Goal: Information Seeking & Learning: Find specific fact

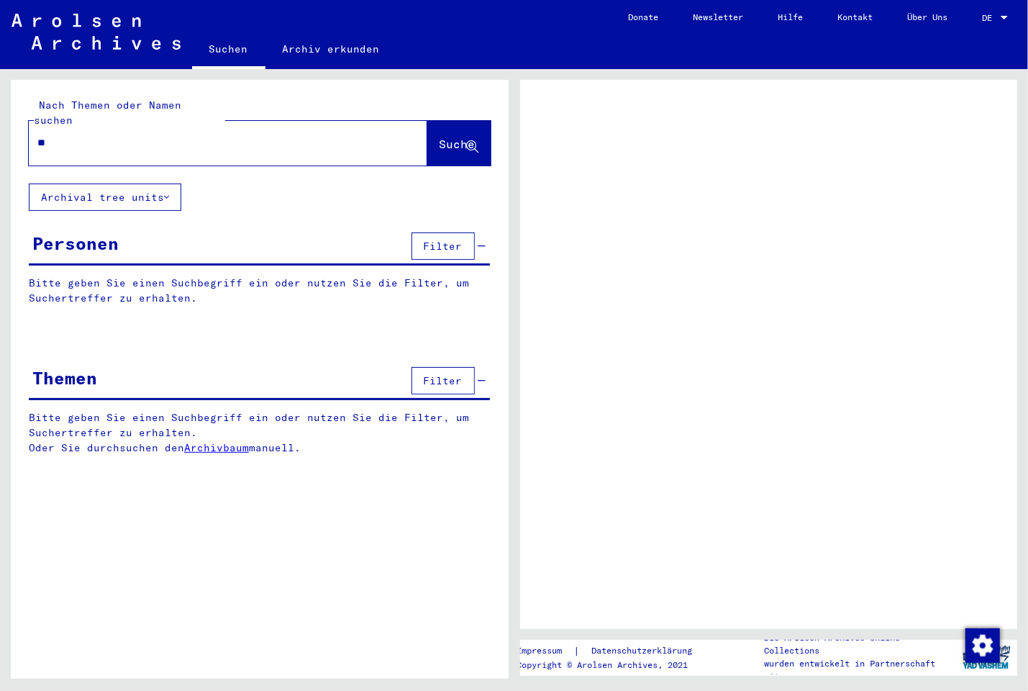
type input "***"
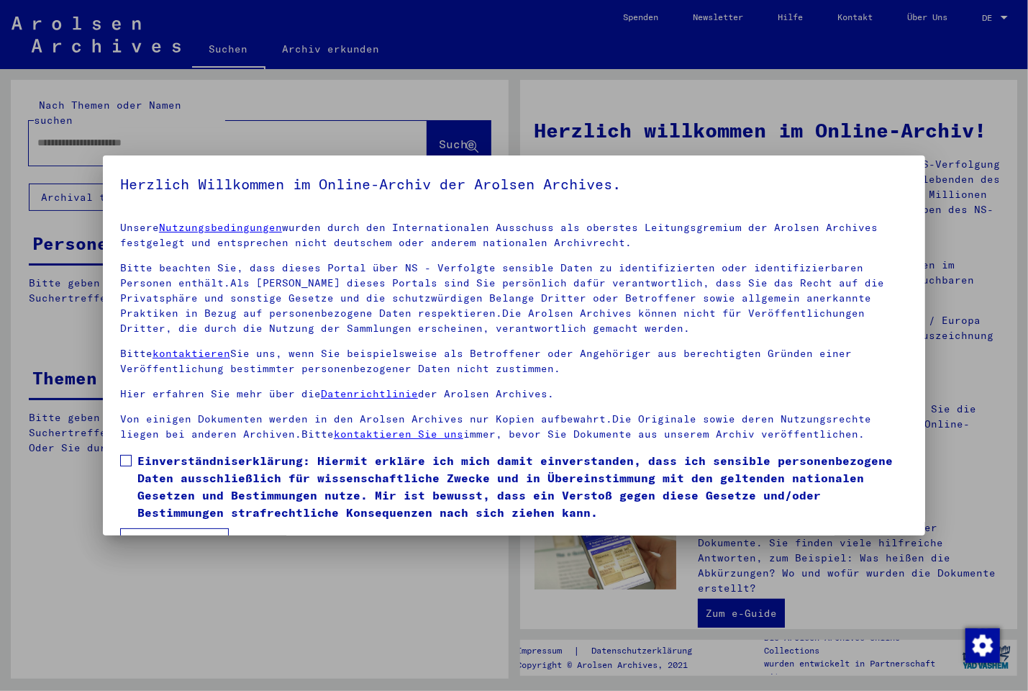
click at [130, 461] on span at bounding box center [126, 461] width 12 height 12
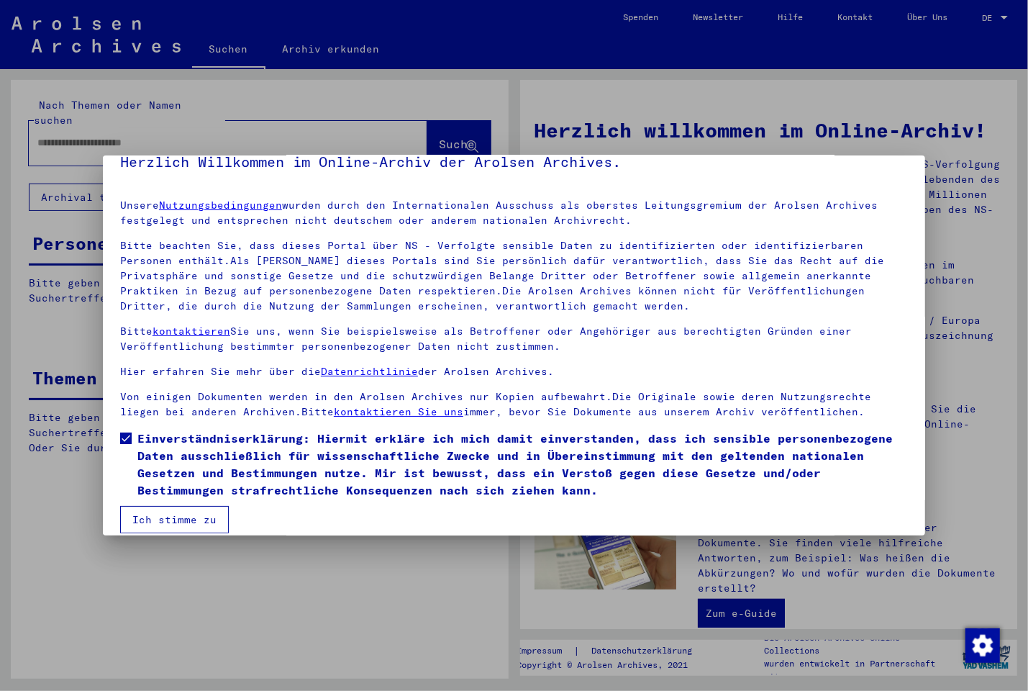
scroll to position [37, 0]
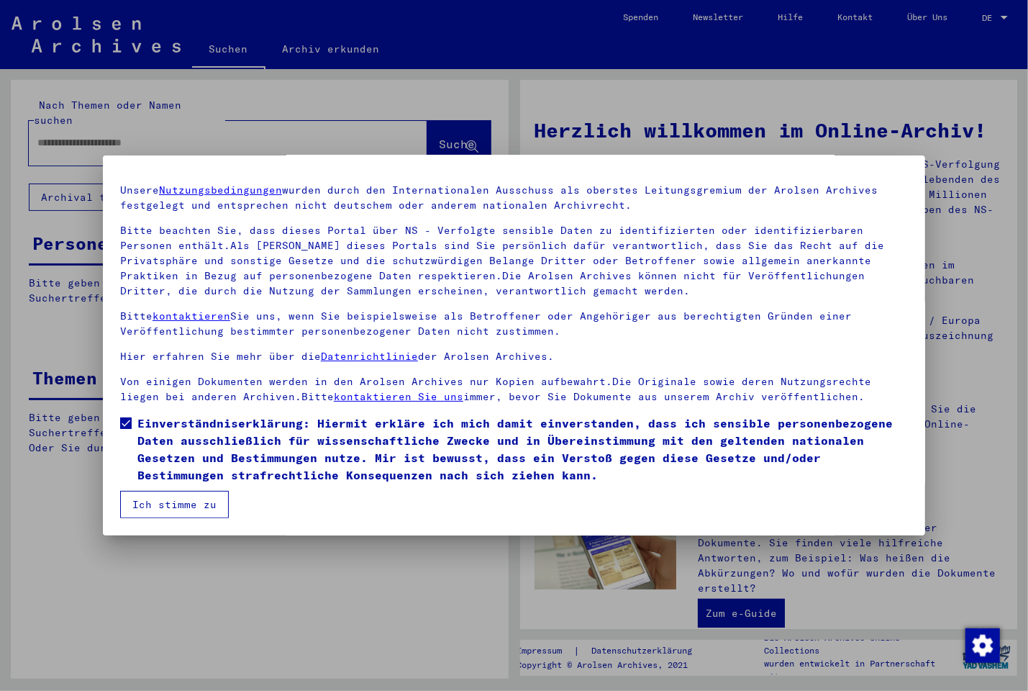
click at [182, 505] on button "Ich stimme zu" at bounding box center [174, 504] width 109 height 27
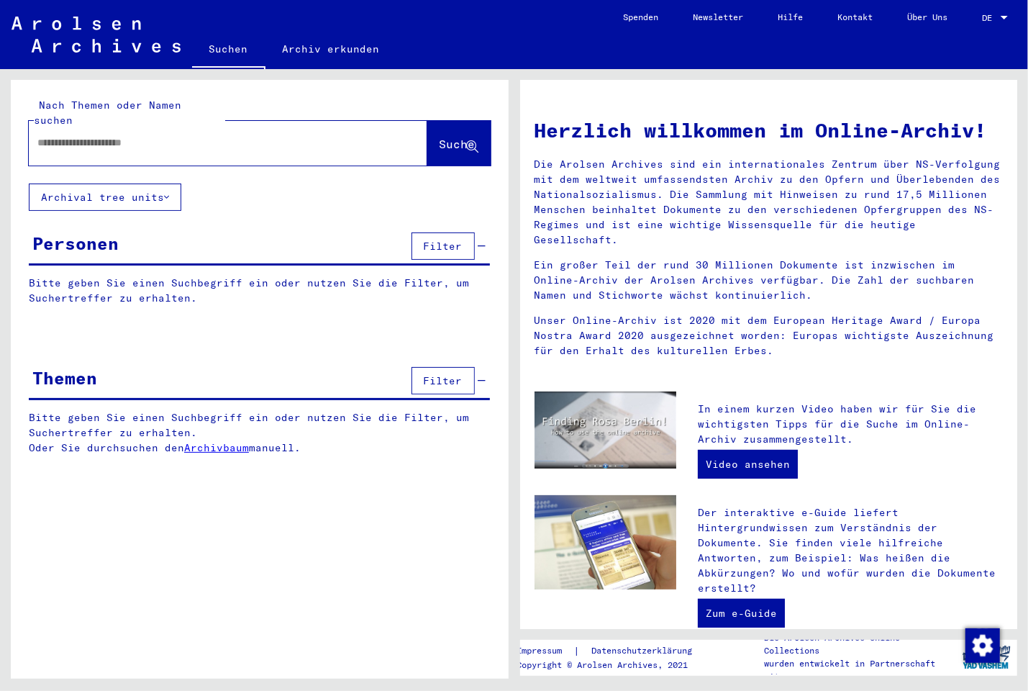
click at [117, 135] on input "text" at bounding box center [210, 142] width 347 height 15
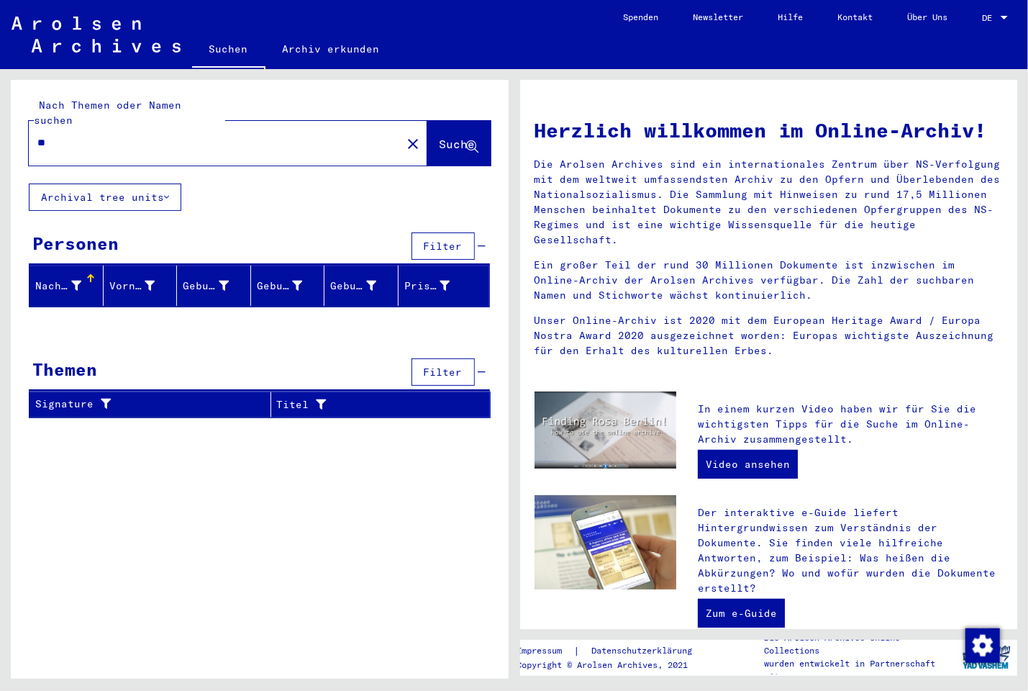
type input "*"
type input "*******"
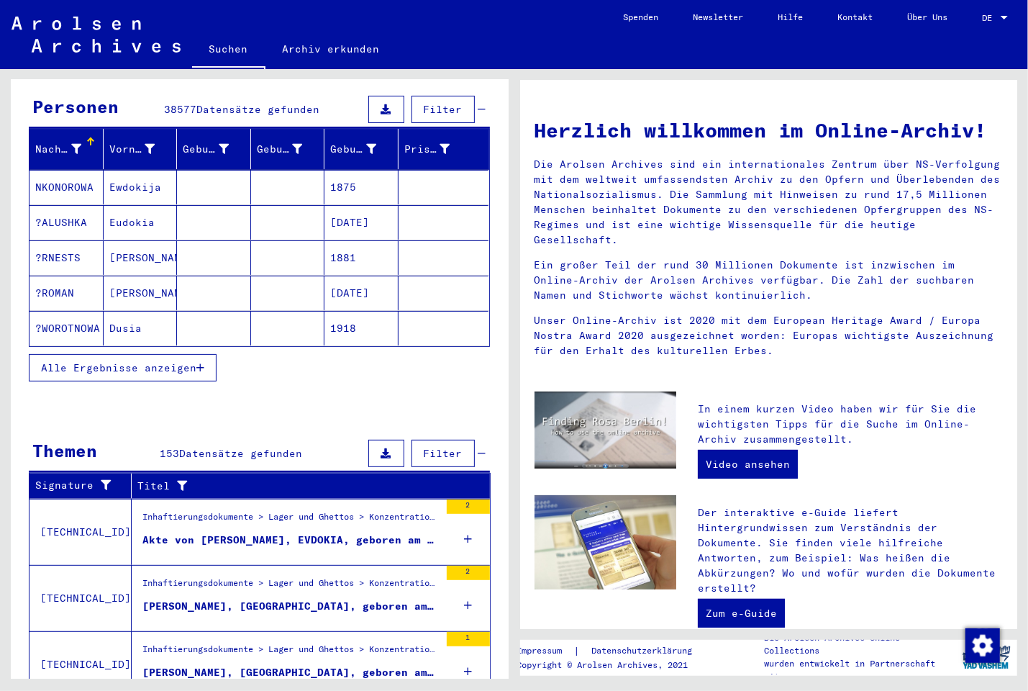
scroll to position [232, 0]
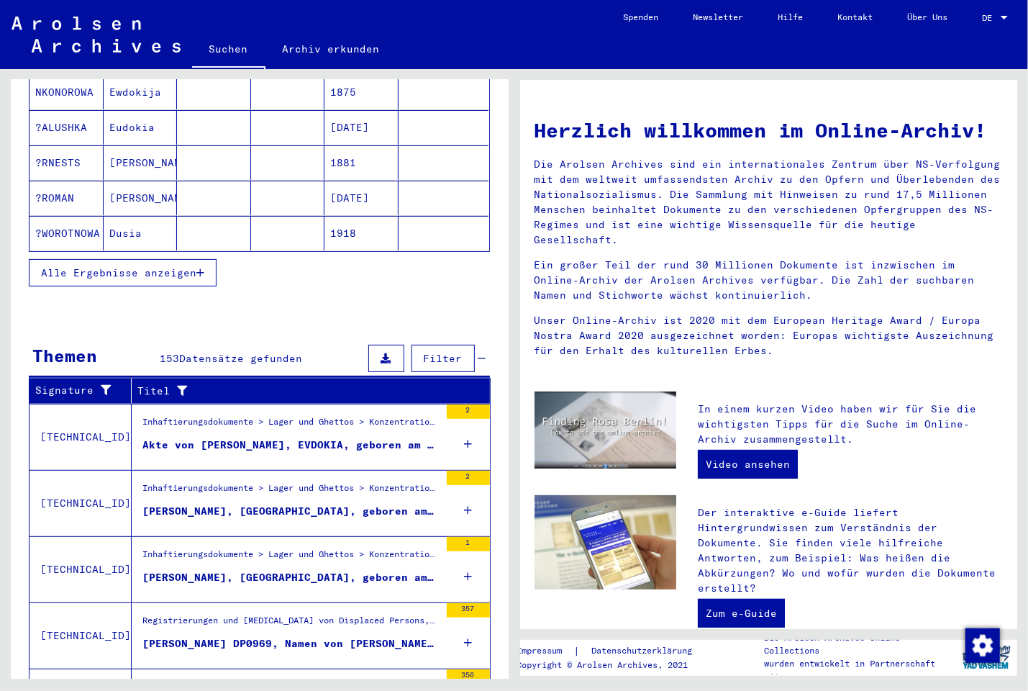
click at [413, 437] on div "Akte von [PERSON_NAME], EVDOKIA, geboren am [DEMOGRAPHIC_DATA]" at bounding box center [290, 444] width 297 height 15
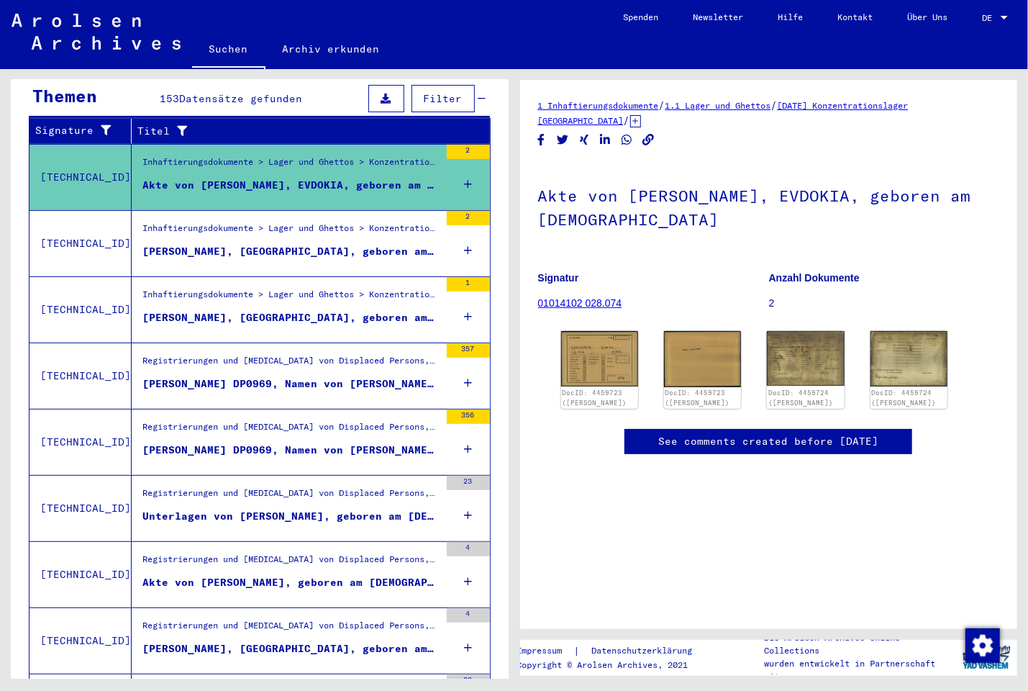
click at [363, 244] on div "[PERSON_NAME], [GEOGRAPHIC_DATA], geboren am [DEMOGRAPHIC_DATA], geboren in [PE…" at bounding box center [290, 251] width 297 height 15
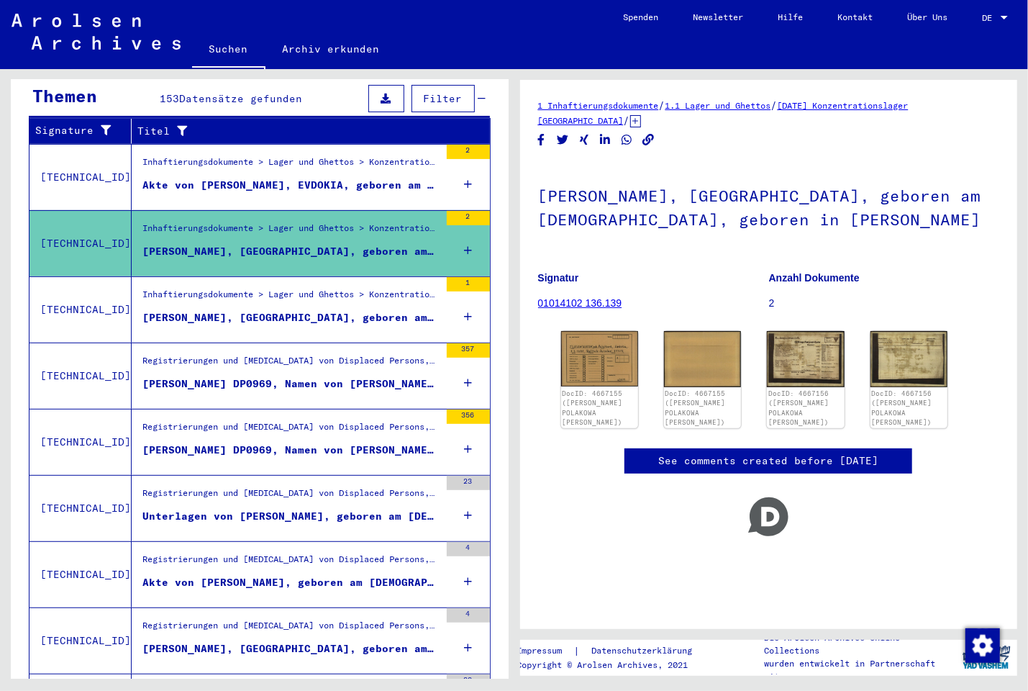
click at [346, 310] on div "[PERSON_NAME], [GEOGRAPHIC_DATA], geboren am [DEMOGRAPHIC_DATA], geboren in [PE…" at bounding box center [290, 317] width 297 height 15
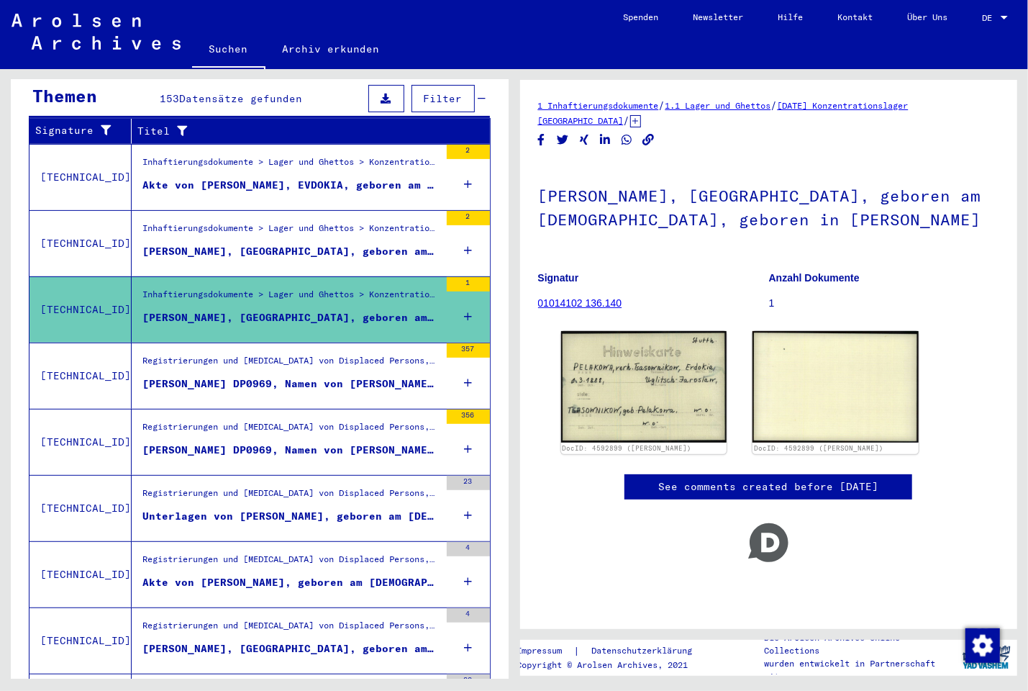
click at [343, 376] on div "[PERSON_NAME] DP0969, Namen von [PERSON_NAME], [PERSON_NAME], [PERSON_NAME] (1)" at bounding box center [290, 383] width 297 height 15
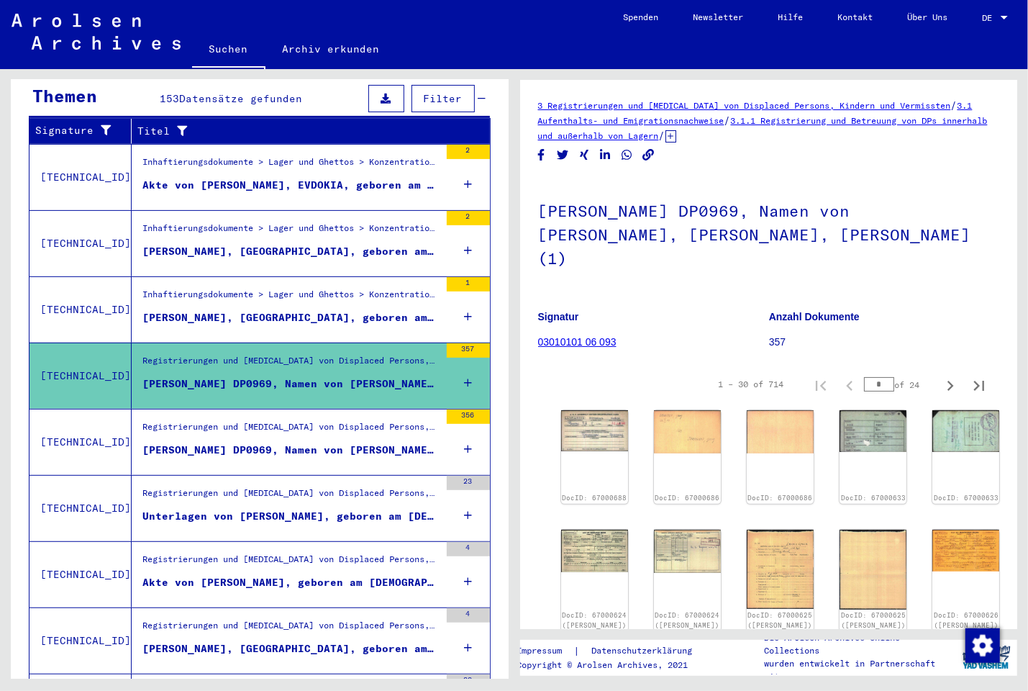
click at [317, 442] on div "[PERSON_NAME] DP0969, Namen von [PERSON_NAME], [PERSON_NAME], [PERSON_NAME] (2)" at bounding box center [290, 449] width 297 height 15
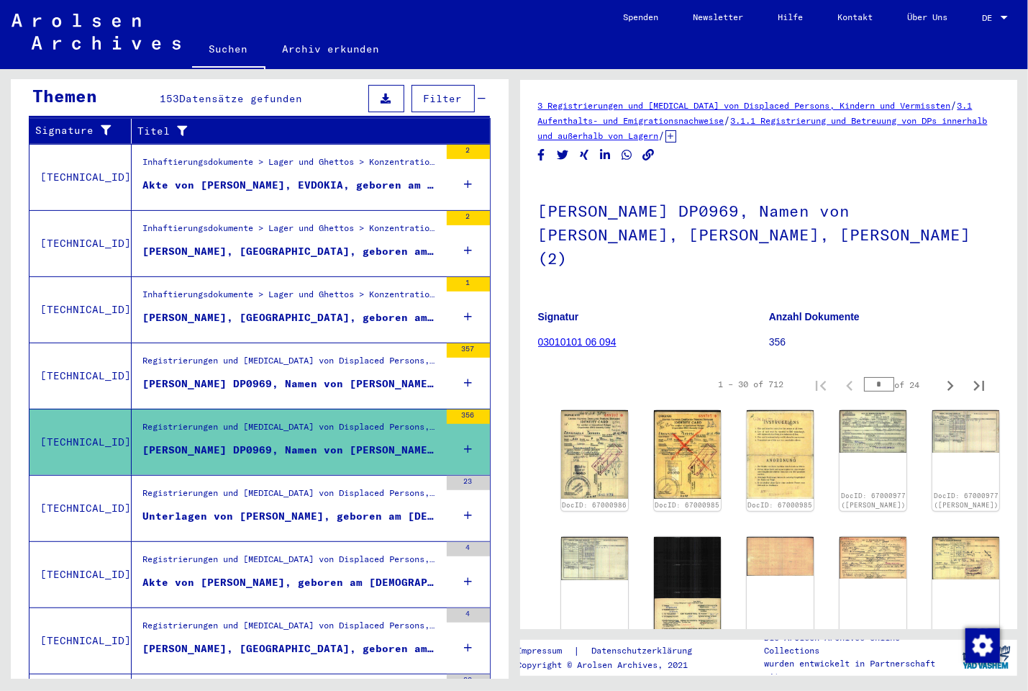
click at [283, 509] on div "Unterlagen von [PERSON_NAME], geboren am [DEMOGRAPHIC_DATA] und von weiteren Pe…" at bounding box center [290, 516] width 297 height 15
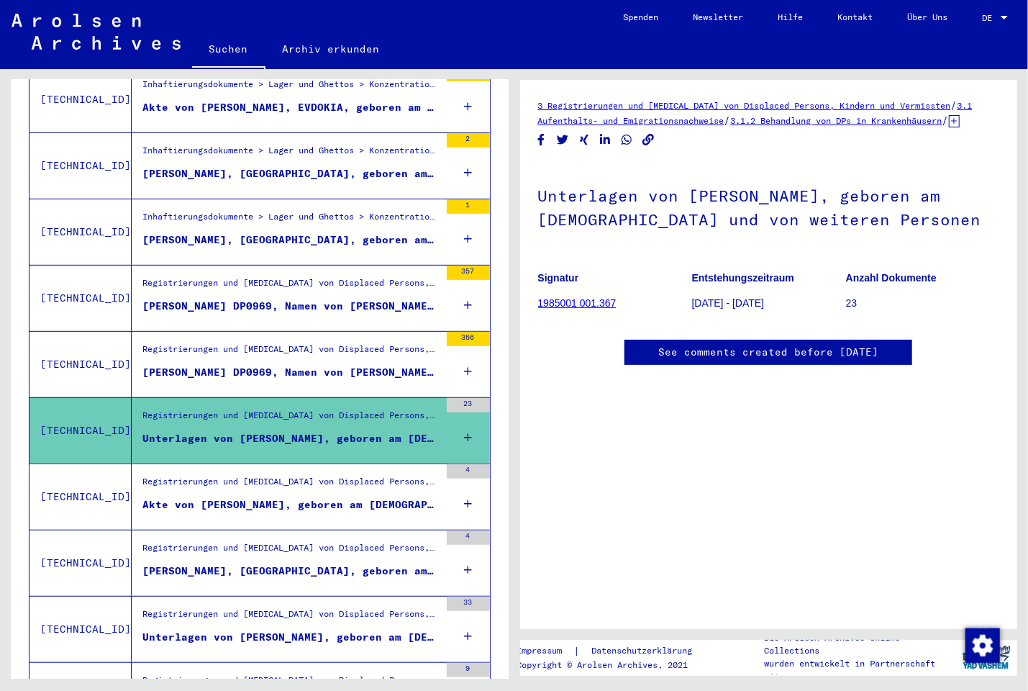
scroll to position [386, 0]
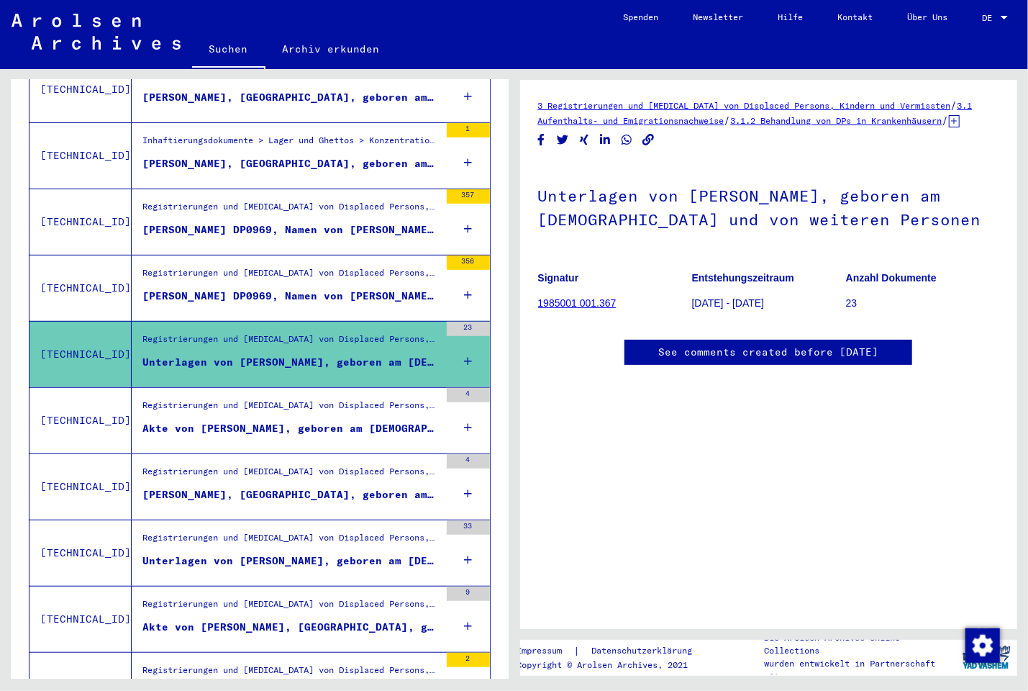
click at [277, 421] on div "Akte von [PERSON_NAME], geboren am [DEMOGRAPHIC_DATA]" at bounding box center [290, 428] width 297 height 15
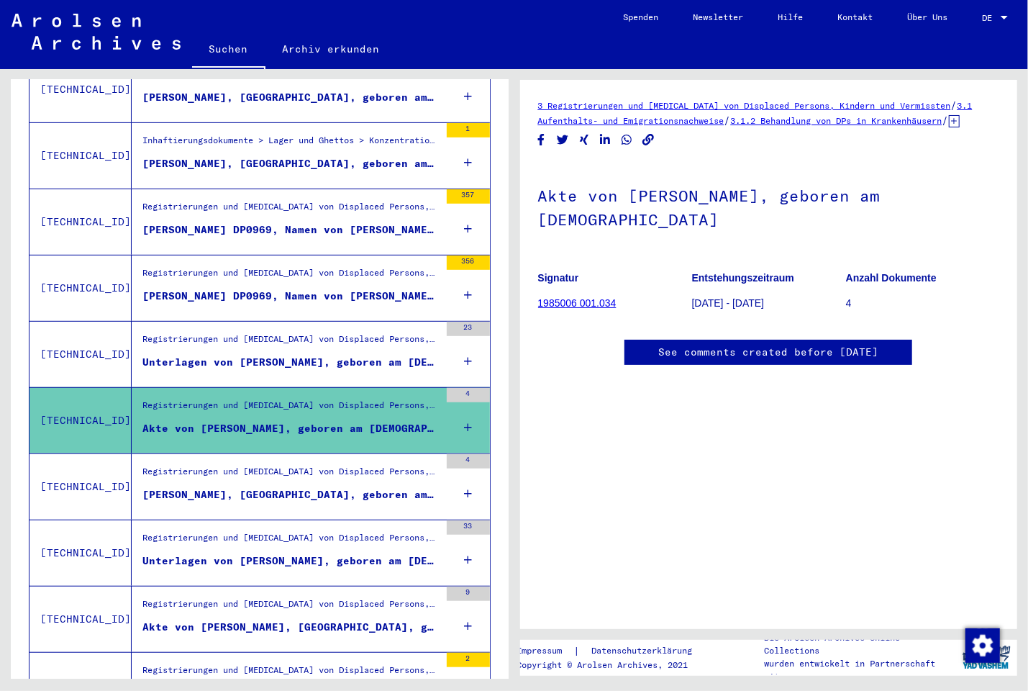
click at [295, 487] on div "[PERSON_NAME], [GEOGRAPHIC_DATA], geboren am [DEMOGRAPHIC_DATA]" at bounding box center [290, 494] width 297 height 15
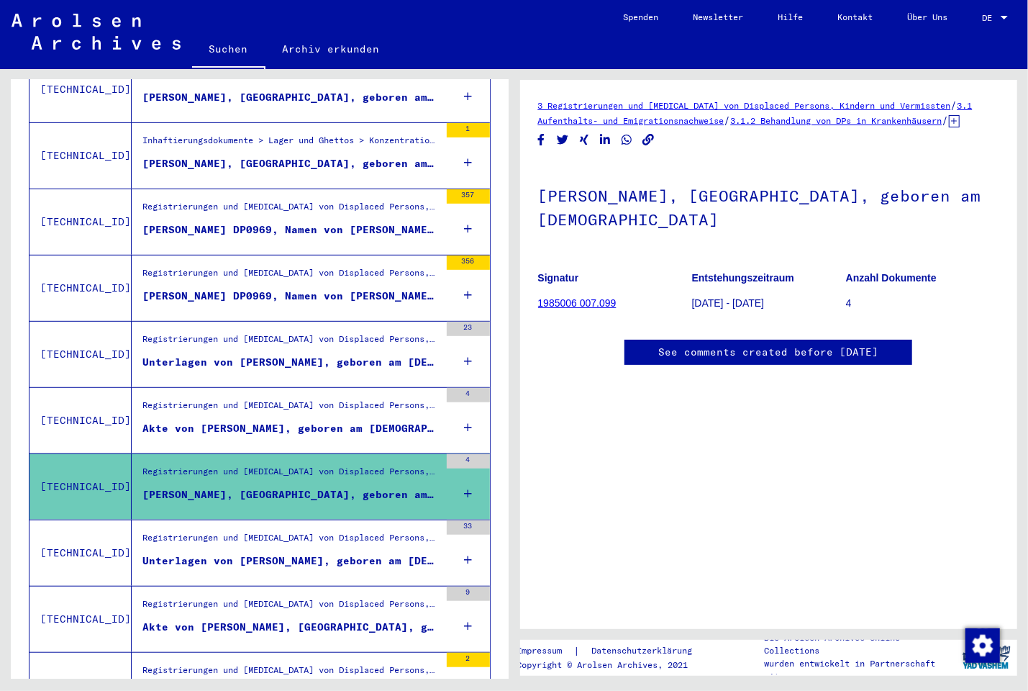
click at [276, 553] on div "Unterlagen von [PERSON_NAME], geboren am [DEMOGRAPHIC_DATA] und von weiteren Pe…" at bounding box center [290, 560] width 297 height 15
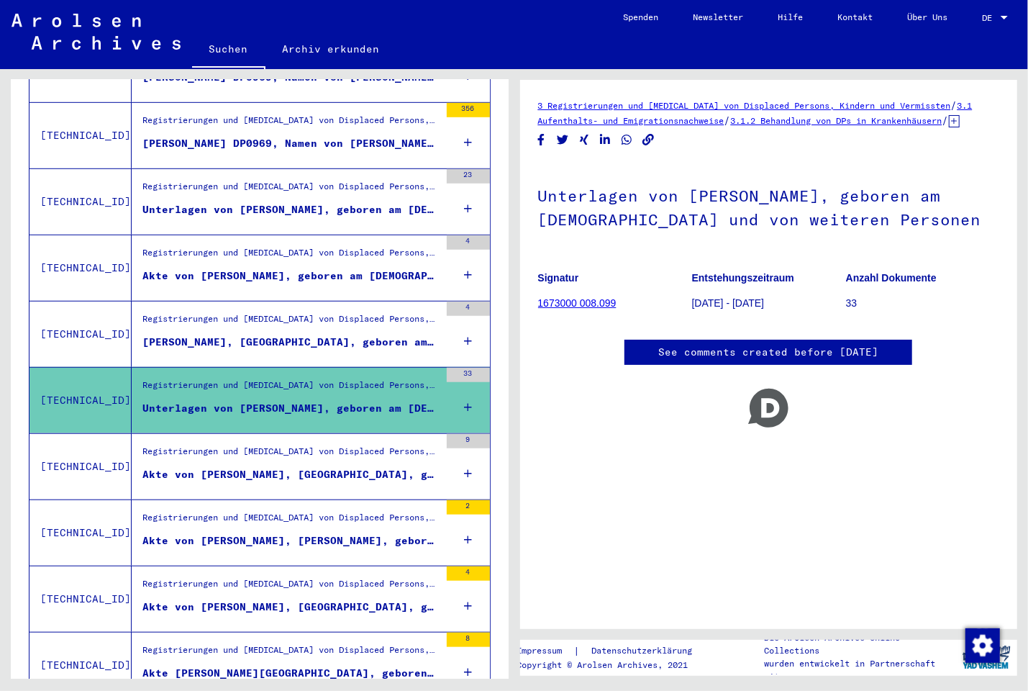
scroll to position [540, 0]
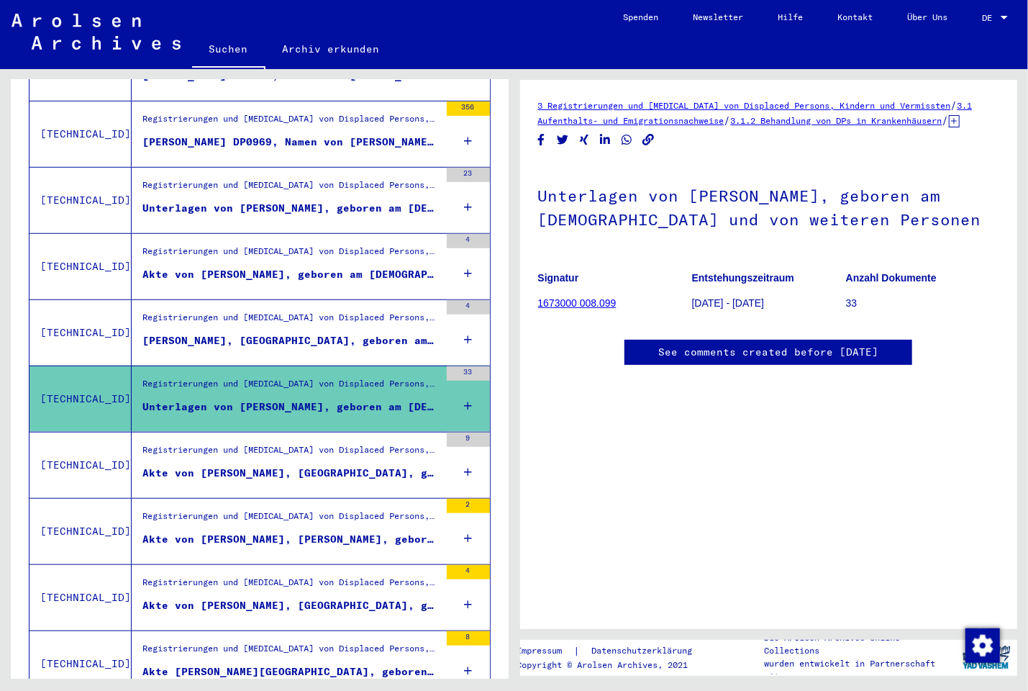
click at [268, 465] on div "Akte von [PERSON_NAME], [GEOGRAPHIC_DATA], geboren am [DEMOGRAPHIC_DATA]" at bounding box center [290, 472] width 297 height 15
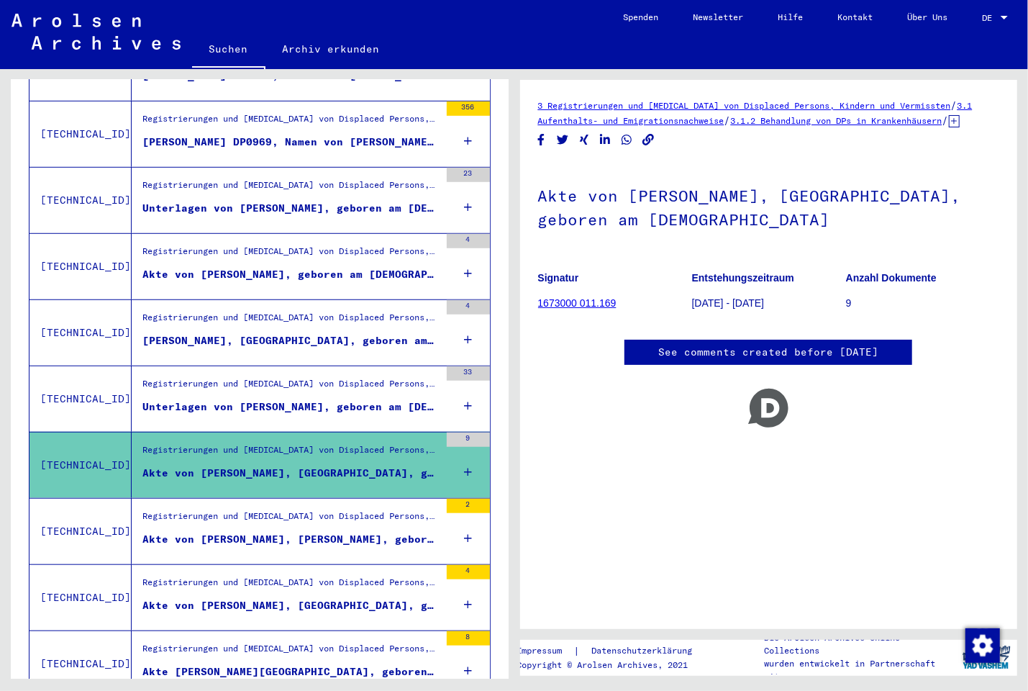
click at [268, 532] on figure "Akte von [PERSON_NAME], [PERSON_NAME], geboren am [DEMOGRAPHIC_DATA]" at bounding box center [290, 543] width 297 height 22
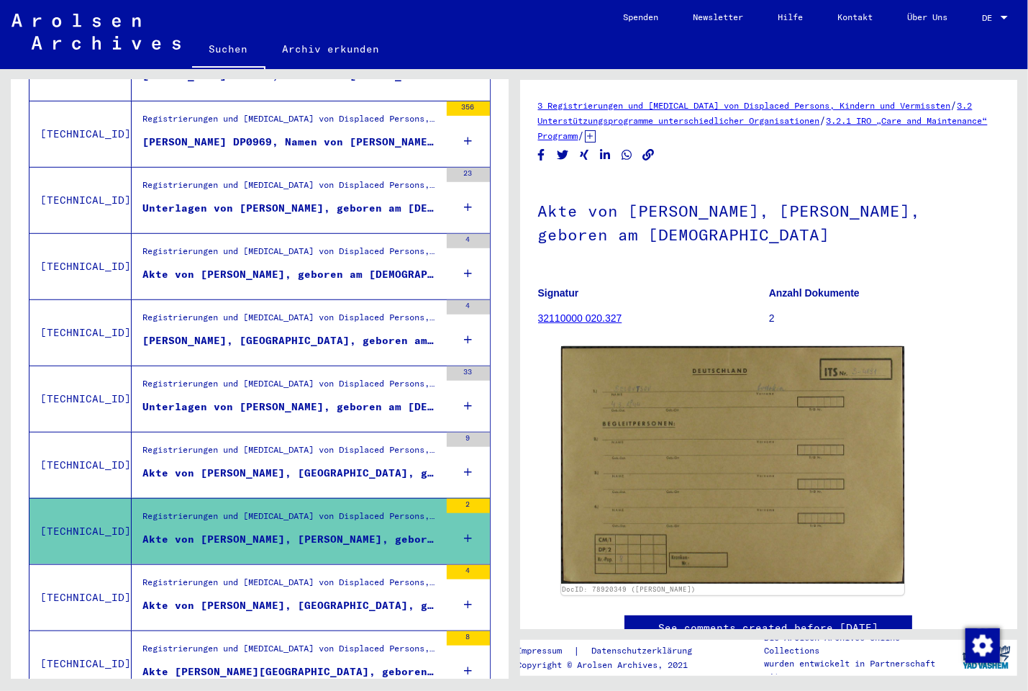
click at [281, 598] on div "Akte von [PERSON_NAME], [GEOGRAPHIC_DATA], geboren am [DEMOGRAPHIC_DATA]" at bounding box center [290, 605] width 297 height 15
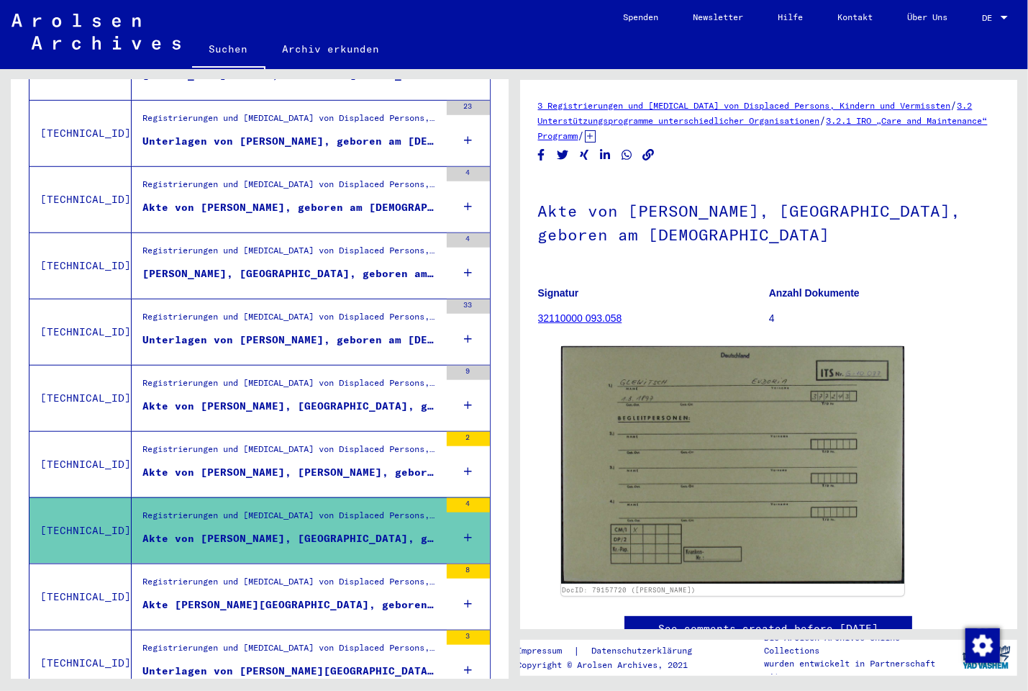
scroll to position [694, 0]
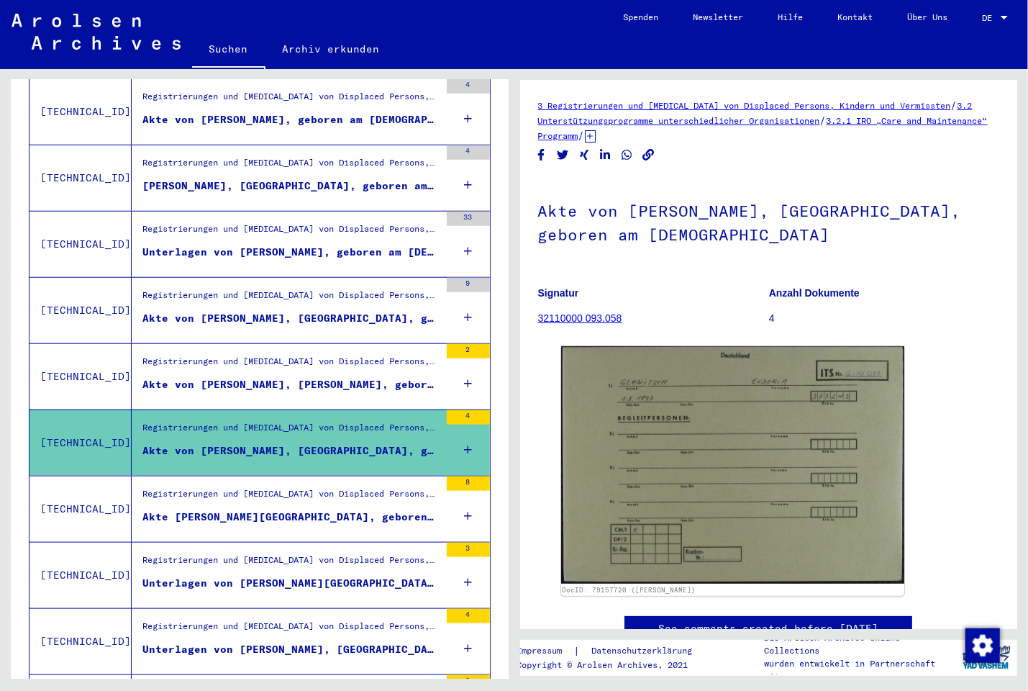
click at [287, 509] on div "Akte [PERSON_NAME][GEOGRAPHIC_DATA], geboren am [DEMOGRAPHIC_DATA], geboren in …" at bounding box center [290, 516] width 297 height 15
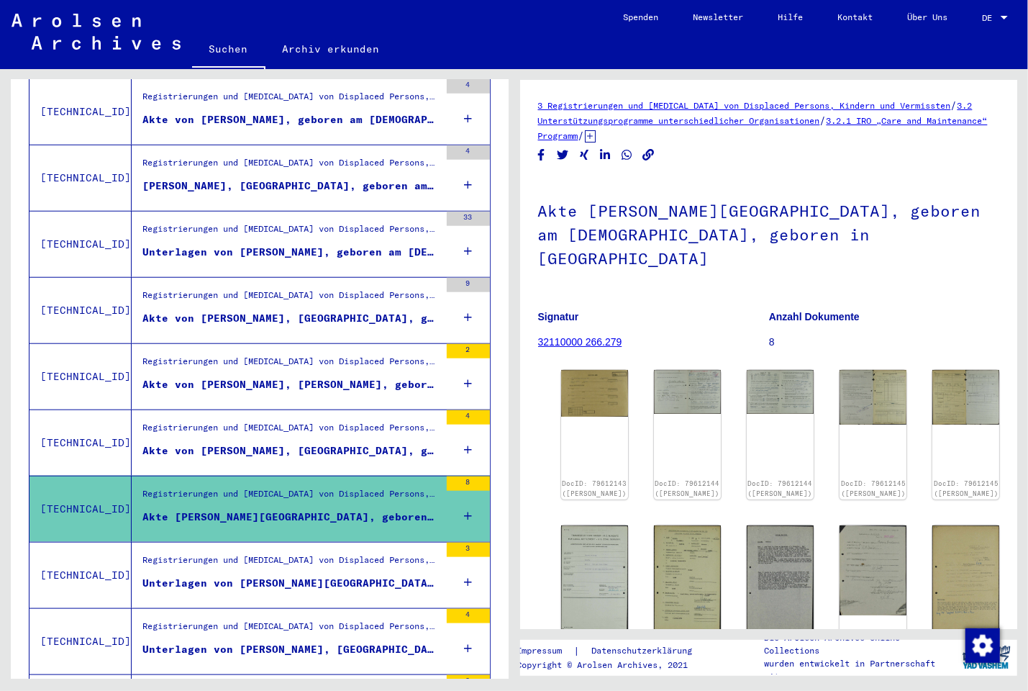
click at [257, 575] on div "Unterlagen von [PERSON_NAME][GEOGRAPHIC_DATA], geboren am [DEMOGRAPHIC_DATA], g…" at bounding box center [290, 582] width 297 height 15
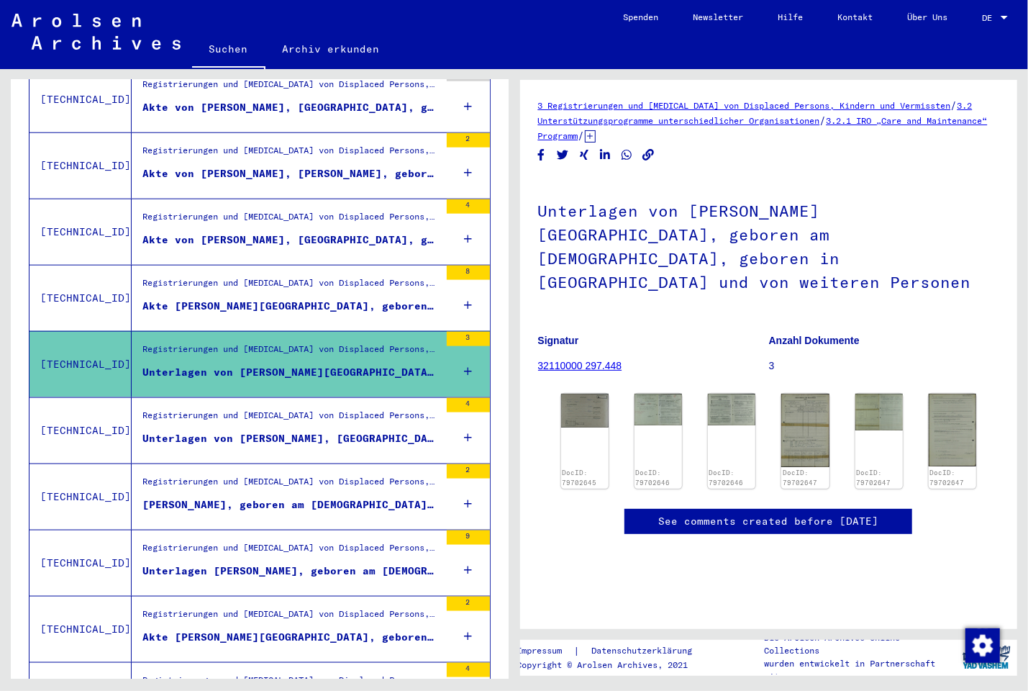
scroll to position [925, 0]
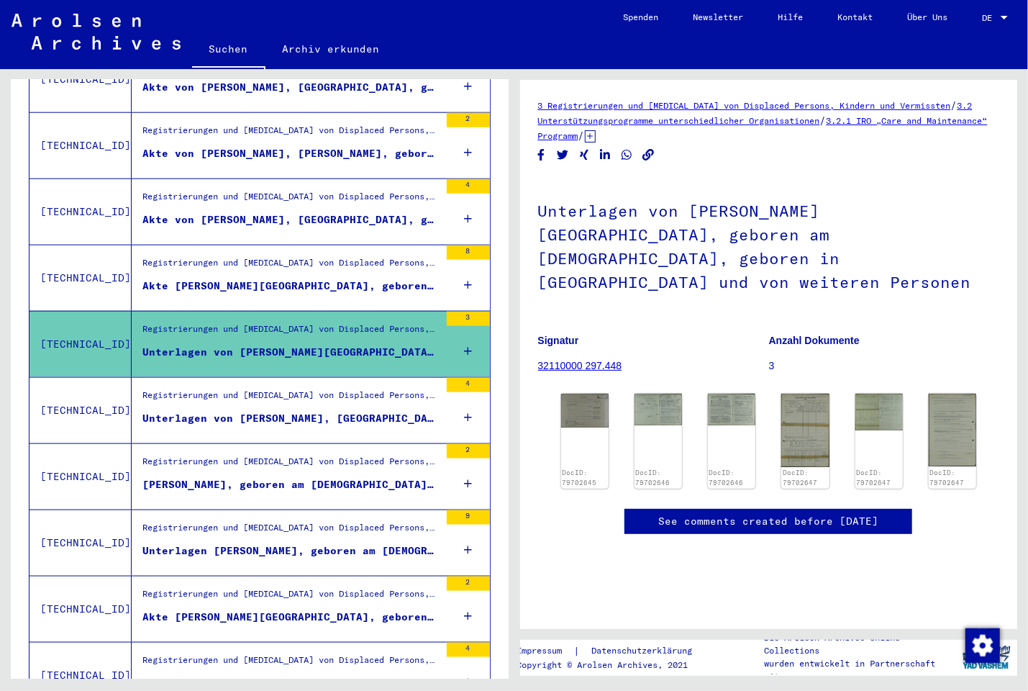
click at [204, 411] on div "Unterlagen von [PERSON_NAME], [GEOGRAPHIC_DATA], geboren am [DEMOGRAPHIC_DATA],…" at bounding box center [290, 418] width 297 height 15
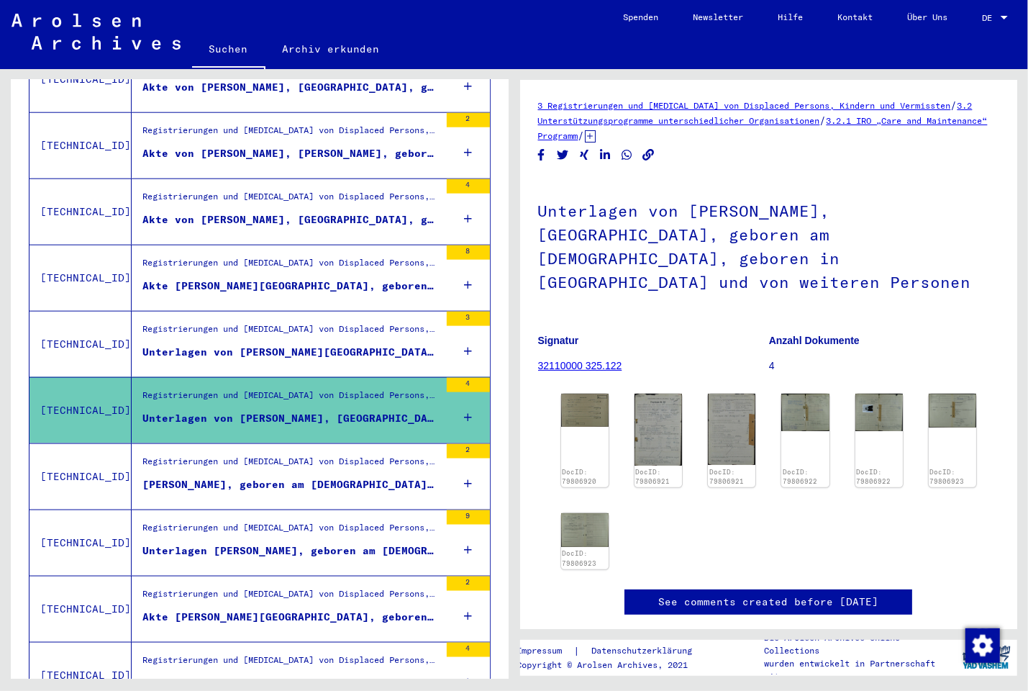
click at [181, 477] on div "[PERSON_NAME], geboren am [DEMOGRAPHIC_DATA], geboren in [GEOGRAPHIC_DATA]" at bounding box center [290, 484] width 297 height 15
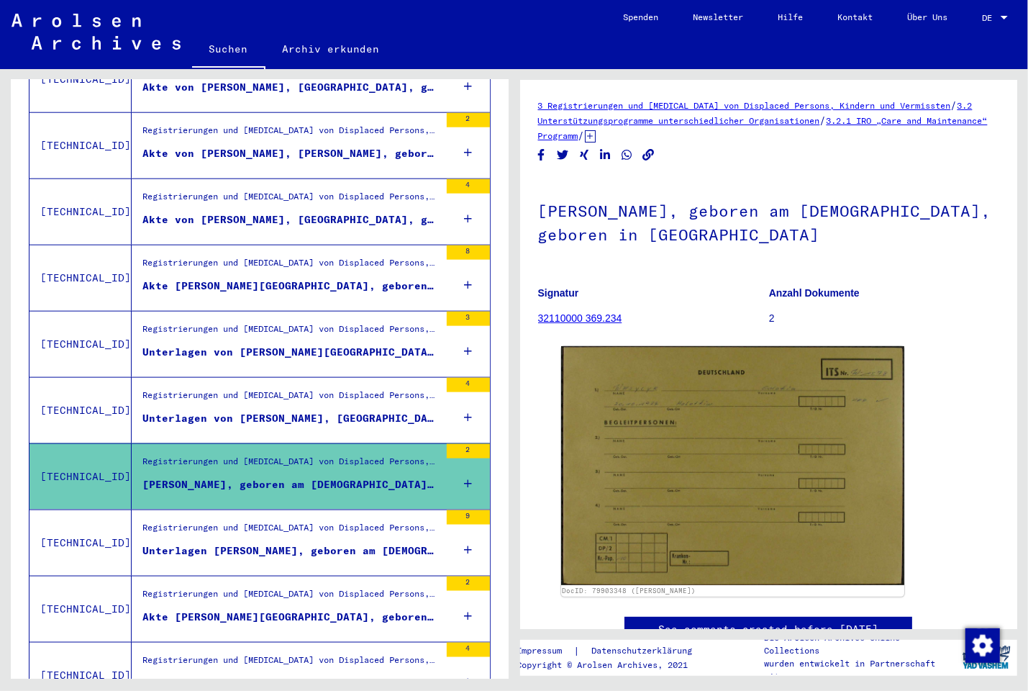
click at [174, 543] on div "Unterlagen [PERSON_NAME], geboren am [DEMOGRAPHIC_DATA], geboren in COO EGEO un…" at bounding box center [290, 550] width 297 height 15
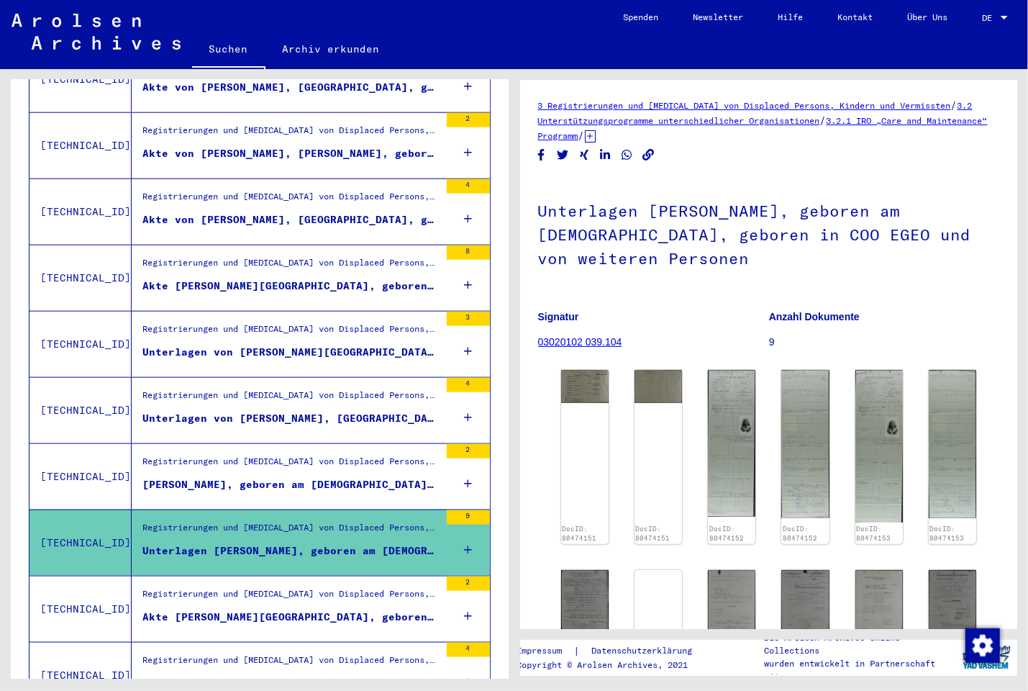
click at [163, 609] on div "Akte [PERSON_NAME][GEOGRAPHIC_DATA], geboren am [DEMOGRAPHIC_DATA], geboren in …" at bounding box center [290, 616] width 297 height 15
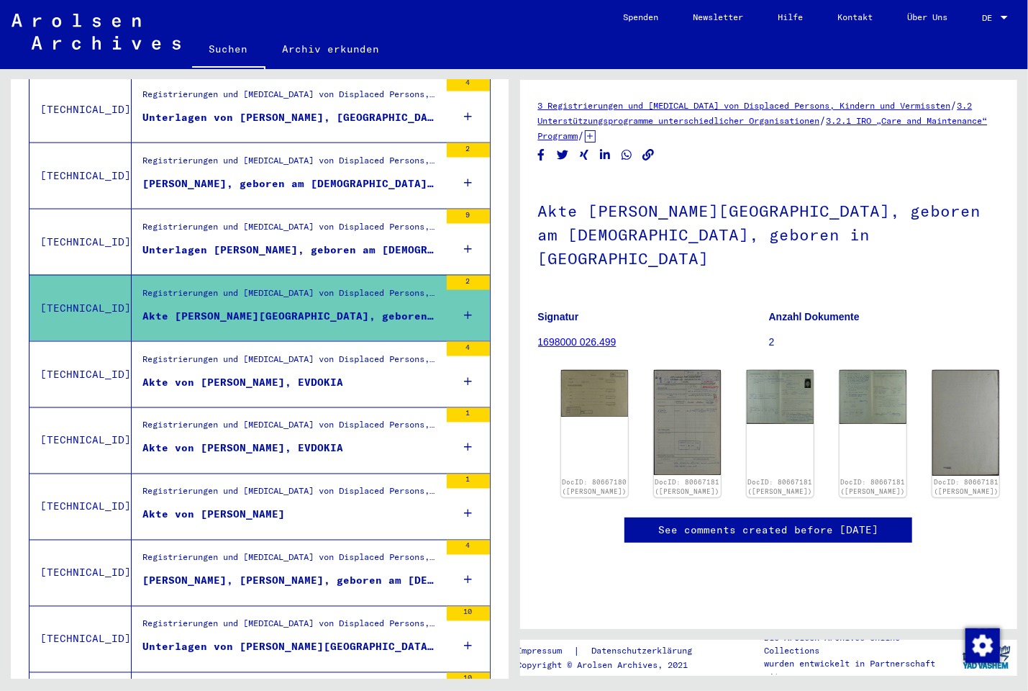
scroll to position [1311, 0]
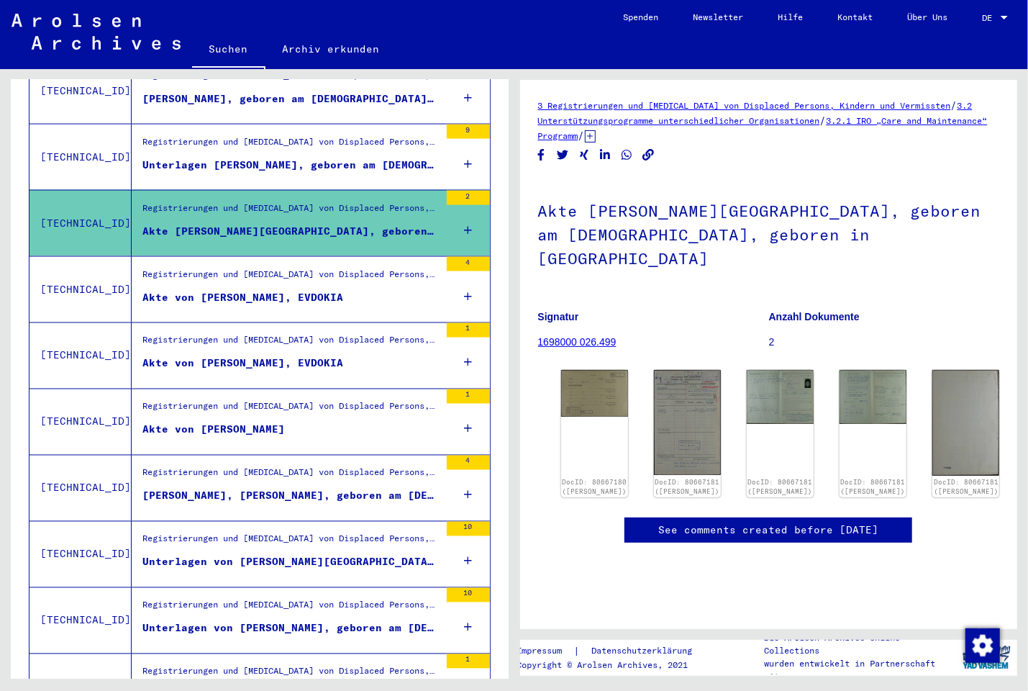
click at [212, 290] on div "Akte von [PERSON_NAME], EVDOKIA" at bounding box center [242, 297] width 201 height 15
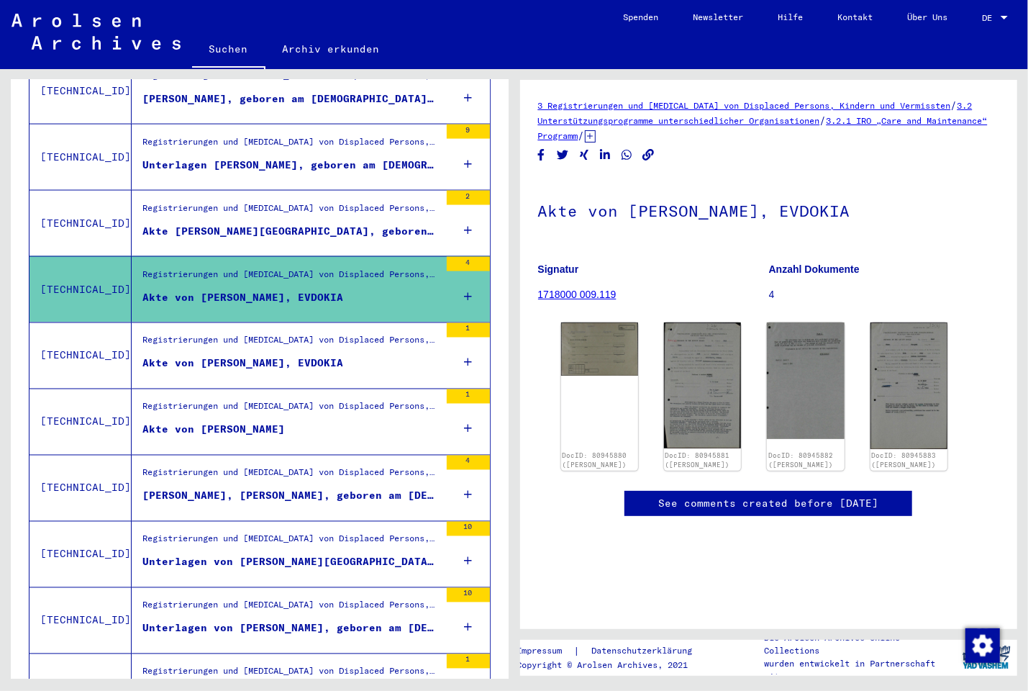
click at [182, 356] on div "Akte von [PERSON_NAME], EVDOKIA" at bounding box center [242, 363] width 201 height 15
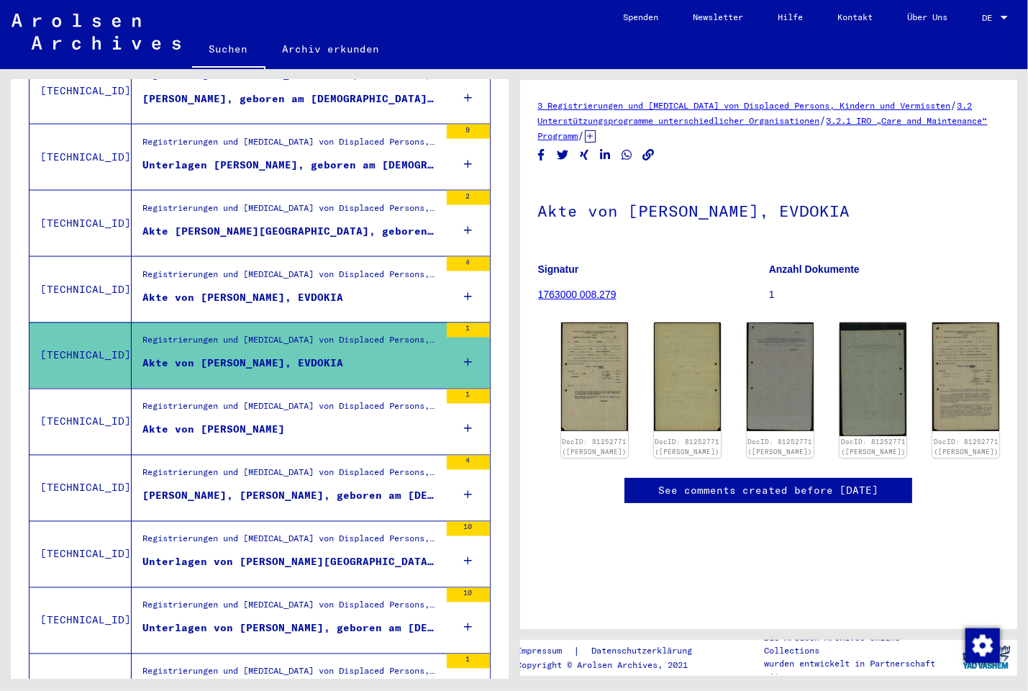
click at [157, 422] on div "Akte von [PERSON_NAME]" at bounding box center [213, 429] width 142 height 15
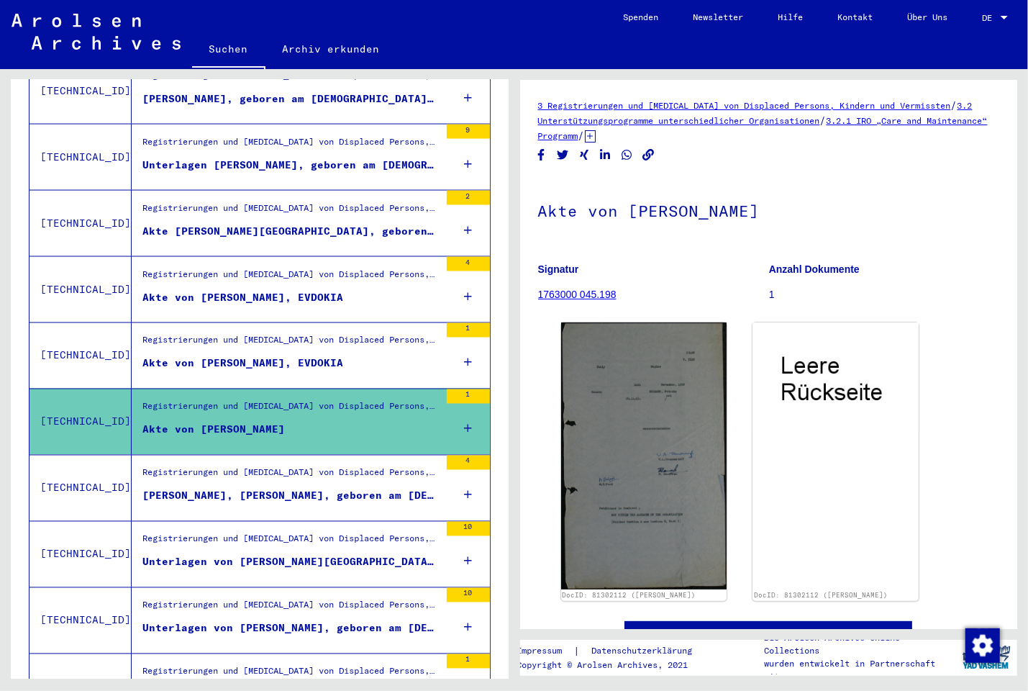
click at [158, 488] on div "[PERSON_NAME], [PERSON_NAME], geboren am [DEMOGRAPHIC_DATA], geboren in [GEOGRA…" at bounding box center [290, 495] width 297 height 15
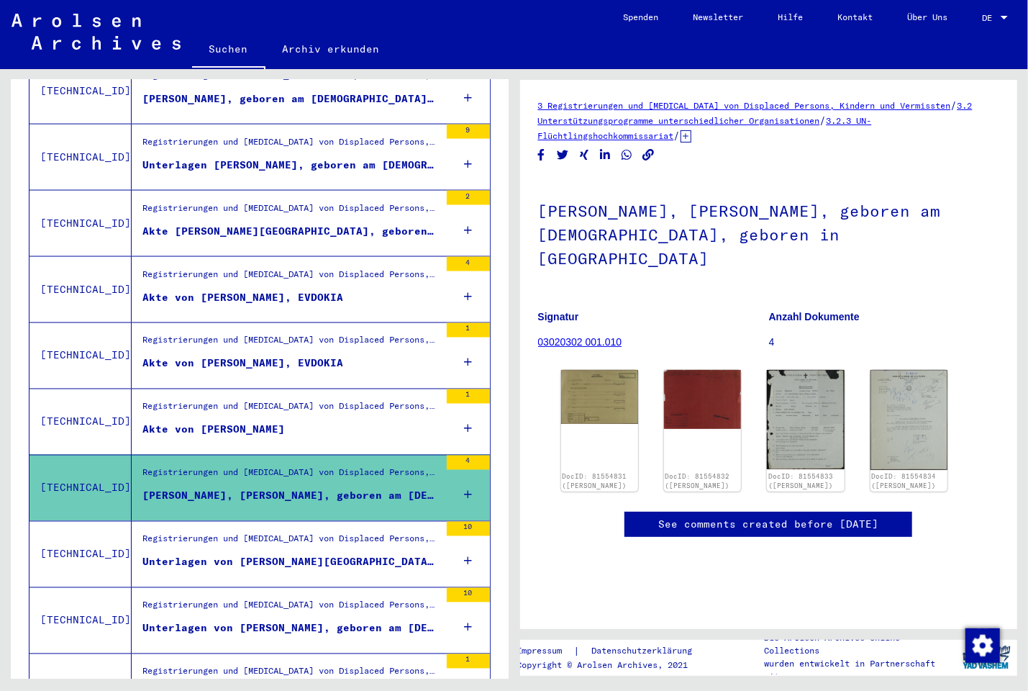
click at [151, 555] on div "Unterlagen von [PERSON_NAME][GEOGRAPHIC_DATA], geboren am [DEMOGRAPHIC_DATA], g…" at bounding box center [290, 562] width 297 height 15
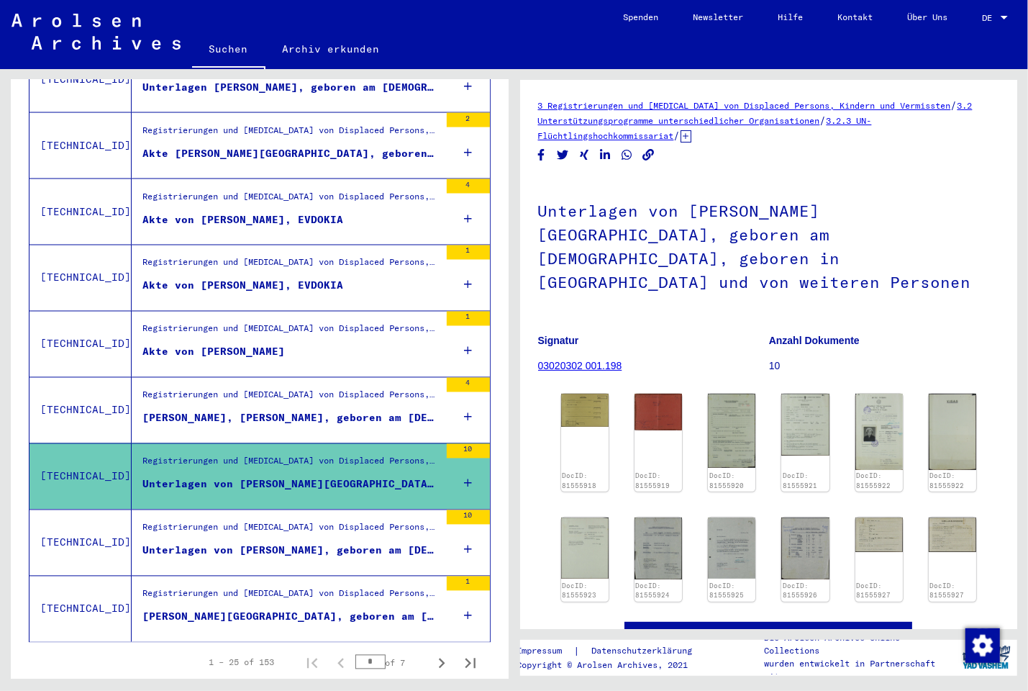
scroll to position [1422, 0]
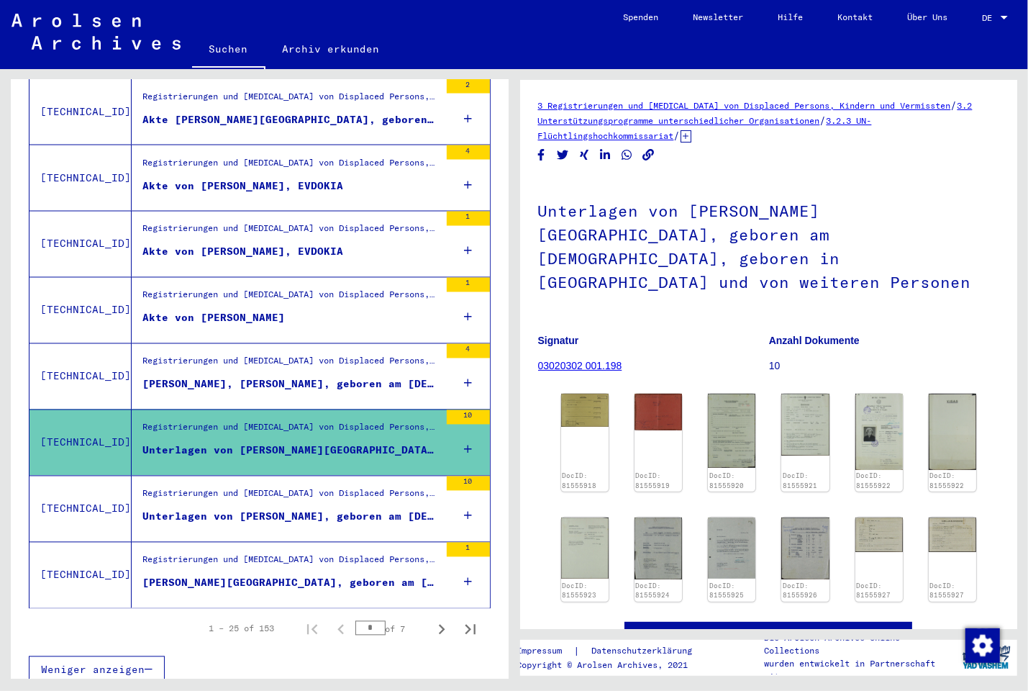
click at [186, 509] on div "Unterlagen von [PERSON_NAME], geboren am [DEMOGRAPHIC_DATA], geboren in [GEOGRA…" at bounding box center [290, 516] width 297 height 15
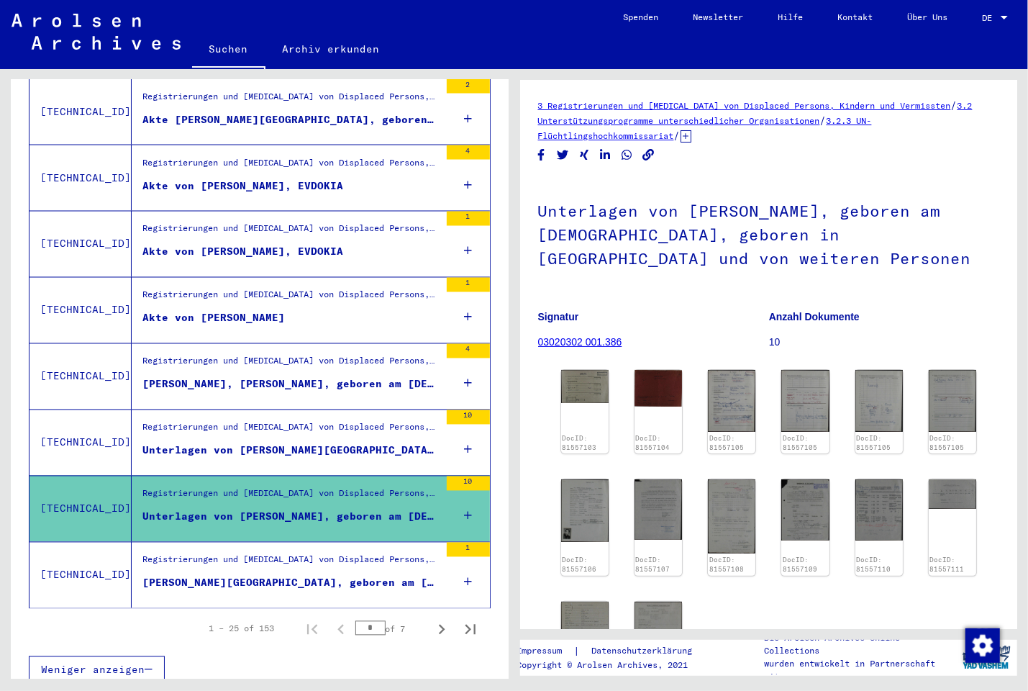
click at [182, 575] on div "[PERSON_NAME][GEOGRAPHIC_DATA], geboren am [DEMOGRAPHIC_DATA], geboren in [GEOG…" at bounding box center [290, 582] width 297 height 15
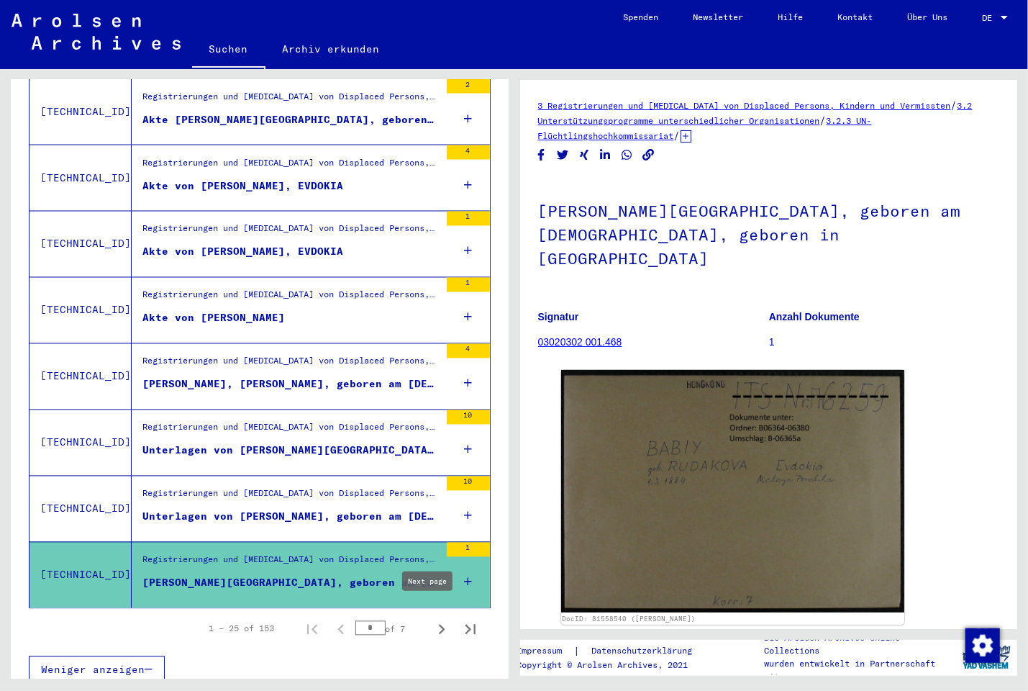
click at [432, 619] on icon "Next page" at bounding box center [442, 629] width 20 height 20
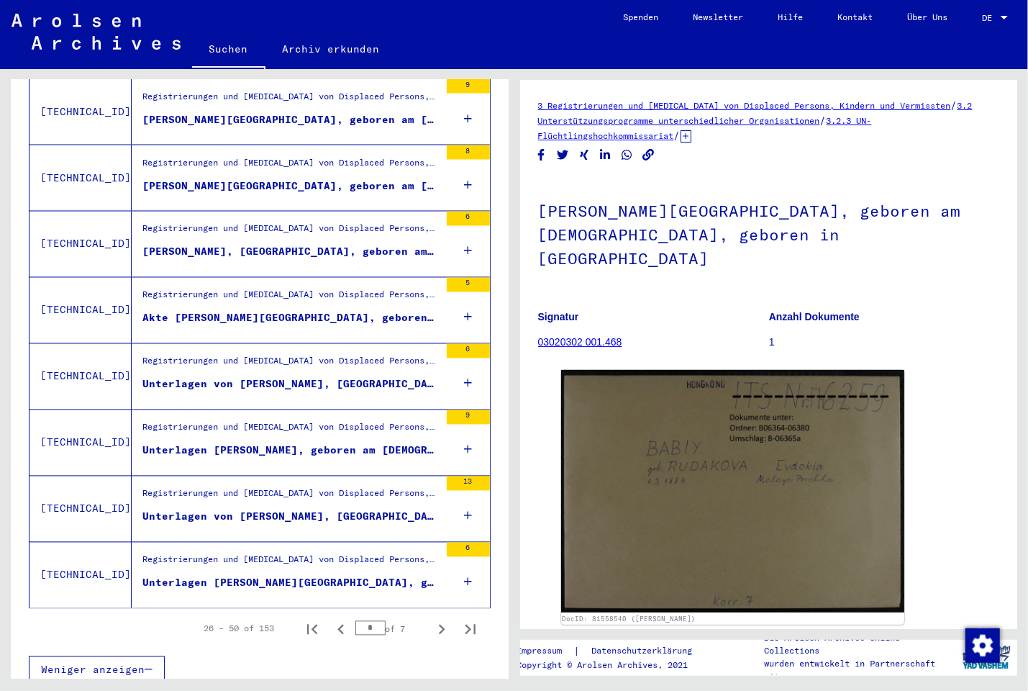
click at [386, 576] on div "Unterlagen [PERSON_NAME][GEOGRAPHIC_DATA], geboren am [DEMOGRAPHIC_DATA], gebor…" at bounding box center [290, 582] width 297 height 15
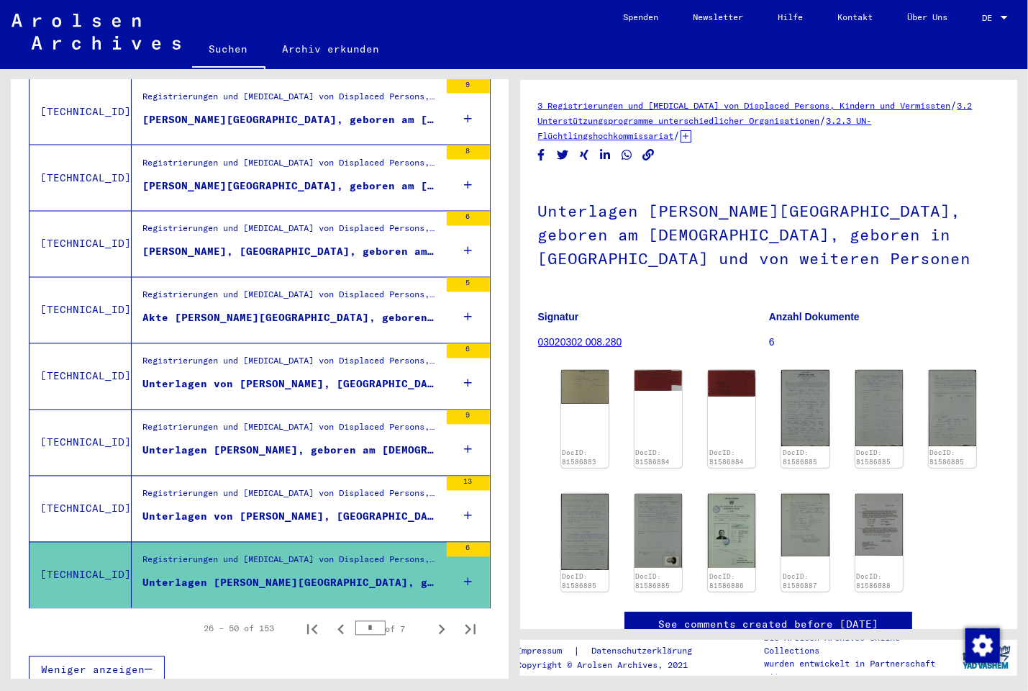
click at [356, 509] on div "Unterlagen von [PERSON_NAME], [GEOGRAPHIC_DATA], geboren am [DEMOGRAPHIC_DATA],…" at bounding box center [290, 516] width 297 height 15
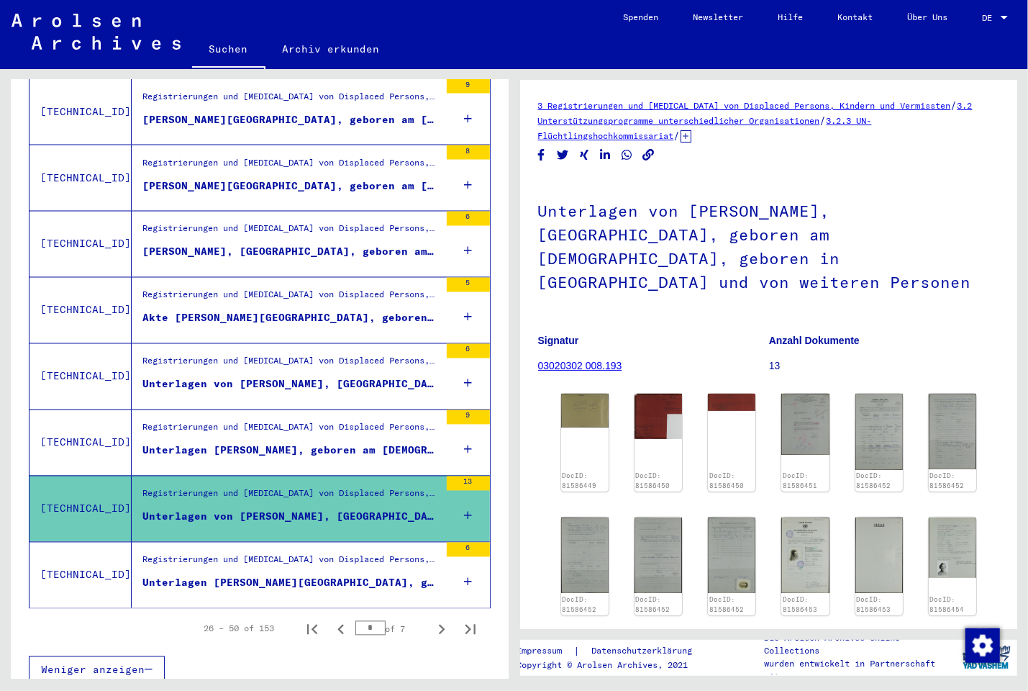
click at [322, 443] on div "Unterlagen [PERSON_NAME], geboren am [DEMOGRAPHIC_DATA], geboren in YARIE und v…" at bounding box center [290, 450] width 297 height 15
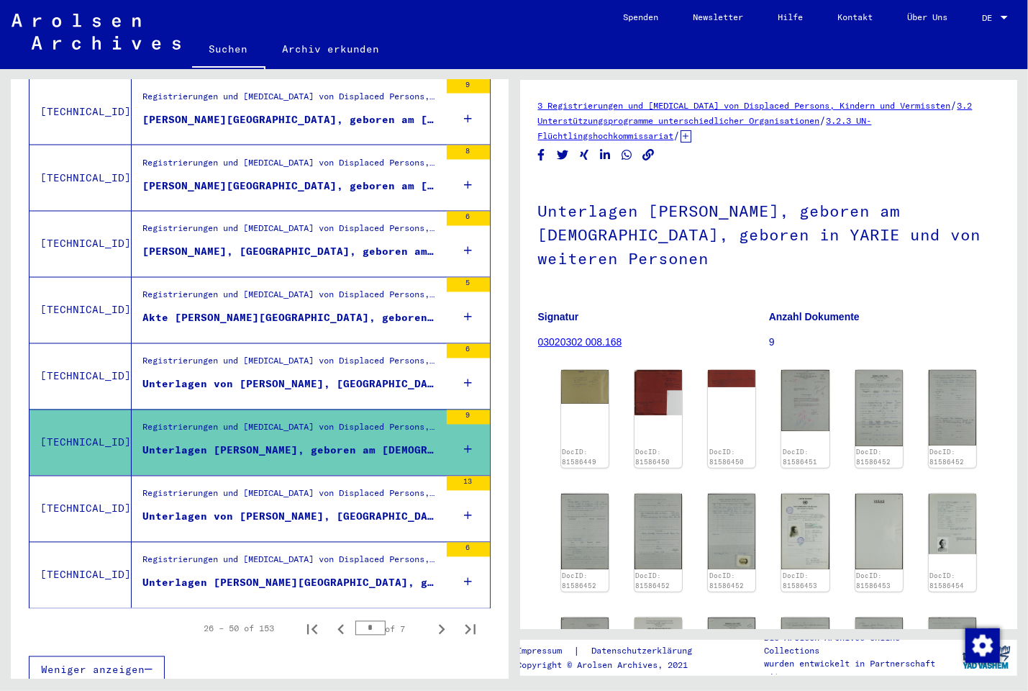
click at [322, 362] on figure "Registrierungen und [MEDICAL_DATA] von Displaced Persons, Kindern und Vermisste…" at bounding box center [290, 366] width 297 height 22
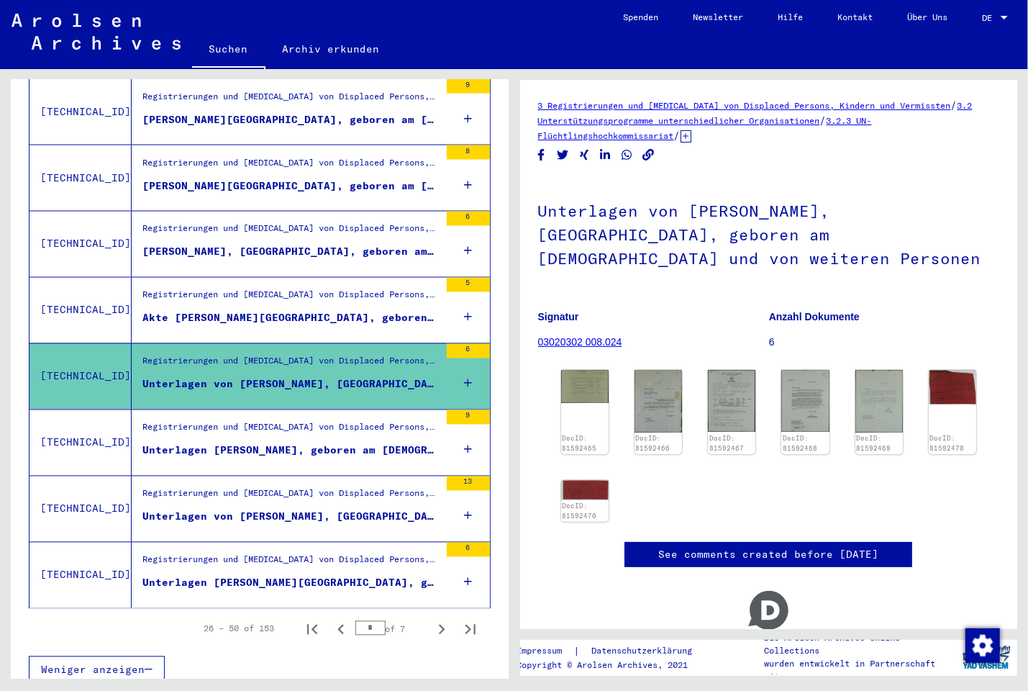
click at [326, 311] on div "Akte [PERSON_NAME][GEOGRAPHIC_DATA], geboren am [DEMOGRAPHIC_DATA], geboren in …" at bounding box center [290, 318] width 297 height 15
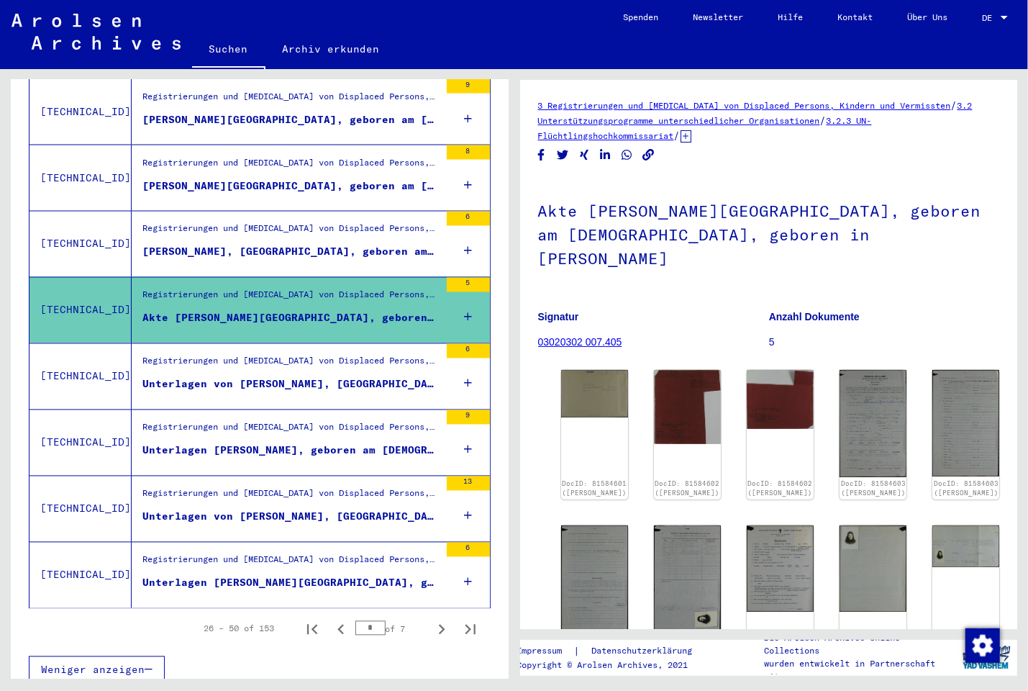
click at [321, 229] on figure "Registrierungen und [MEDICAL_DATA] von Displaced Persons, Kindern und Vermisste…" at bounding box center [290, 233] width 297 height 22
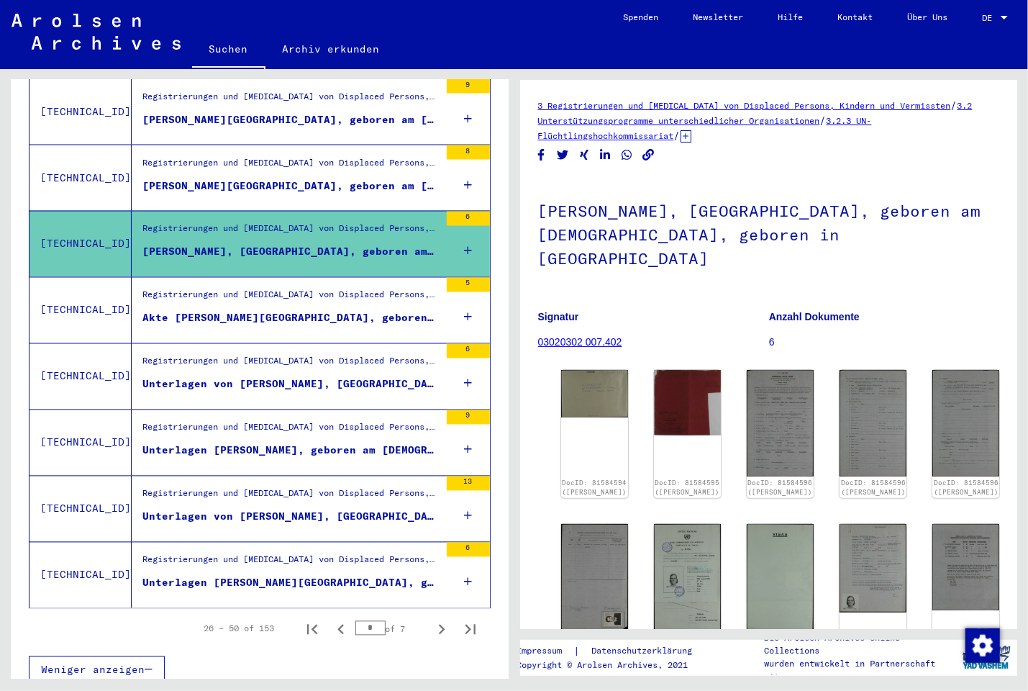
click at [332, 160] on div "Registrierungen und [MEDICAL_DATA] von Displaced Persons, Kindern und Vermisste…" at bounding box center [290, 166] width 297 height 20
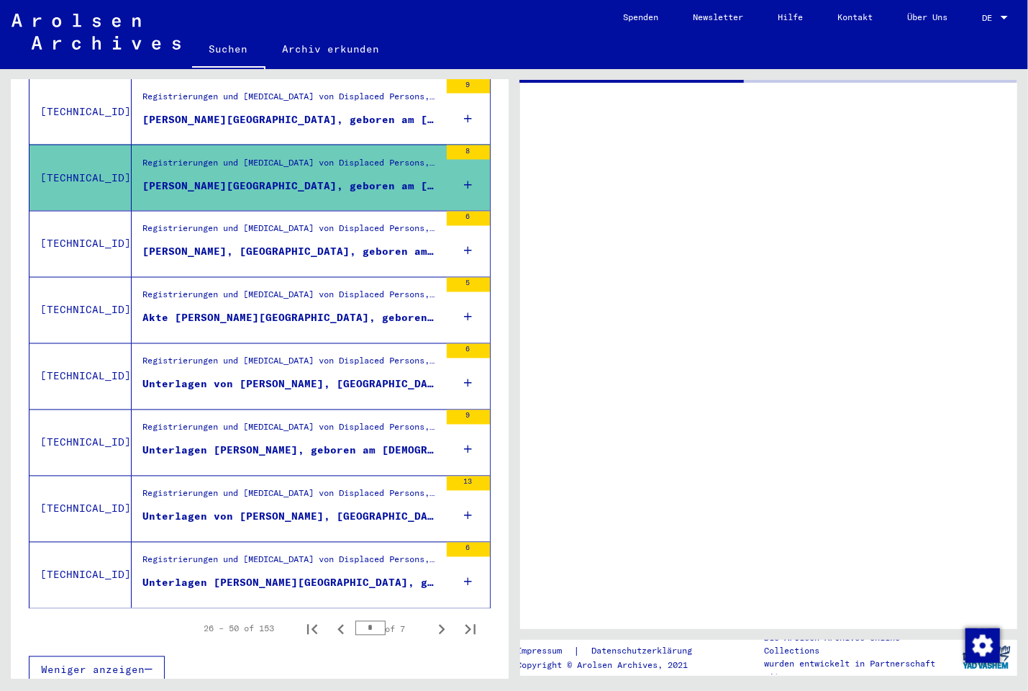
scroll to position [1267, 0]
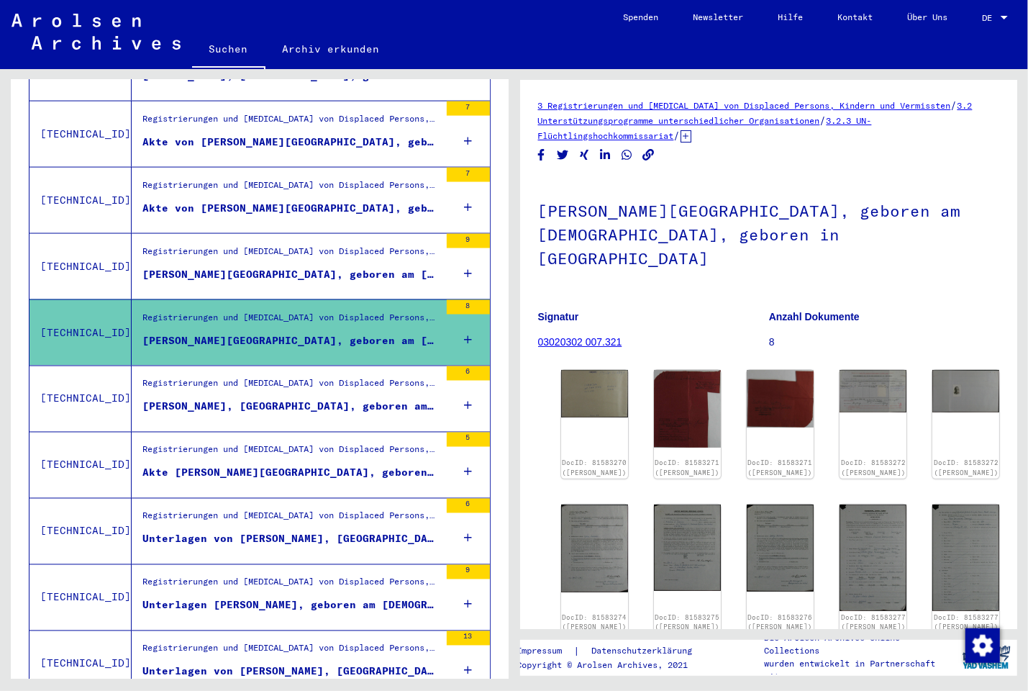
click at [360, 267] on div "[PERSON_NAME][GEOGRAPHIC_DATA], geboren am [DEMOGRAPHIC_DATA], geboren in [GEOG…" at bounding box center [290, 274] width 297 height 15
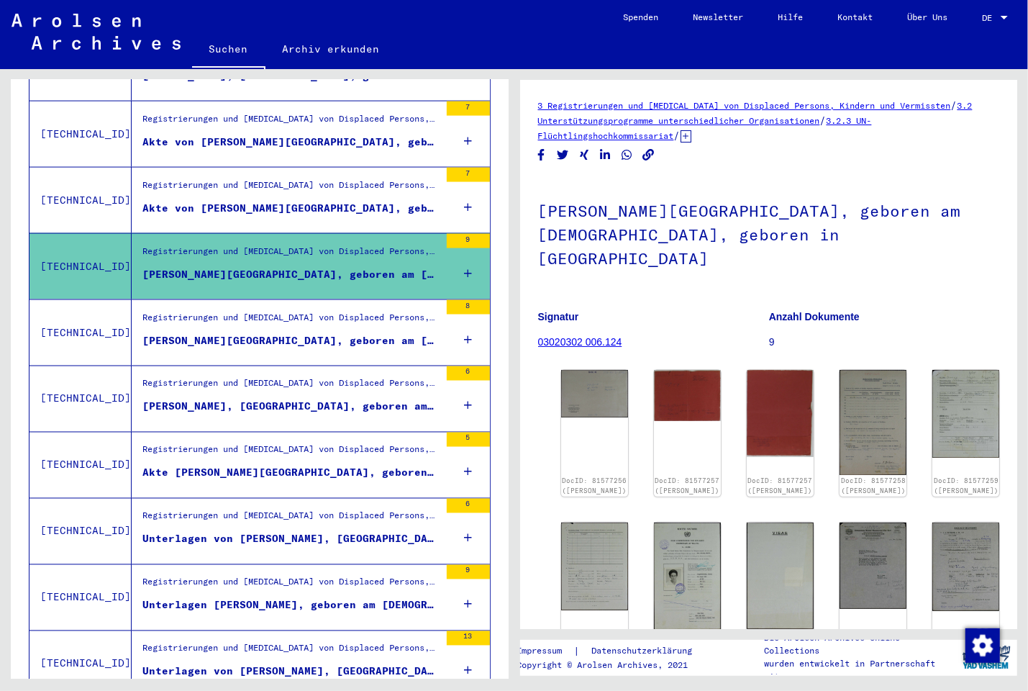
click at [360, 201] on div "Akte von [PERSON_NAME][GEOGRAPHIC_DATA], geboren am [DEMOGRAPHIC_DATA], geboren…" at bounding box center [290, 208] width 297 height 15
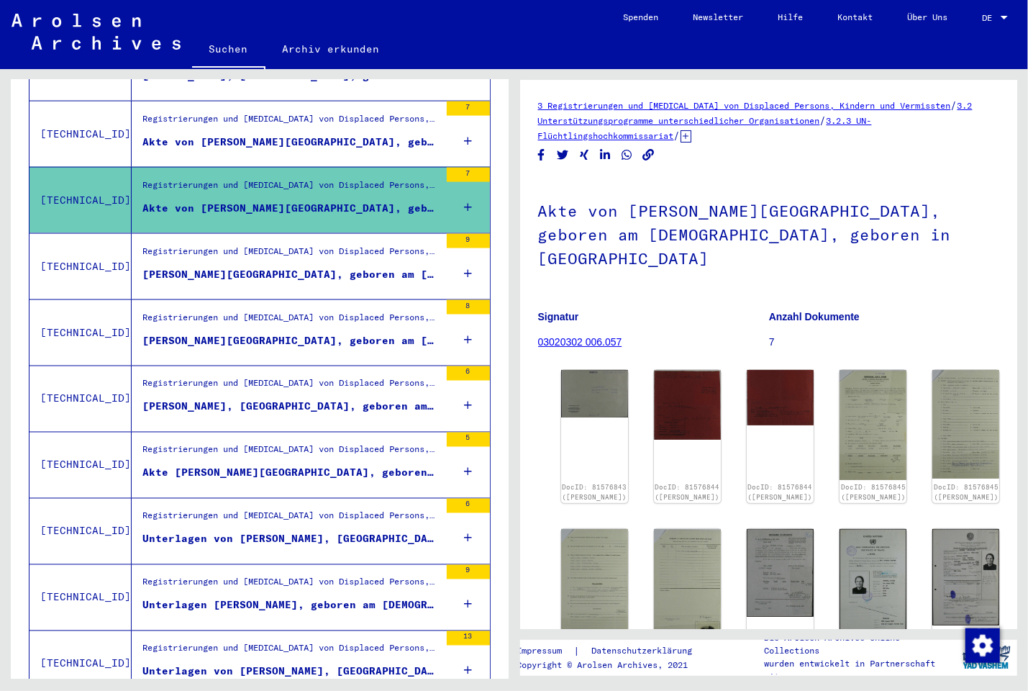
scroll to position [1037, 0]
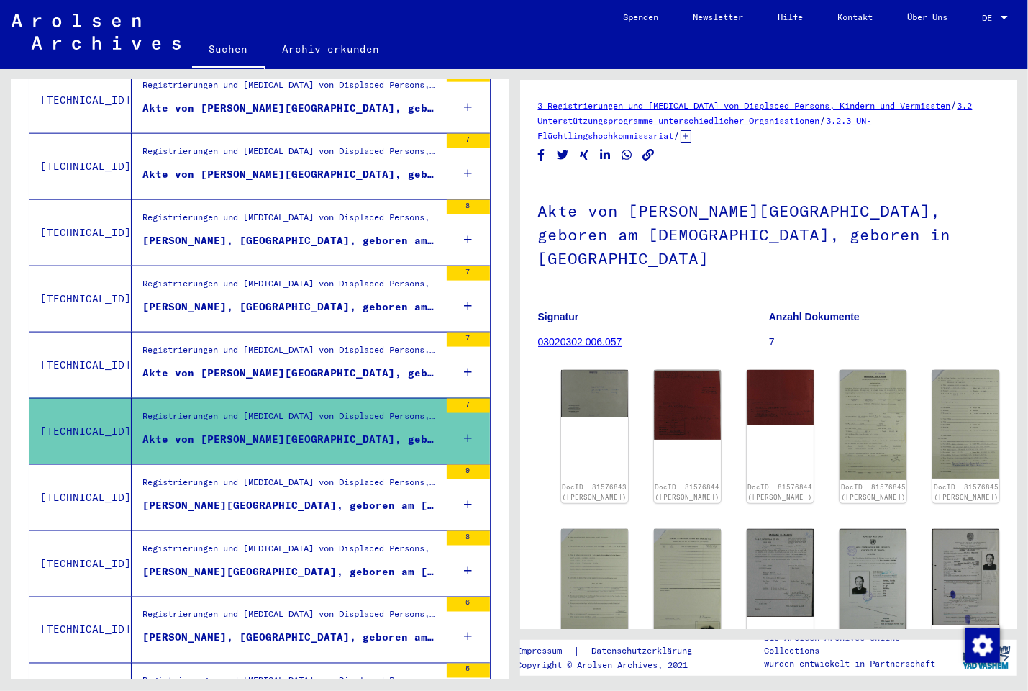
click at [328, 365] on div "Akte von [PERSON_NAME][GEOGRAPHIC_DATA], geboren am [DEMOGRAPHIC_DATA], geboren…" at bounding box center [290, 372] width 297 height 15
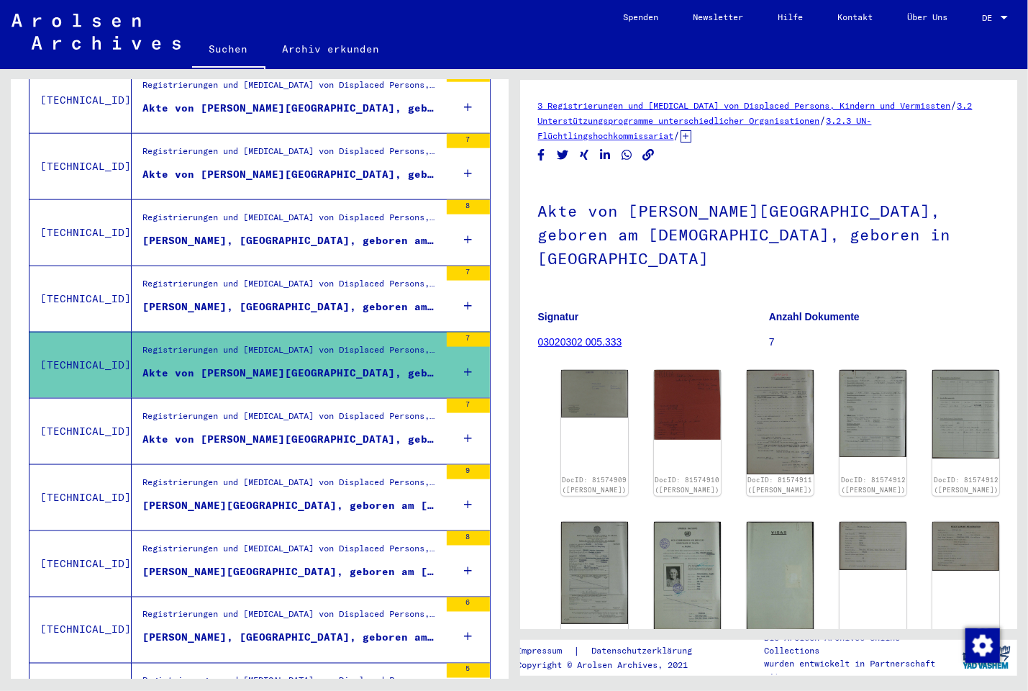
click at [330, 281] on div "Registrierungen und [MEDICAL_DATA] von Displaced Persons, Kindern und Vermisste…" at bounding box center [290, 287] width 297 height 20
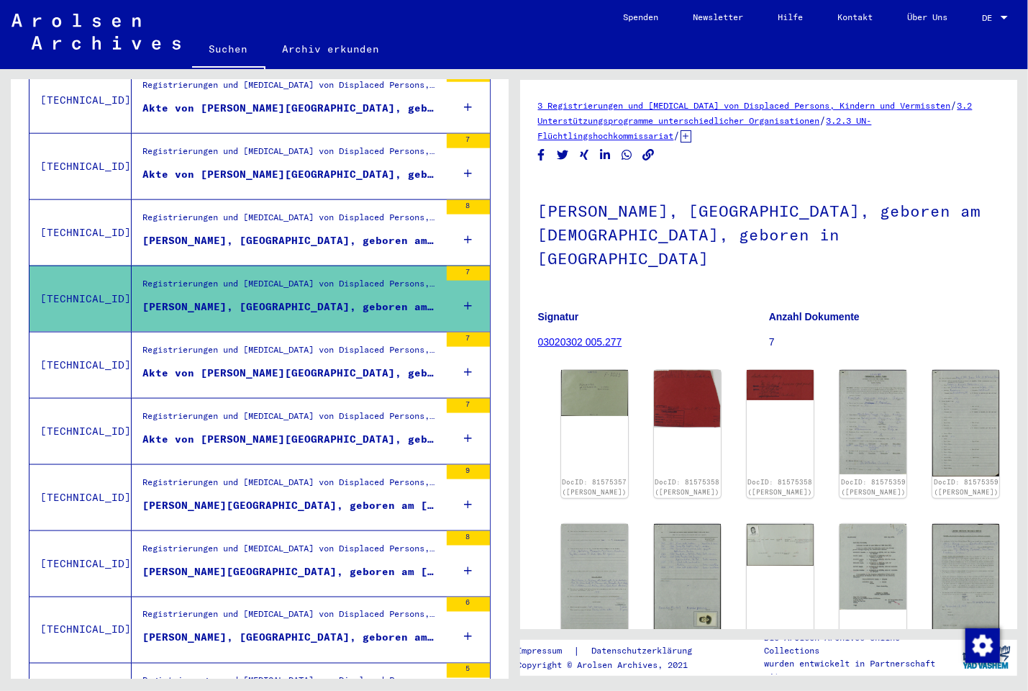
click at [340, 217] on figure "Registrierungen und [MEDICAL_DATA] von Displaced Persons, Kindern und Vermisste…" at bounding box center [290, 222] width 297 height 22
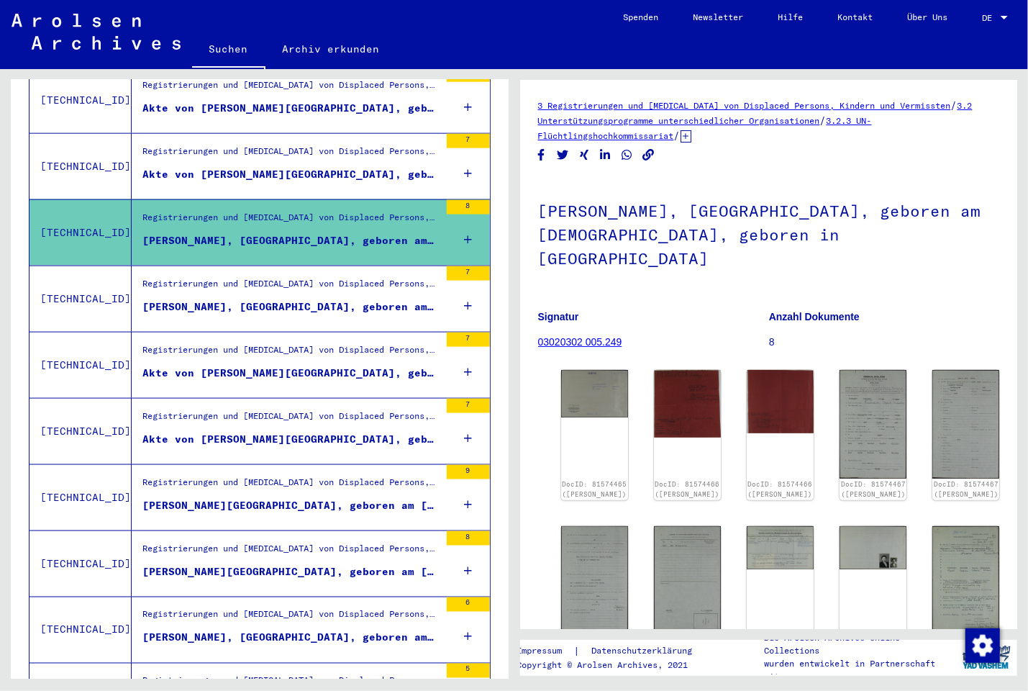
click at [340, 167] on div "Akte von [PERSON_NAME][GEOGRAPHIC_DATA], geboren am [DEMOGRAPHIC_DATA], geboren…" at bounding box center [290, 174] width 297 height 15
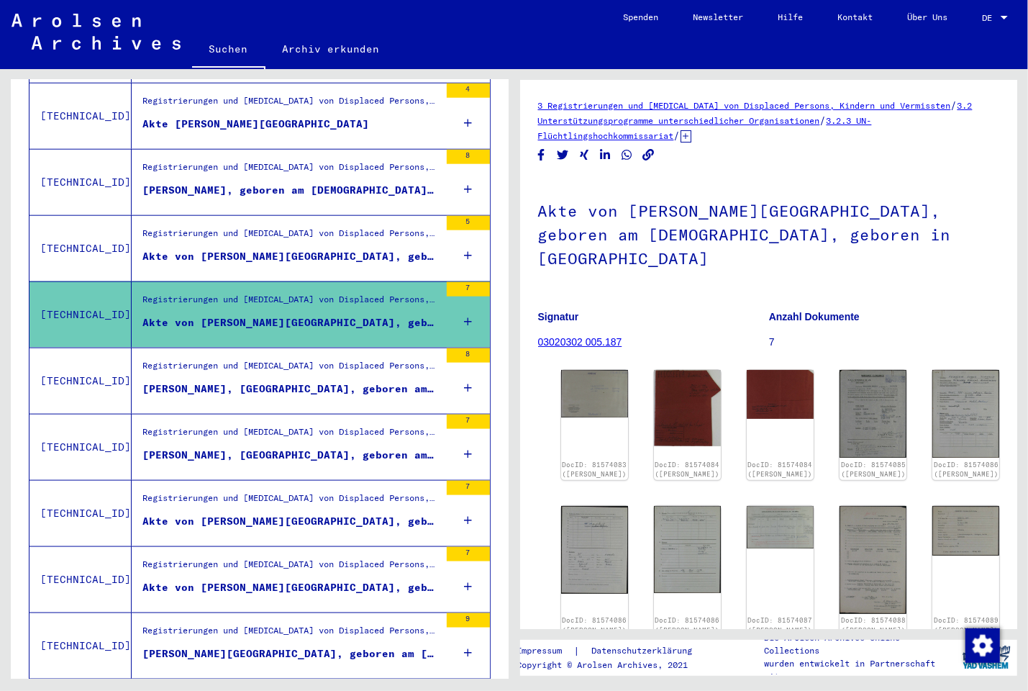
scroll to position [805, 0]
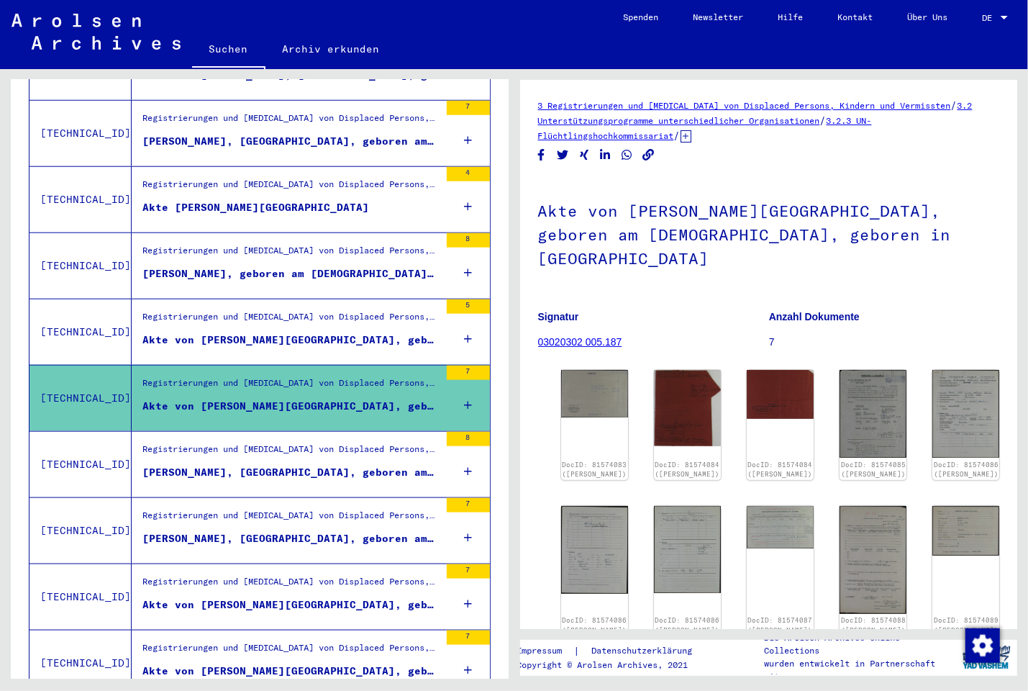
click at [347, 332] on div "Akte von [PERSON_NAME][GEOGRAPHIC_DATA], geboren am [DEMOGRAPHIC_DATA], geboren…" at bounding box center [290, 339] width 297 height 15
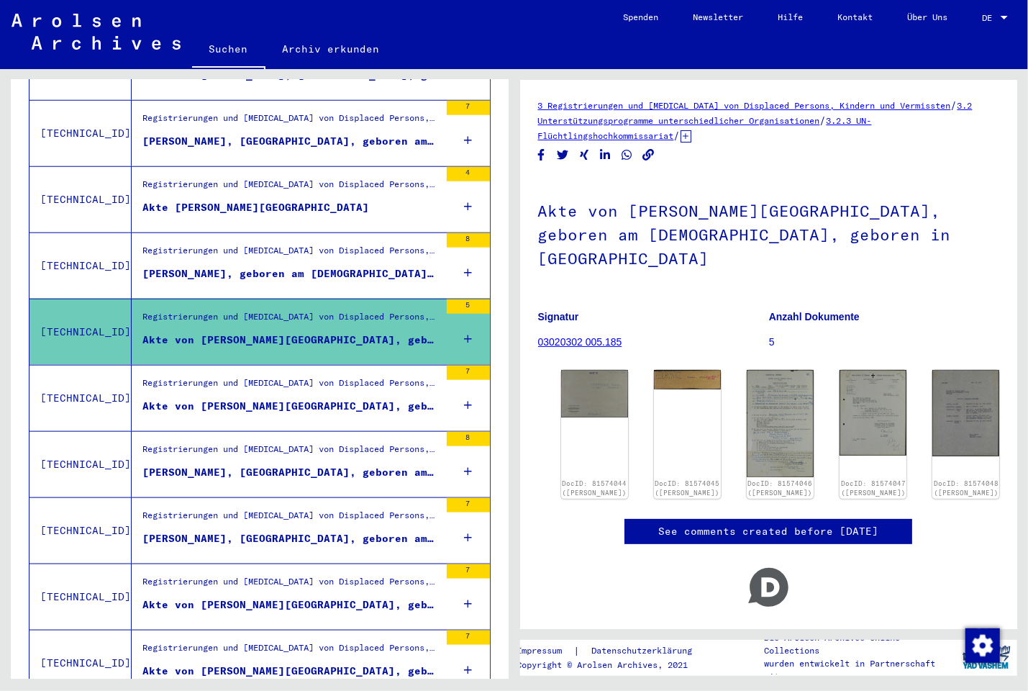
click at [347, 247] on div "Registrierungen und [MEDICAL_DATA] von Displaced Persons, Kindern und Vermisste…" at bounding box center [290, 254] width 297 height 20
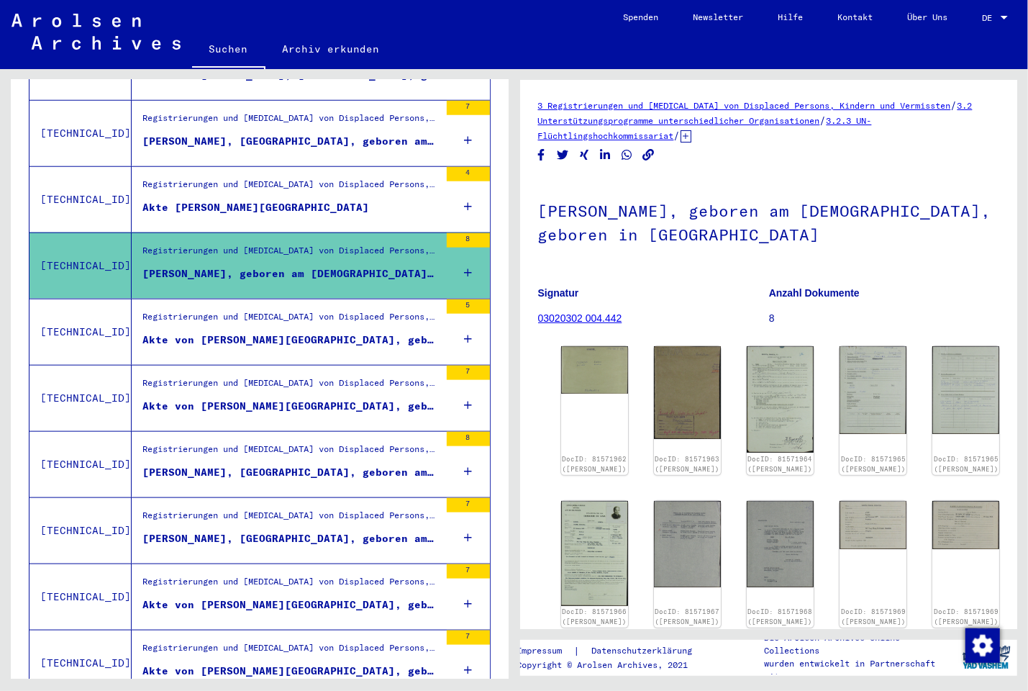
click at [350, 179] on div "Registrierungen und [MEDICAL_DATA] von Displaced Persons, Kindern und Vermisste…" at bounding box center [290, 188] width 297 height 20
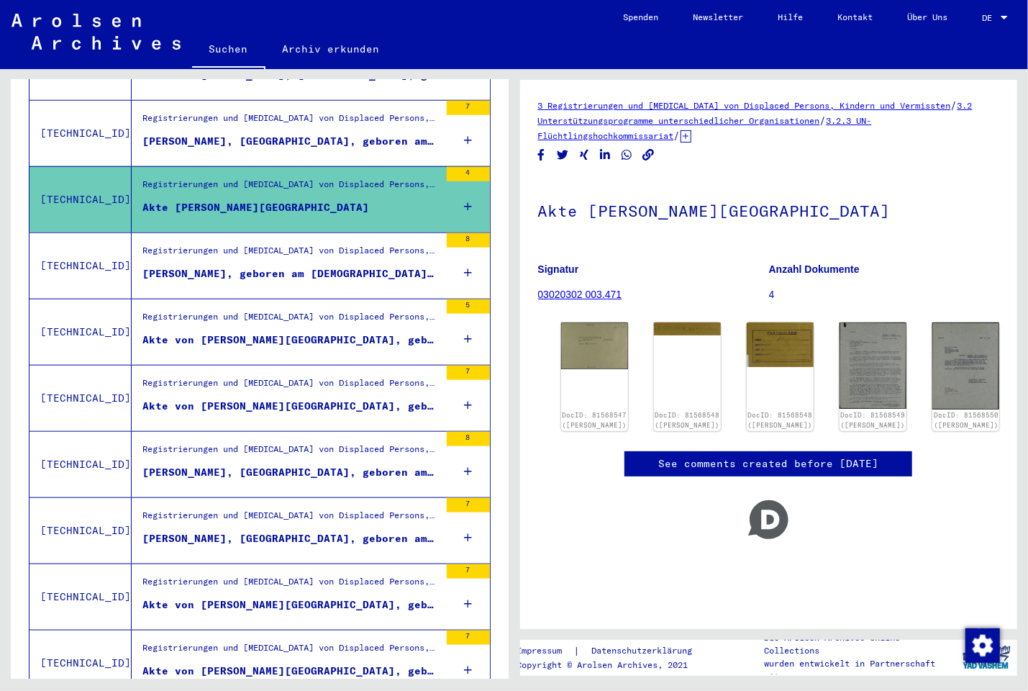
scroll to position [651, 0]
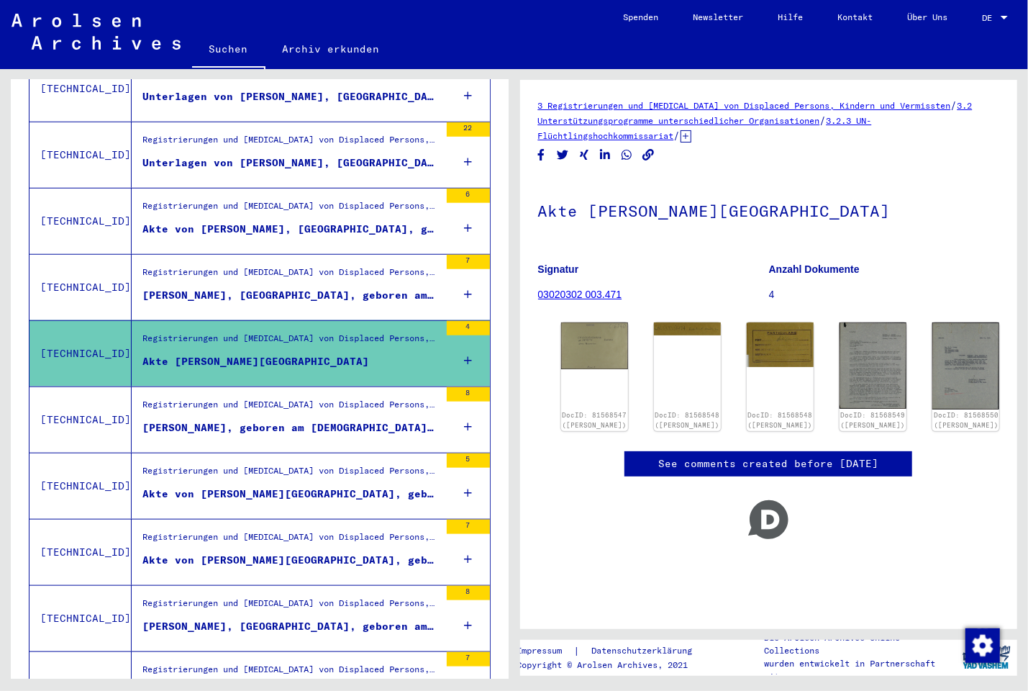
click at [332, 270] on div "Registrierungen und [MEDICAL_DATA] von Displaced Persons, Kindern und Vermisste…" at bounding box center [290, 275] width 297 height 20
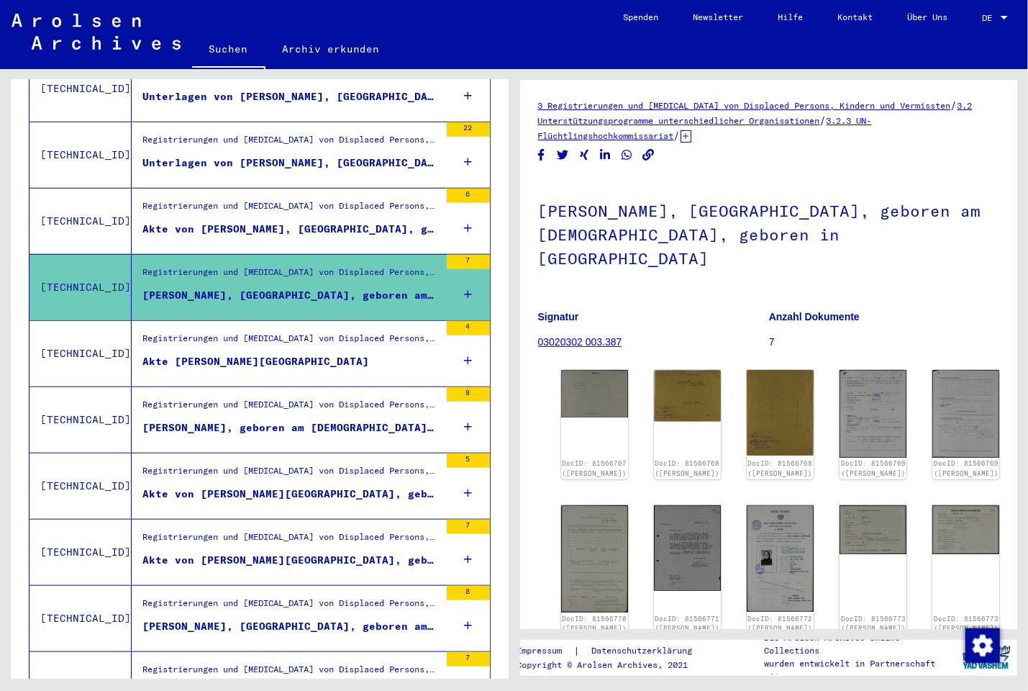
click at [336, 222] on div "Akte von [PERSON_NAME], [GEOGRAPHIC_DATA], geboren am [DEMOGRAPHIC_DATA], gebor…" at bounding box center [290, 229] width 297 height 15
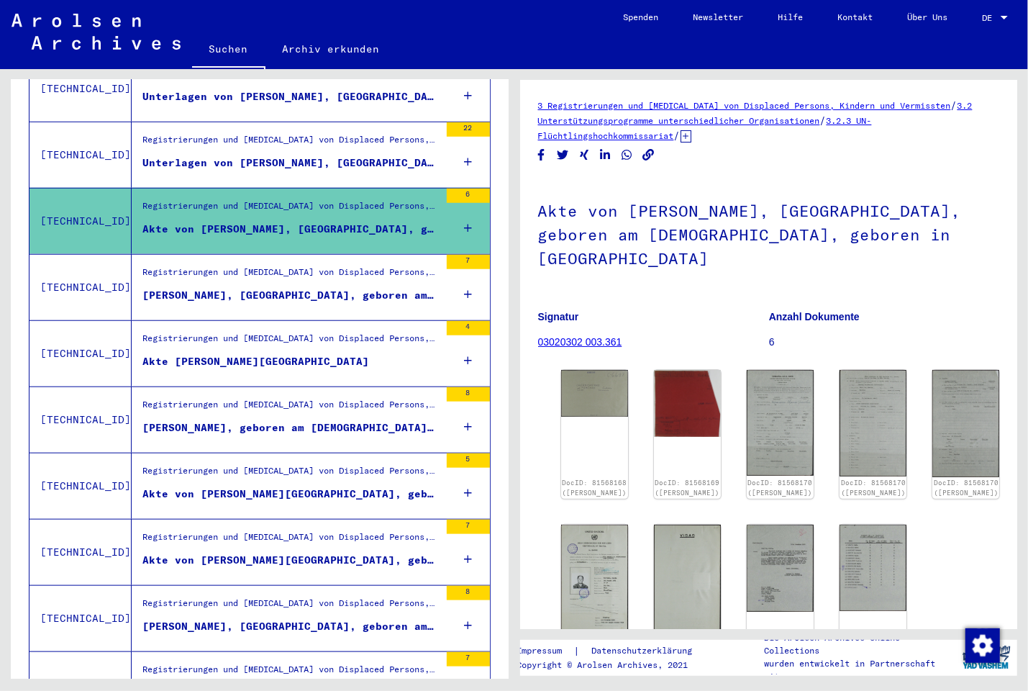
scroll to position [496, 0]
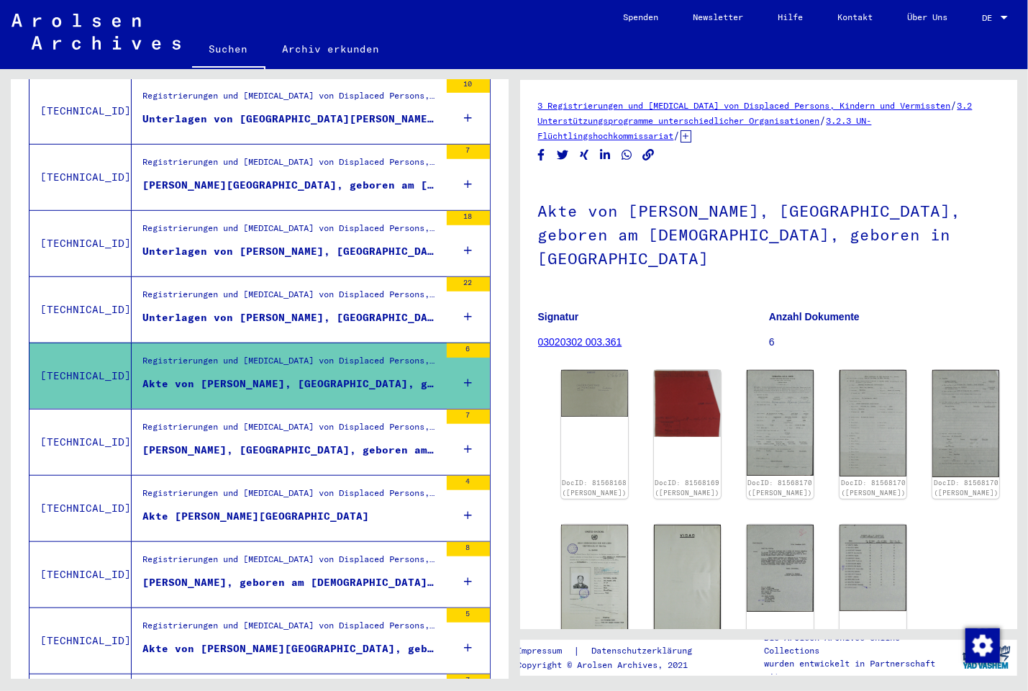
click at [333, 290] on div "Registrierungen und [MEDICAL_DATA] von Displaced Persons, Kindern und Vermisste…" at bounding box center [290, 298] width 297 height 20
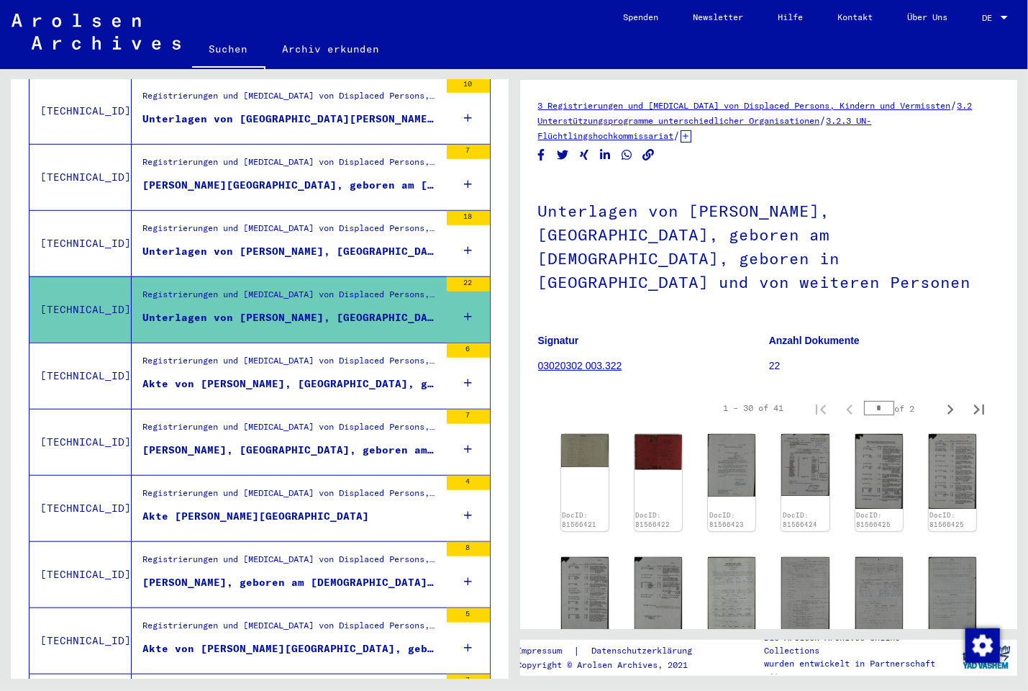
scroll to position [419, 0]
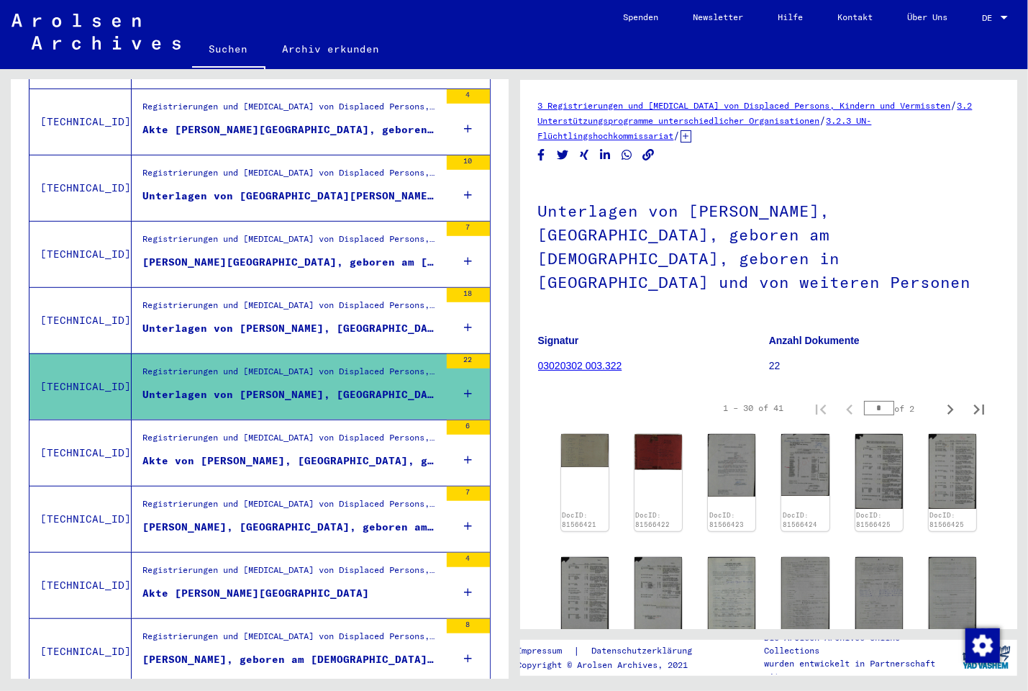
click at [347, 304] on figure "Registrierungen und [MEDICAL_DATA] von Displaced Persons, Kindern und Vermisste…" at bounding box center [290, 310] width 297 height 22
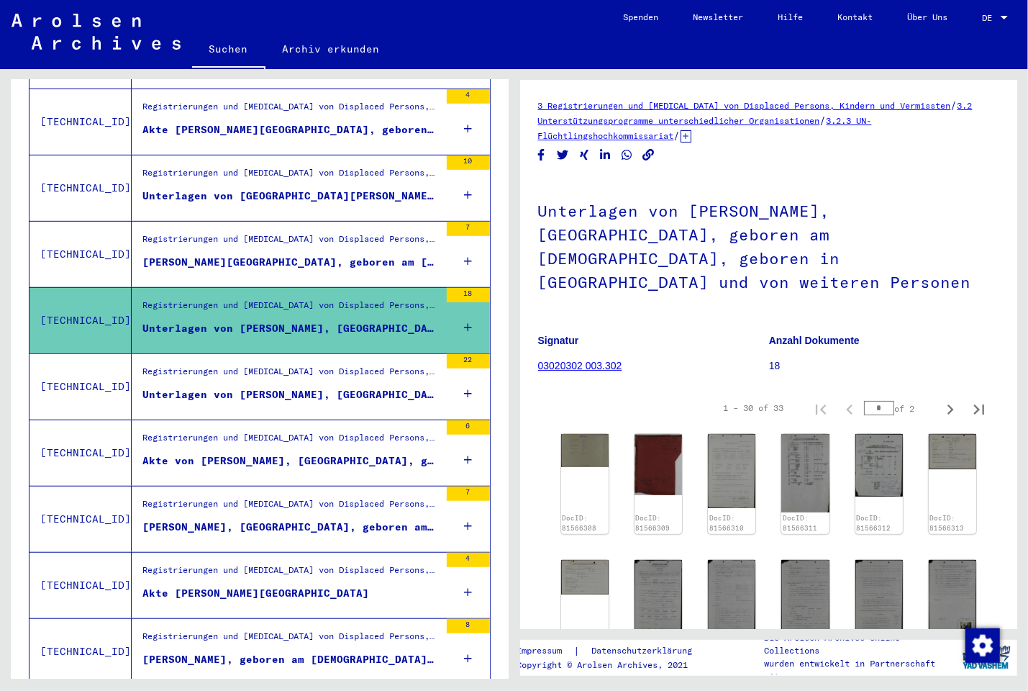
click at [316, 255] on div "[PERSON_NAME][GEOGRAPHIC_DATA], geboren am [DEMOGRAPHIC_DATA], geboren in [GEOG…" at bounding box center [290, 262] width 297 height 15
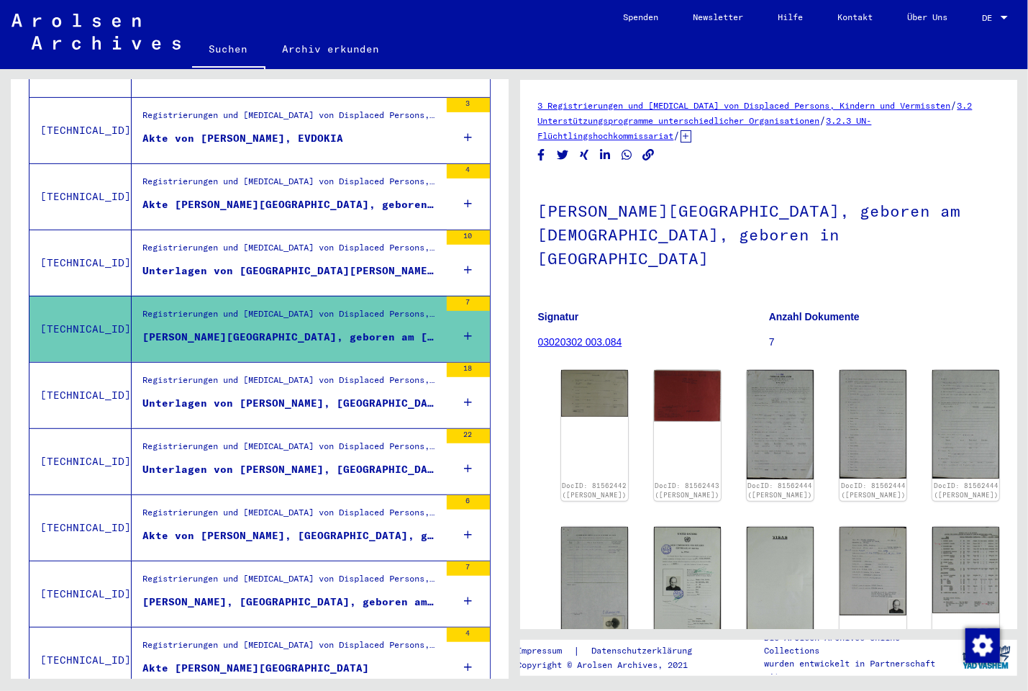
scroll to position [342, 0]
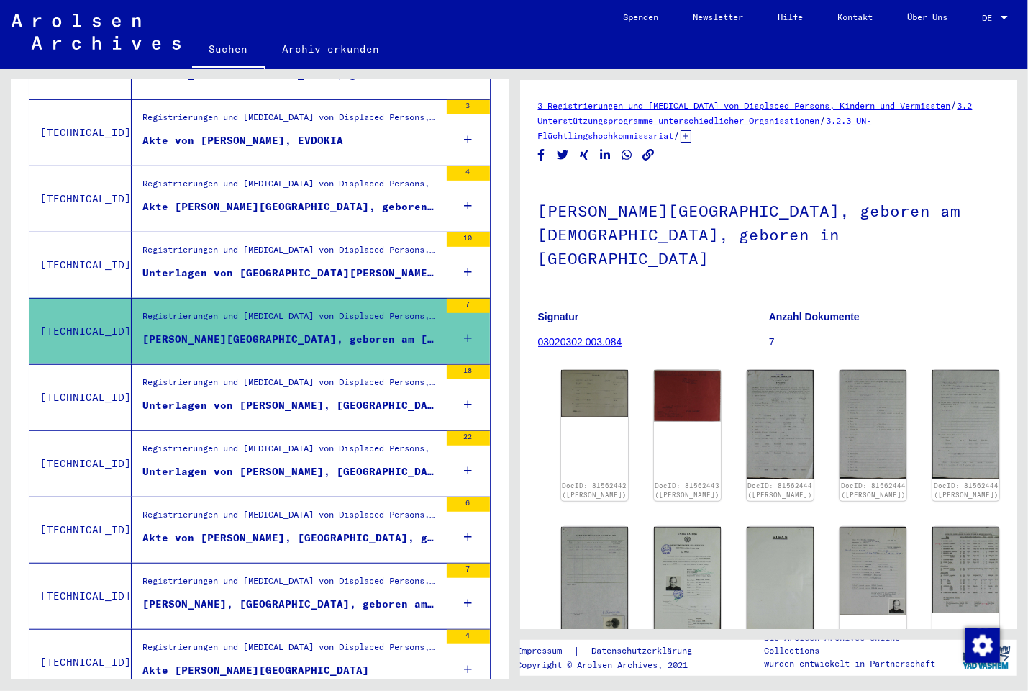
click at [310, 250] on mat-grid-list "Registrierungen und [MEDICAL_DATA] von Displaced Persons, Kindern und Vermisste…" at bounding box center [290, 265] width 297 height 44
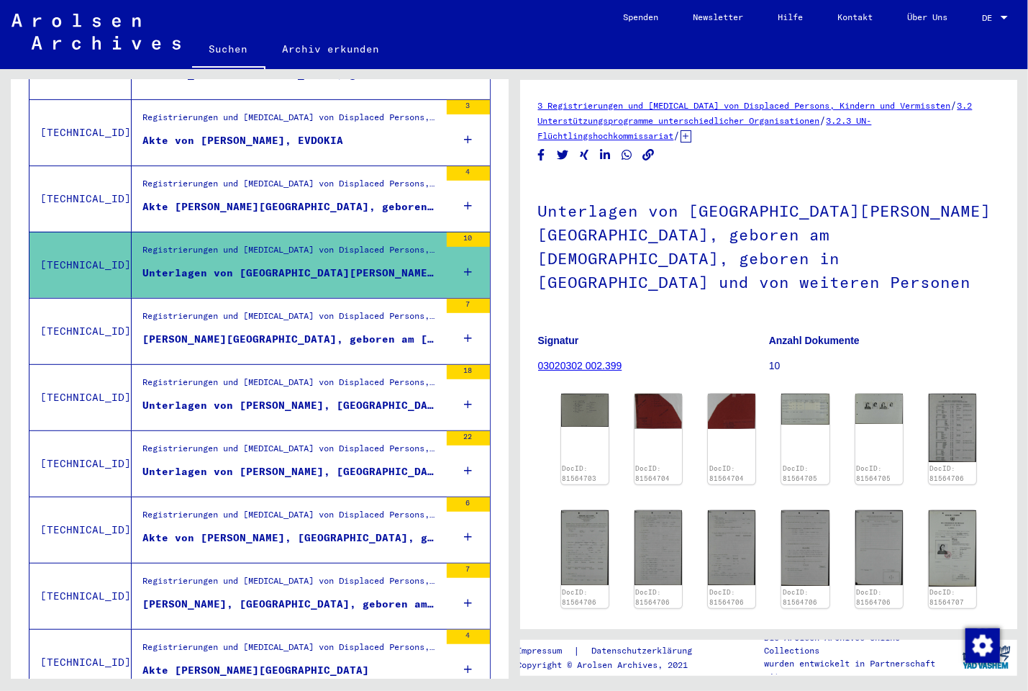
click at [316, 199] on div "Akte [PERSON_NAME][GEOGRAPHIC_DATA], geboren am [DEMOGRAPHIC_DATA], geboren in …" at bounding box center [290, 206] width 297 height 15
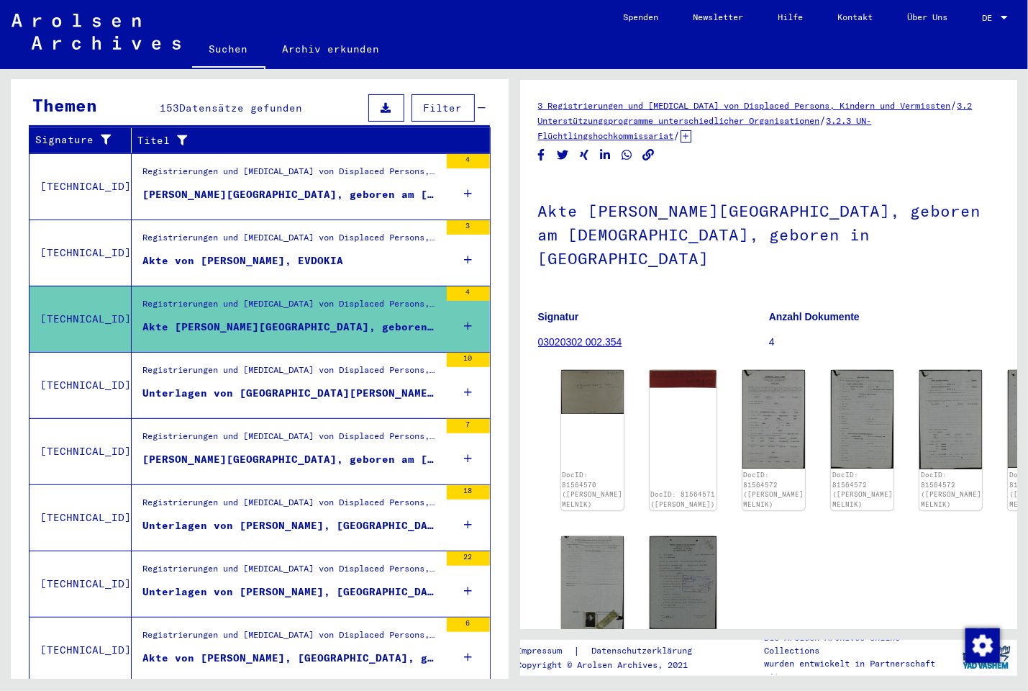
scroll to position [188, 0]
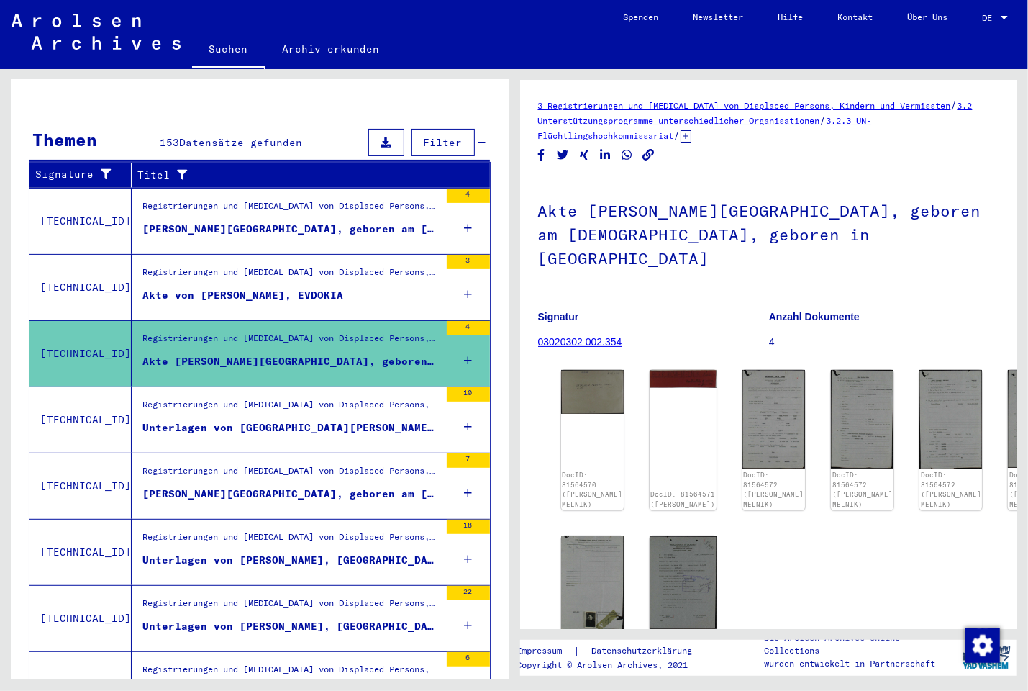
click at [322, 288] on div "Akte von [PERSON_NAME], EVDOKIA" at bounding box center [242, 295] width 201 height 15
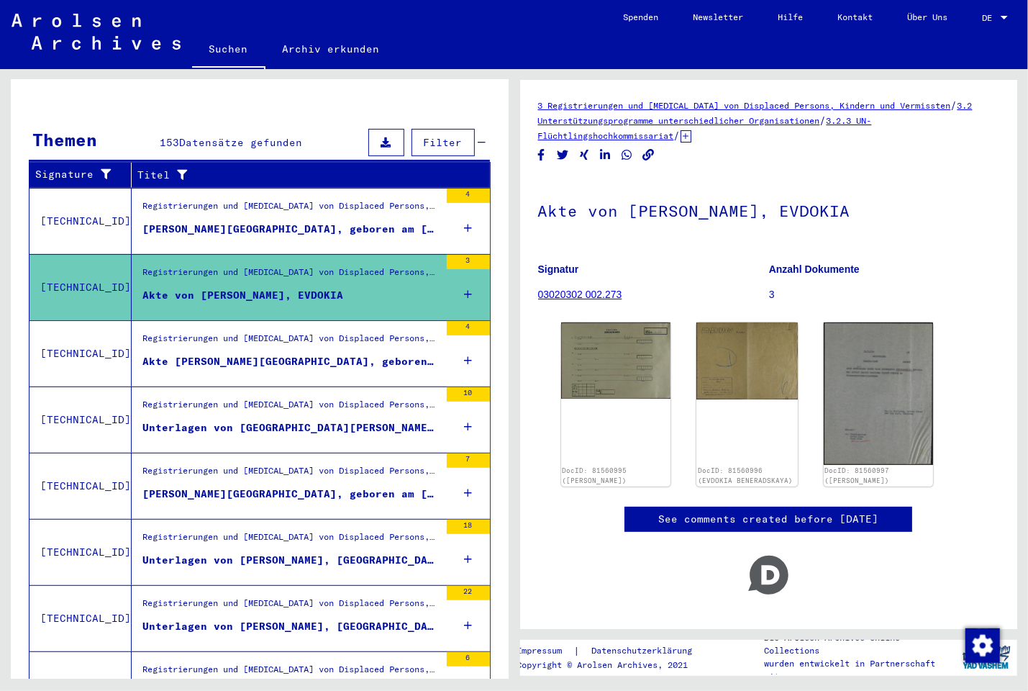
click at [323, 222] on div "[PERSON_NAME][GEOGRAPHIC_DATA], geboren am [DEMOGRAPHIC_DATA], geboren in [GEOG…" at bounding box center [290, 229] width 297 height 15
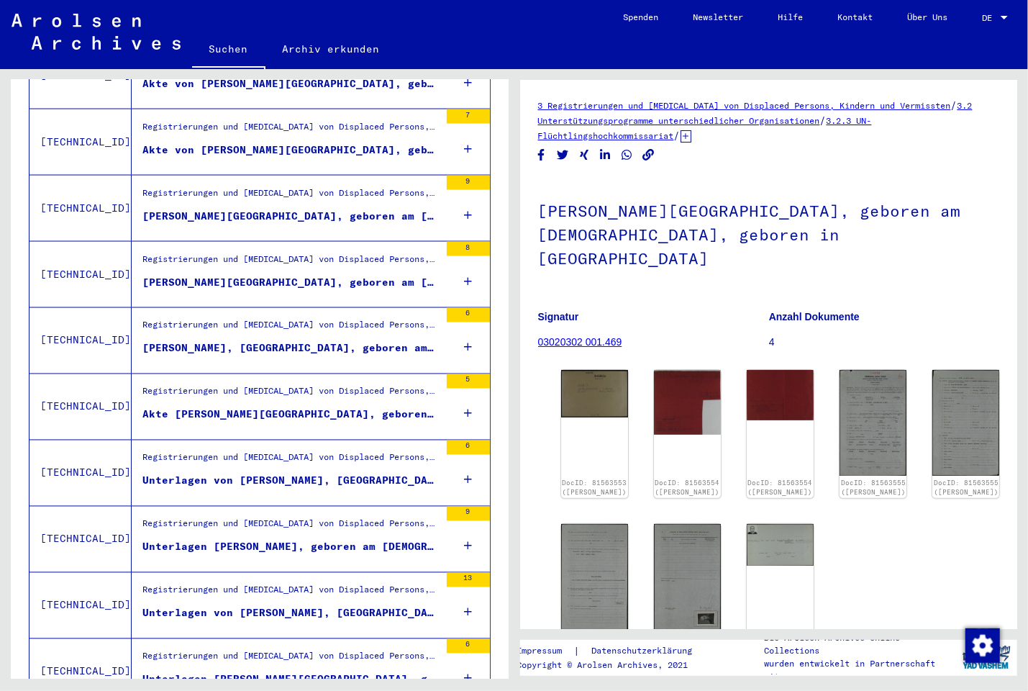
scroll to position [1422, 0]
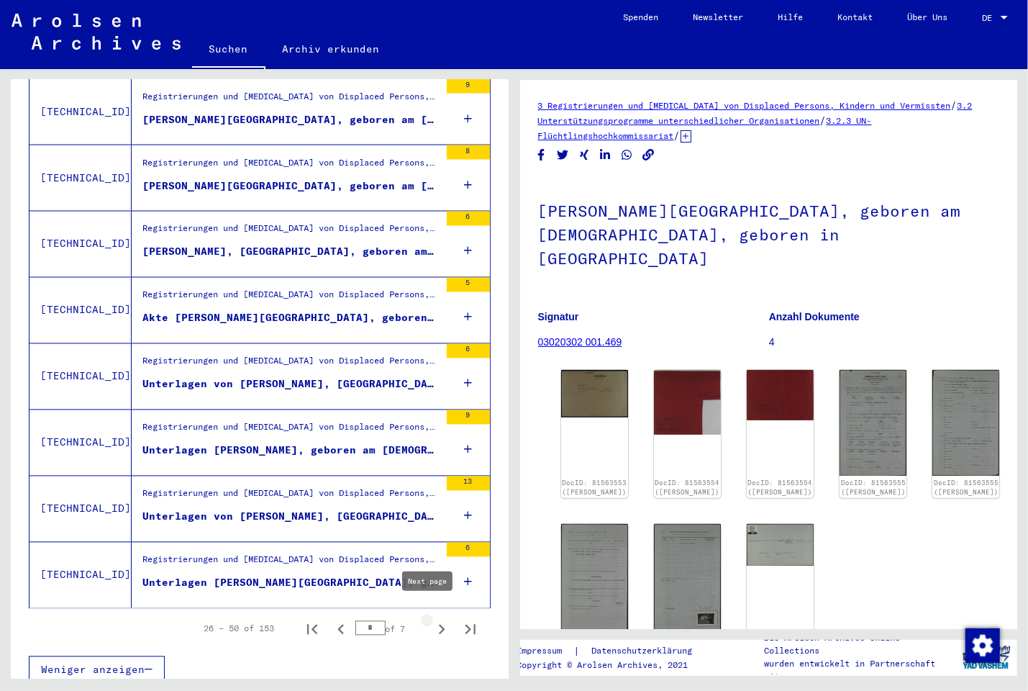
click at [439, 624] on icon "Next page" at bounding box center [442, 629] width 6 height 10
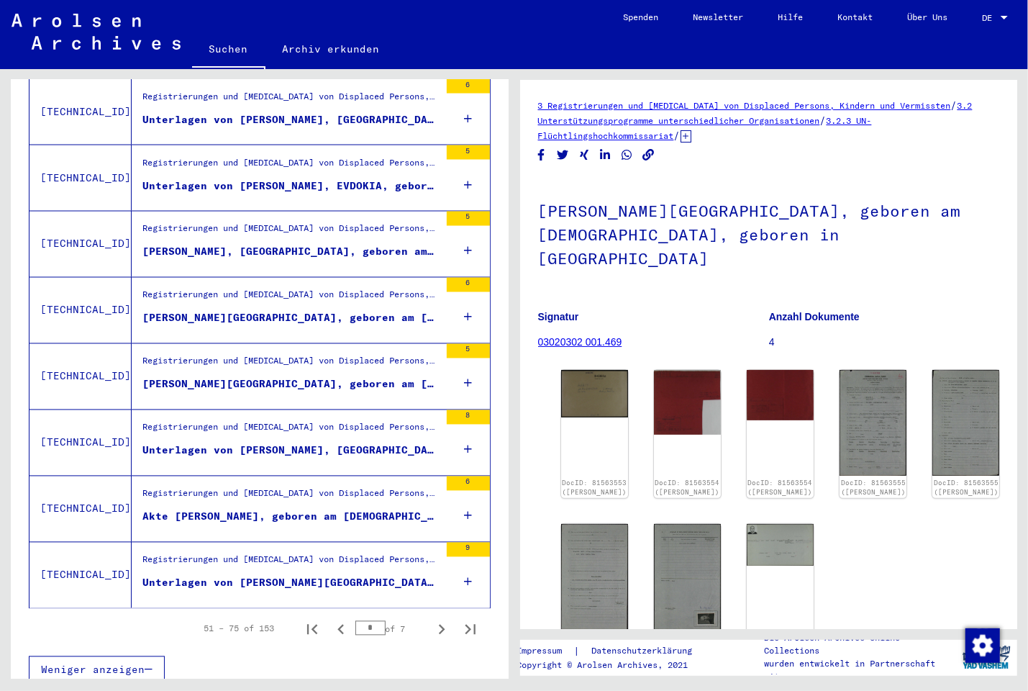
click at [268, 560] on figure "Registrierungen und [MEDICAL_DATA] von Displaced Persons, Kindern und Vermisste…" at bounding box center [290, 564] width 297 height 22
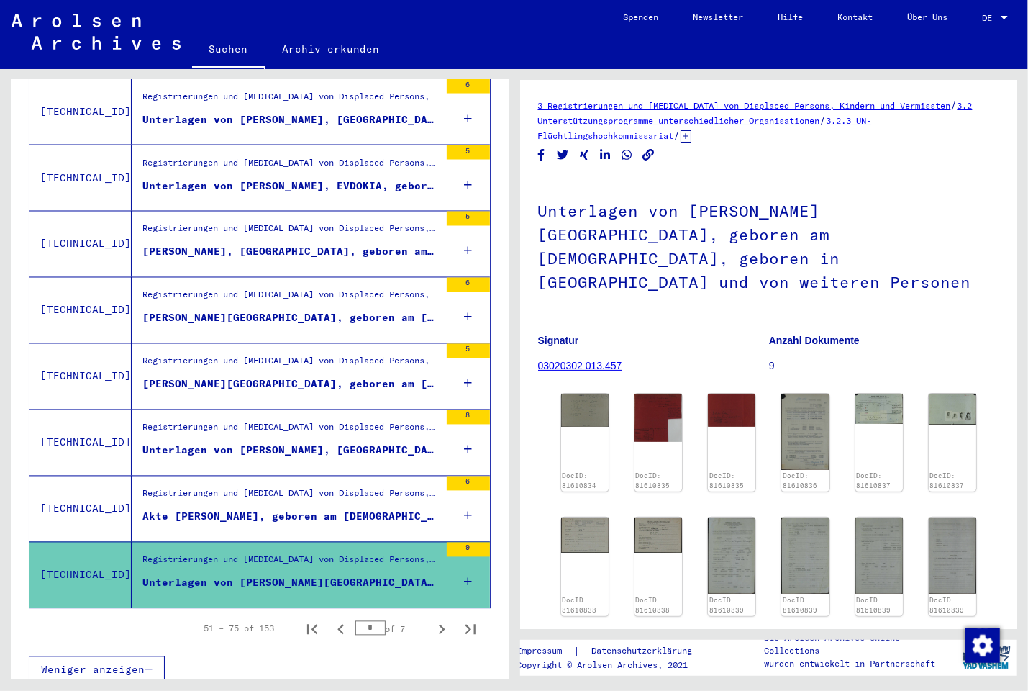
click at [276, 493] on div "Registrierungen und [MEDICAL_DATA] von Displaced Persons, Kindern und Vermisste…" at bounding box center [290, 497] width 297 height 20
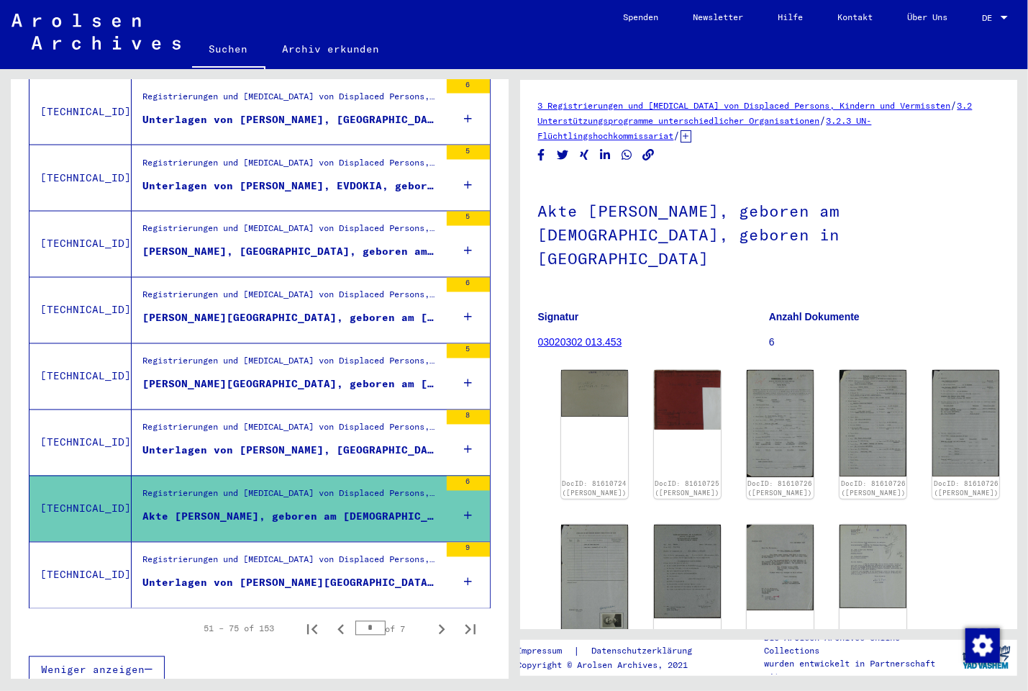
click at [270, 429] on mat-grid-list "Registrierungen und [MEDICAL_DATA] von Displaced Persons, Kindern und Vermisste…" at bounding box center [290, 443] width 297 height 44
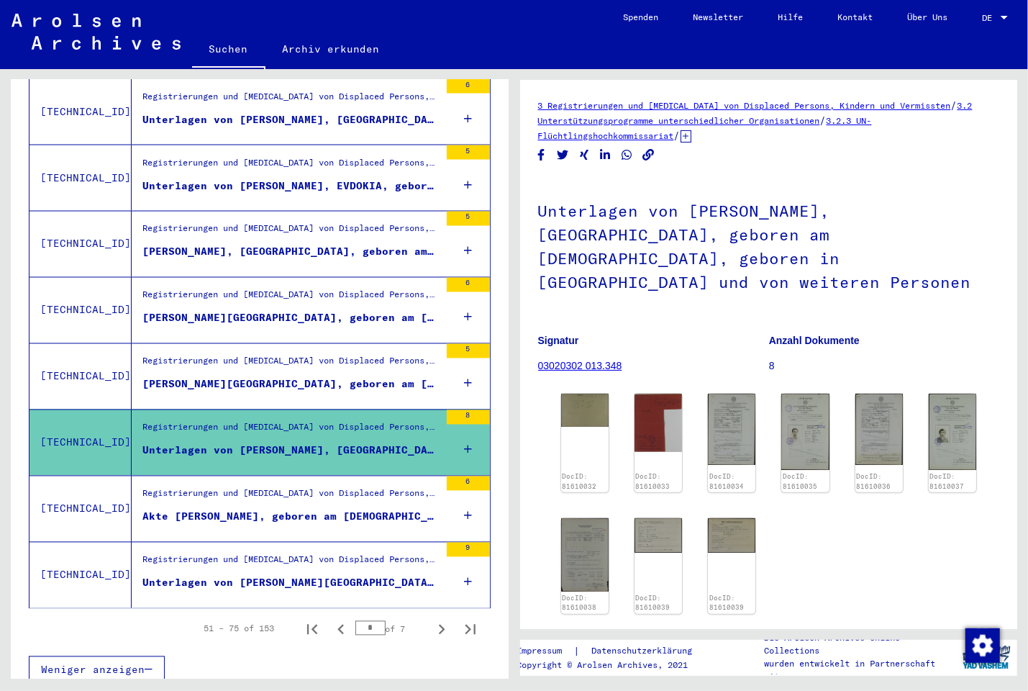
click at [302, 355] on div "Registrierungen und [MEDICAL_DATA] von Displaced Persons, Kindern und Vermisste…" at bounding box center [290, 365] width 297 height 20
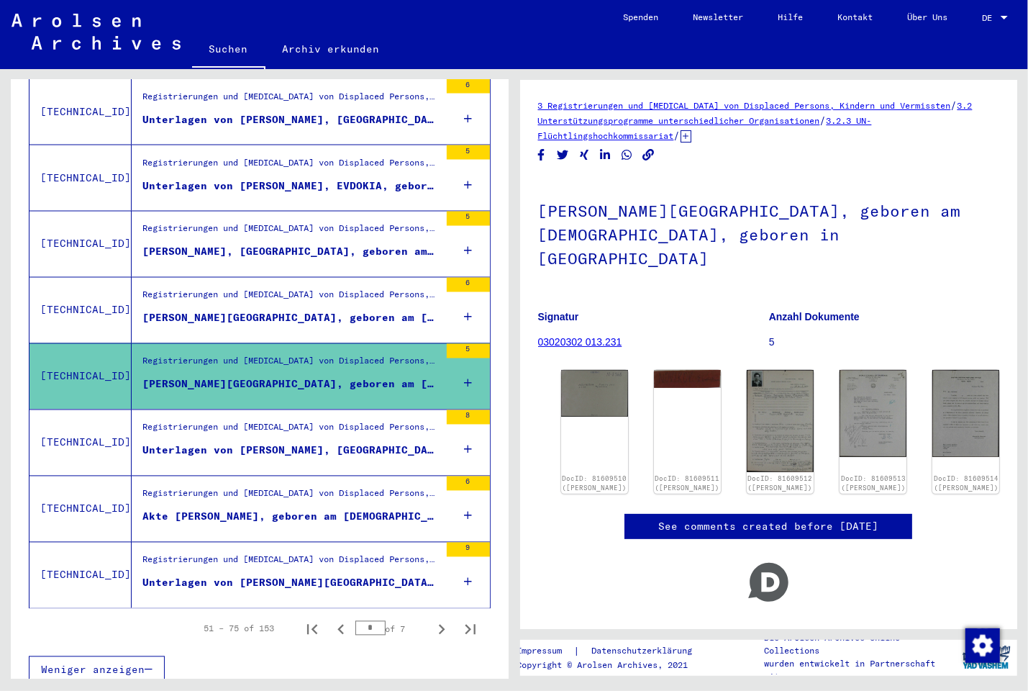
click at [323, 311] on div "[PERSON_NAME][GEOGRAPHIC_DATA], geboren am [DEMOGRAPHIC_DATA], geboren in [GEOG…" at bounding box center [290, 318] width 297 height 15
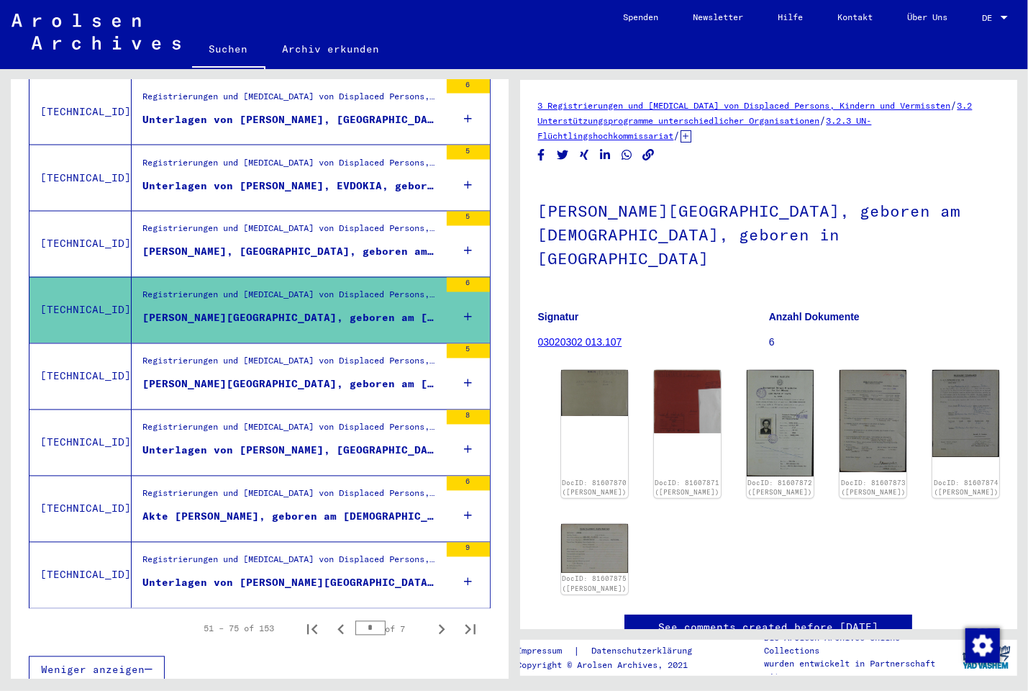
click at [319, 377] on div "[PERSON_NAME][GEOGRAPHIC_DATA], geboren am [DEMOGRAPHIC_DATA], geboren in [GEOG…" at bounding box center [290, 384] width 297 height 15
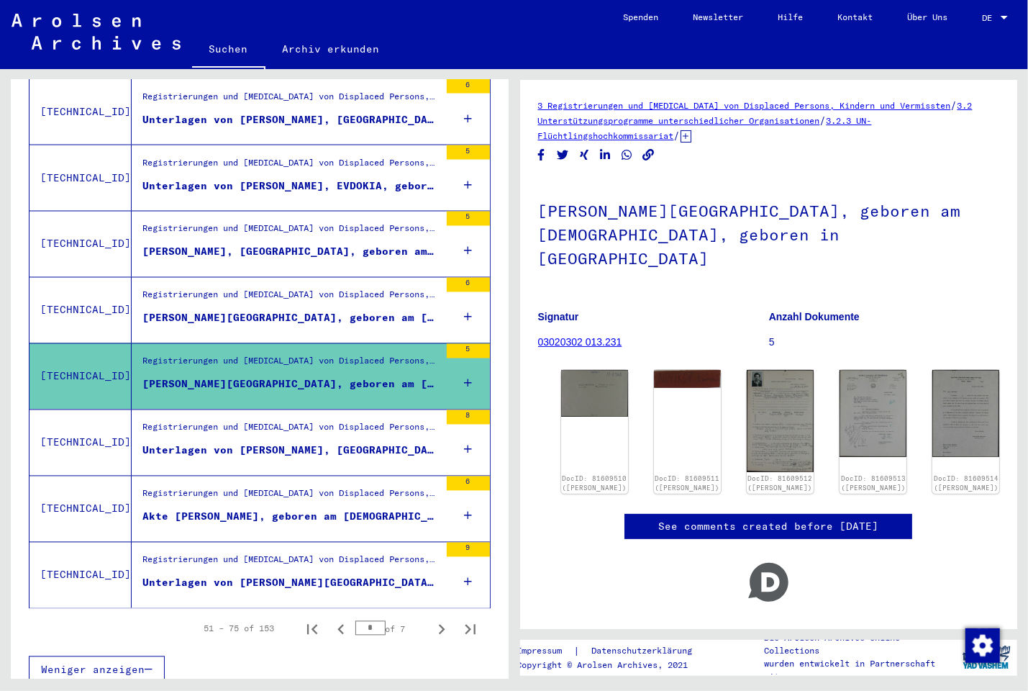
click at [326, 423] on div "Registrierungen und [MEDICAL_DATA] von Displaced Persons, Kindern und Vermisste…" at bounding box center [290, 431] width 297 height 20
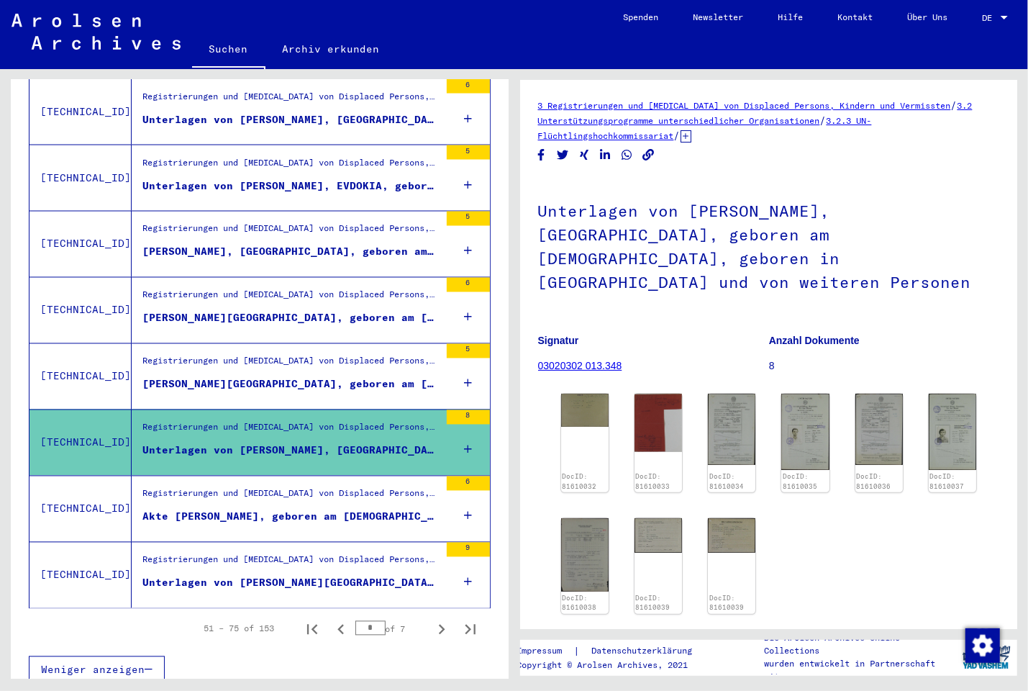
click at [336, 509] on div "Akte [PERSON_NAME], geboren am [DEMOGRAPHIC_DATA], geboren in [GEOGRAPHIC_DATA]" at bounding box center [290, 516] width 297 height 15
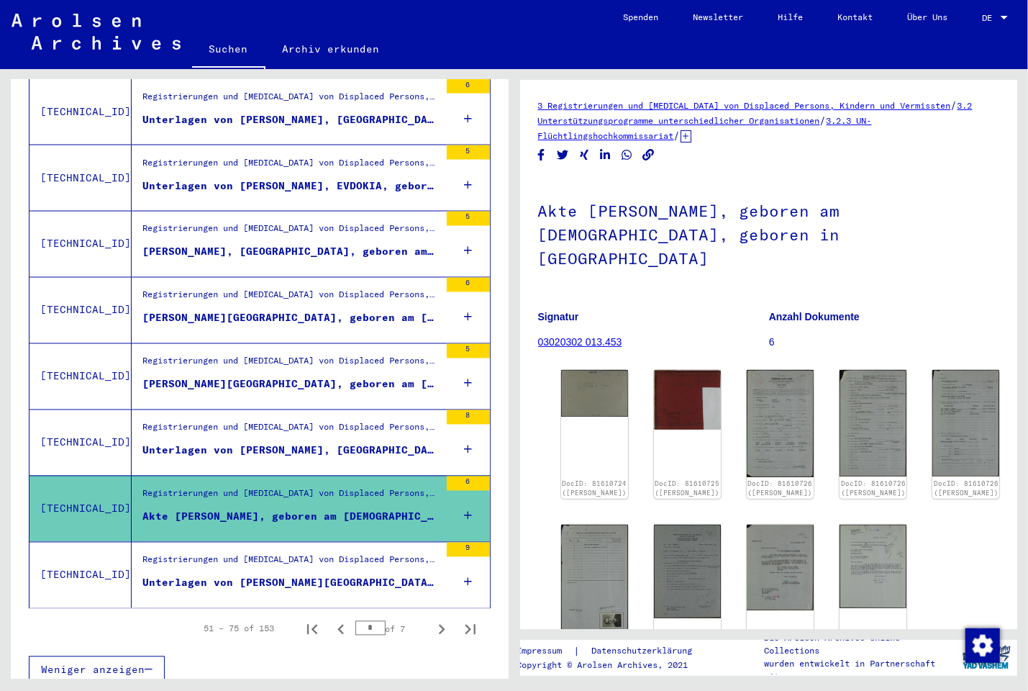
click at [298, 575] on div "Unterlagen von [PERSON_NAME][GEOGRAPHIC_DATA], geboren am [DEMOGRAPHIC_DATA], g…" at bounding box center [290, 582] width 297 height 15
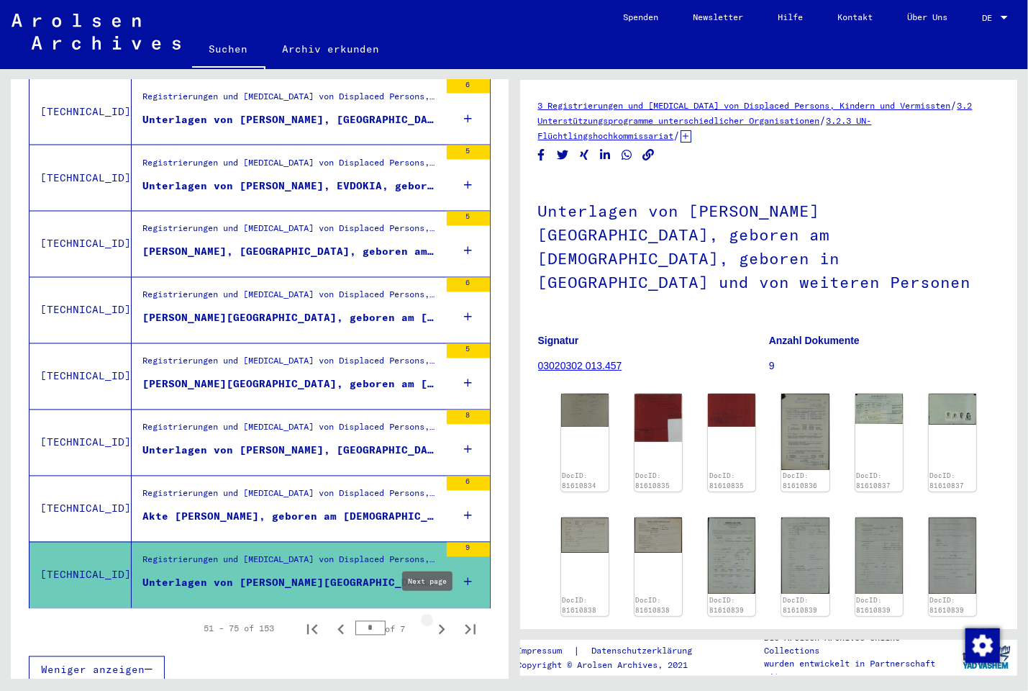
click at [432, 619] on icon "Next page" at bounding box center [442, 629] width 20 height 20
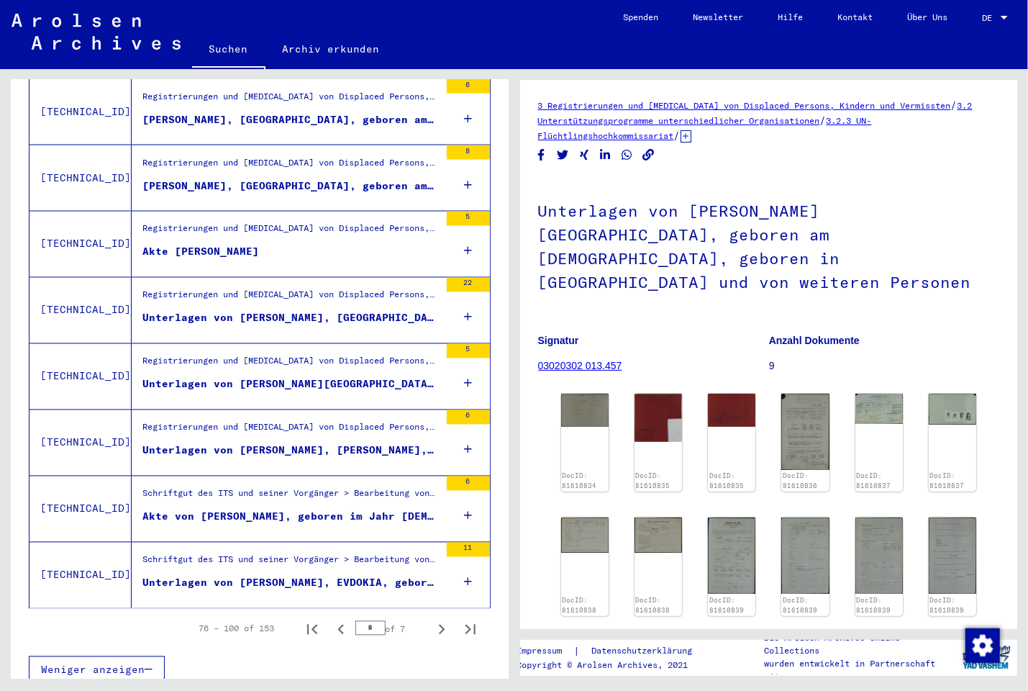
click at [364, 575] on div "Unterlagen von [PERSON_NAME], EVDOKIA, geboren im Jahr [DEMOGRAPHIC_DATA] und v…" at bounding box center [290, 582] width 297 height 15
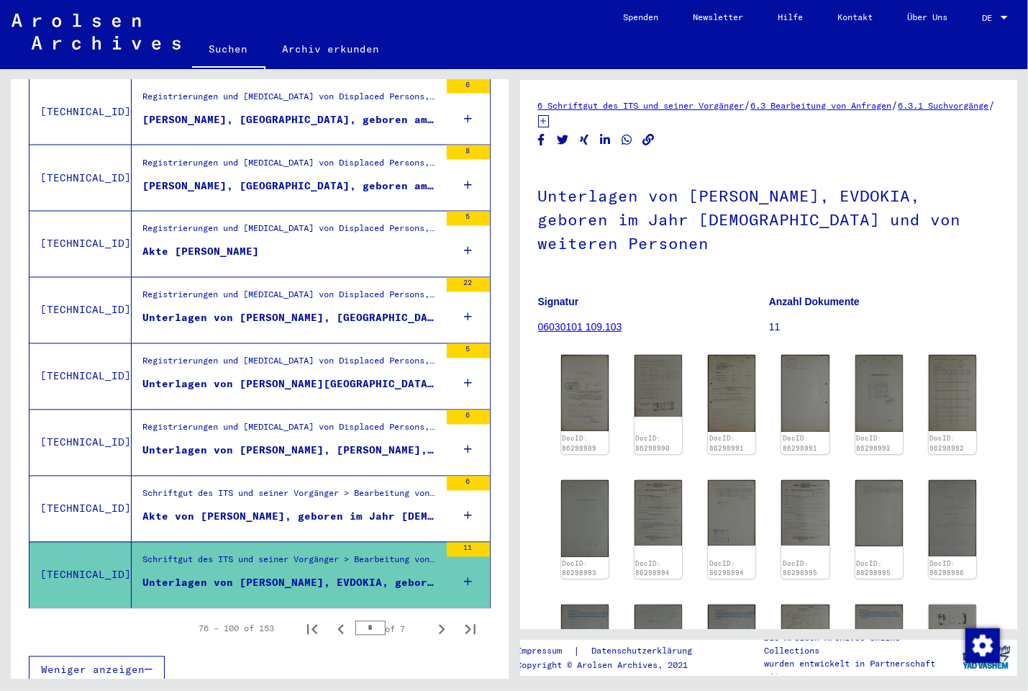
click at [325, 509] on div "Akte von [PERSON_NAME], geboren im Jahr [DEMOGRAPHIC_DATA]" at bounding box center [290, 516] width 297 height 15
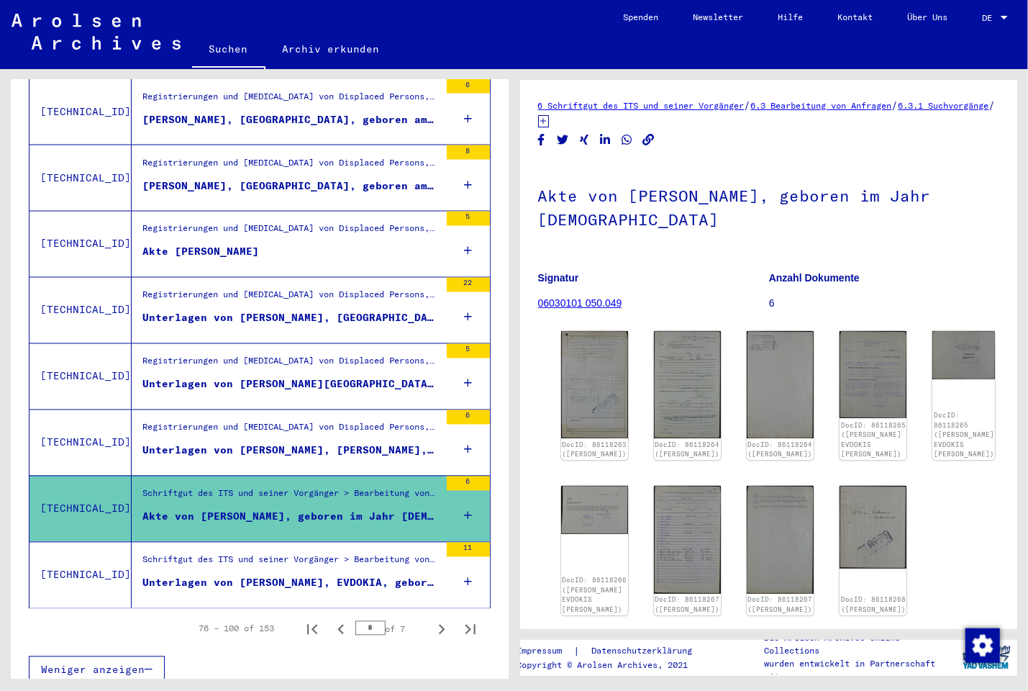
click at [282, 443] on div "Unterlagen von [PERSON_NAME], [PERSON_NAME], geboren am [DEMOGRAPHIC_DATA], geb…" at bounding box center [290, 450] width 297 height 15
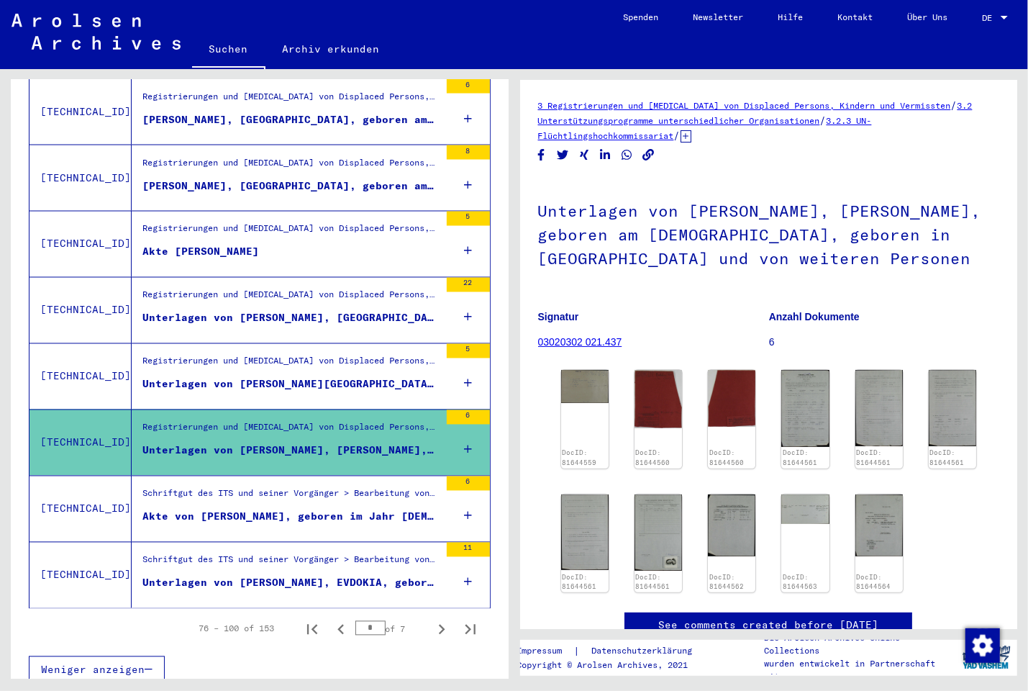
click at [283, 377] on div "Unterlagen von [PERSON_NAME][GEOGRAPHIC_DATA], geboren am [DEMOGRAPHIC_DATA], g…" at bounding box center [290, 384] width 297 height 15
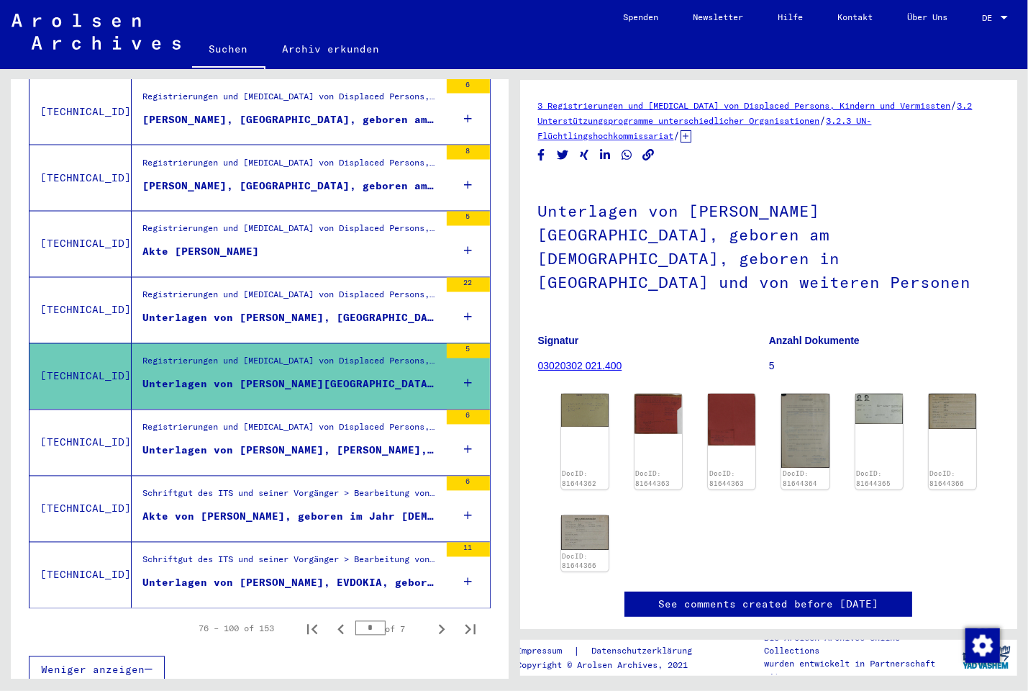
click at [274, 311] on div "Unterlagen von [PERSON_NAME], [GEOGRAPHIC_DATA], geboren am [DEMOGRAPHIC_DATA],…" at bounding box center [290, 318] width 297 height 15
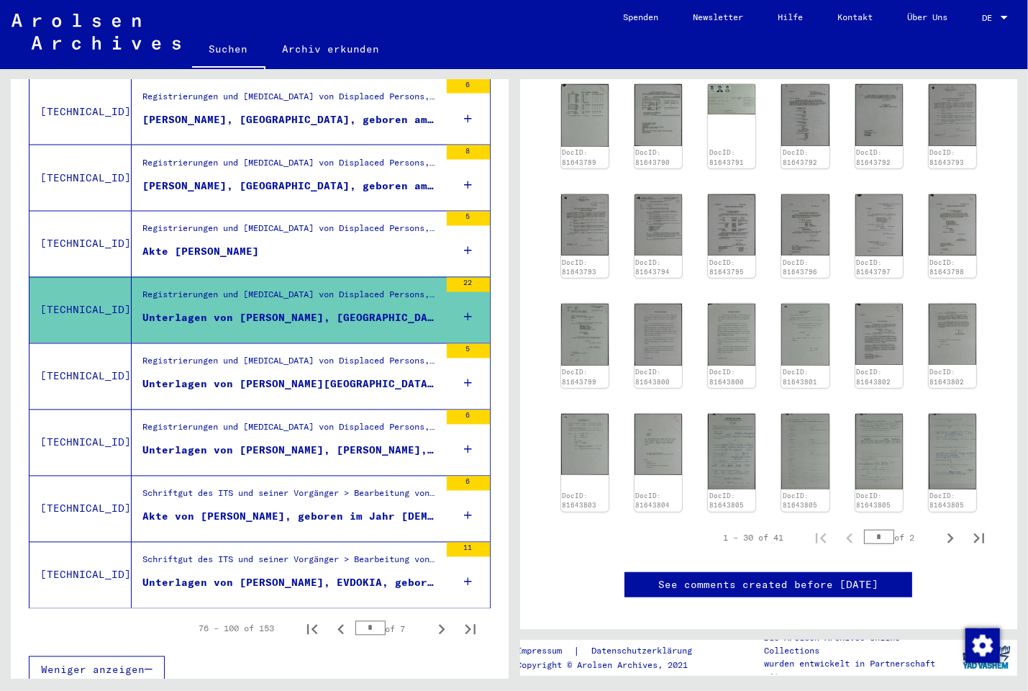
scroll to position [73, 0]
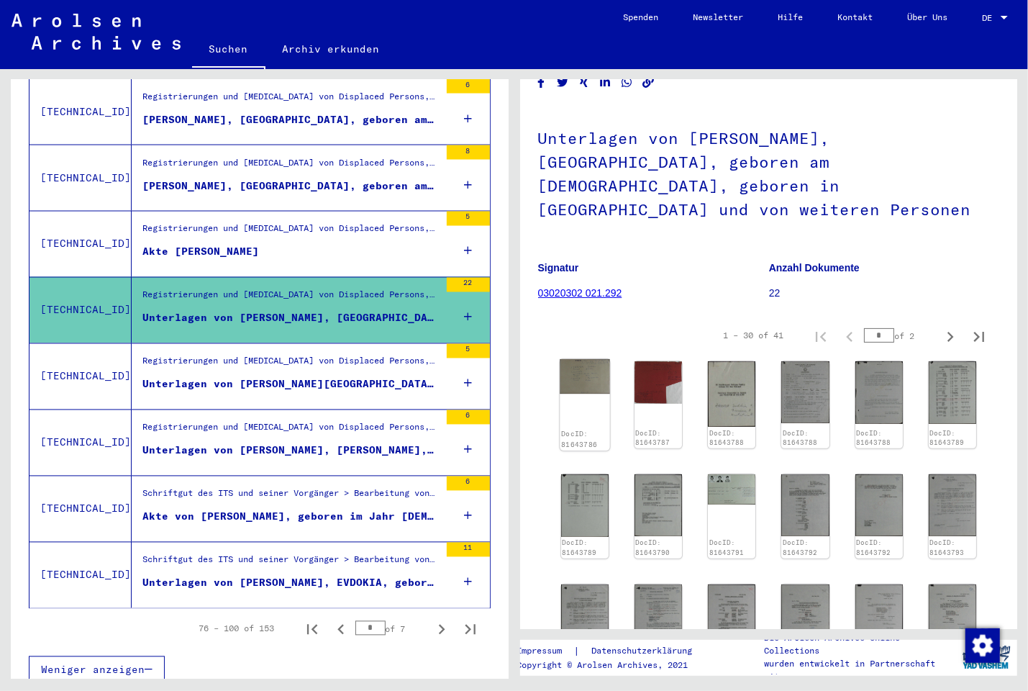
click at [592, 362] on img at bounding box center [585, 376] width 50 height 35
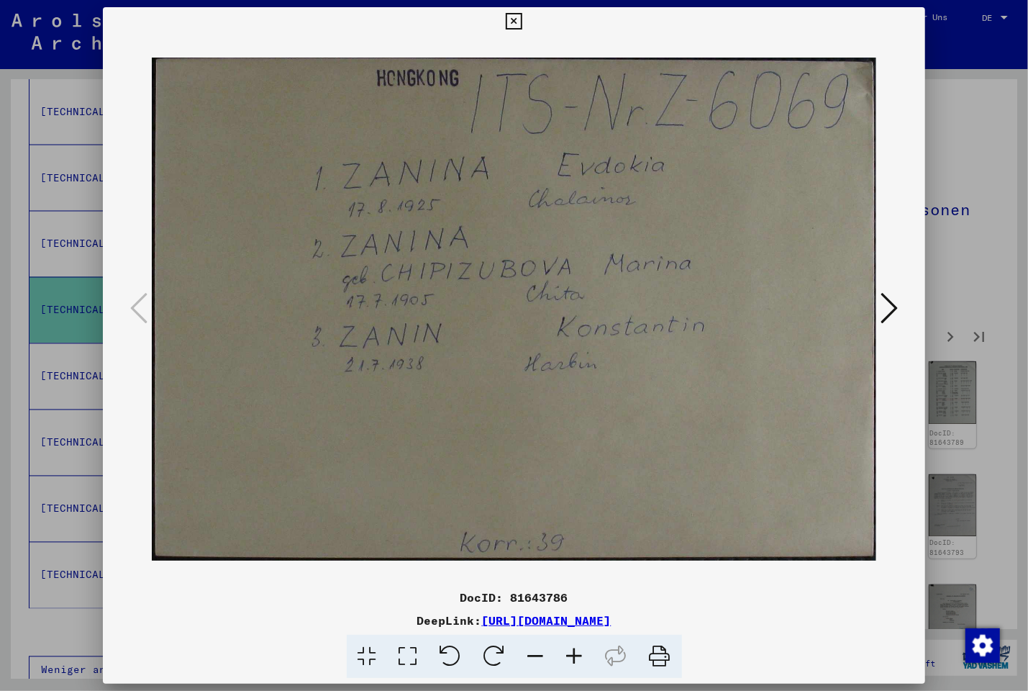
click at [892, 315] on icon at bounding box center [888, 308] width 17 height 35
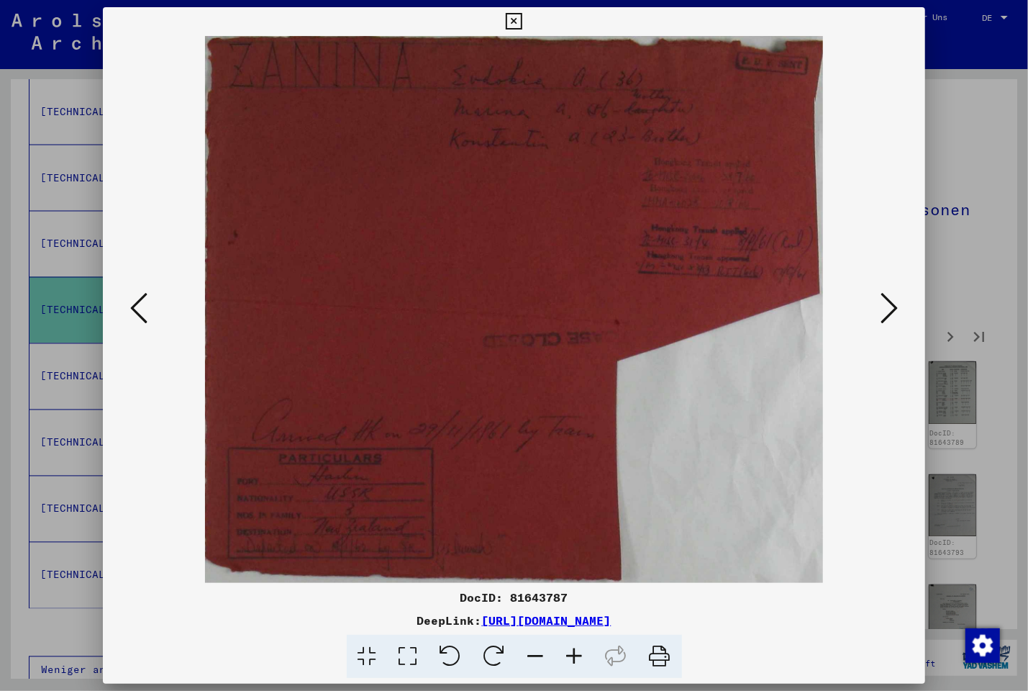
click at [893, 314] on icon at bounding box center [888, 308] width 17 height 35
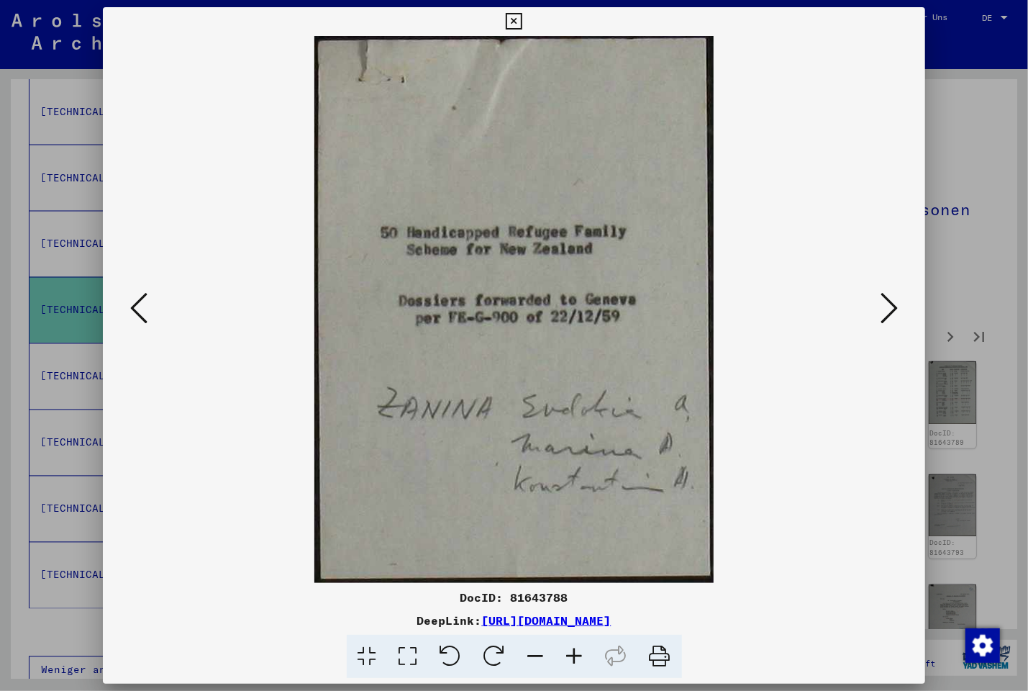
click at [893, 314] on icon at bounding box center [888, 308] width 17 height 35
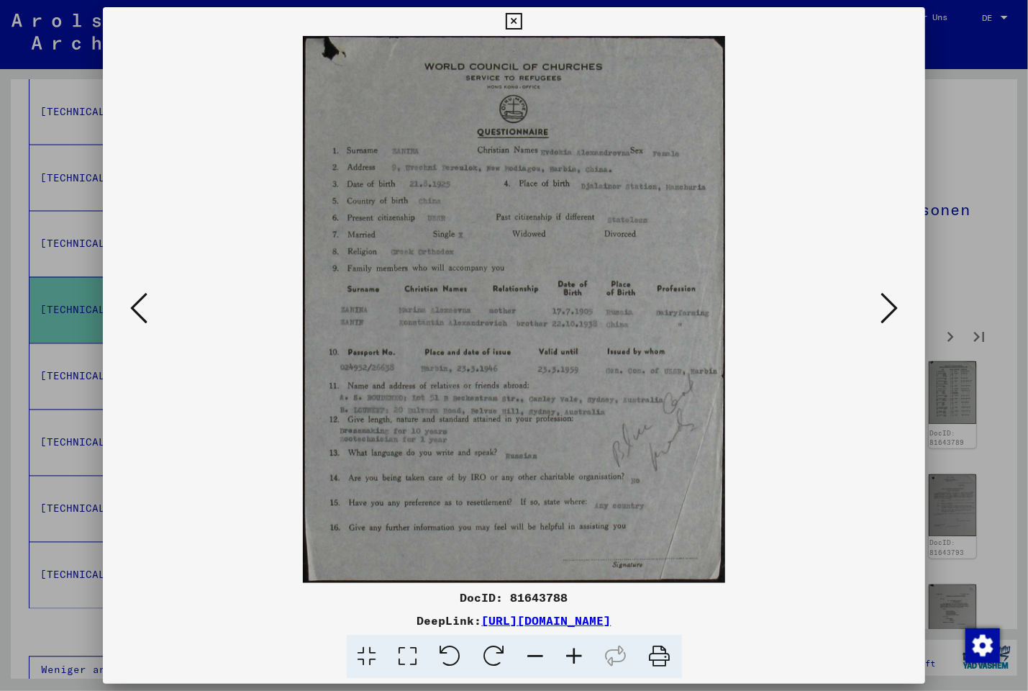
click at [893, 314] on icon at bounding box center [888, 308] width 17 height 35
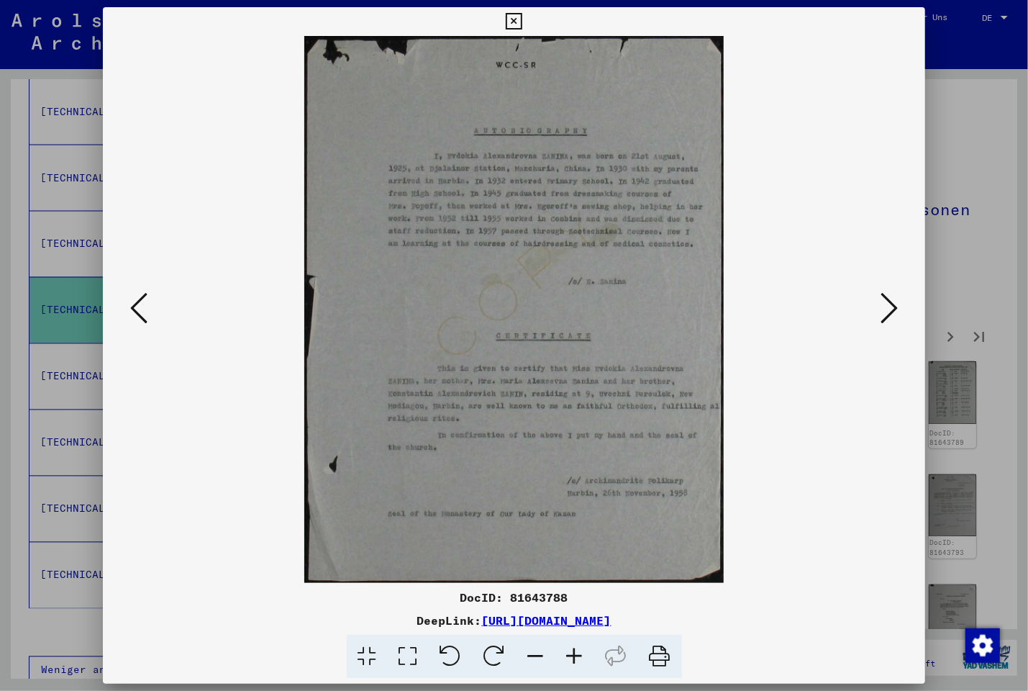
click at [893, 314] on icon at bounding box center [888, 308] width 17 height 35
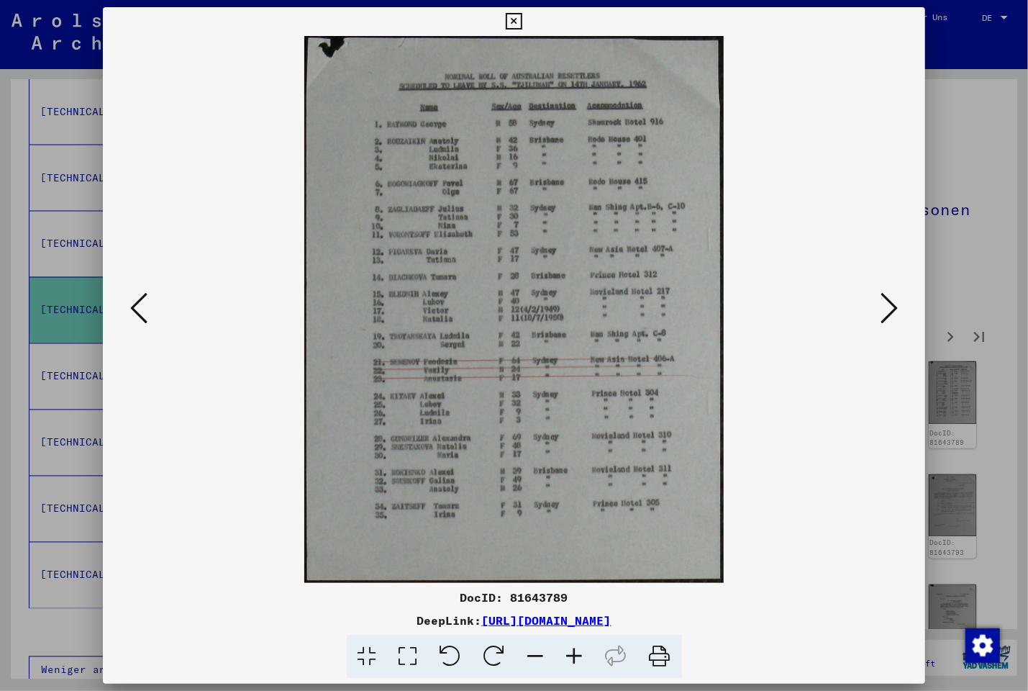
click at [522, 23] on icon at bounding box center [514, 21] width 17 height 17
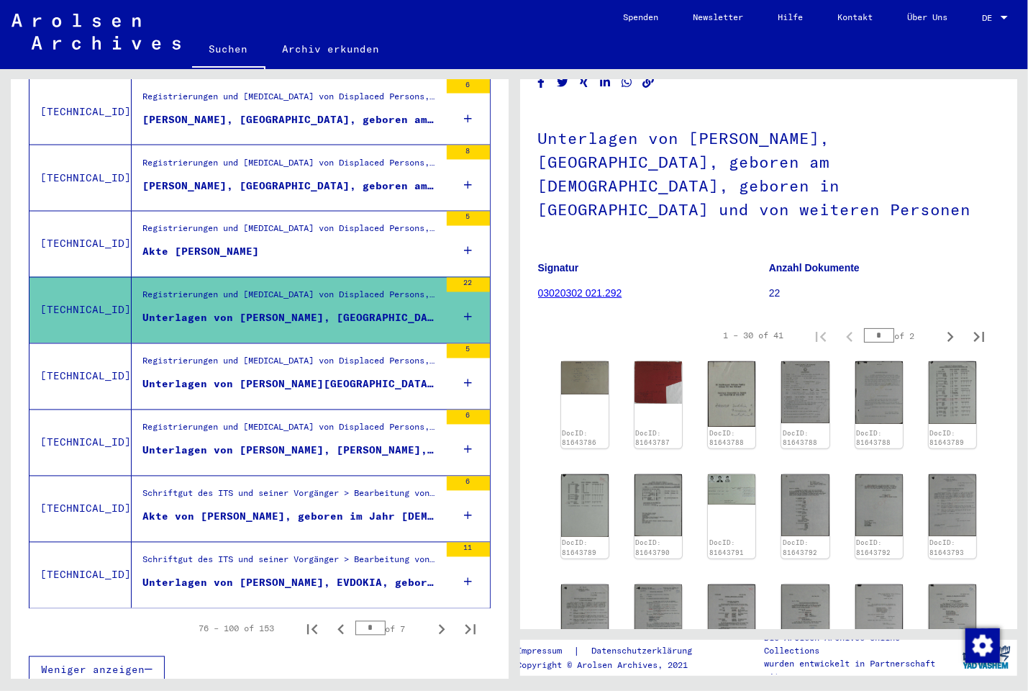
click at [293, 230] on mat-grid-list "Registrierungen und [MEDICAL_DATA] von Displaced Persons, Kindern und Vermisste…" at bounding box center [290, 244] width 297 height 44
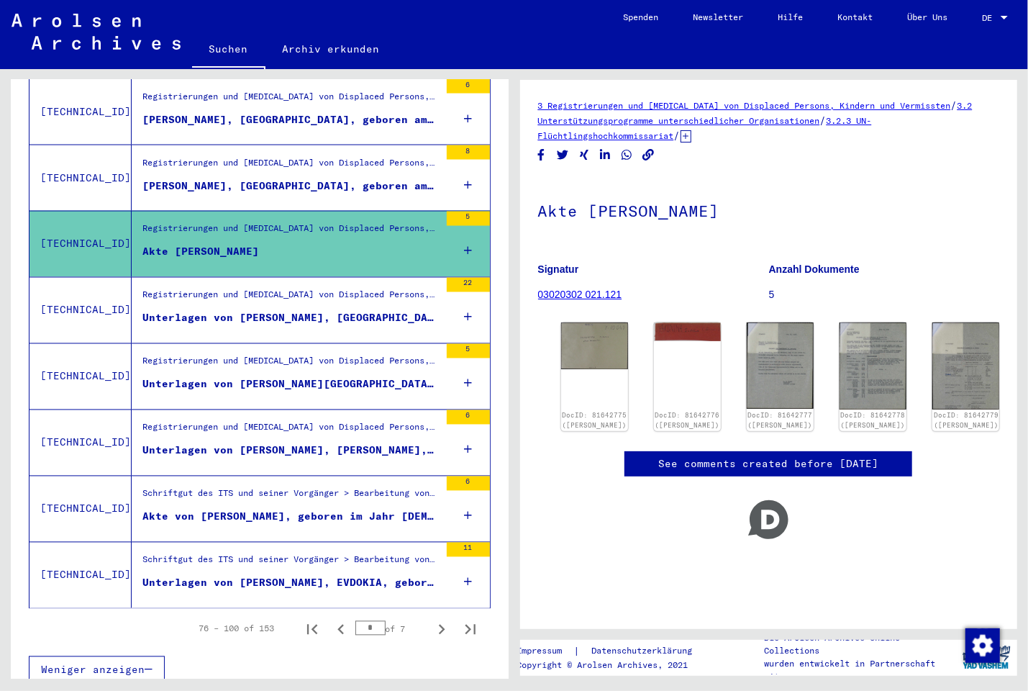
click at [309, 178] on div "[PERSON_NAME], [GEOGRAPHIC_DATA], geboren am [DEMOGRAPHIC_DATA], geboren in [GE…" at bounding box center [290, 185] width 297 height 15
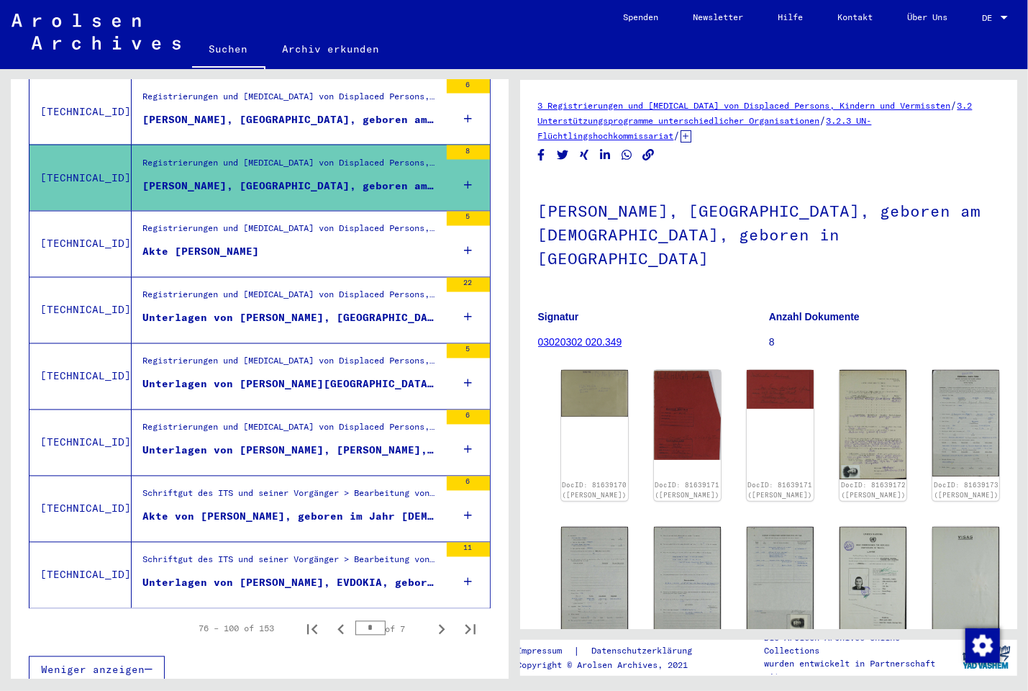
scroll to position [1344, 0]
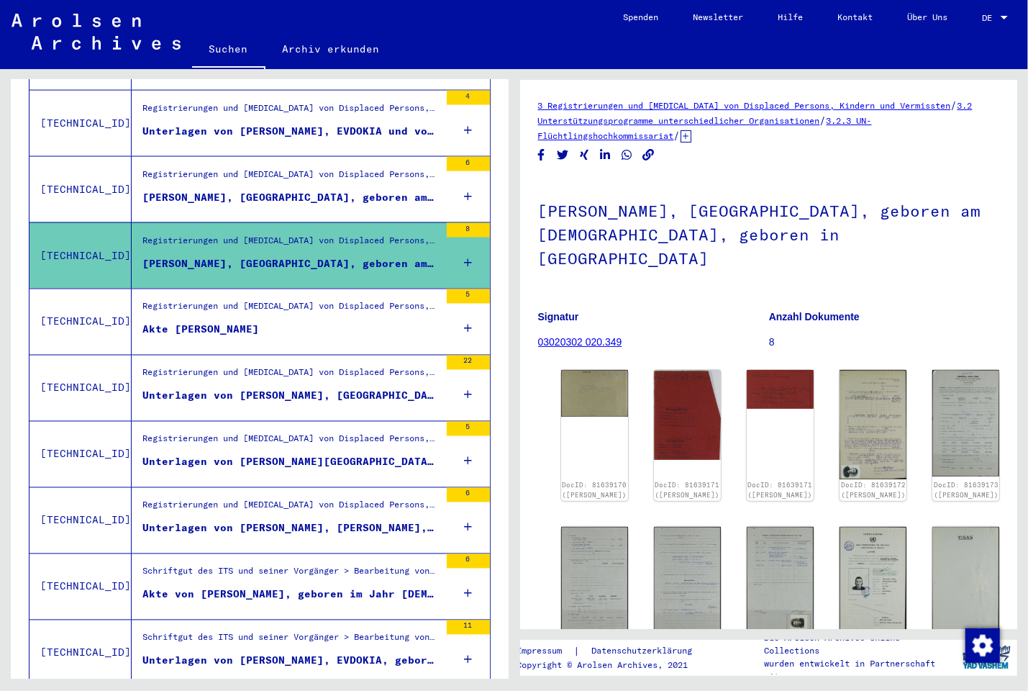
click at [323, 175] on mat-grid-list "Registrierungen und [MEDICAL_DATA] von Displaced Persons, Kindern und Vermisste…" at bounding box center [290, 190] width 297 height 44
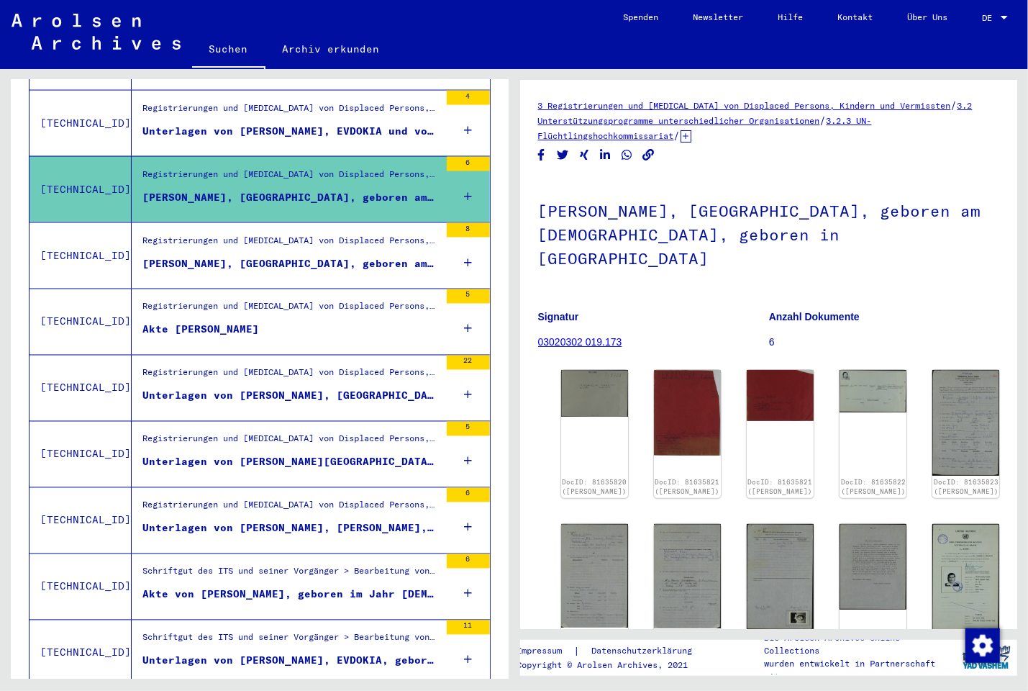
click at [330, 124] on div "Unterlagen von [PERSON_NAME], EVDOKIA und von weiteren Personen" at bounding box center [290, 131] width 297 height 15
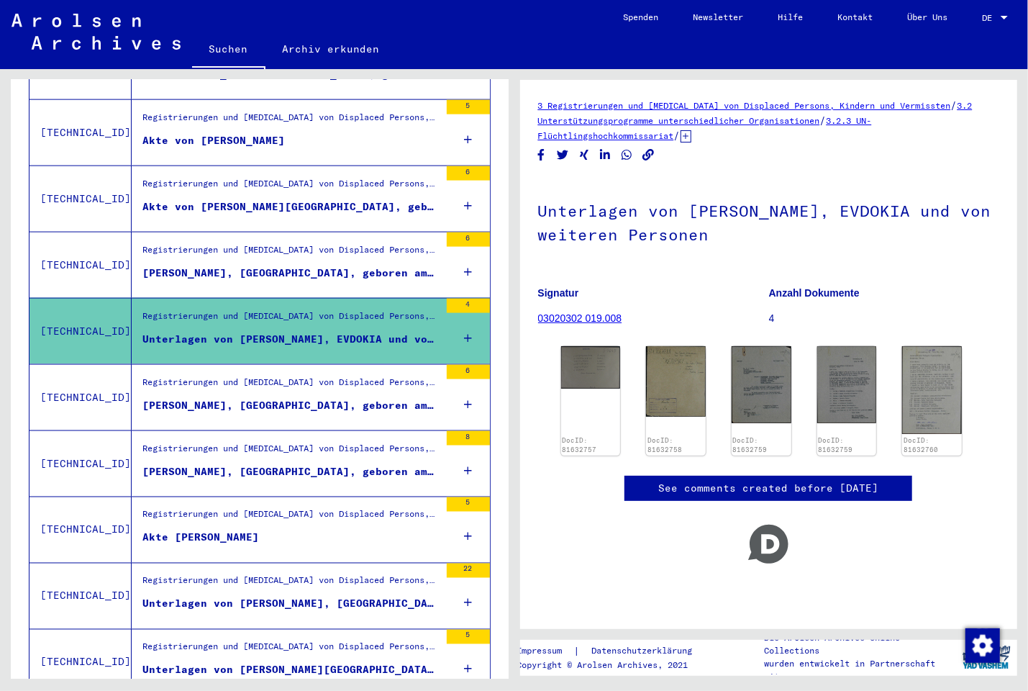
scroll to position [1114, 0]
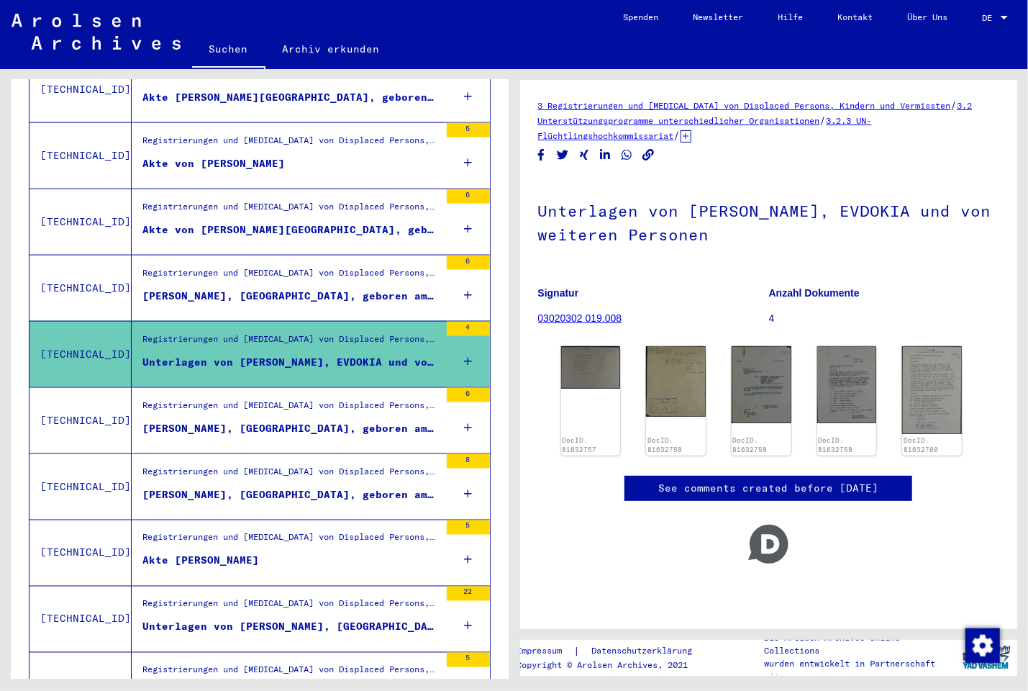
click at [282, 288] on div "[PERSON_NAME], [GEOGRAPHIC_DATA], geboren am [DEMOGRAPHIC_DATA], geboren in [GE…" at bounding box center [290, 295] width 297 height 15
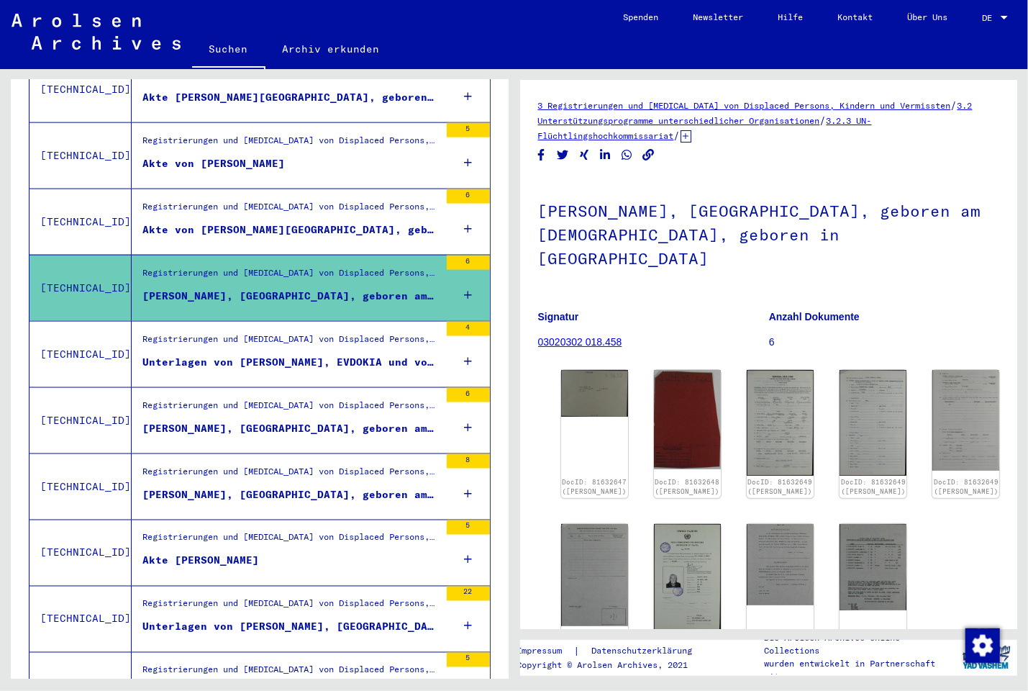
click at [282, 206] on figure "Registrierungen und [MEDICAL_DATA] von Displaced Persons, Kindern und Vermisste…" at bounding box center [290, 211] width 297 height 22
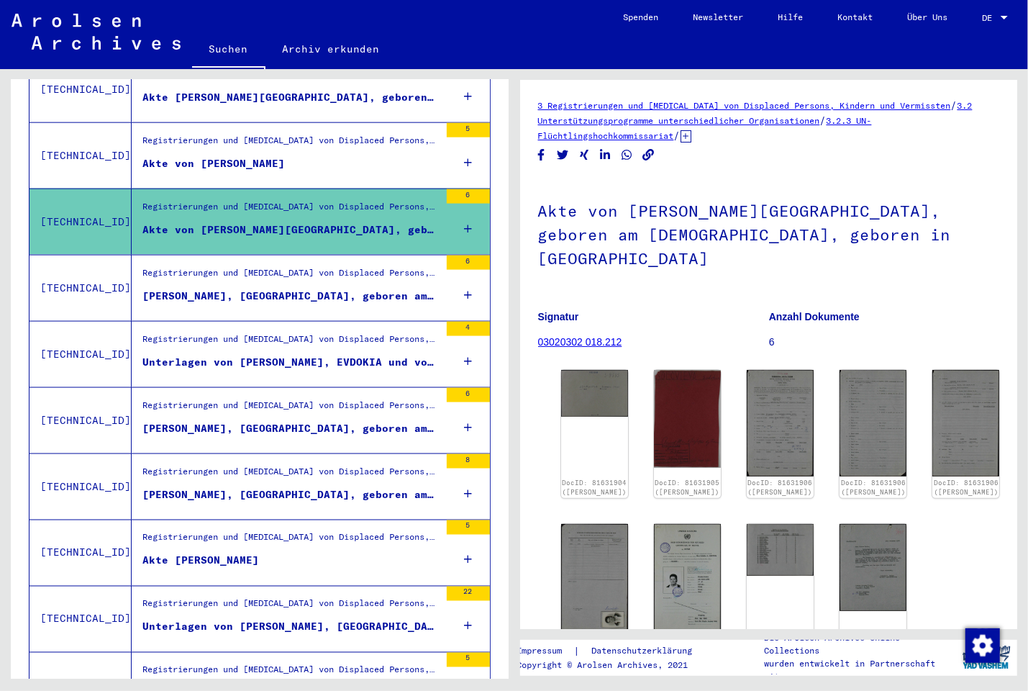
click at [285, 156] on div "Akte von [PERSON_NAME]" at bounding box center [213, 163] width 142 height 15
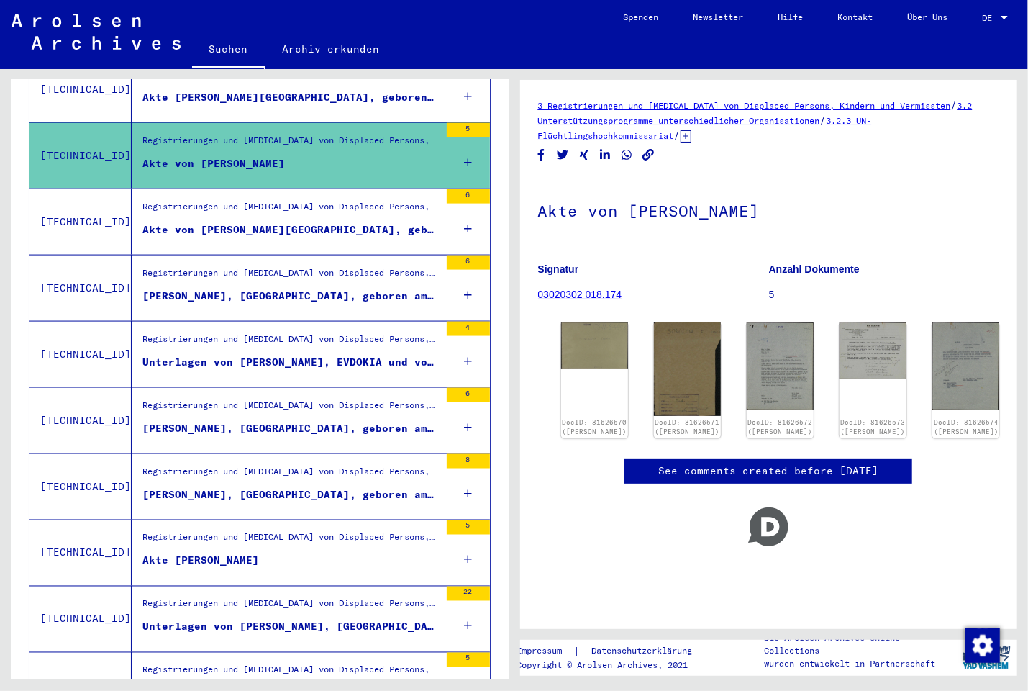
scroll to position [959, 0]
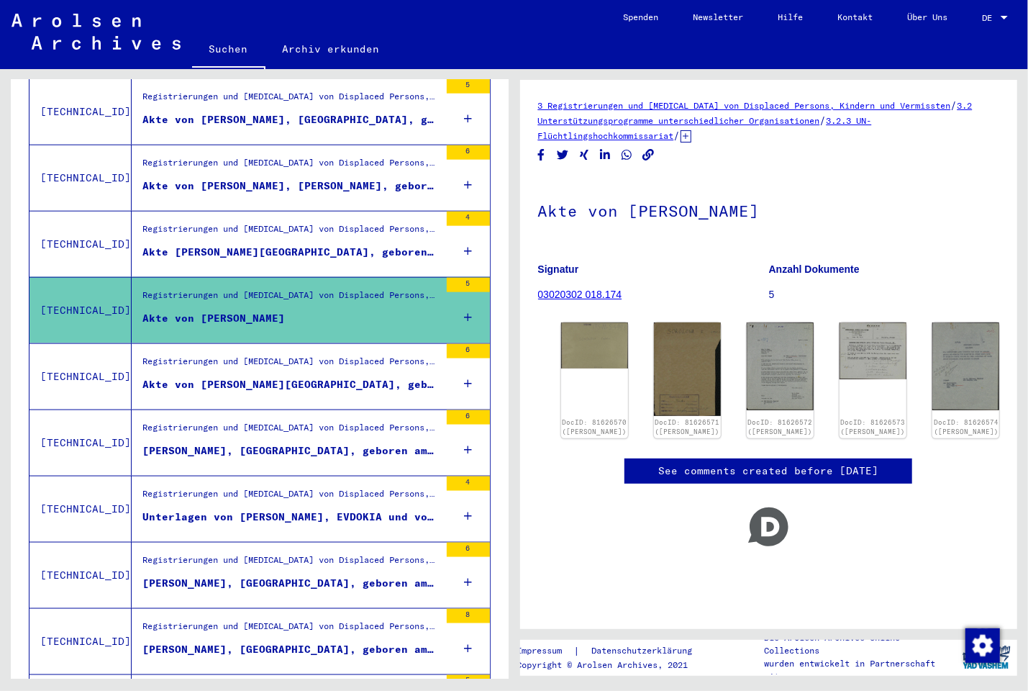
click at [278, 226] on div "Registrierungen und [MEDICAL_DATA] von Displaced Persons, Kindern und Vermisste…" at bounding box center [290, 232] width 297 height 20
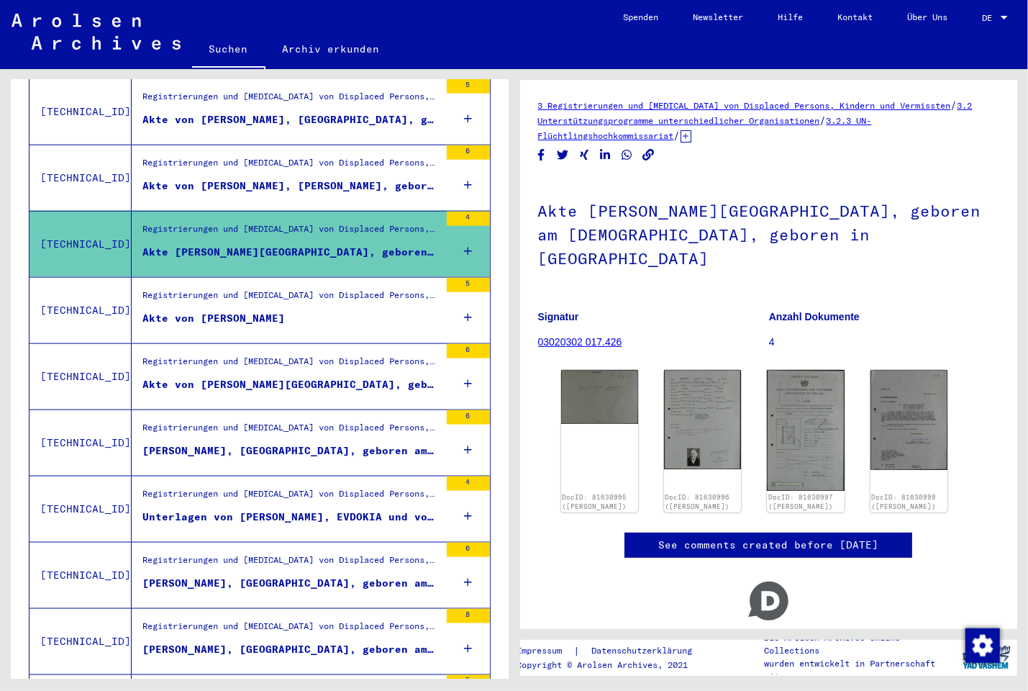
click at [297, 163] on mat-grid-list "Registrierungen und [MEDICAL_DATA] von Displaced Persons, Kindern und Vermisste…" at bounding box center [290, 178] width 297 height 44
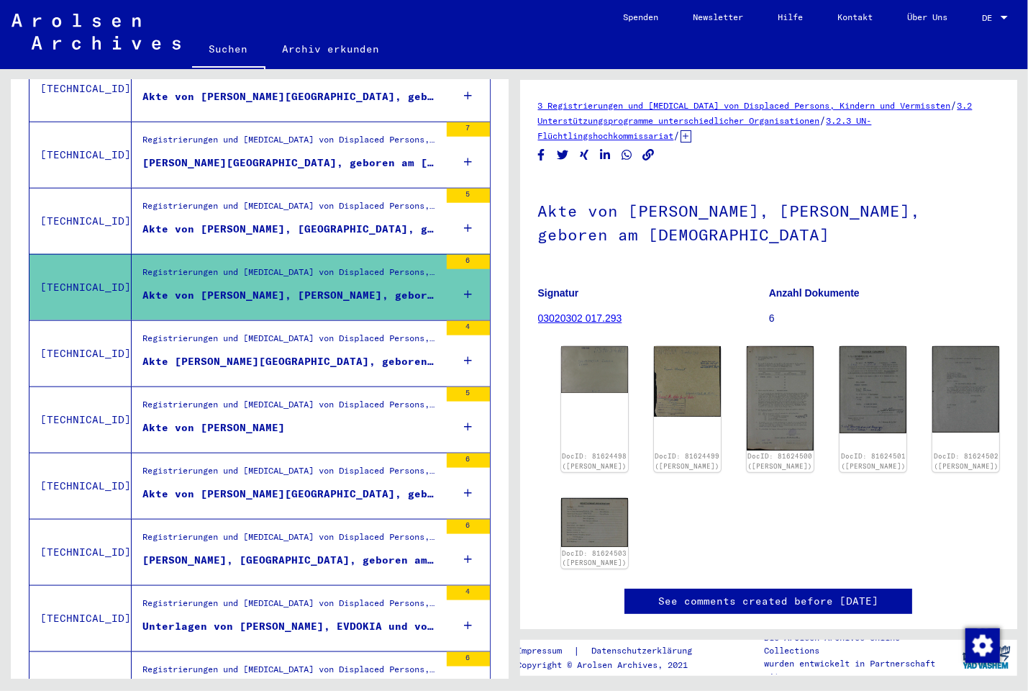
scroll to position [728, 0]
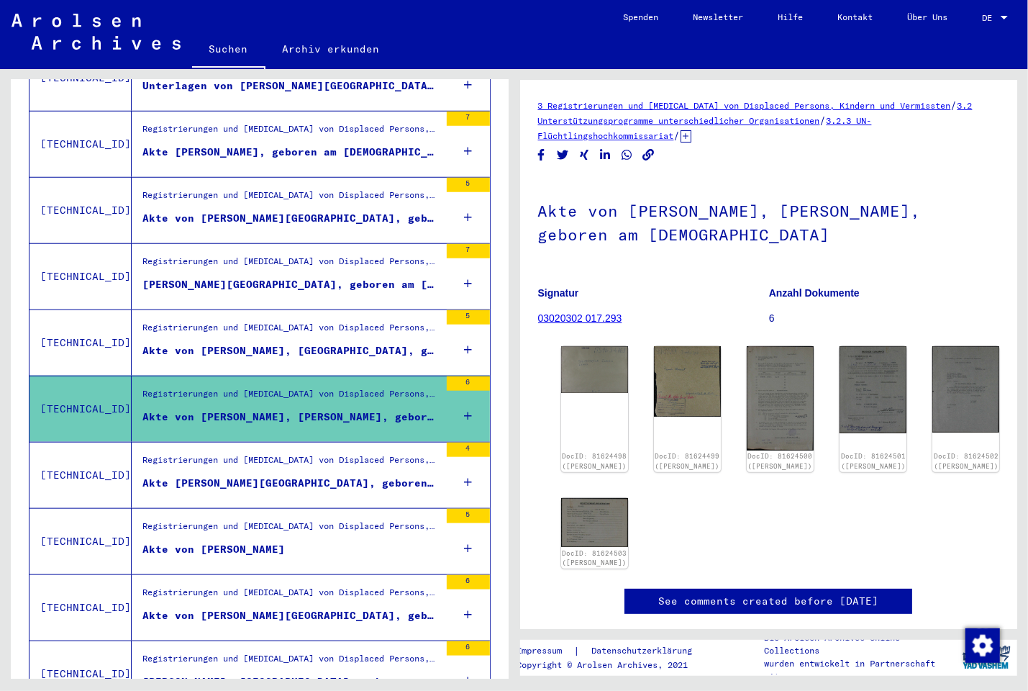
click at [259, 343] on div "Akte von [PERSON_NAME], [GEOGRAPHIC_DATA], geboren am [DEMOGRAPHIC_DATA], gebor…" at bounding box center [290, 350] width 297 height 15
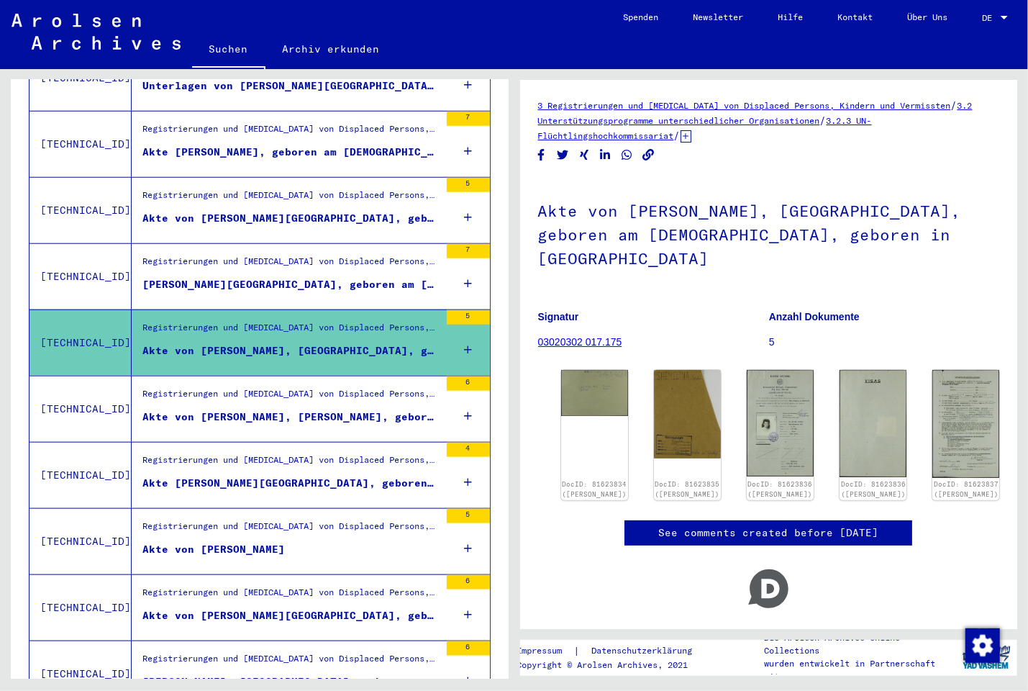
click at [242, 277] on div "[PERSON_NAME][GEOGRAPHIC_DATA], geboren am [DEMOGRAPHIC_DATA], geboren in [GEOG…" at bounding box center [290, 284] width 297 height 15
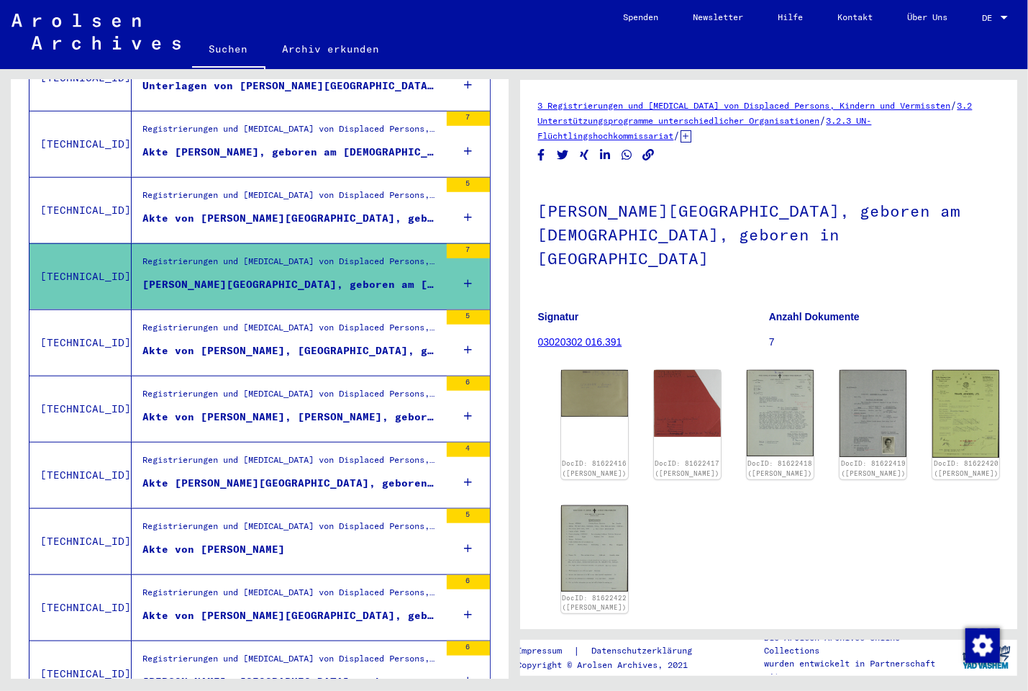
click at [271, 192] on div "Registrierungen und [MEDICAL_DATA] von Displaced Persons, Kindern und Vermisste…" at bounding box center [290, 198] width 297 height 20
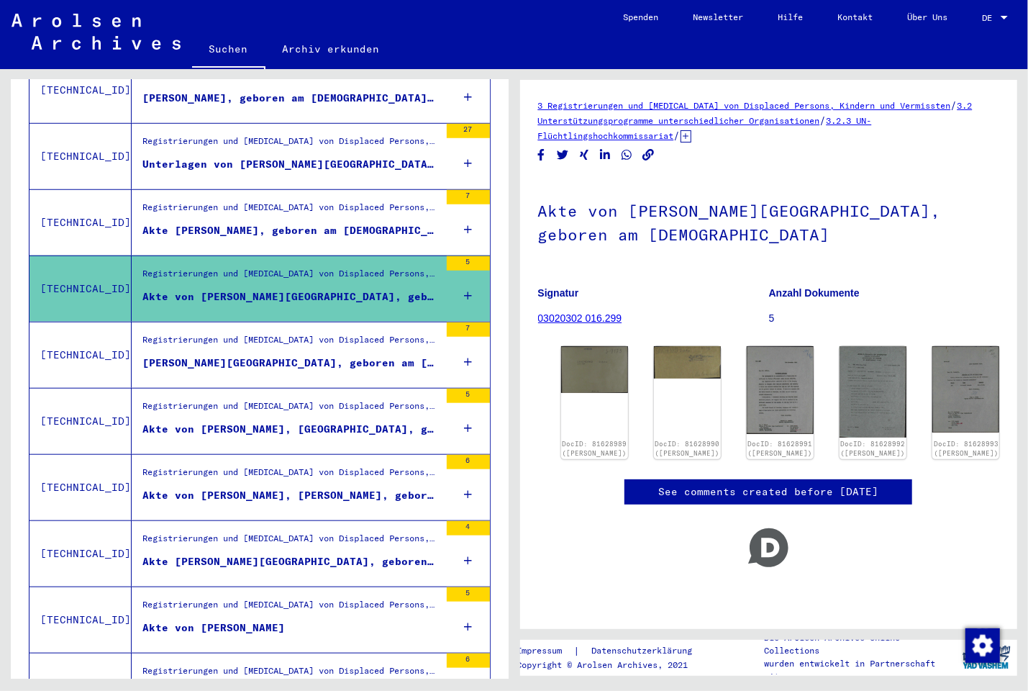
scroll to position [573, 0]
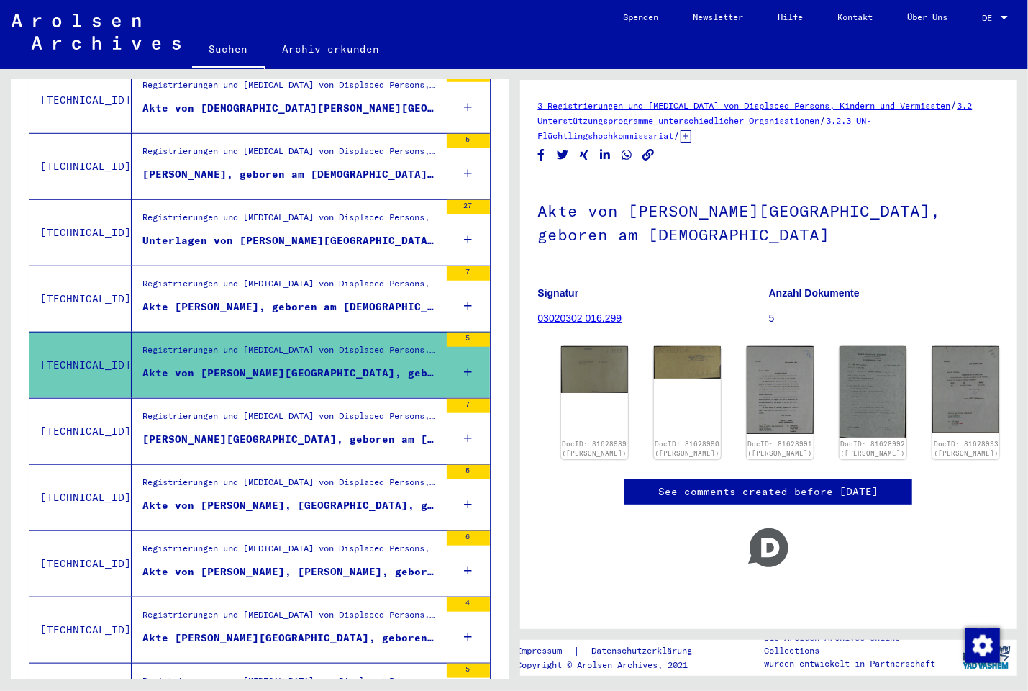
click at [255, 299] on div "Akte [PERSON_NAME], geboren am [DEMOGRAPHIC_DATA], geboren in [GEOGRAPHIC_DATA]" at bounding box center [290, 306] width 297 height 15
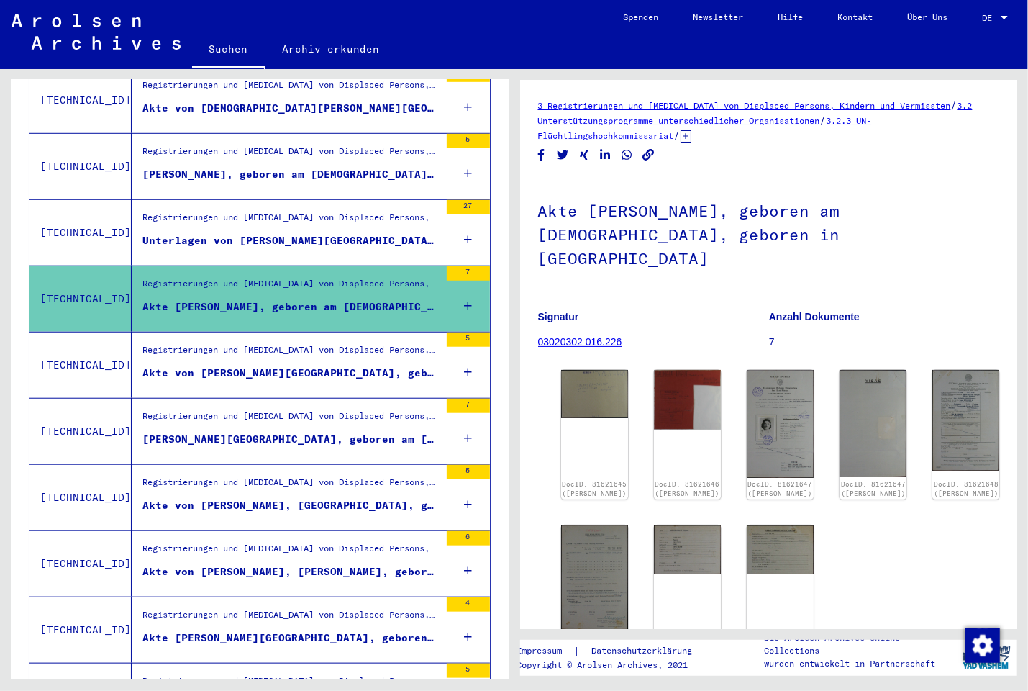
click at [308, 233] on div "Unterlagen von [PERSON_NAME][GEOGRAPHIC_DATA], geboren am [DEMOGRAPHIC_DATA], g…" at bounding box center [290, 240] width 297 height 15
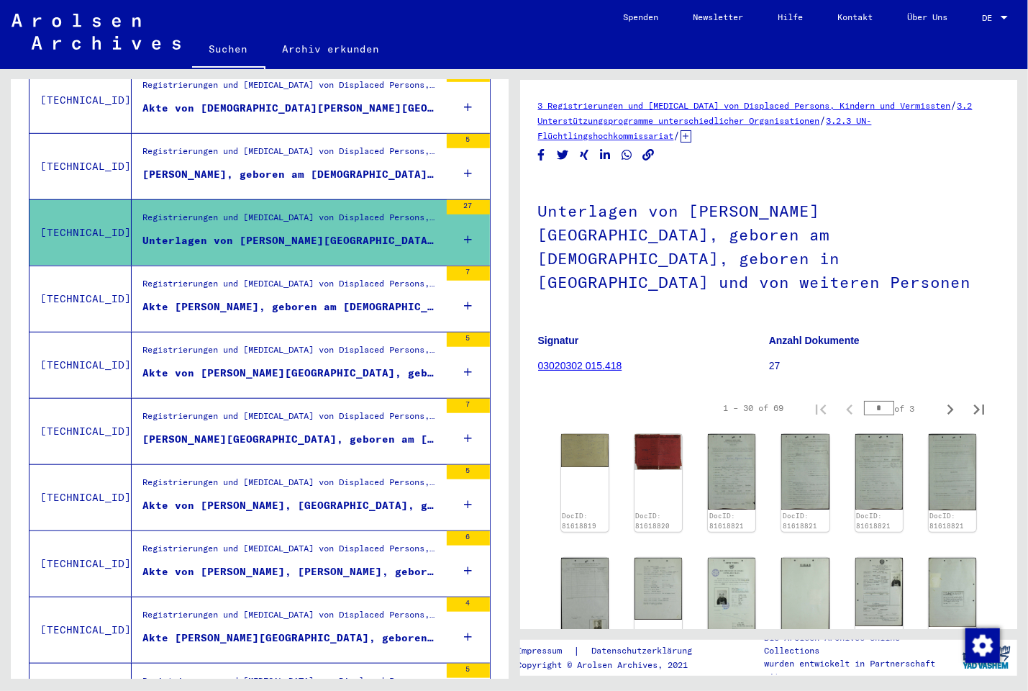
click at [331, 146] on div "Registrierungen und [MEDICAL_DATA] von Displaced Persons, Kindern und Vermisste…" at bounding box center [290, 155] width 297 height 20
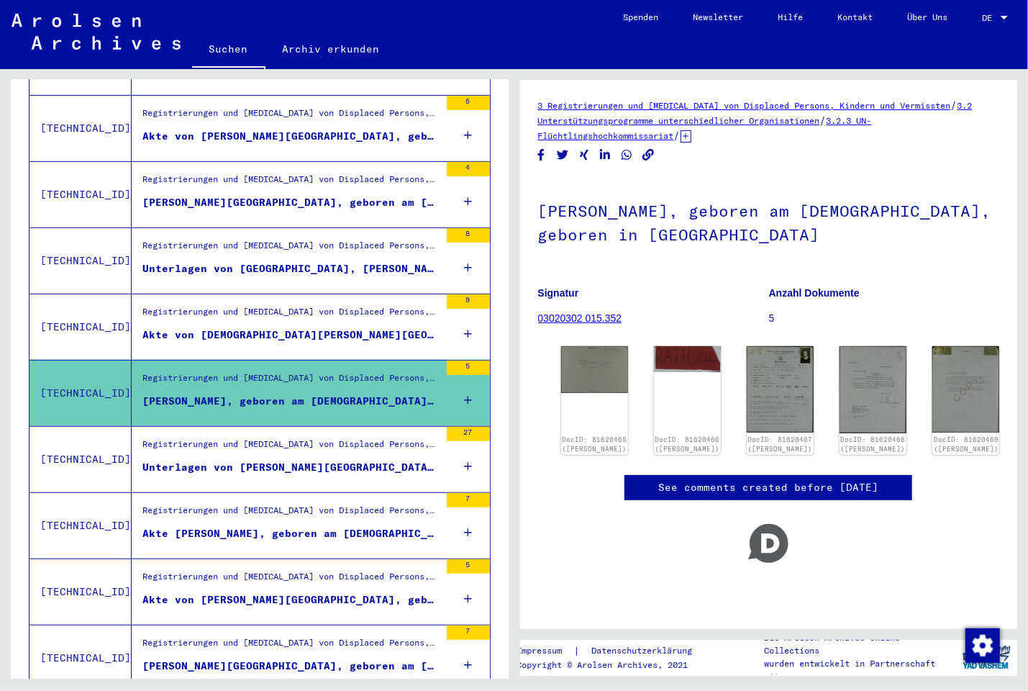
scroll to position [342, 0]
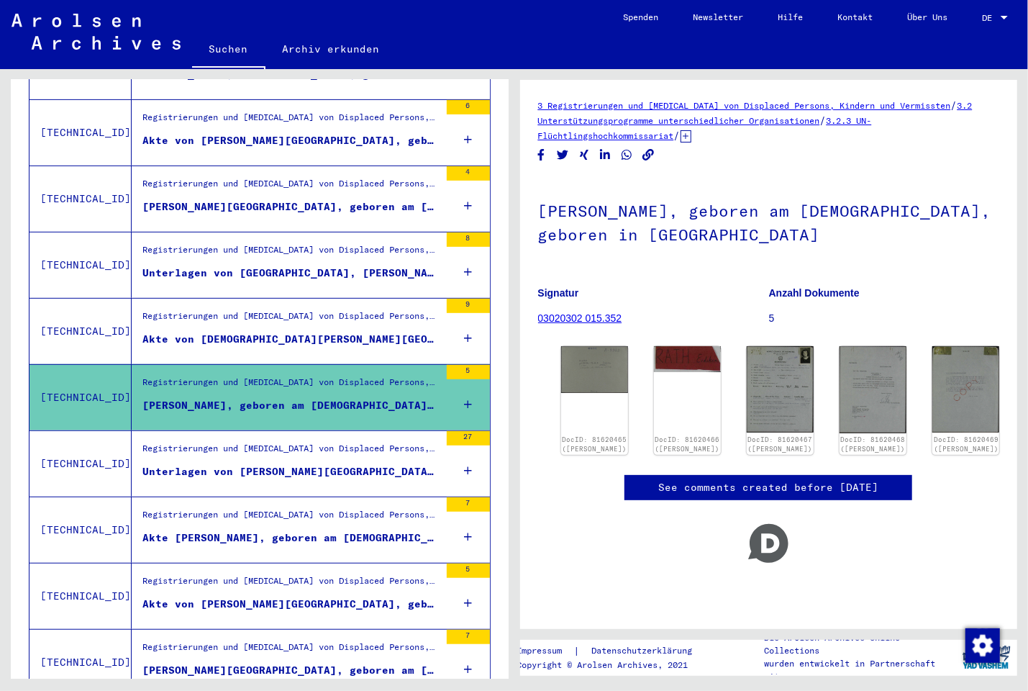
click at [291, 332] on div "Akte von [DEMOGRAPHIC_DATA][PERSON_NAME][GEOGRAPHIC_DATA], geboren am [DEMOGRAP…" at bounding box center [290, 339] width 297 height 15
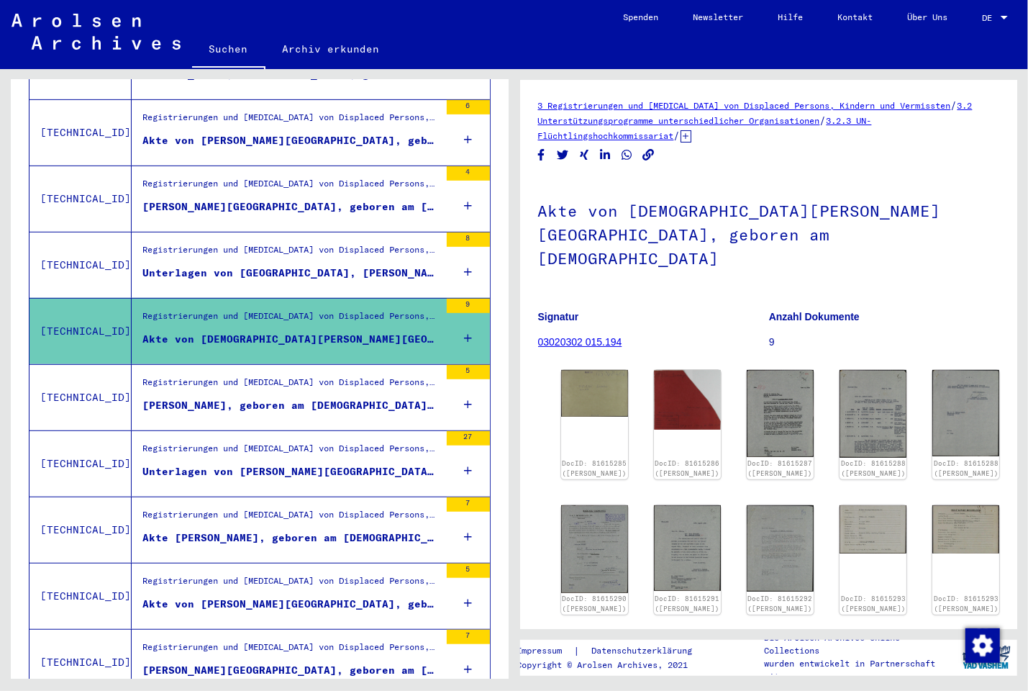
click at [303, 265] on div "Unterlagen von [GEOGRAPHIC_DATA], [PERSON_NAME], geboren am [DEMOGRAPHIC_DATA],…" at bounding box center [290, 272] width 297 height 15
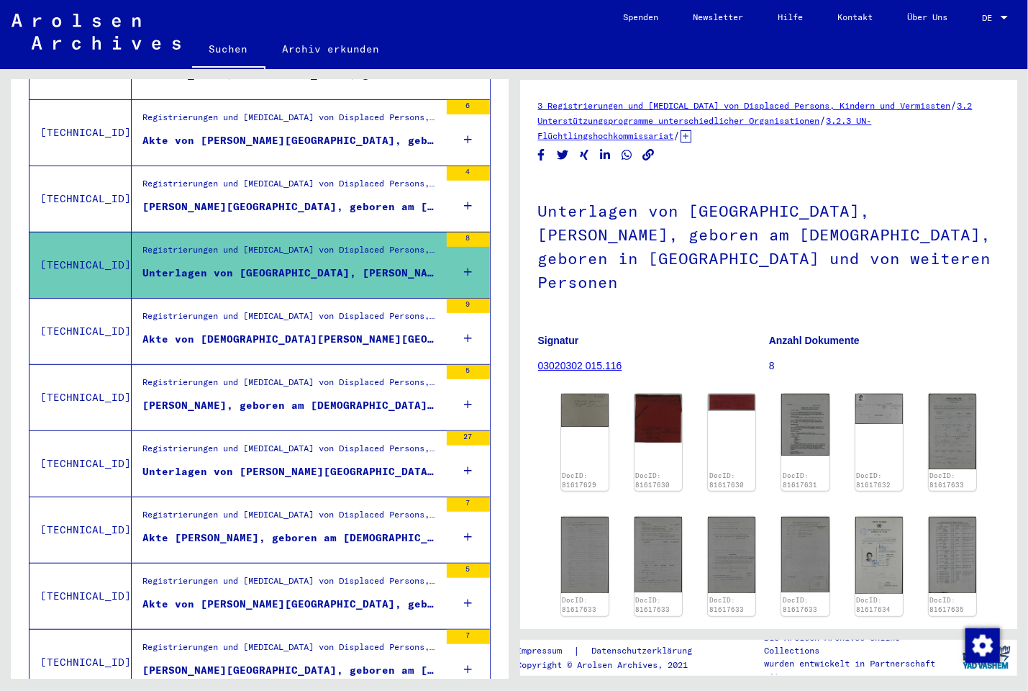
click at [349, 199] on div "[PERSON_NAME][GEOGRAPHIC_DATA], geboren am [DEMOGRAPHIC_DATA], geboren in [GEOG…" at bounding box center [290, 206] width 297 height 15
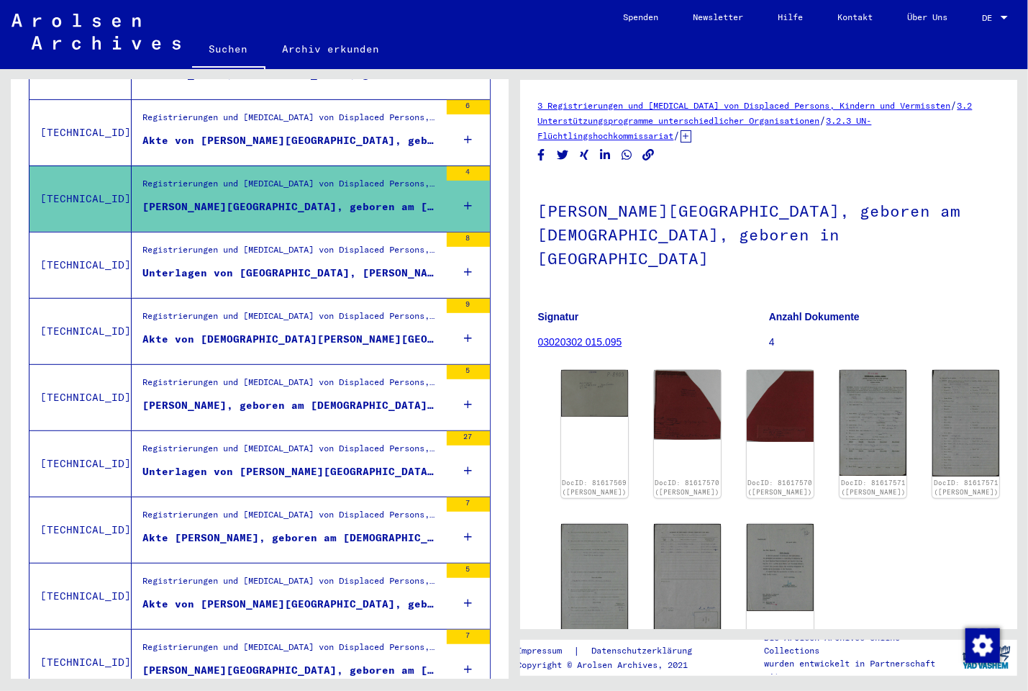
click at [366, 111] on div "Registrierungen und [MEDICAL_DATA] von Displaced Persons, Kindern und Vermisste…" at bounding box center [290, 121] width 297 height 20
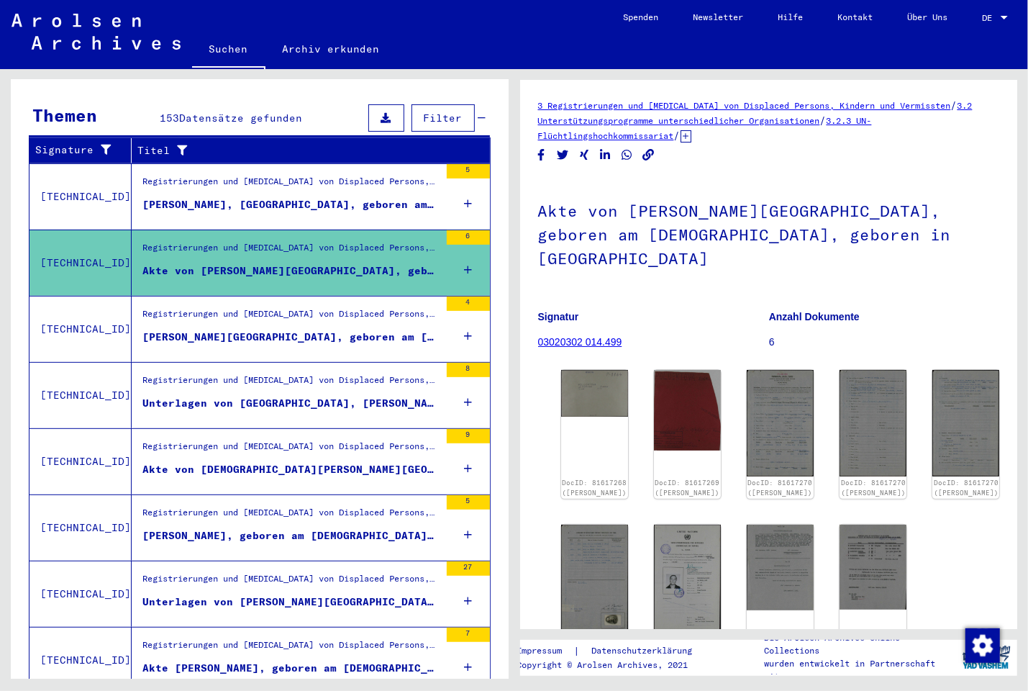
scroll to position [188, 0]
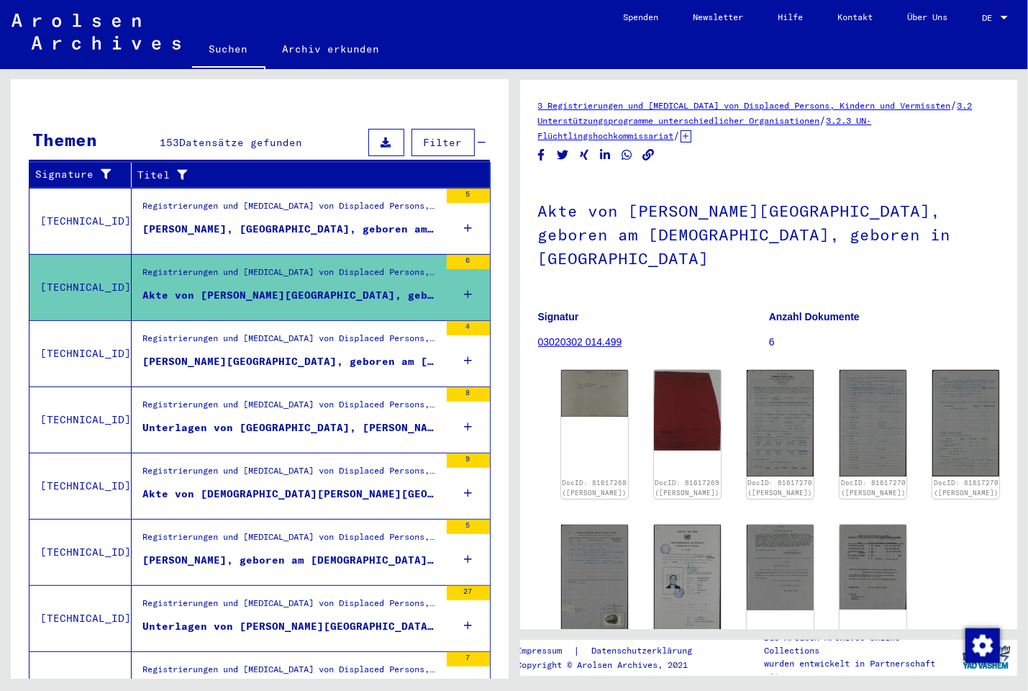
click at [354, 222] on div "[PERSON_NAME], [GEOGRAPHIC_DATA], geboren am [DEMOGRAPHIC_DATA], geboren in [GE…" at bounding box center [290, 229] width 297 height 15
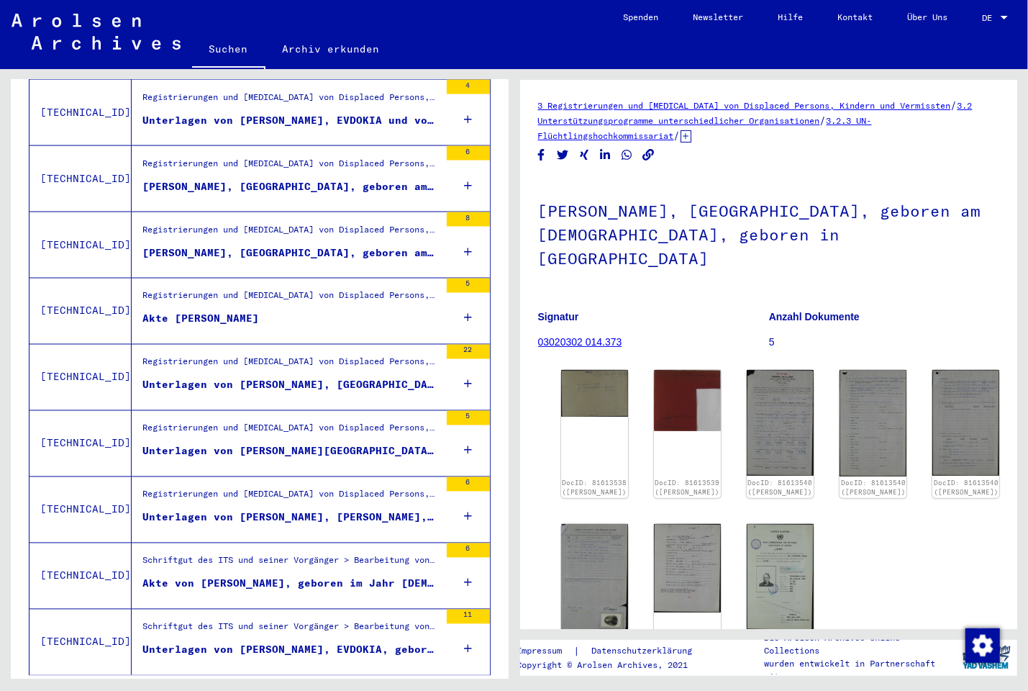
scroll to position [1422, 0]
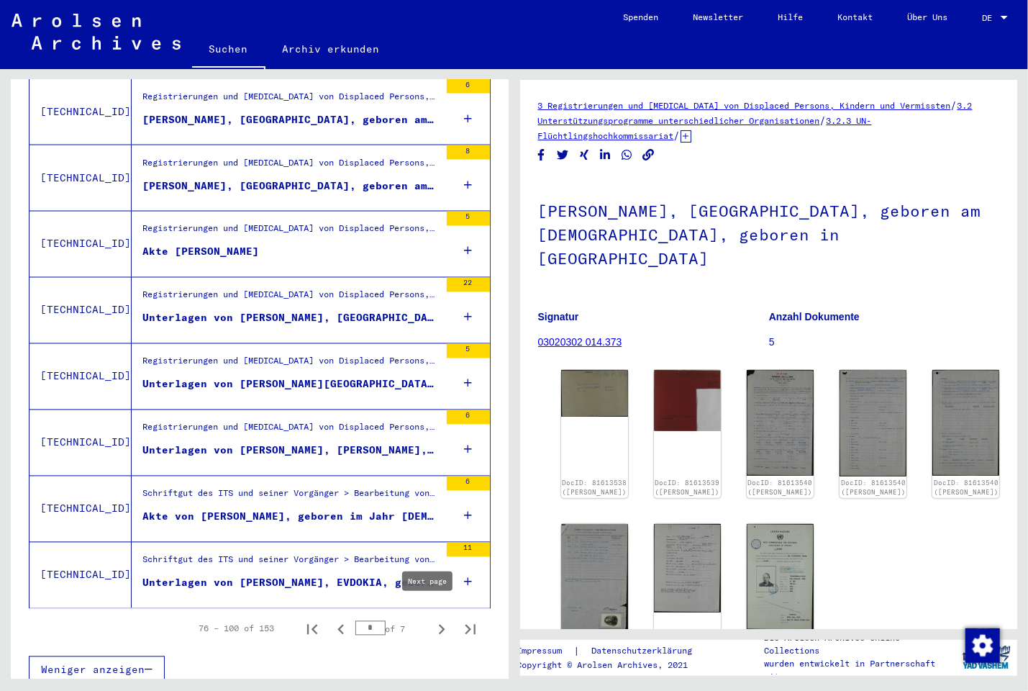
drag, startPoint x: 432, startPoint y: 617, endPoint x: 437, endPoint y: 593, distance: 25.0
click at [432, 619] on icon "Next page" at bounding box center [442, 629] width 20 height 20
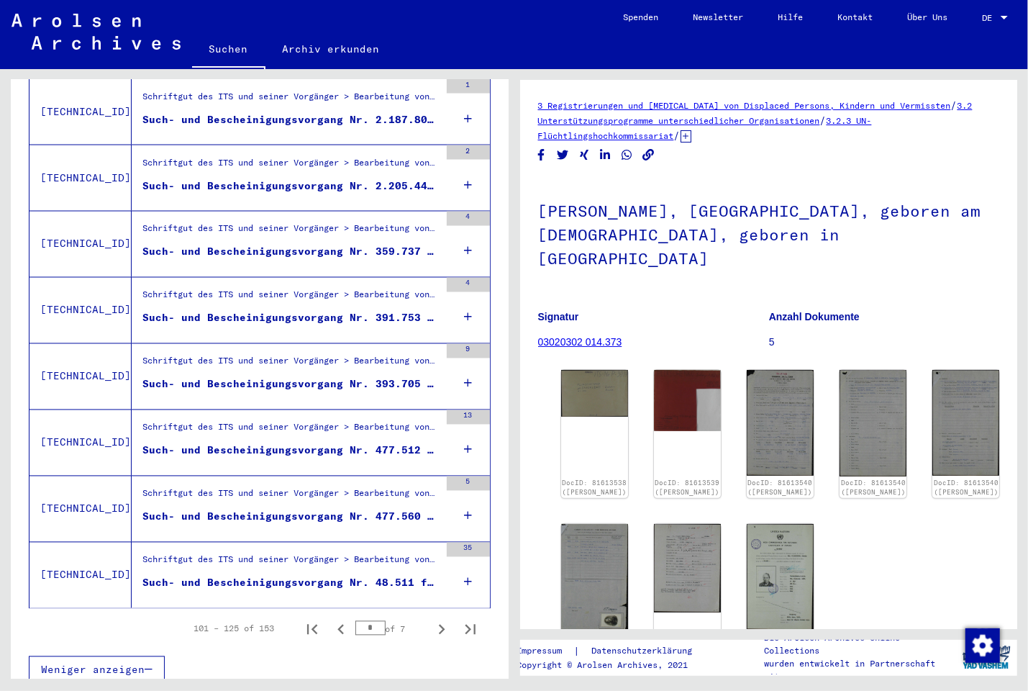
click at [330, 575] on div "Such- und Bescheinigungsvorgang Nr. 48.511 für [PERSON_NAME] geboren [DEMOGRAPH…" at bounding box center [290, 582] width 297 height 15
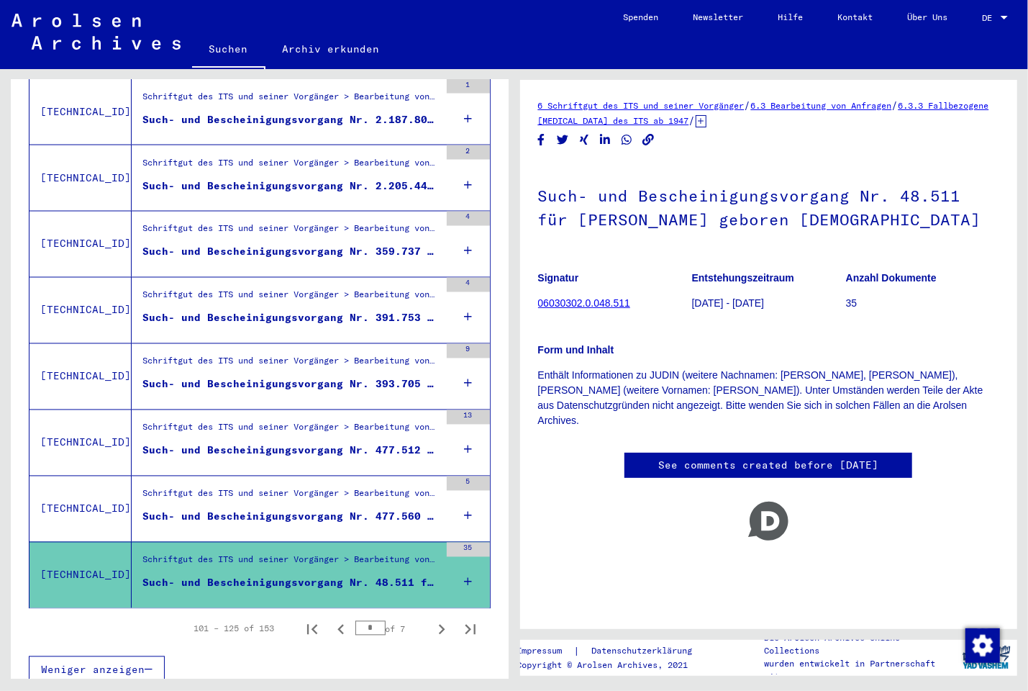
click at [309, 509] on div "Such- und Bescheinigungsvorgang Nr. 477.560 für [PERSON_NAME] geboren [DEMOGRAP…" at bounding box center [290, 516] width 297 height 15
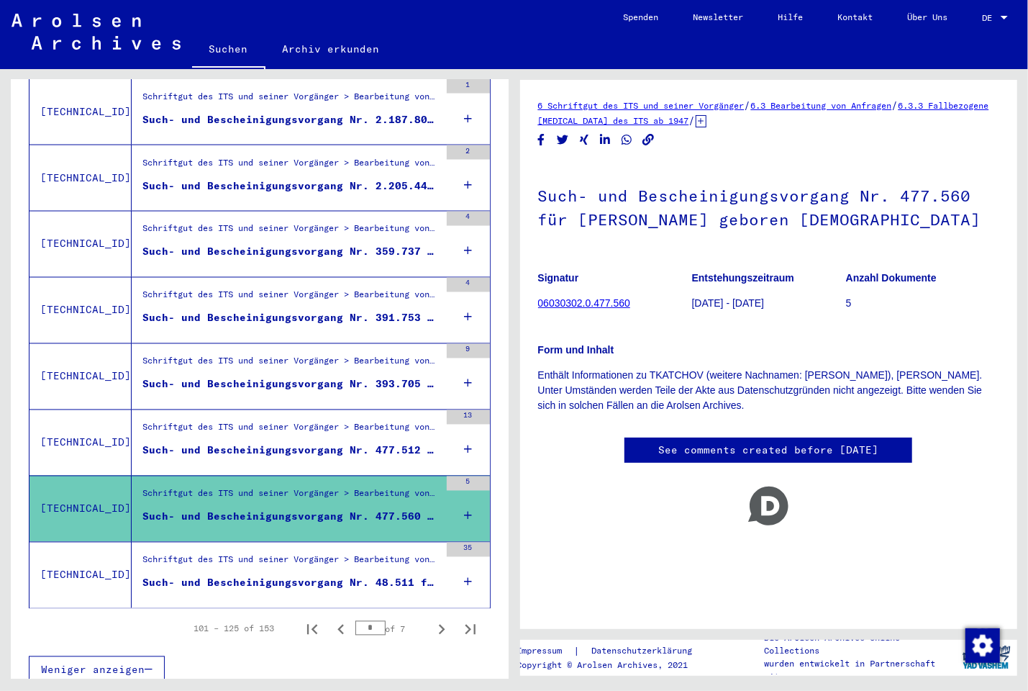
click at [322, 427] on figure "Schriftgut des ITS und seiner Vorgänger > Bearbeitung von Anfragen > Fallbezoge…" at bounding box center [290, 432] width 297 height 22
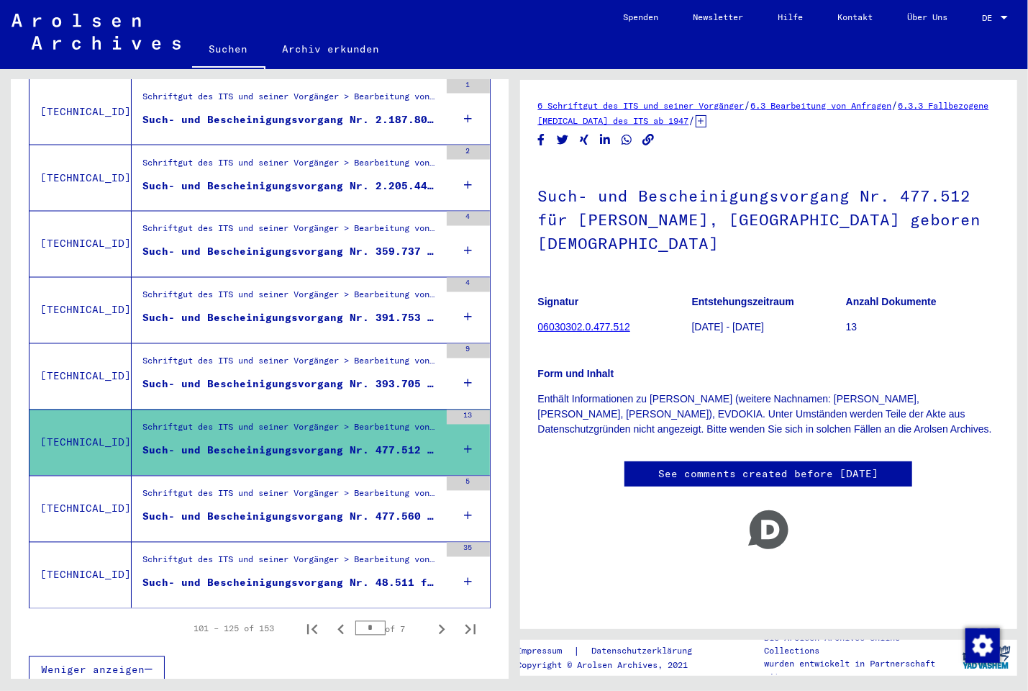
click at [342, 377] on div "Such- und Bescheinigungsvorgang Nr. 393.705 für [PERSON_NAME] geboren [DEMOGRAP…" at bounding box center [290, 384] width 297 height 15
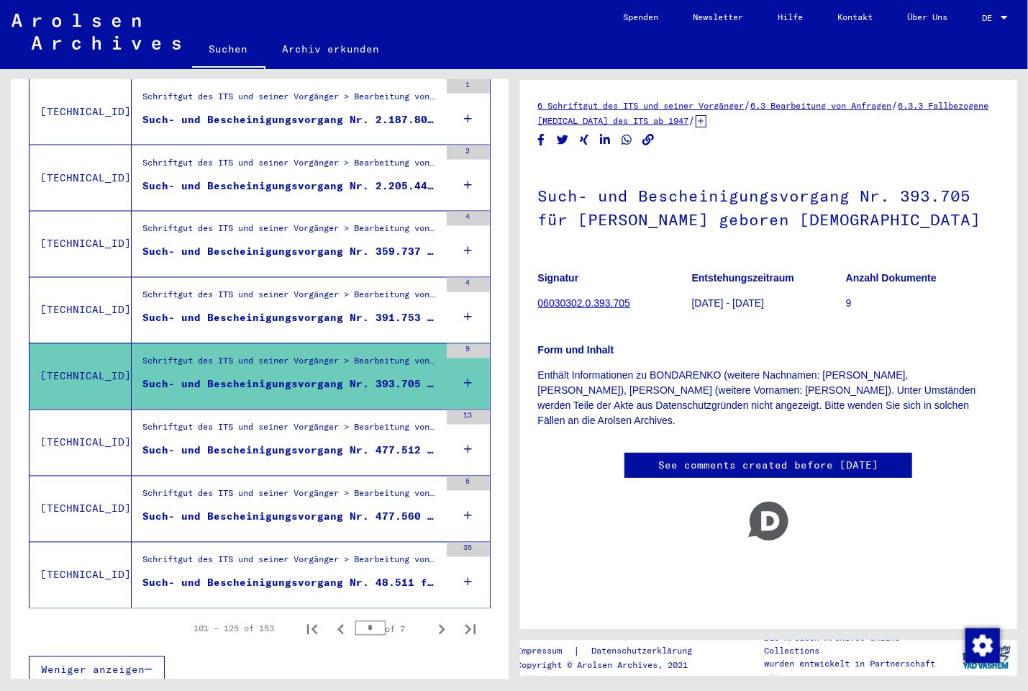
click at [336, 290] on div "Schriftgut des ITS und seiner Vorgänger > Bearbeitung von Anfragen > Fallbezoge…" at bounding box center [290, 298] width 297 height 20
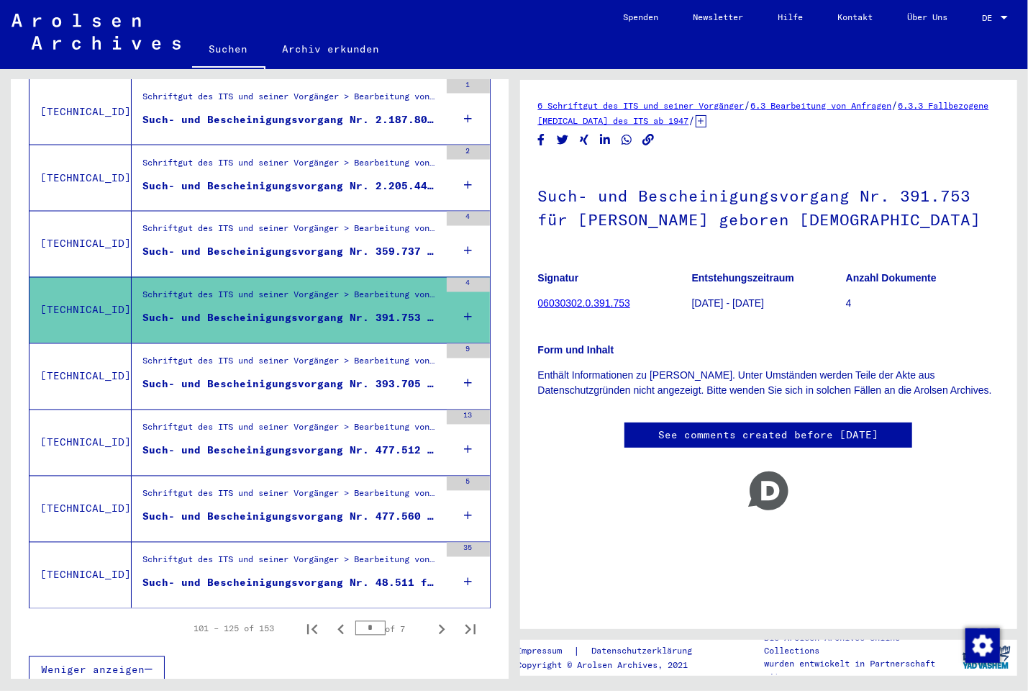
click at [346, 245] on div "Such- und Bescheinigungsvorgang Nr. 359.737 für [PERSON_NAME] geboren [DEMOGRAP…" at bounding box center [290, 252] width 297 height 15
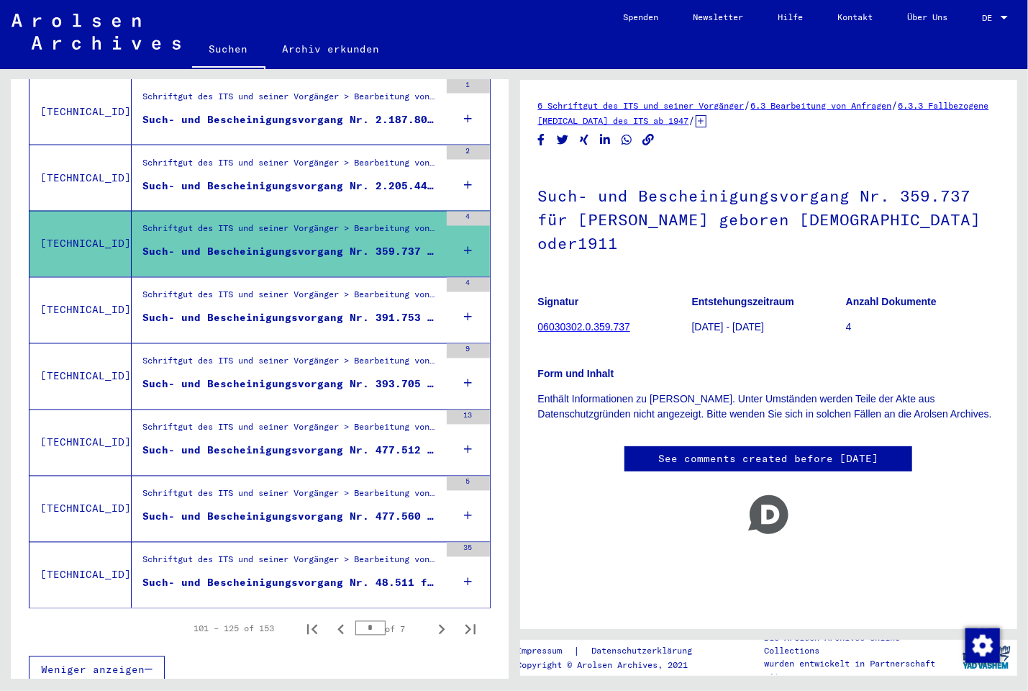
click at [340, 178] on div "Such- und Bescheinigungsvorgang Nr. 2.205.449 für [PERSON_NAME]" at bounding box center [290, 185] width 297 height 15
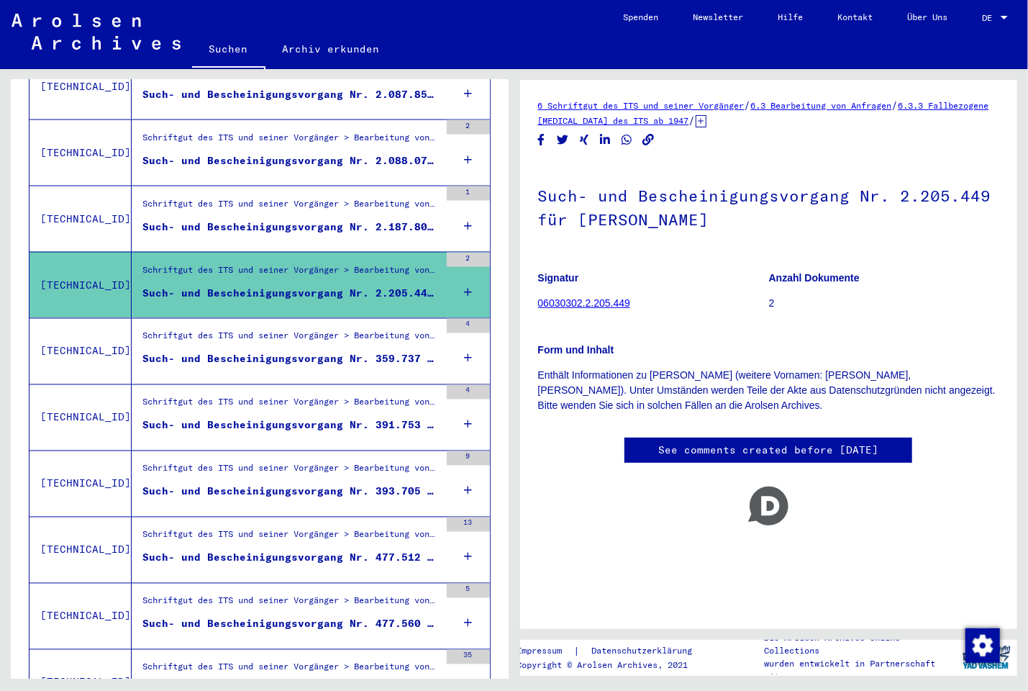
scroll to position [1267, 0]
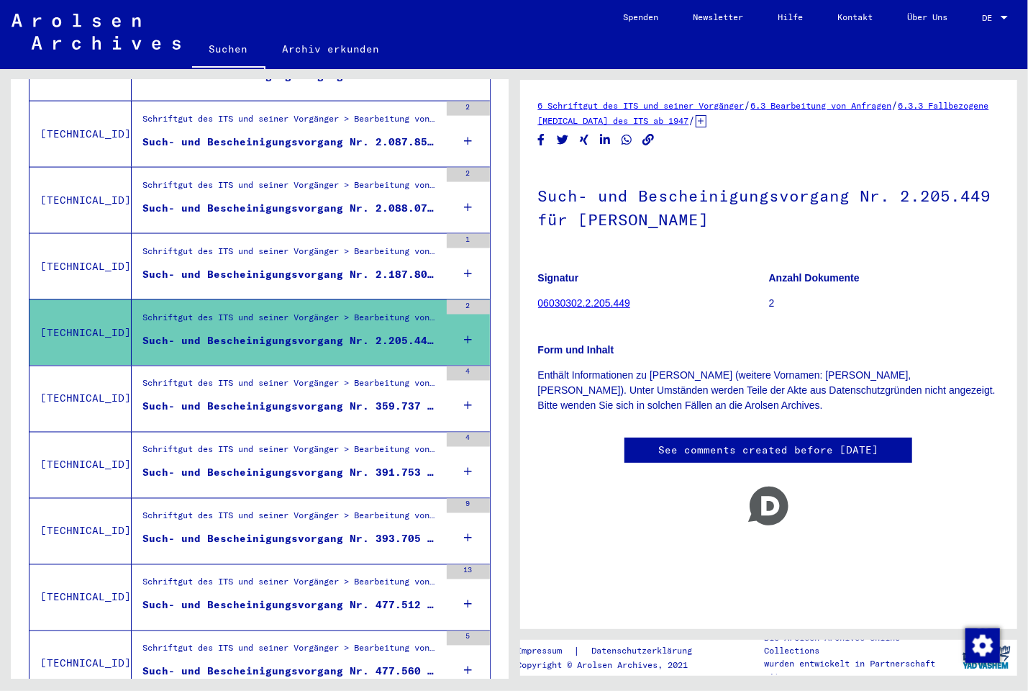
click at [317, 245] on div "Schriftgut des ITS und seiner Vorgänger > Bearbeitung von Anfragen > Fallbezoge…" at bounding box center [290, 255] width 297 height 20
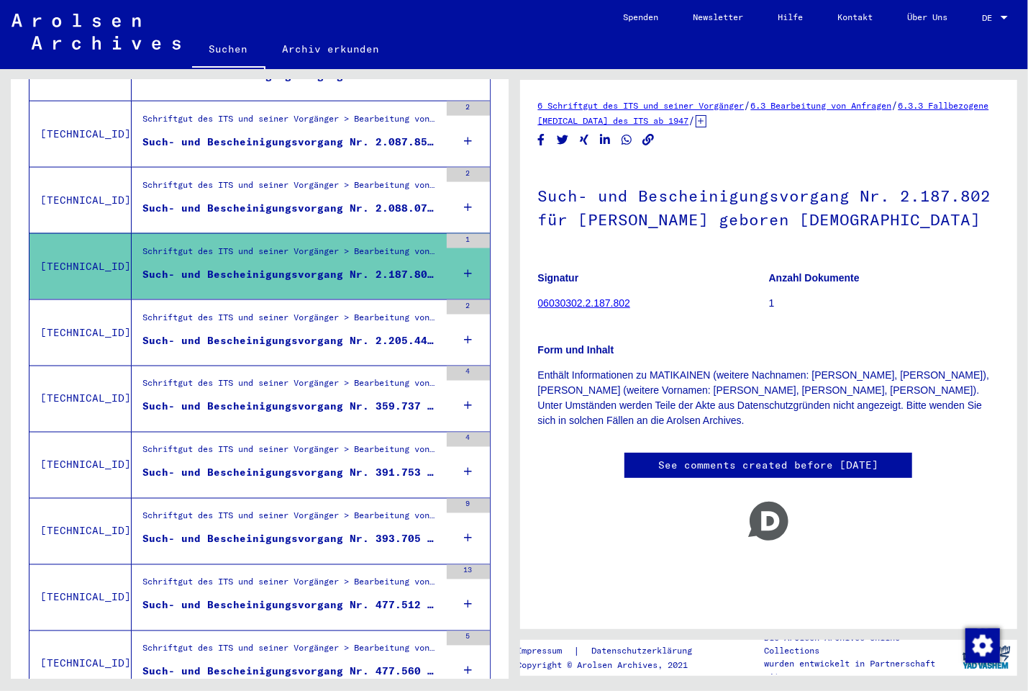
click at [296, 201] on div "Such- und Bescheinigungsvorgang Nr. 2.088.070 für [GEOGRAPHIC_DATA], [GEOGRAPHI…" at bounding box center [290, 208] width 297 height 15
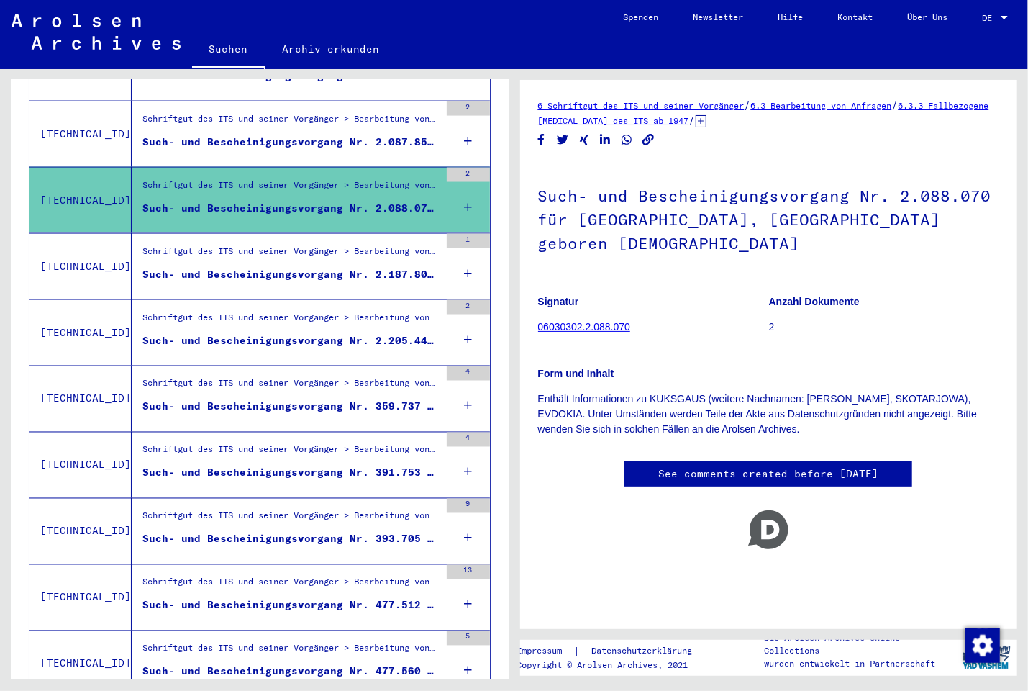
click at [298, 117] on div "Schriftgut des ITS und seiner Vorgänger > Bearbeitung von Anfragen > Fallbezoge…" at bounding box center [290, 122] width 297 height 20
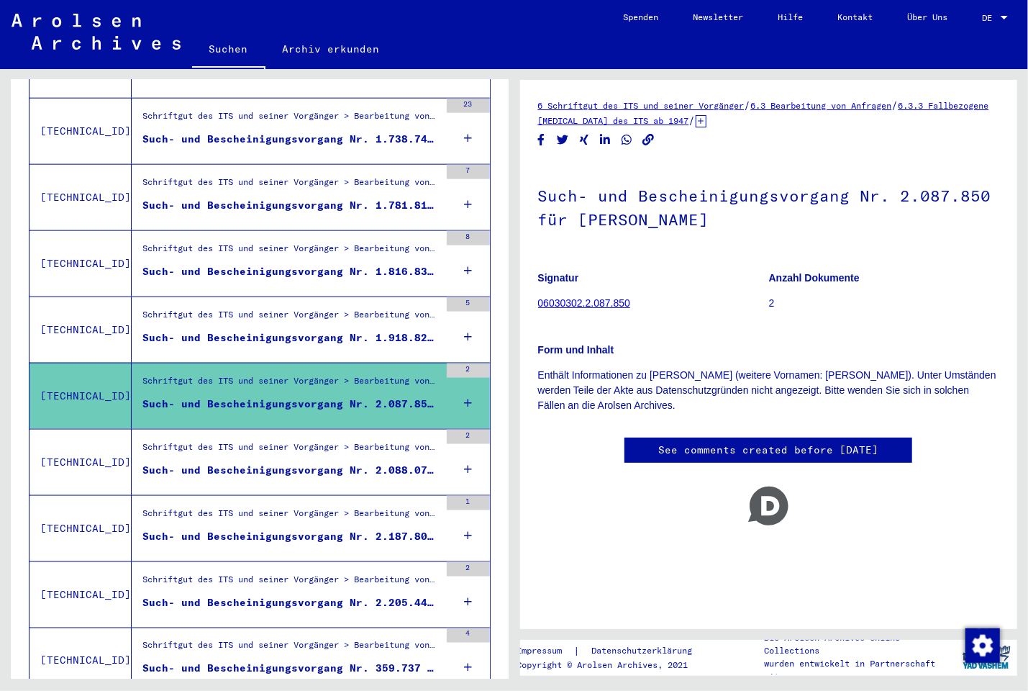
scroll to position [959, 0]
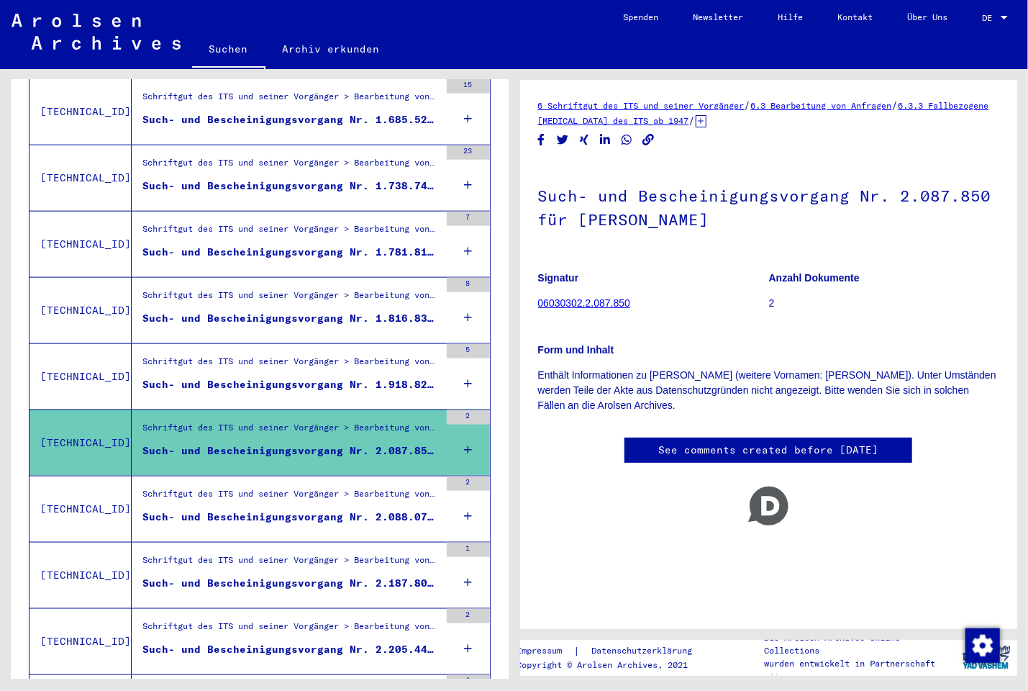
click at [309, 355] on div "Schriftgut des ITS und seiner Vorgänger > Bearbeitung von Anfragen > Fallbezoge…" at bounding box center [290, 365] width 297 height 20
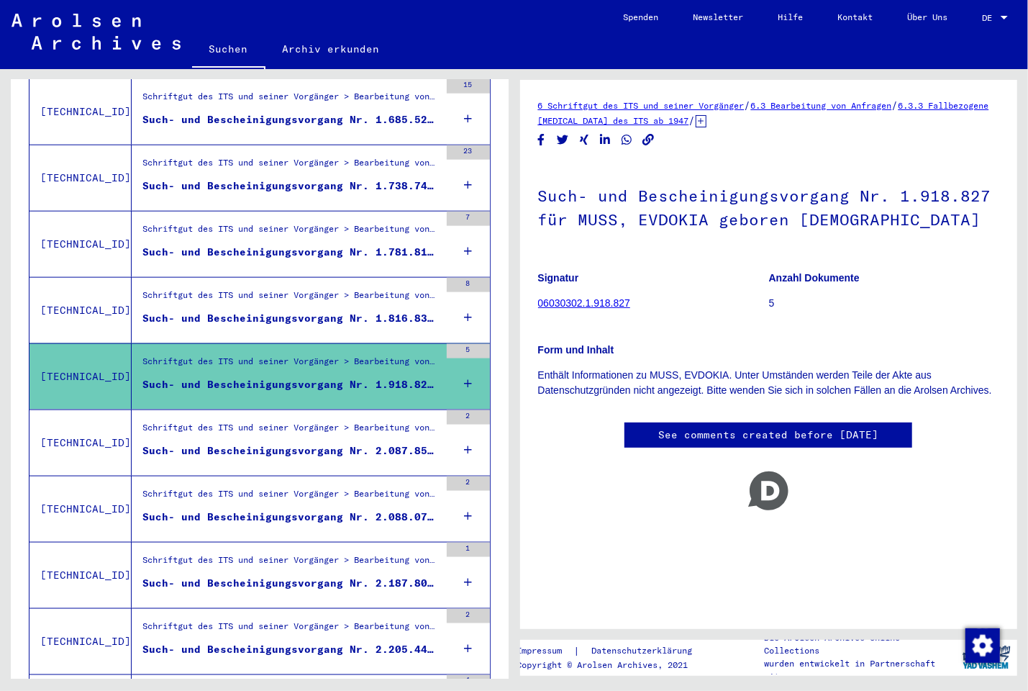
click at [301, 288] on div "Schriftgut des ITS und seiner Vorgänger > Bearbeitung von Anfragen > Fallbezoge…" at bounding box center [290, 298] width 297 height 20
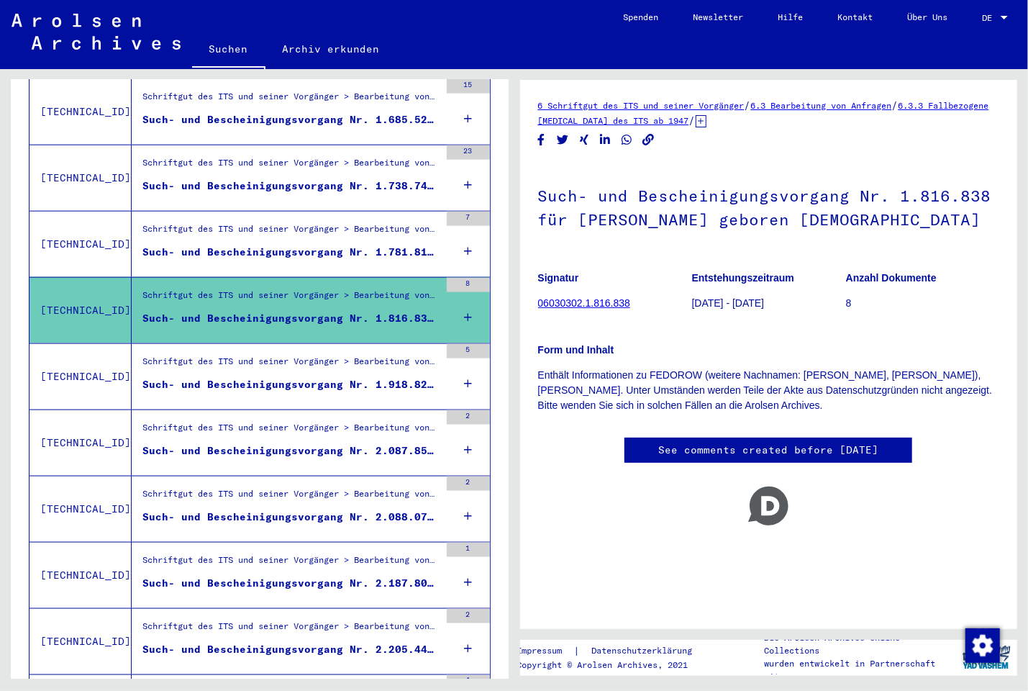
click at [298, 226] on div "Schriftgut des ITS und seiner Vorgänger > Bearbeitung von Anfragen > Fallbezoge…" at bounding box center [290, 232] width 297 height 20
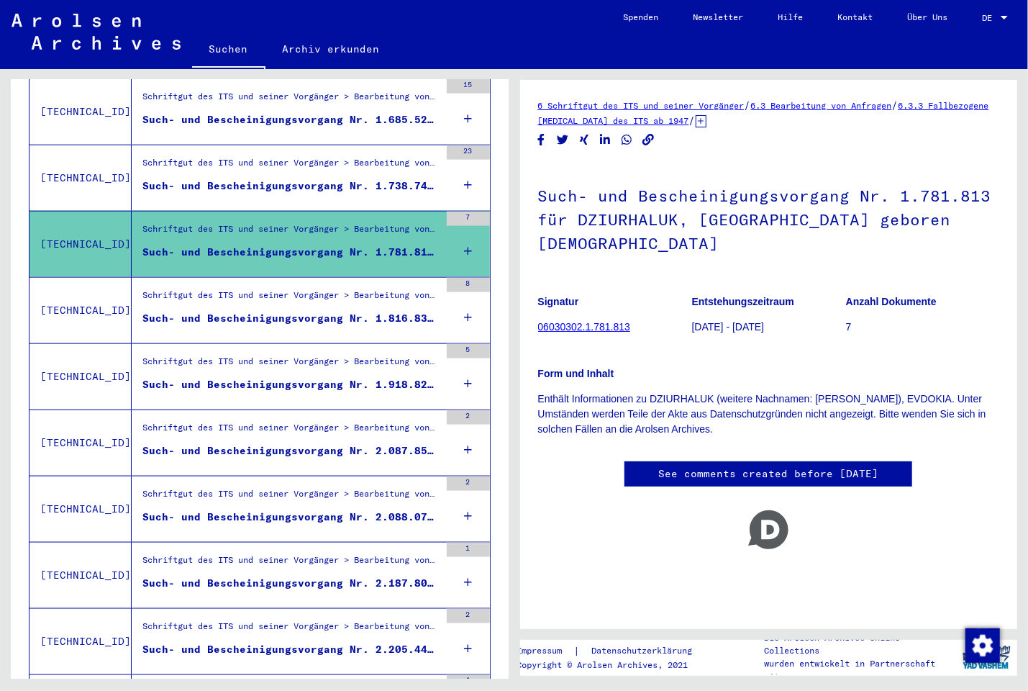
click at [290, 178] on div "Such- und Bescheinigungsvorgang Nr. 1.738.740 für [PERSON_NAME] geboren [DEMOGR…" at bounding box center [290, 185] width 297 height 15
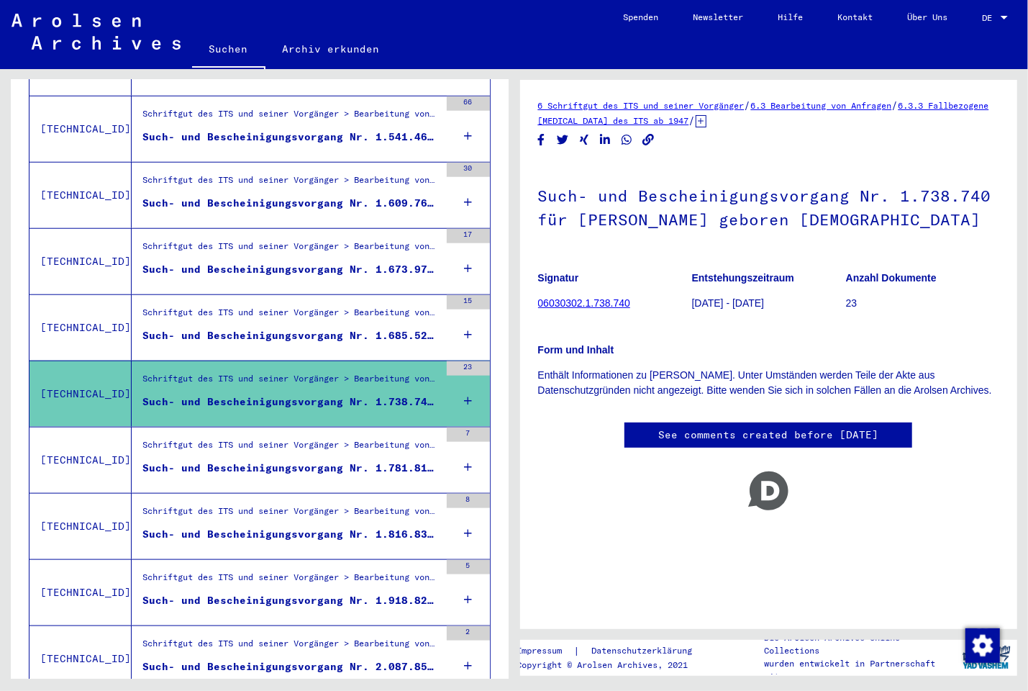
scroll to position [728, 0]
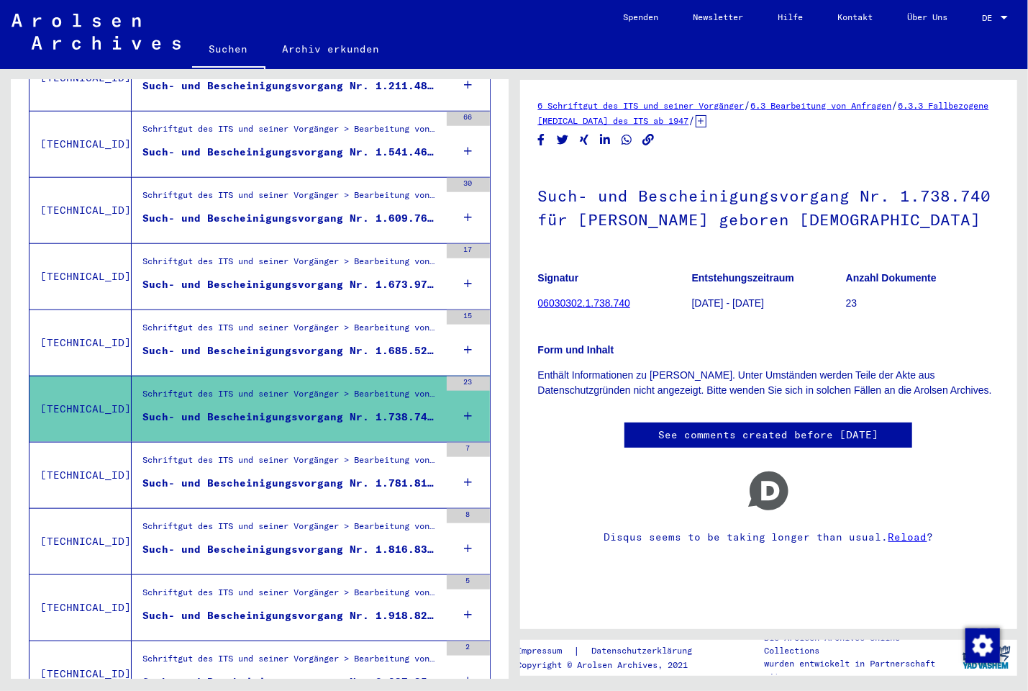
click at [464, 402] on icon at bounding box center [468, 416] width 8 height 50
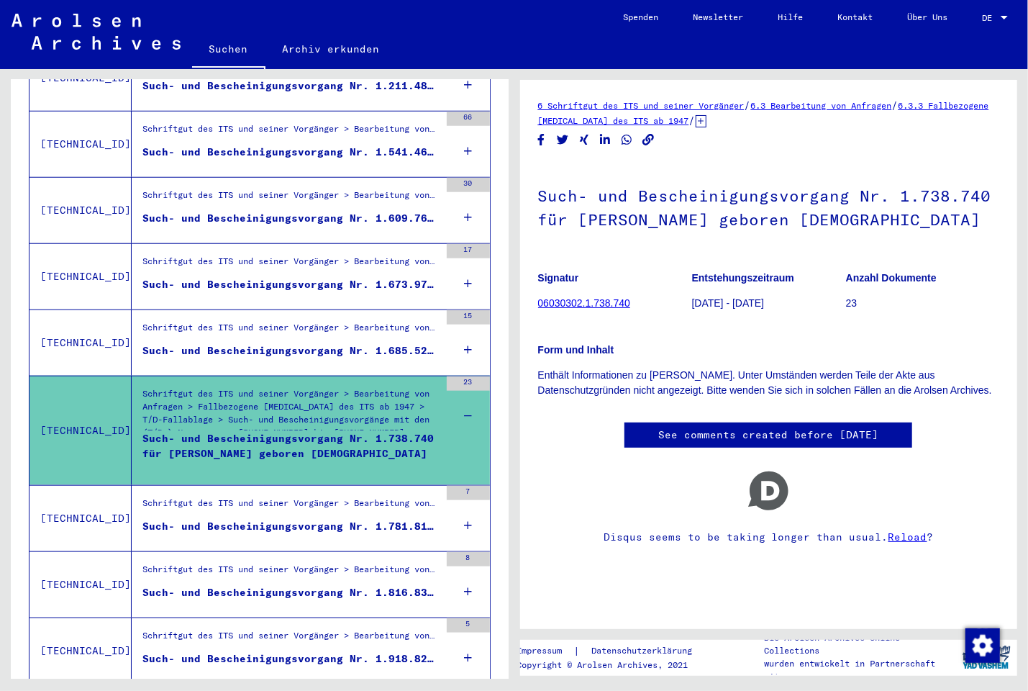
click at [318, 433] on div "Such- und Bescheinigungsvorgang Nr. 1.738.740 für [PERSON_NAME] geboren [DEMOGR…" at bounding box center [290, 452] width 297 height 43
click at [319, 390] on div "Schriftgut des ITS und seiner Vorgänger > Bearbeitung von Anfragen > Fallbezoge…" at bounding box center [290, 412] width 297 height 50
click at [925, 300] on p "23" at bounding box center [922, 303] width 153 height 15
click at [305, 343] on div "Such- und Bescheinigungsvorgang Nr. 1.685.522 für BARKATOVA, EVDOKIA geboren [D…" at bounding box center [290, 350] width 297 height 15
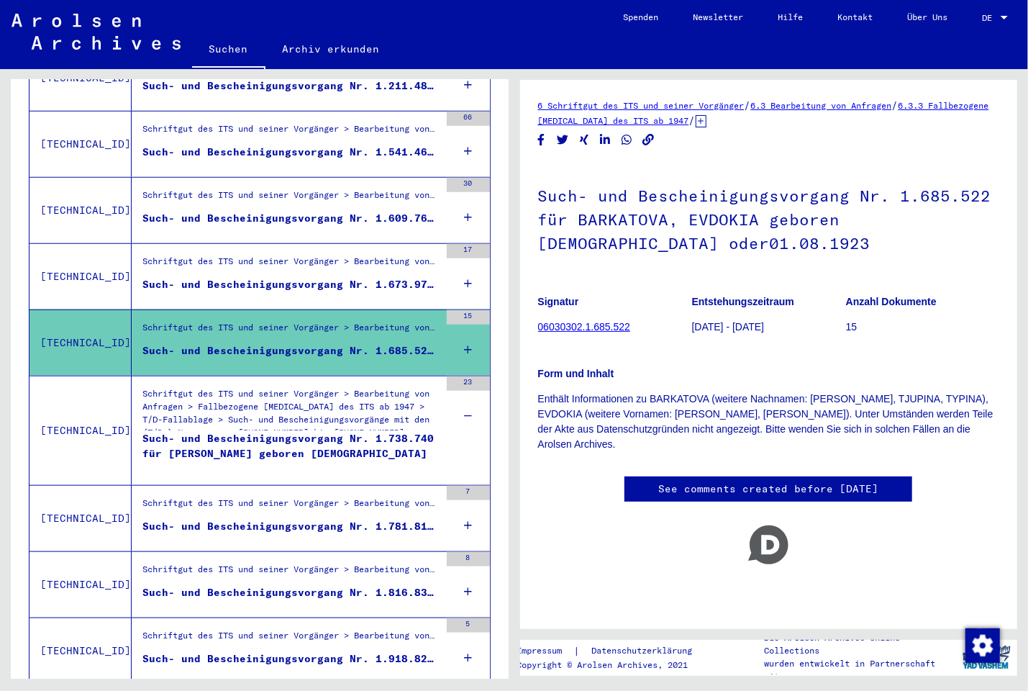
click at [277, 277] on div "Such- und Bescheinigungsvorgang Nr. 1.673.970 für GARDIJENKO, JEWDOKIJA geboren…" at bounding box center [290, 284] width 297 height 15
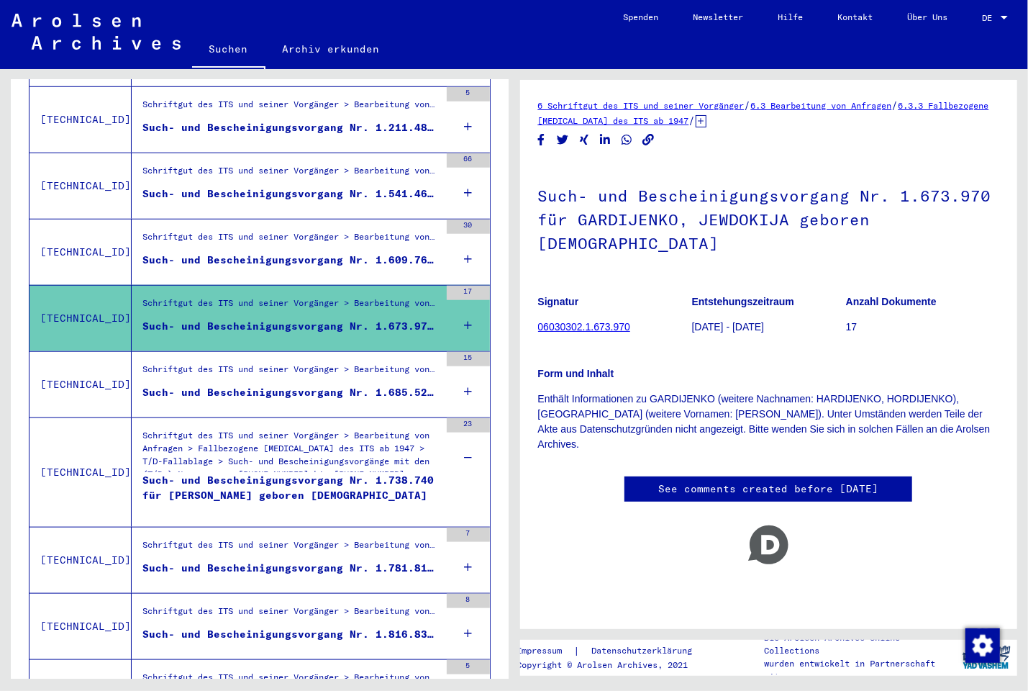
scroll to position [651, 0]
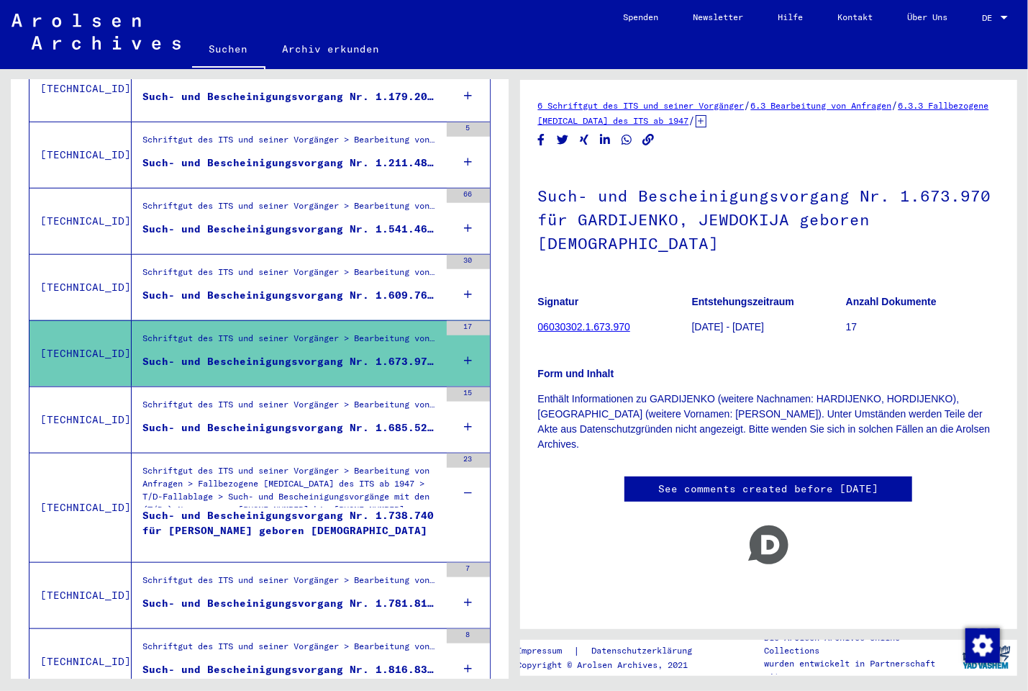
click at [371, 288] on div "Such- und Bescheinigungsvorgang Nr. 1.609.767 für [PERSON_NAME][GEOGRAPHIC_DATA…" at bounding box center [290, 295] width 297 height 15
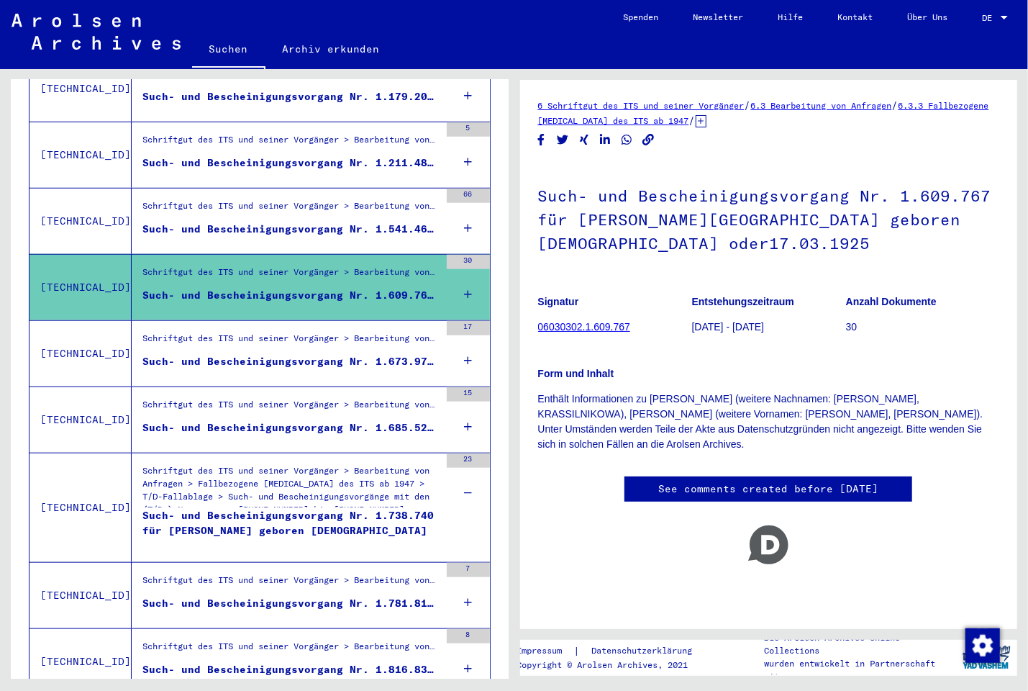
click at [344, 206] on figure "Schriftgut des ITS und seiner Vorgänger > Bearbeitung von Anfragen > Fallbezoge…" at bounding box center [290, 210] width 297 height 22
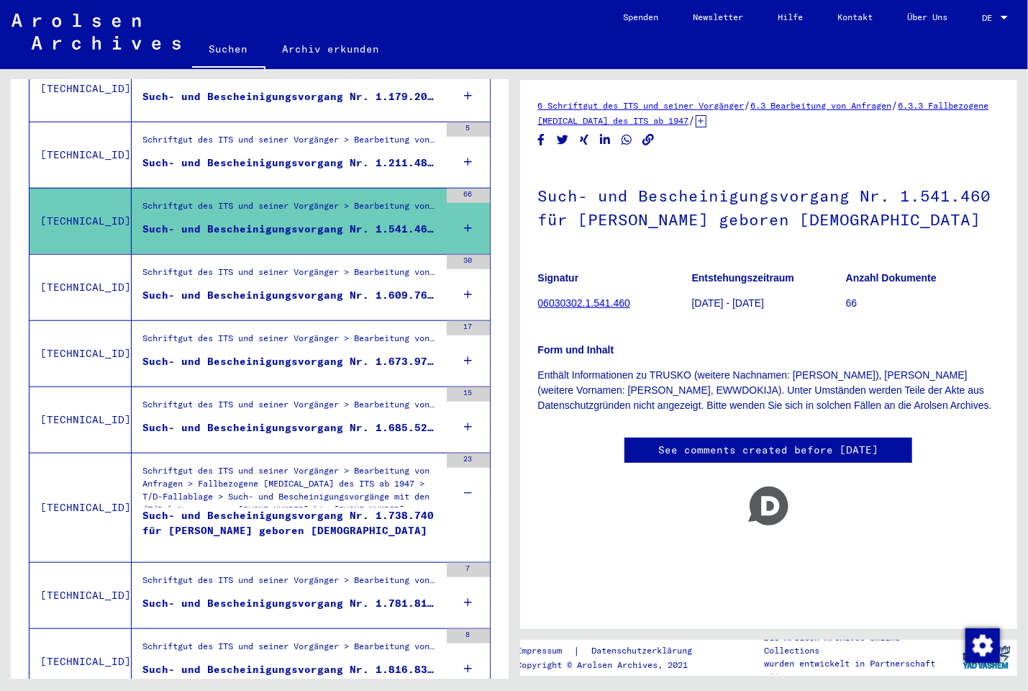
click at [335, 155] on div "Such- und Bescheinigungsvorgang Nr. 1.211.486 für [PERSON_NAME] geboren [DEMOGR…" at bounding box center [290, 162] width 297 height 15
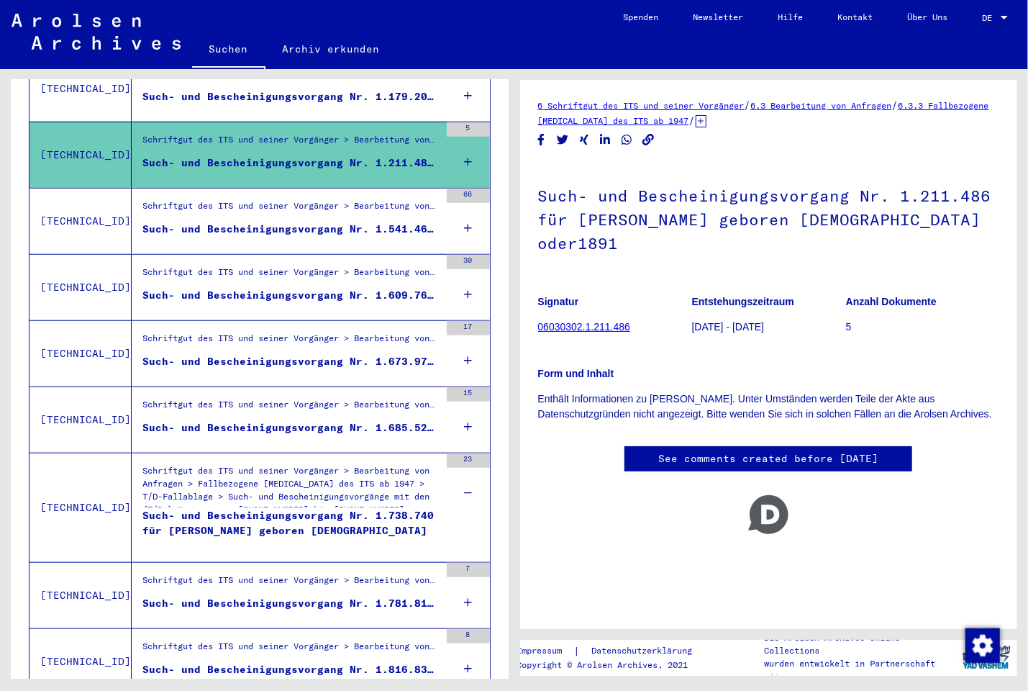
scroll to position [496, 0]
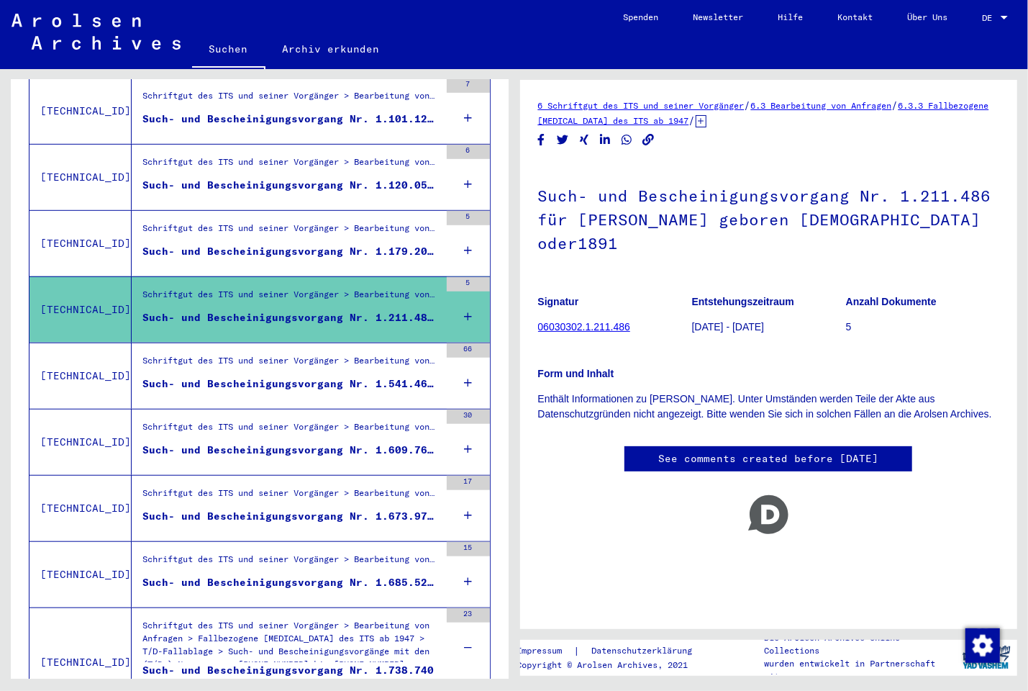
click at [314, 244] on div "Such- und Bescheinigungsvorgang Nr. 1.179.203 für [PERSON_NAME] geboren [DEMOGR…" at bounding box center [290, 251] width 297 height 15
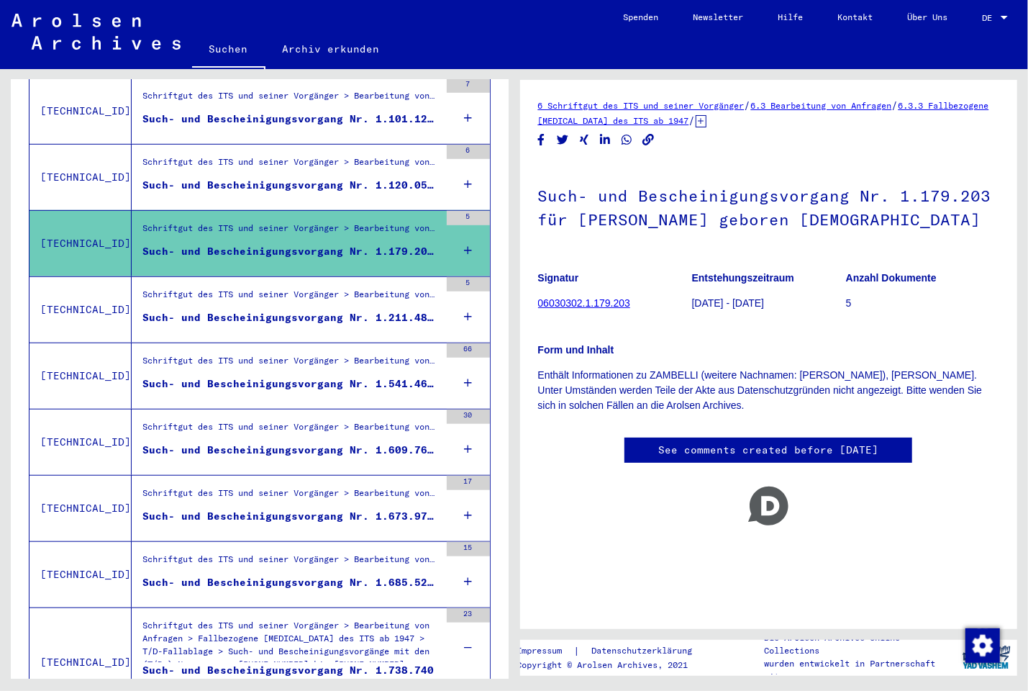
click at [314, 178] on div "Such- und Bescheinigungsvorgang Nr. 1.120.057 für [PERSON_NAME], [GEOGRAPHIC_DA…" at bounding box center [290, 185] width 297 height 15
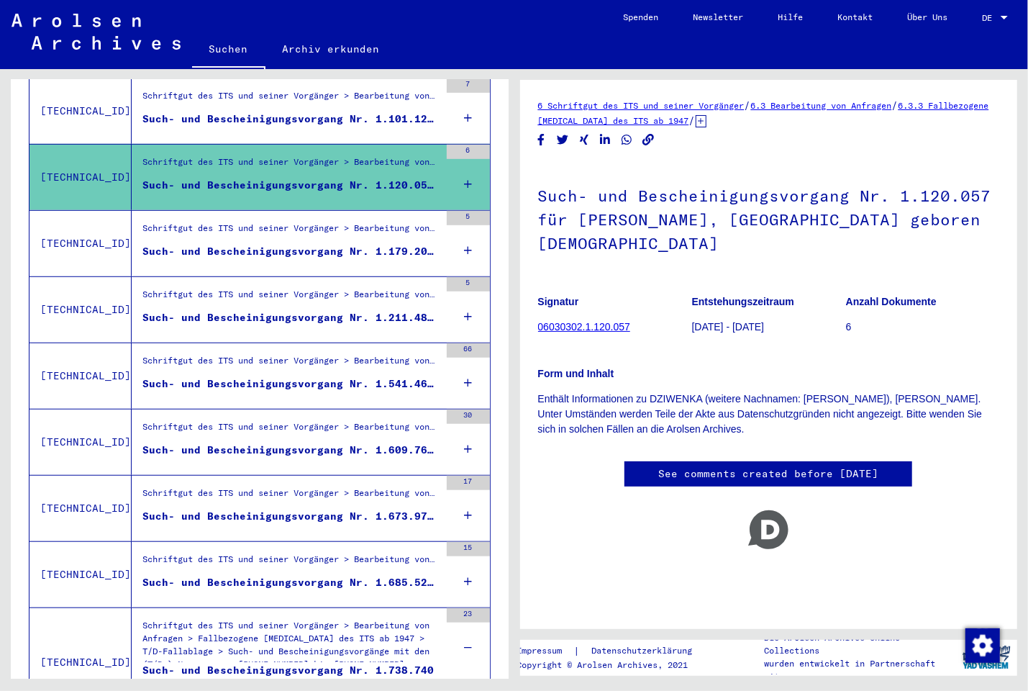
scroll to position [342, 0]
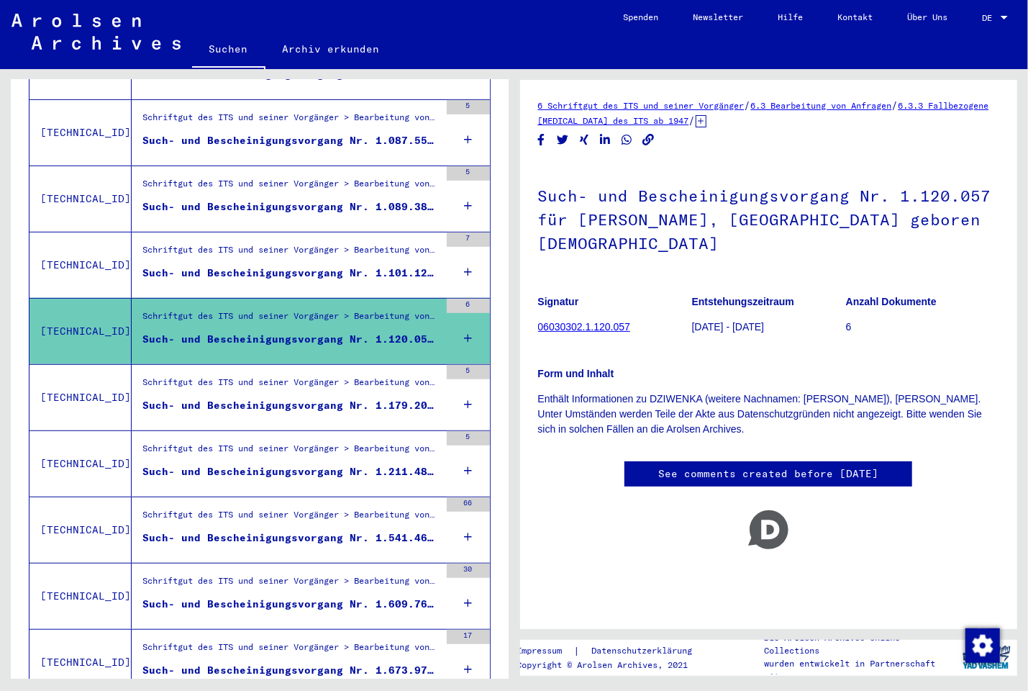
click at [306, 265] on div "Such- und Bescheinigungsvorgang Nr. 1.101.123 für [PERSON_NAME] geboren [DEMOGR…" at bounding box center [290, 272] width 297 height 15
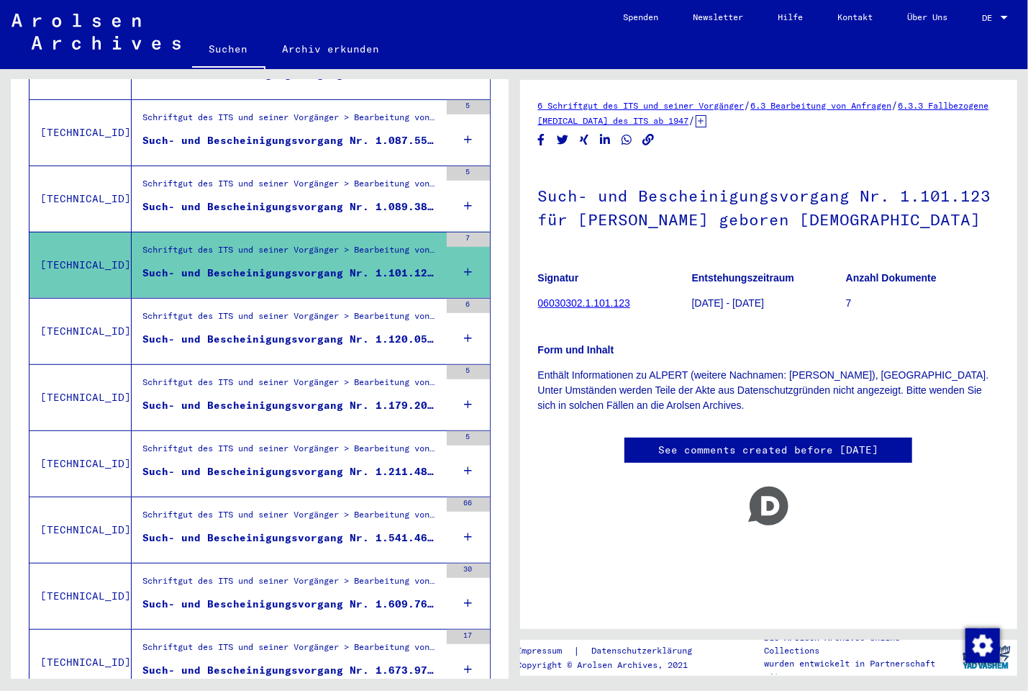
click at [310, 199] on div "Such- und Bescheinigungsvorgang Nr. 1.089.386 für PAPACHRISTODOULOU, EVDOKIA ge…" at bounding box center [290, 206] width 297 height 15
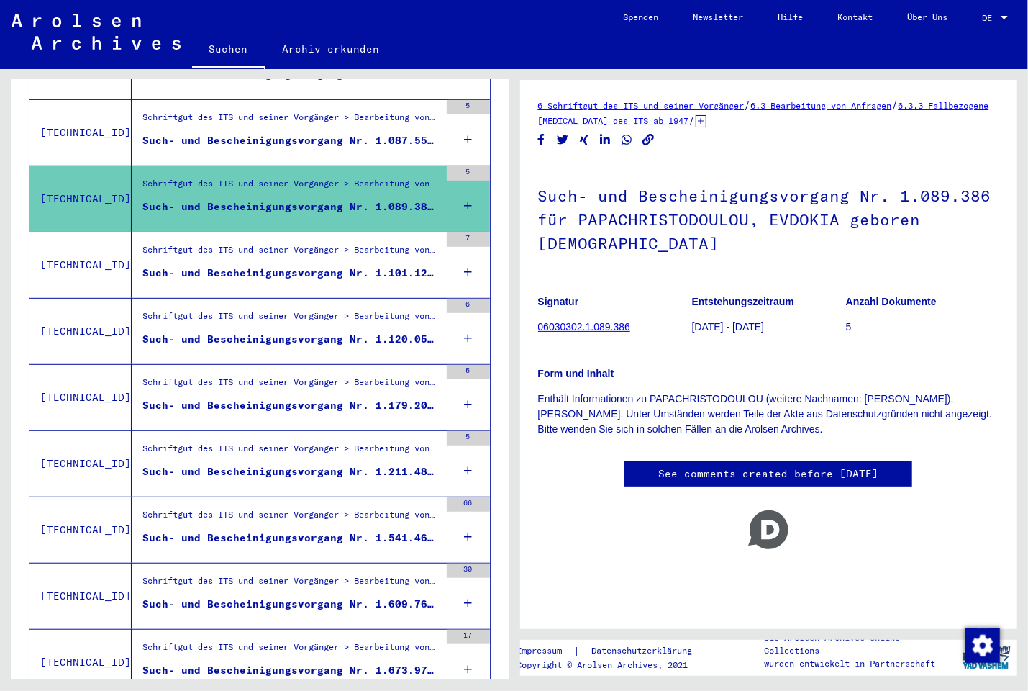
click at [317, 133] on div "Such- und Bescheinigungsvorgang Nr. 1.087.550 für [PERSON_NAME], [GEOGRAPHIC_DA…" at bounding box center [290, 140] width 297 height 15
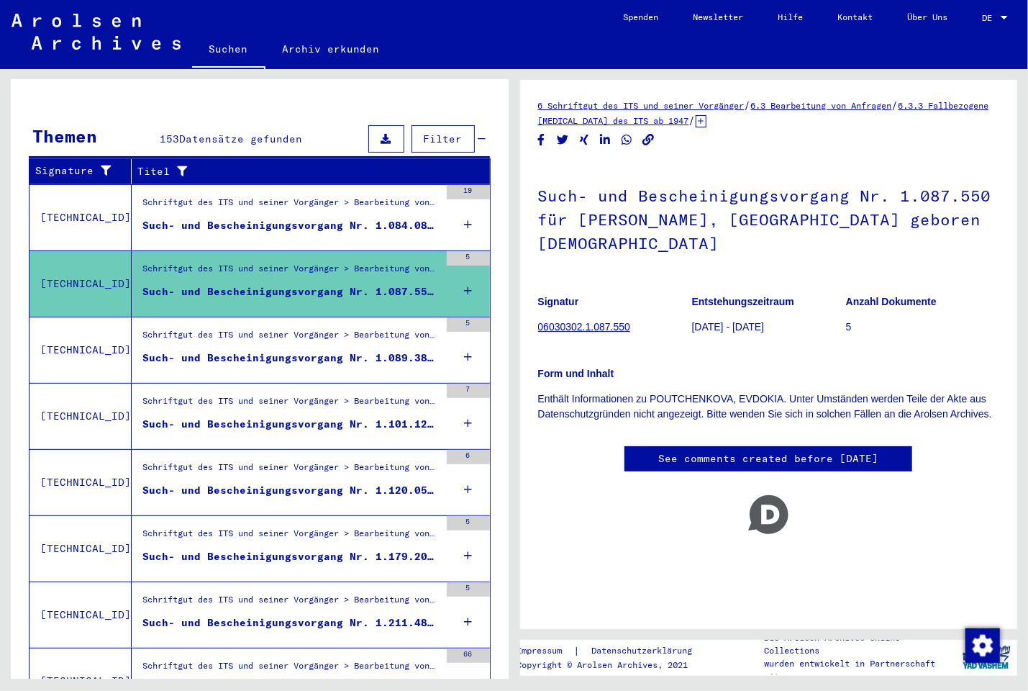
scroll to position [111, 0]
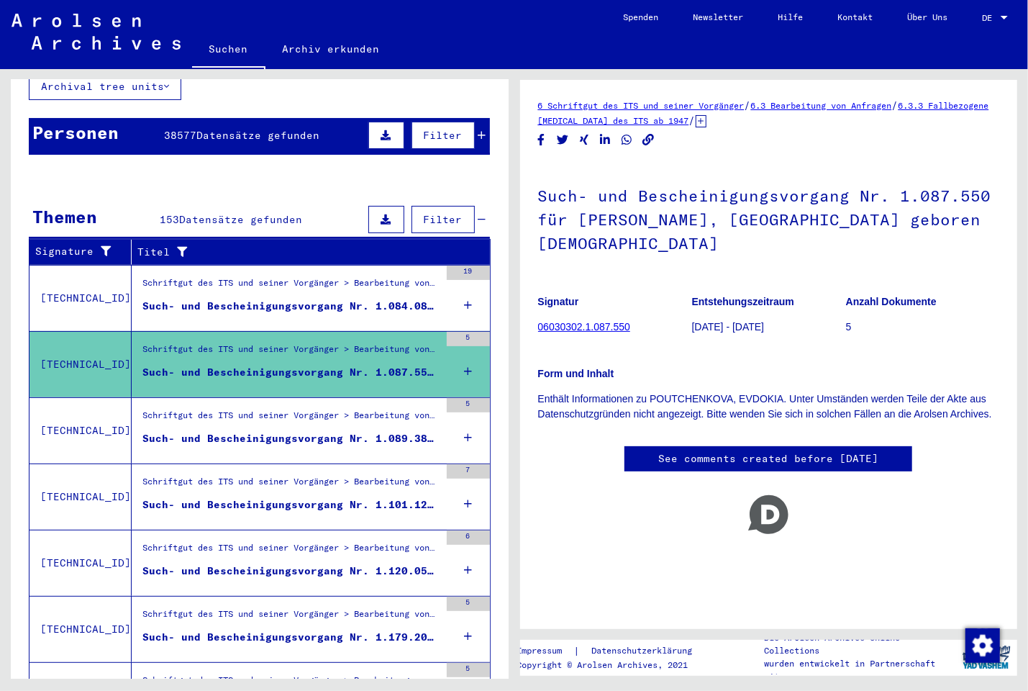
click at [295, 278] on div "Schriftgut des ITS und seiner Vorgänger > Bearbeitung von Anfragen > Fallbezoge…" at bounding box center [290, 286] width 297 height 20
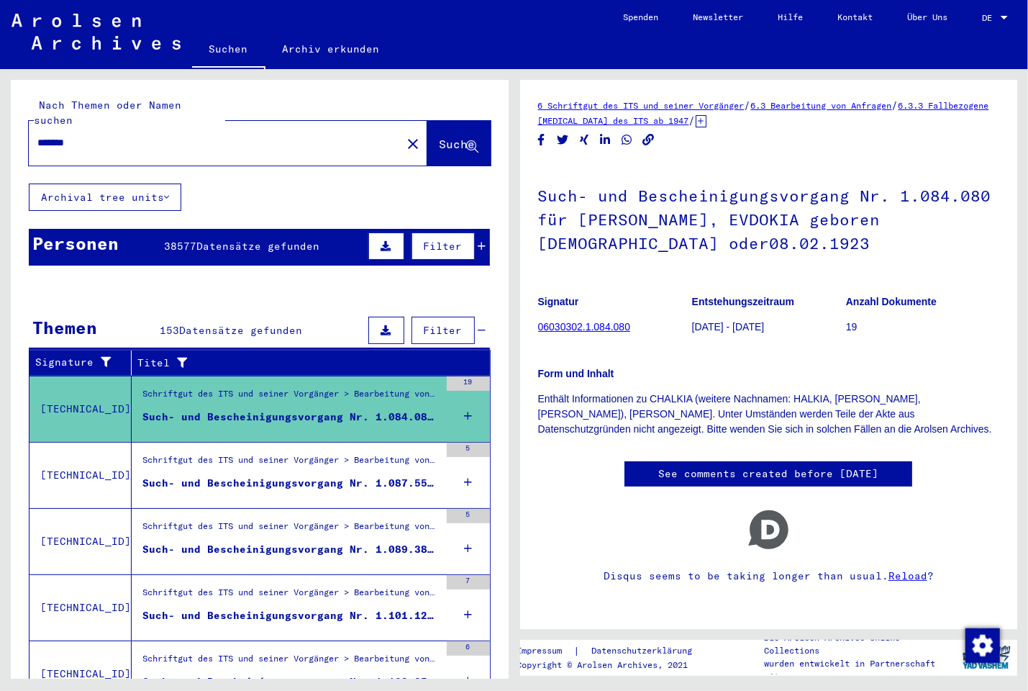
click at [424, 324] on span "Filter" at bounding box center [443, 330] width 39 height 13
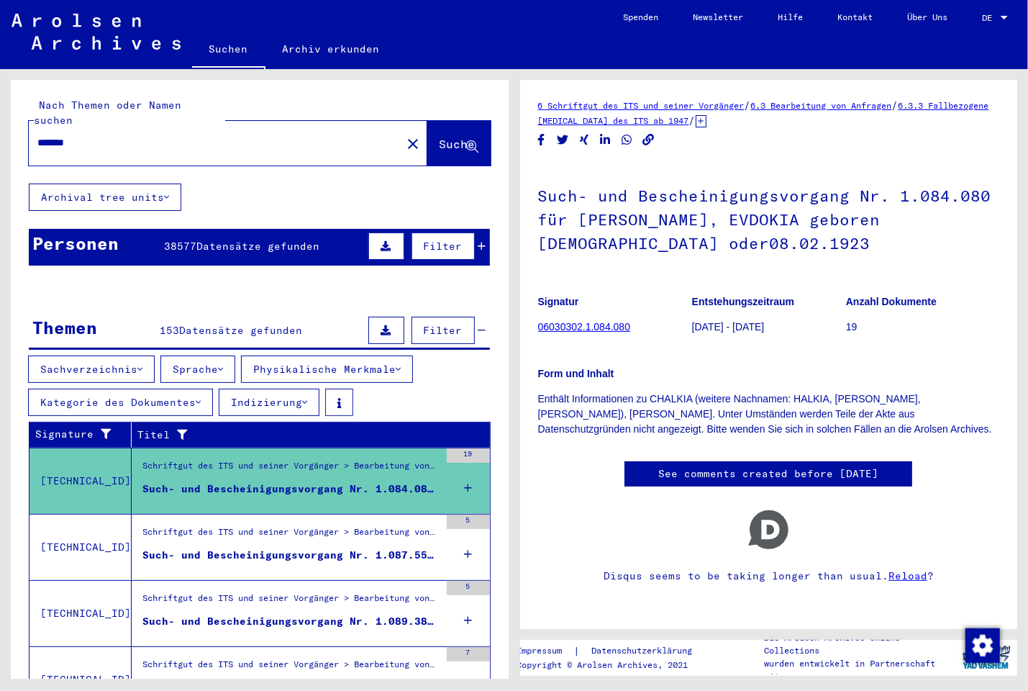
click at [336, 355] on button "Physikalische Merkmale" at bounding box center [327, 368] width 172 height 27
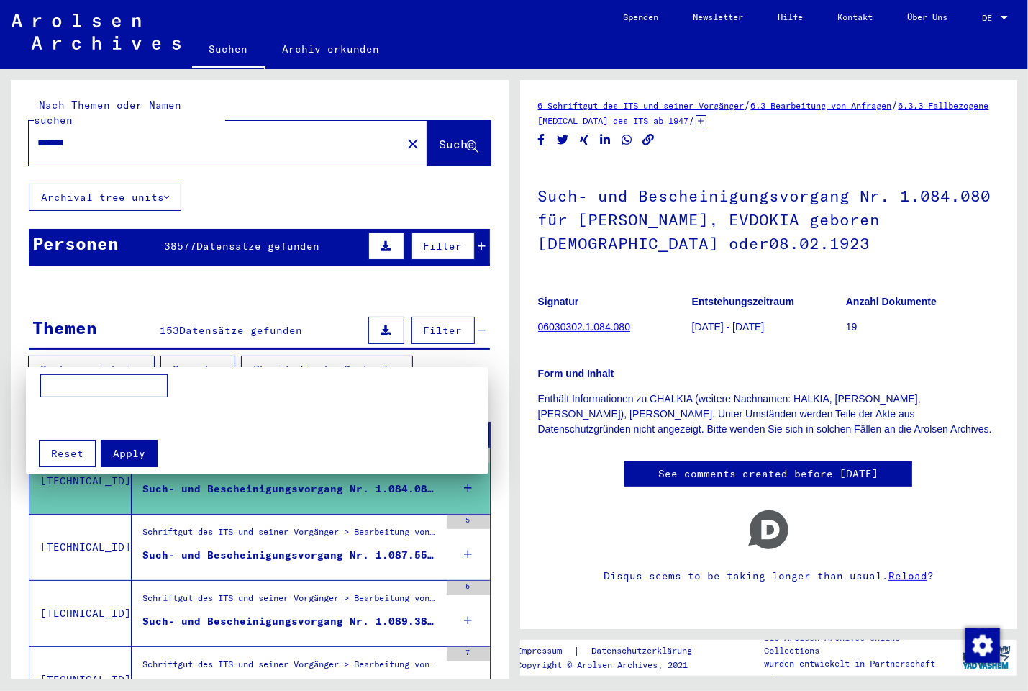
click at [336, 354] on div at bounding box center [514, 345] width 1028 height 691
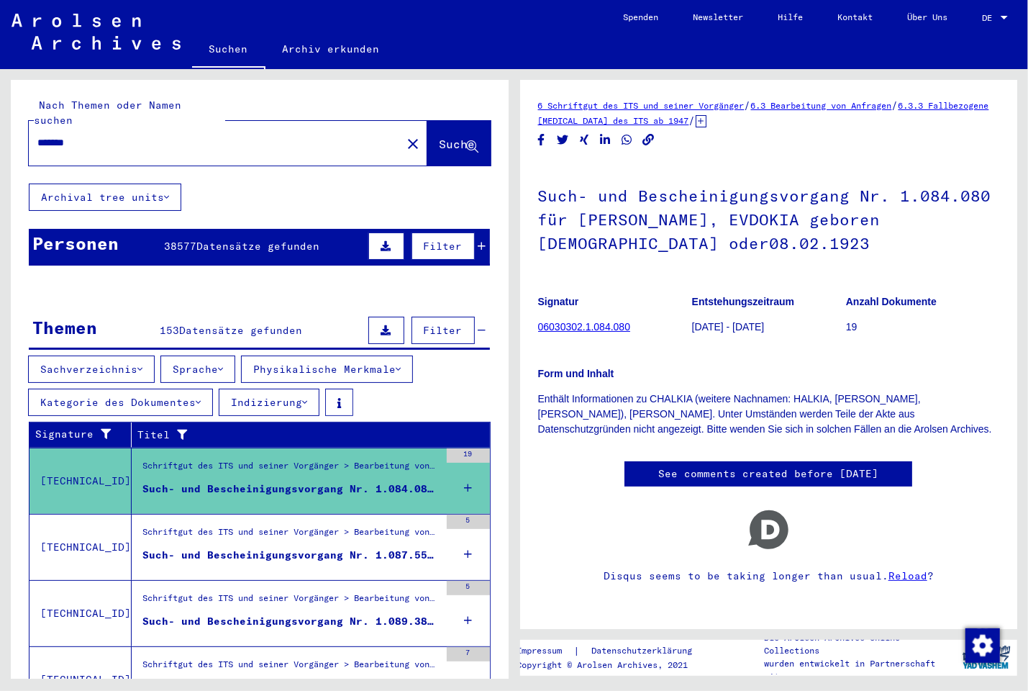
click at [135, 388] on button "Kategorie des Dokumentes" at bounding box center [120, 401] width 185 height 27
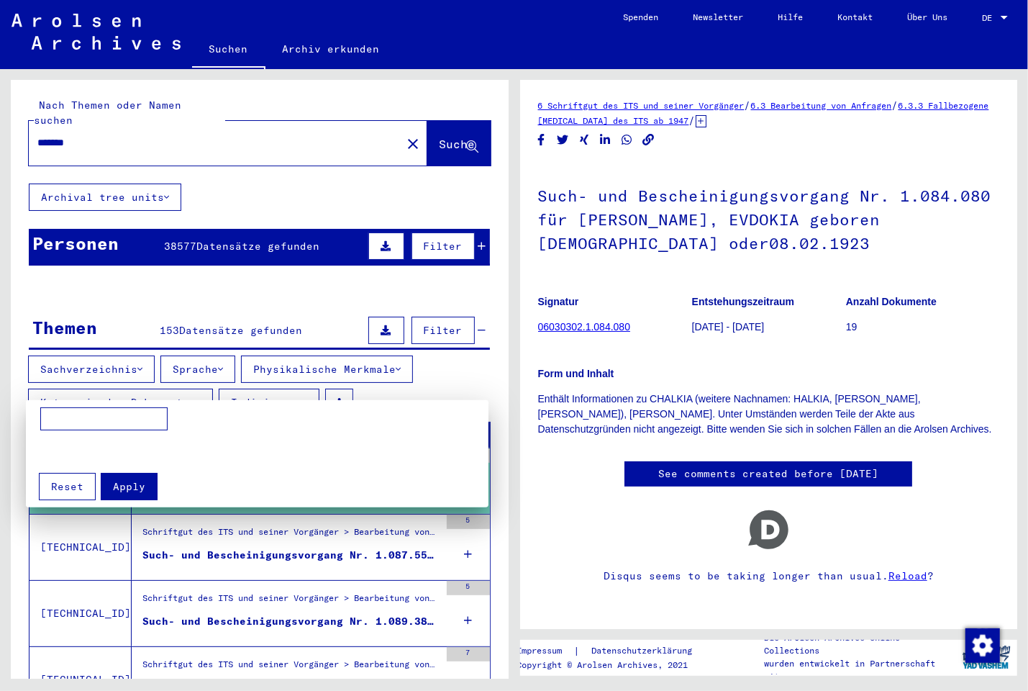
click at [135, 384] on div at bounding box center [514, 345] width 1028 height 691
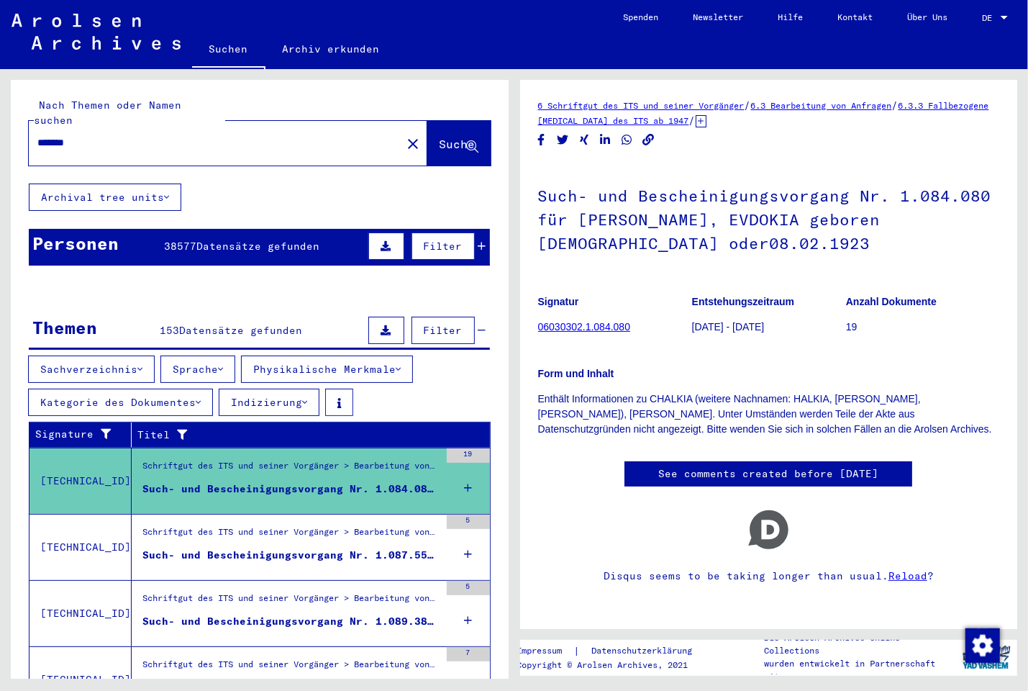
click at [258, 388] on button "Indizierung" at bounding box center [269, 401] width 101 height 27
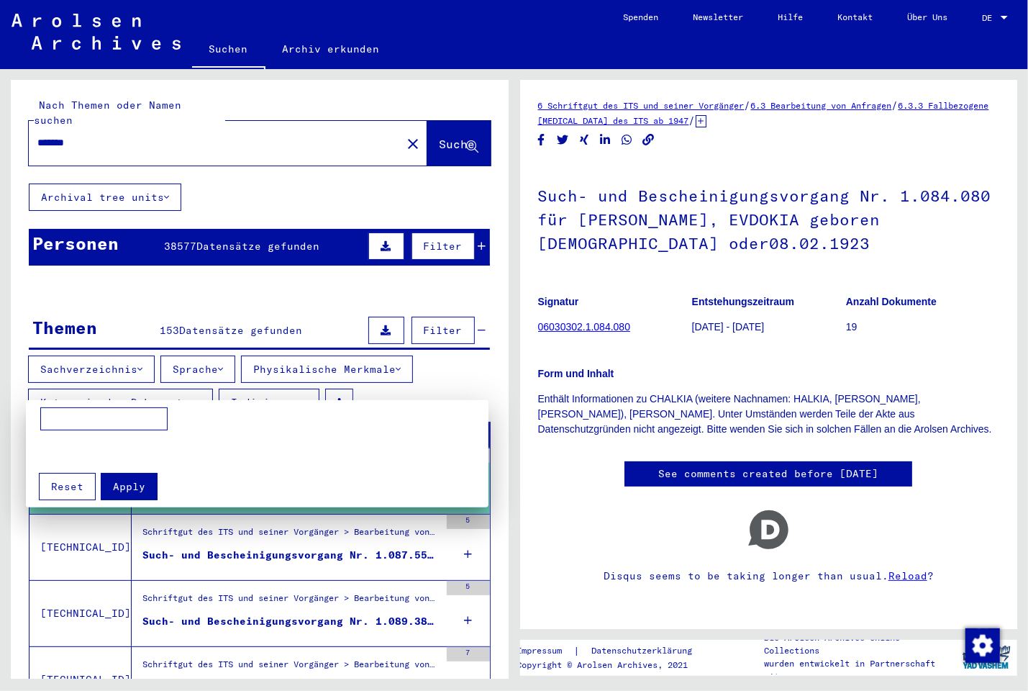
click at [258, 381] on div at bounding box center [514, 345] width 1028 height 691
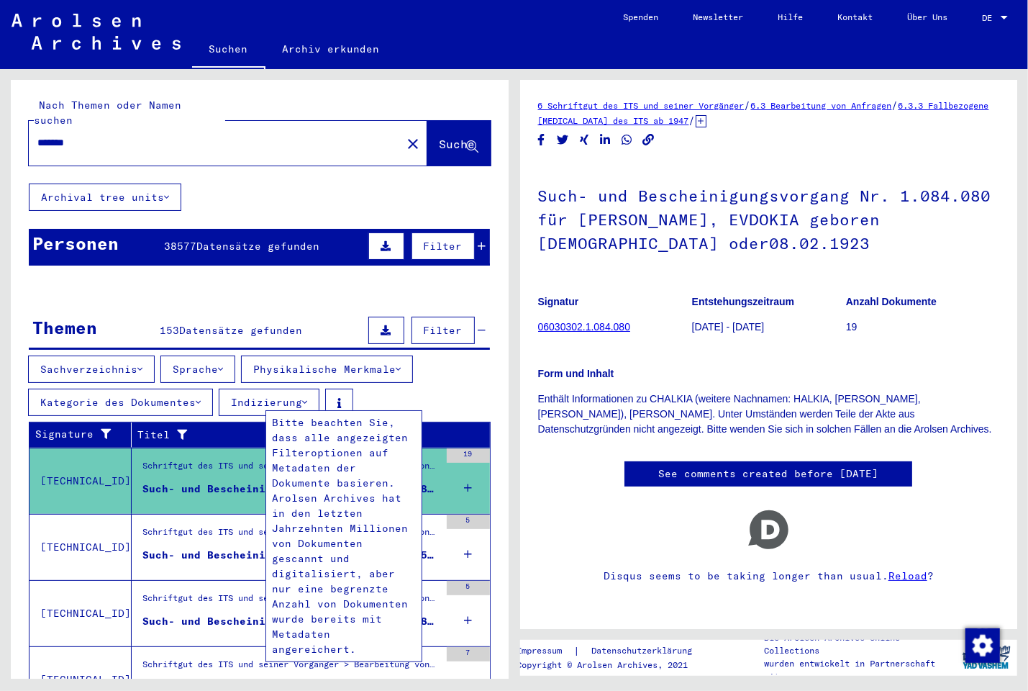
click at [341, 398] on icon at bounding box center [339, 403] width 4 height 10
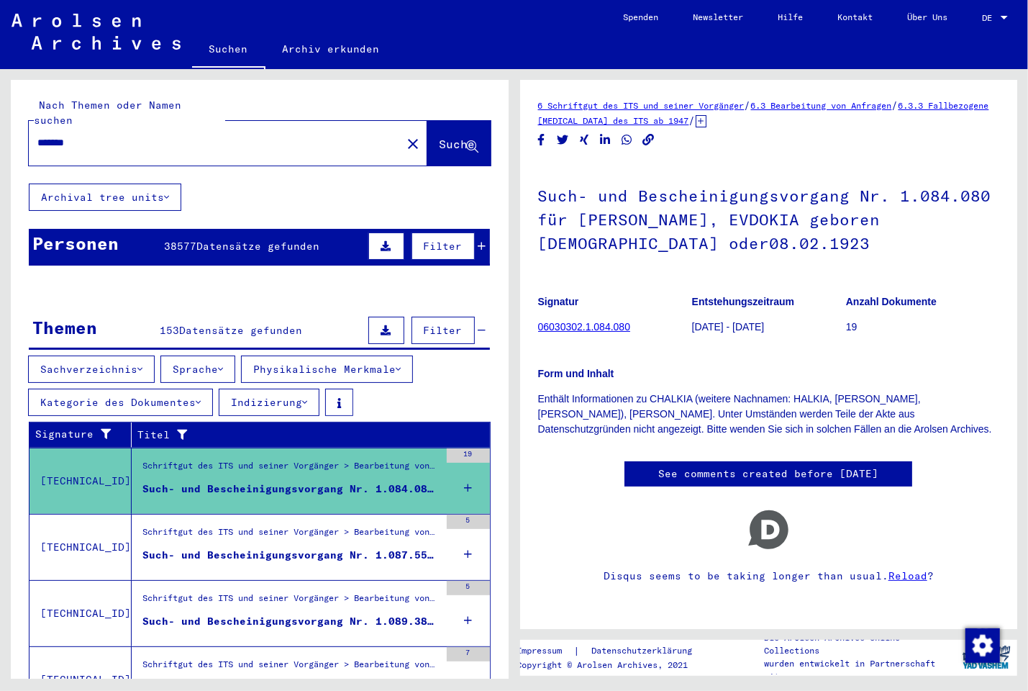
click at [341, 398] on icon at bounding box center [339, 403] width 4 height 10
click at [427, 324] on span "Filter" at bounding box center [443, 330] width 39 height 13
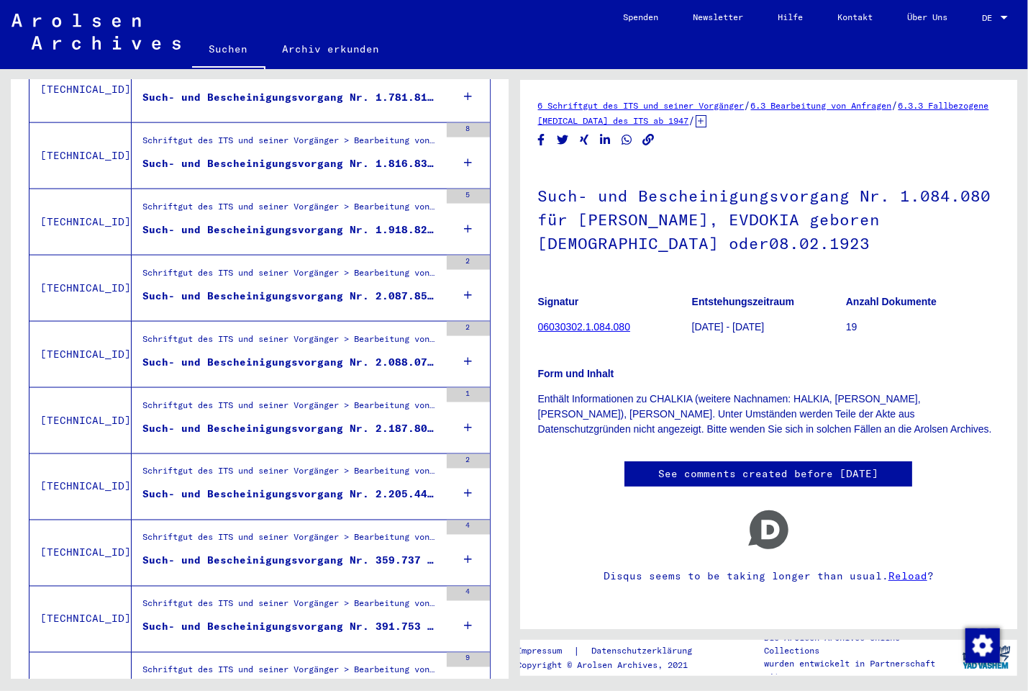
scroll to position [1465, 0]
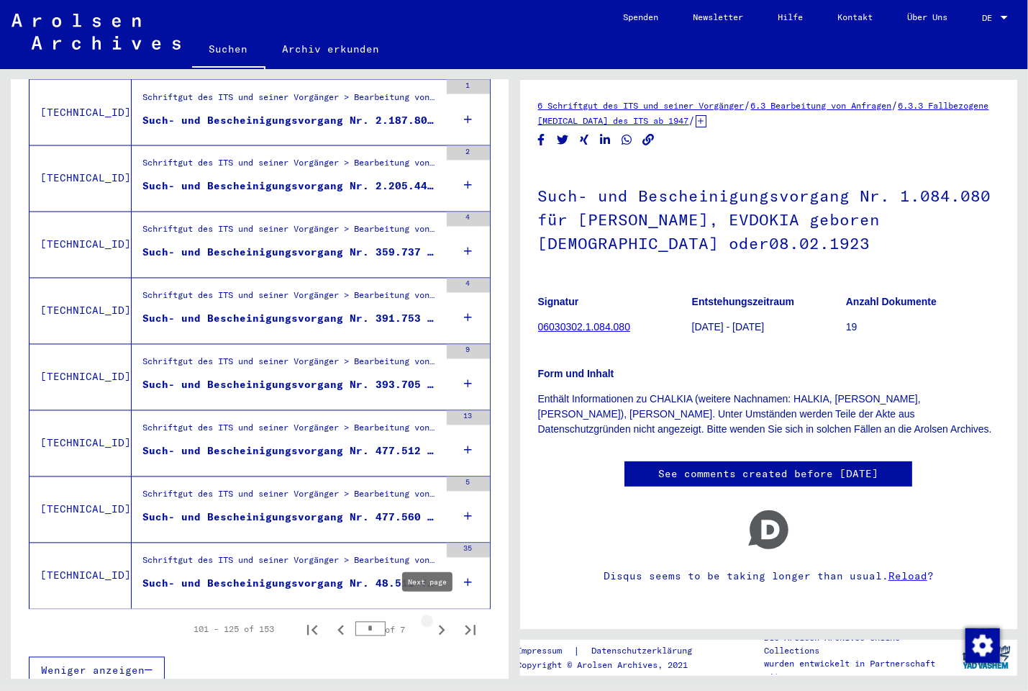
click at [439, 625] on icon "Next page" at bounding box center [442, 630] width 6 height 10
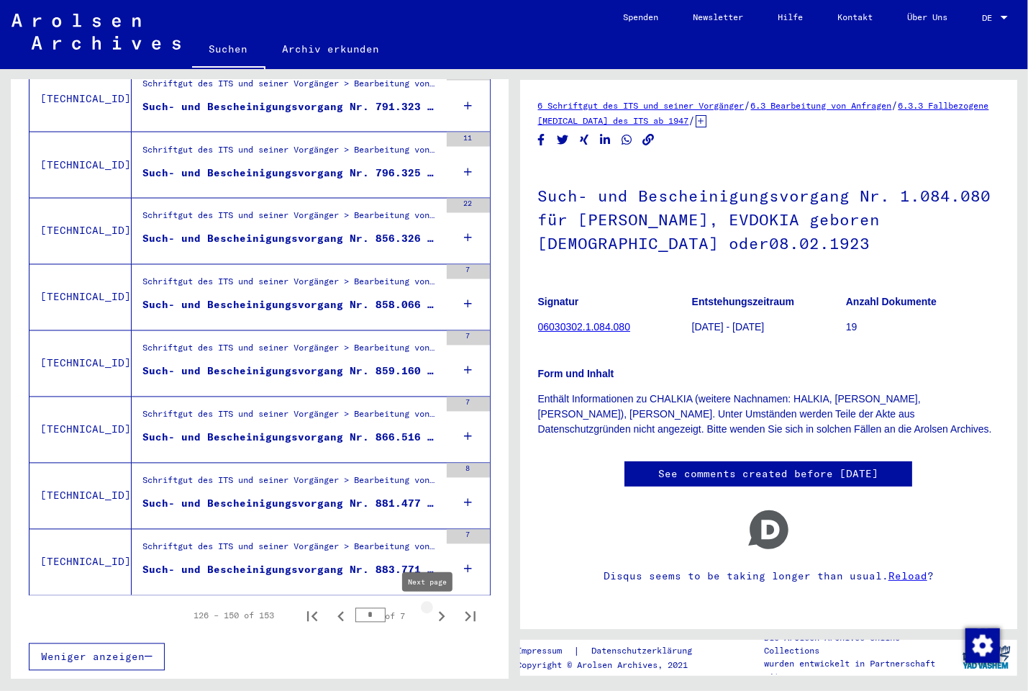
scroll to position [1422, 0]
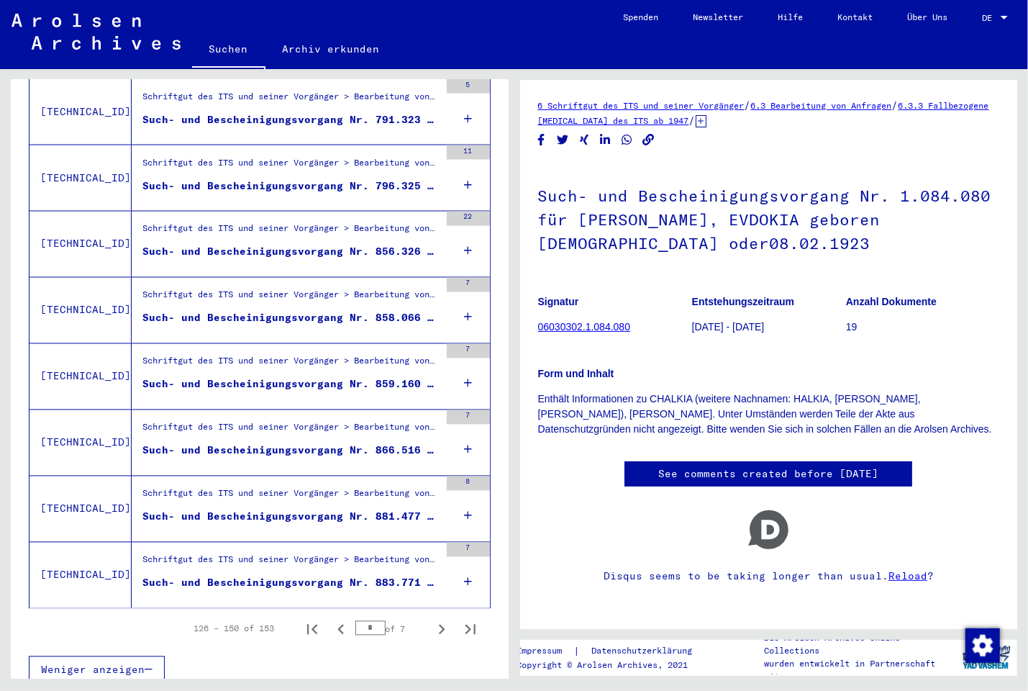
click at [278, 560] on figure "Schriftgut des ITS und seiner Vorgänger > Bearbeitung von Anfragen > Fallbezoge…" at bounding box center [290, 564] width 297 height 22
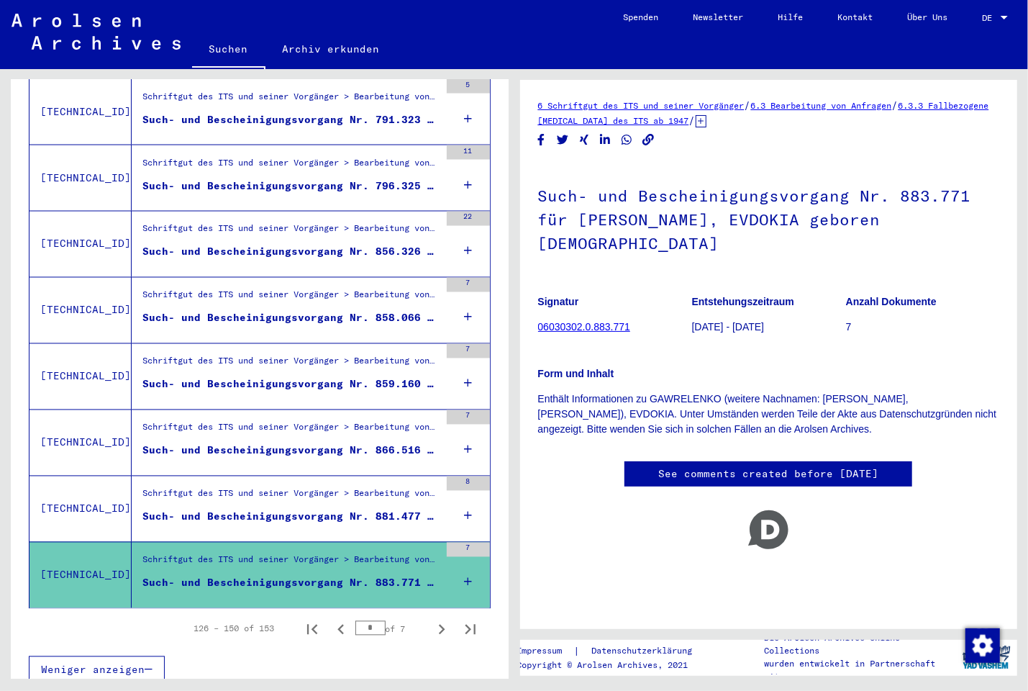
click at [282, 493] on div "Schriftgut des ITS und seiner Vorgänger > Bearbeitung von Anfragen > Fallbezoge…" at bounding box center [290, 497] width 297 height 20
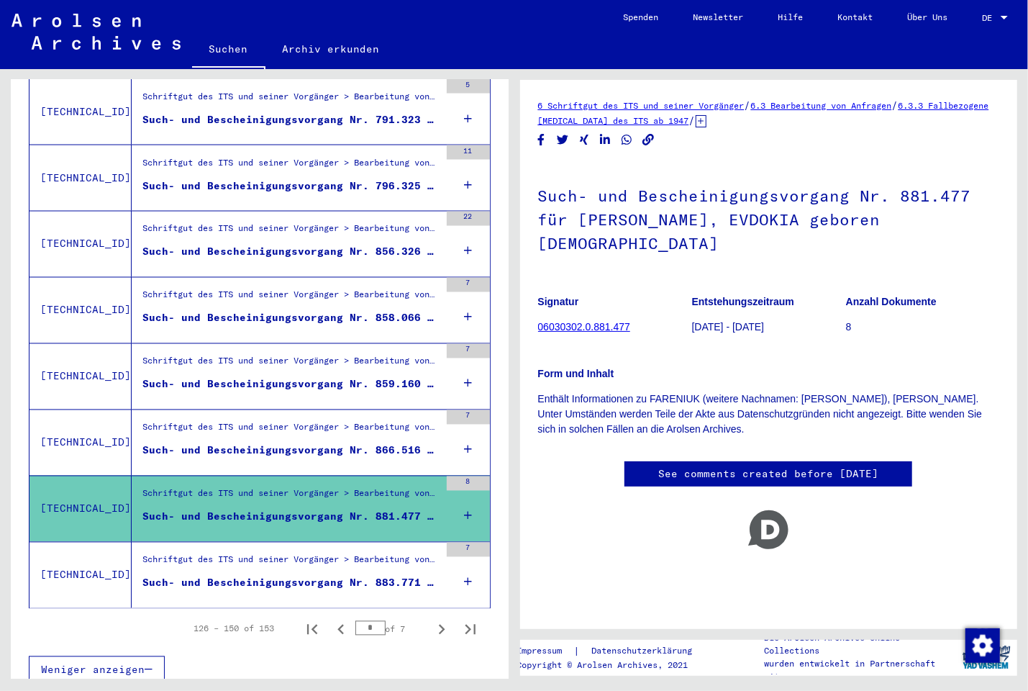
click at [280, 422] on div "Schriftgut des ITS und seiner Vorgänger > Bearbeitung von Anfragen > Fallbezoge…" at bounding box center [290, 431] width 297 height 20
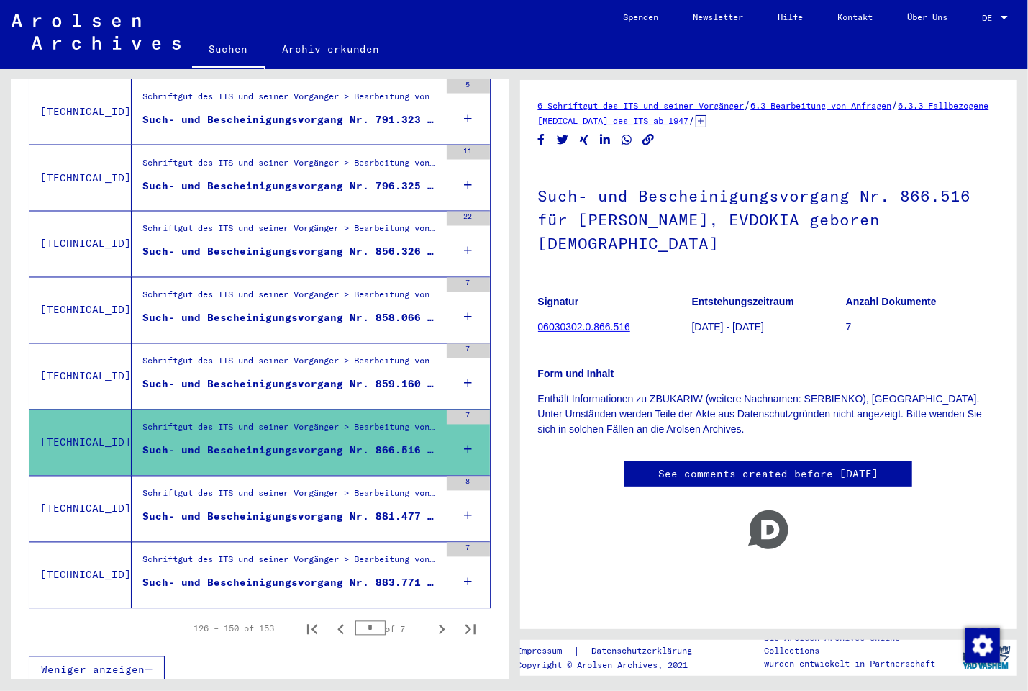
click at [295, 357] on div "Schriftgut des ITS und seiner Vorgänger > Bearbeitung von Anfragen > Fallbezoge…" at bounding box center [290, 365] width 297 height 20
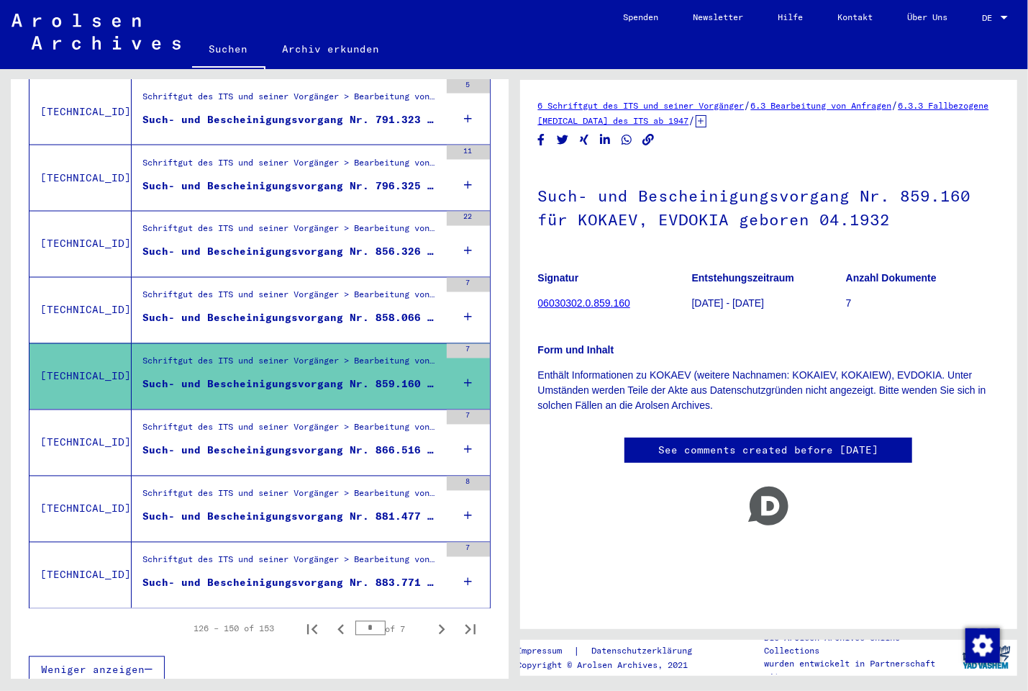
click at [311, 295] on figure "Schriftgut des ITS und seiner Vorgänger > Bearbeitung von Anfragen > Fallbezoge…" at bounding box center [290, 299] width 297 height 22
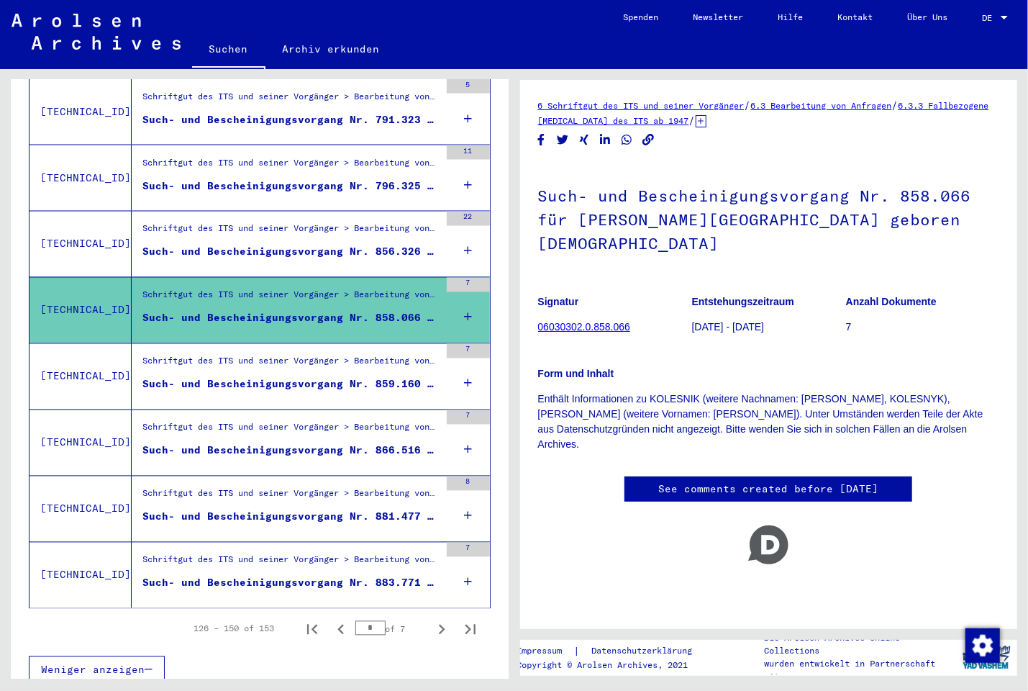
click at [297, 229] on figure "Schriftgut des ITS und seiner Vorgänger > Bearbeitung von Anfragen > Fallbezoge…" at bounding box center [290, 233] width 297 height 22
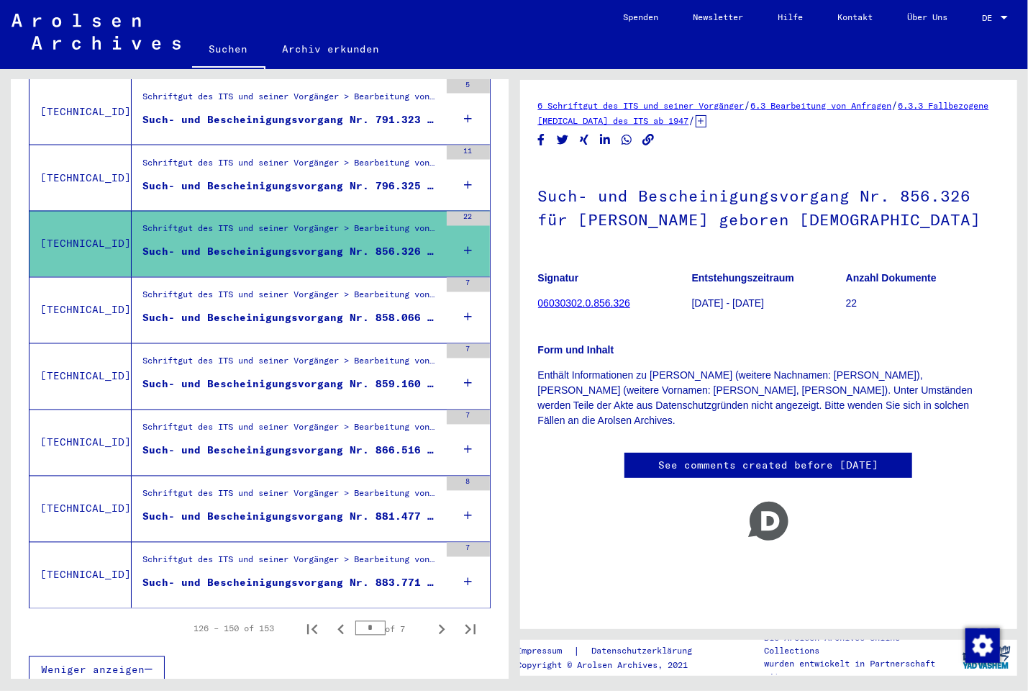
click at [298, 178] on div "Such- und Bescheinigungsvorgang Nr. 796.325 für [PERSON_NAME] geboren [DEMOGRAP…" at bounding box center [290, 185] width 297 height 15
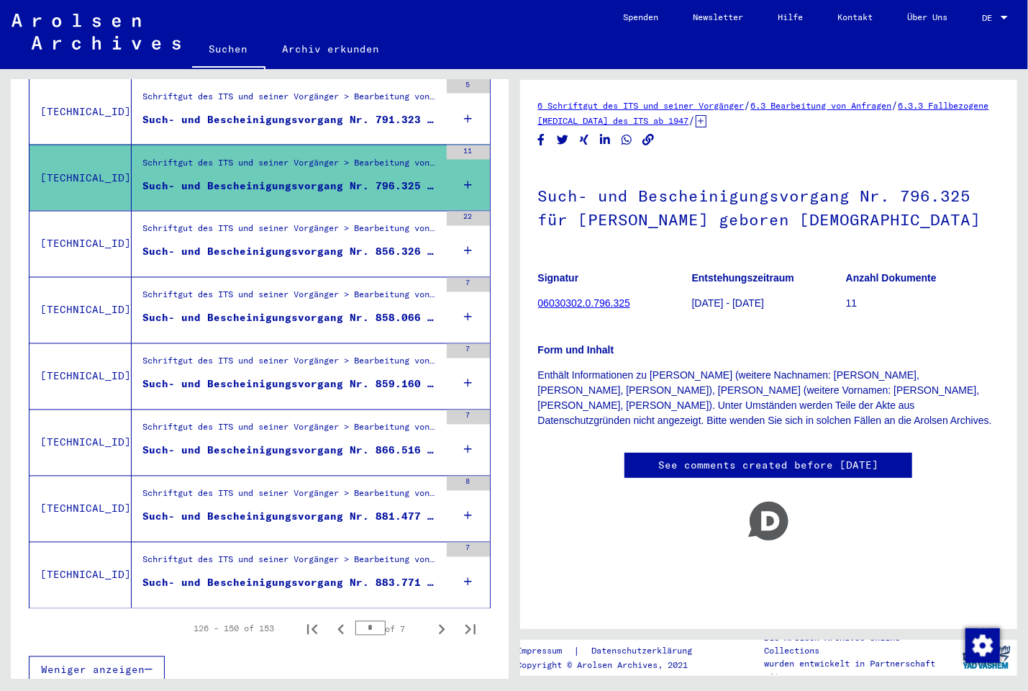
click at [305, 113] on figure "Such- und Bescheinigungsvorgang Nr. 791.323 für [PERSON_NAME][GEOGRAPHIC_DATA] …" at bounding box center [290, 123] width 297 height 22
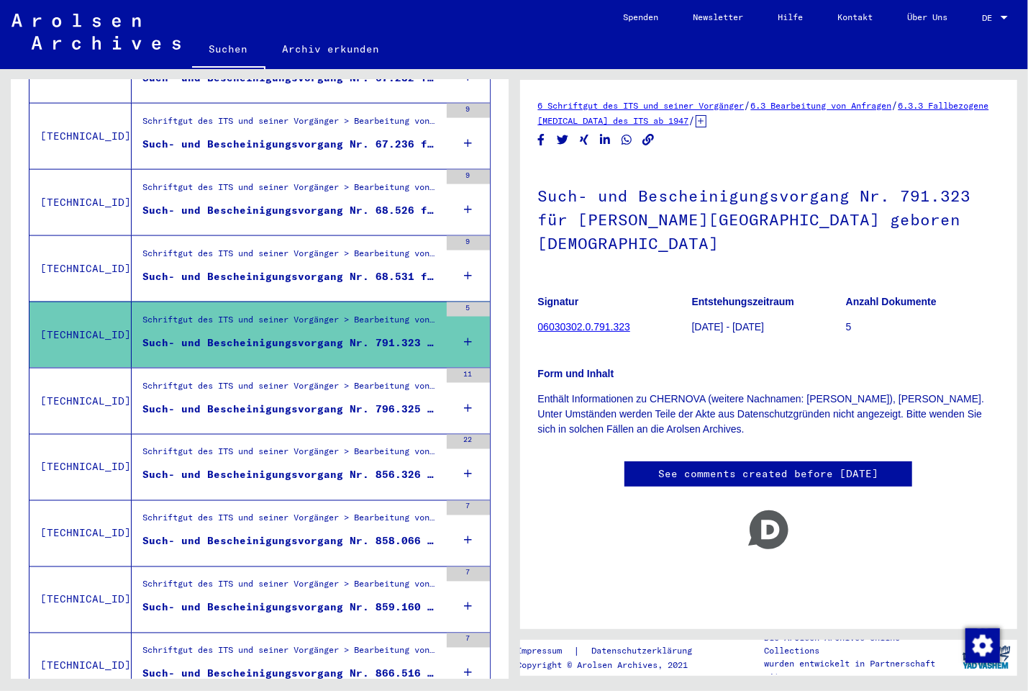
scroll to position [1191, 0]
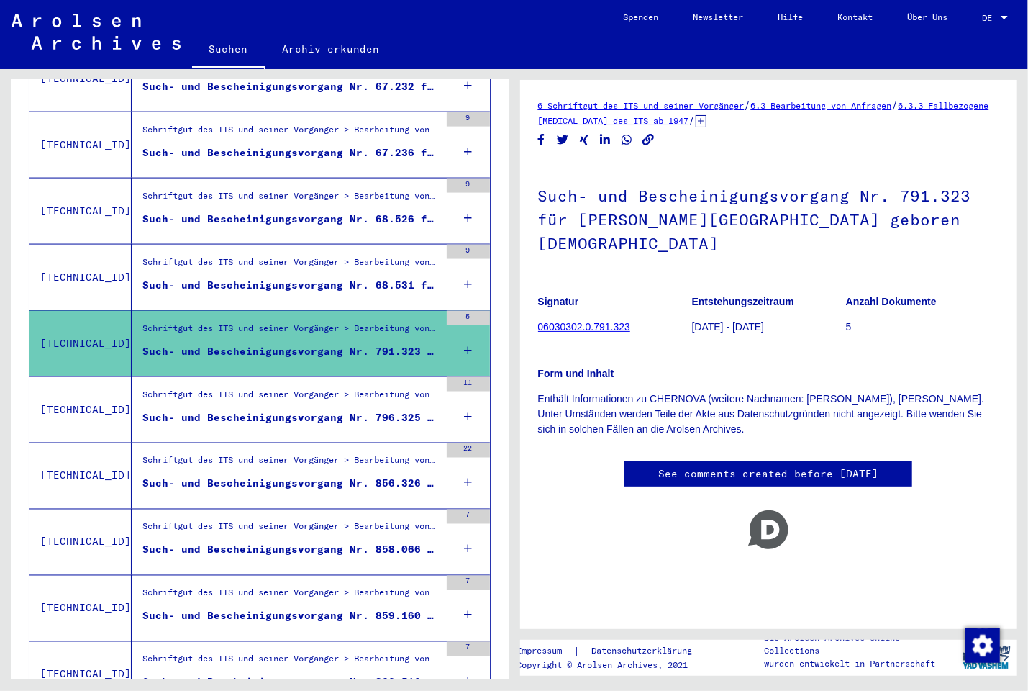
click at [329, 278] on div "Such- und Bescheinigungsvorgang Nr. 68.531 für SENKOVA, [GEOGRAPHIC_DATA] gebor…" at bounding box center [290, 285] width 297 height 15
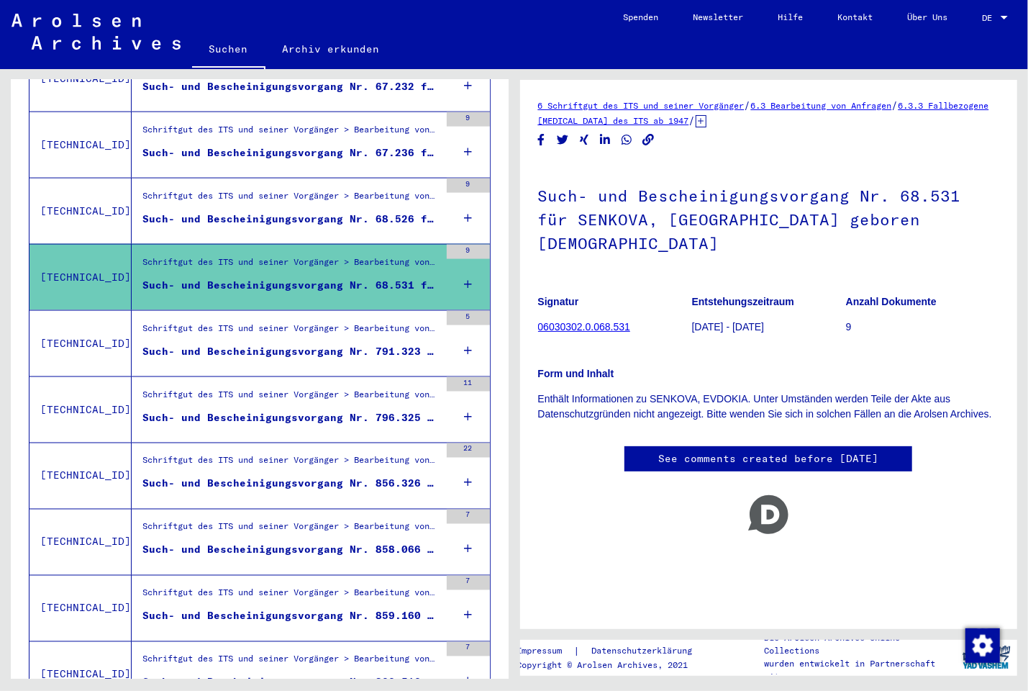
click at [315, 196] on figure "Schriftgut des ITS und seiner Vorgänger > Bearbeitung von Anfragen > Fallbezoge…" at bounding box center [290, 200] width 297 height 22
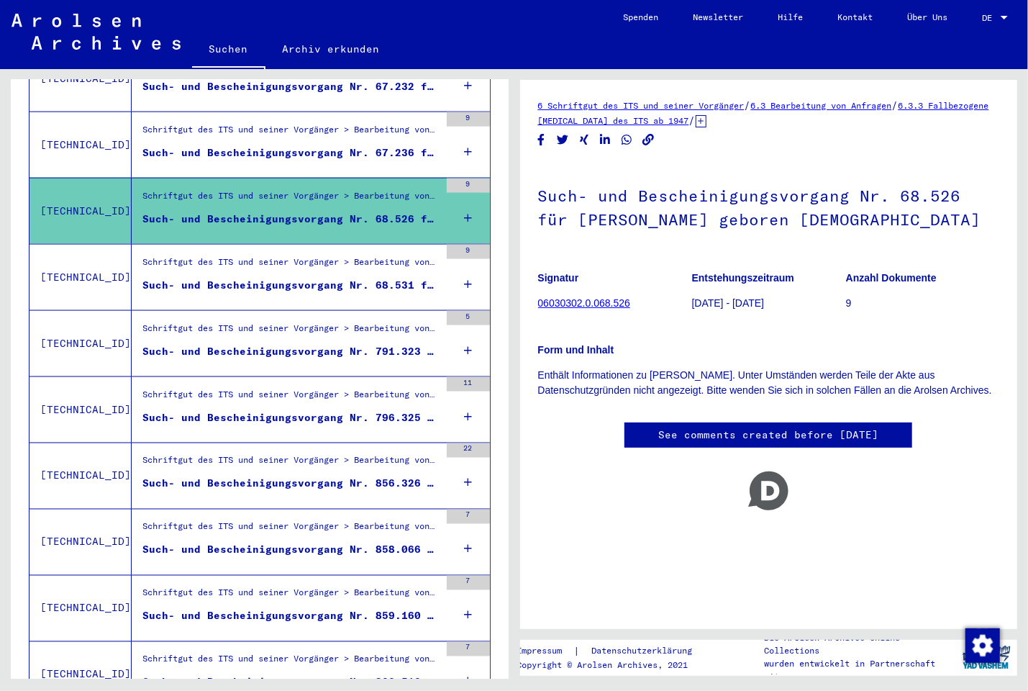
click at [315, 123] on div "Schriftgut des ITS und seiner Vorgänger > Bearbeitung von Anfragen > Fallbezoge…" at bounding box center [290, 133] width 297 height 20
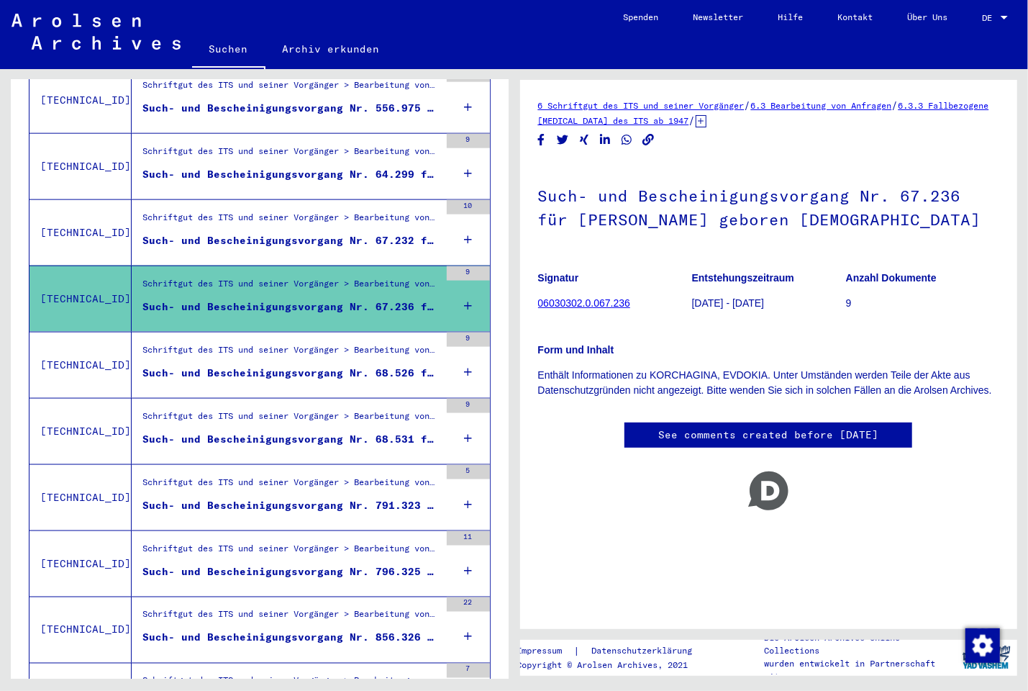
scroll to position [959, 0]
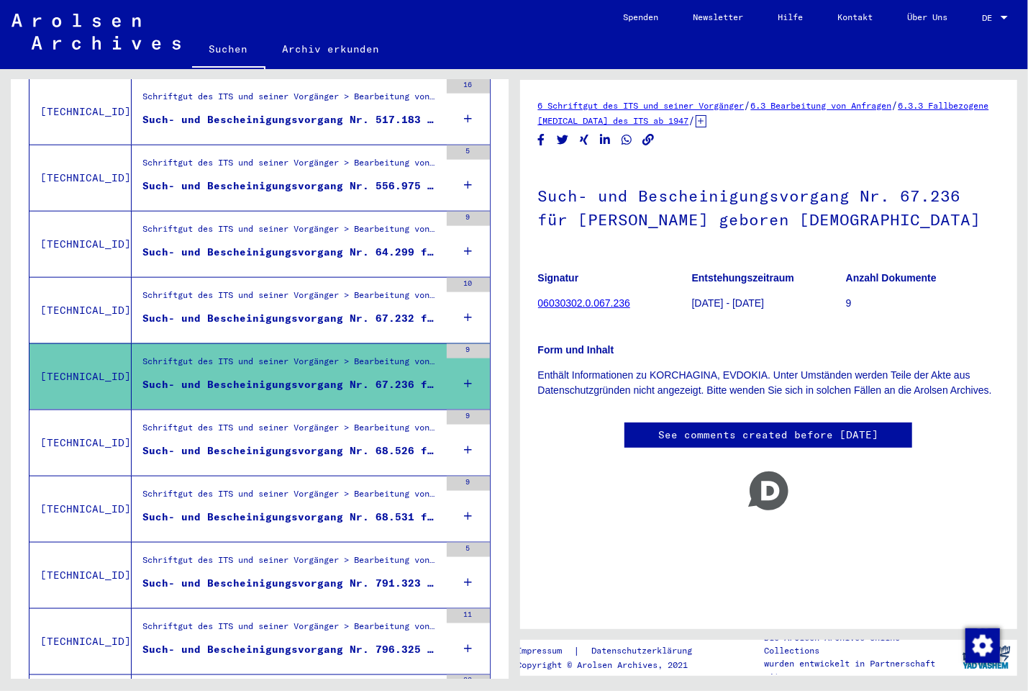
click at [278, 292] on div "Schriftgut des ITS und seiner Vorgänger > Bearbeitung von Anfragen > Fallbezoge…" at bounding box center [290, 298] width 297 height 20
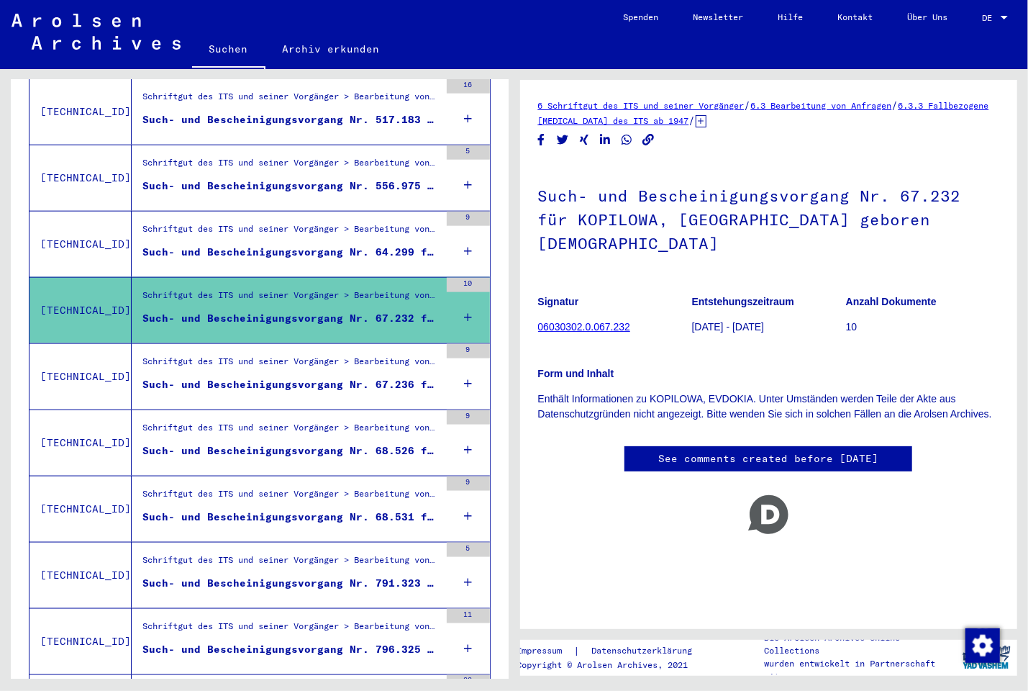
click at [270, 228] on figure "Schriftgut des ITS und seiner Vorgänger > Bearbeitung von Anfragen > Fallbezoge…" at bounding box center [290, 233] width 297 height 22
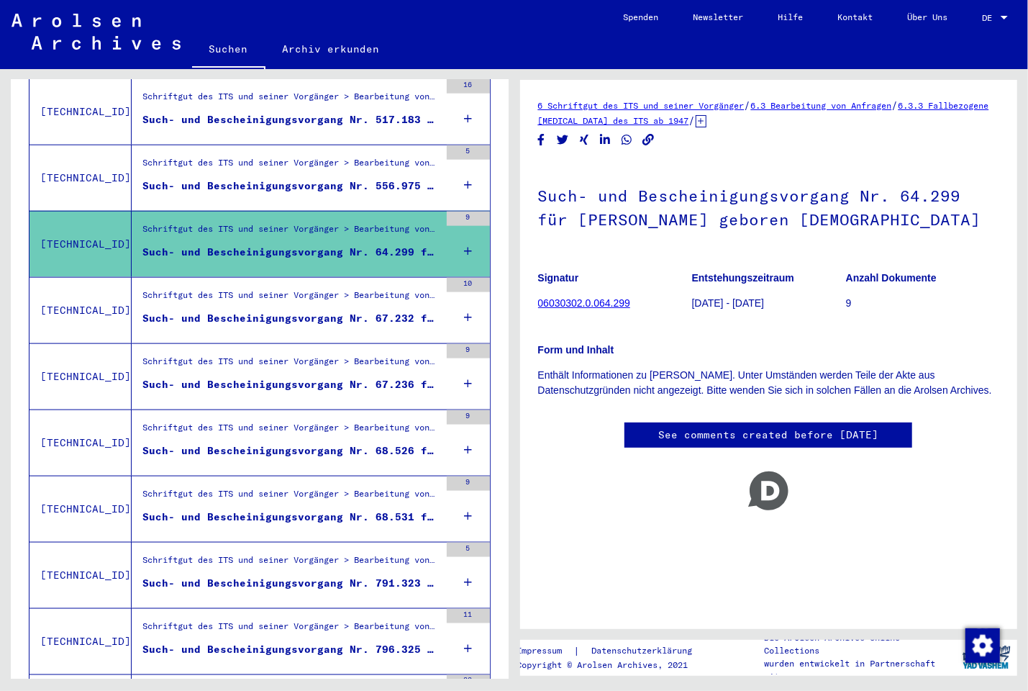
click at [276, 163] on mat-grid-list "Schriftgut des ITS und seiner Vorgänger > Bearbeitung von Anfragen > Fallbezoge…" at bounding box center [290, 178] width 297 height 44
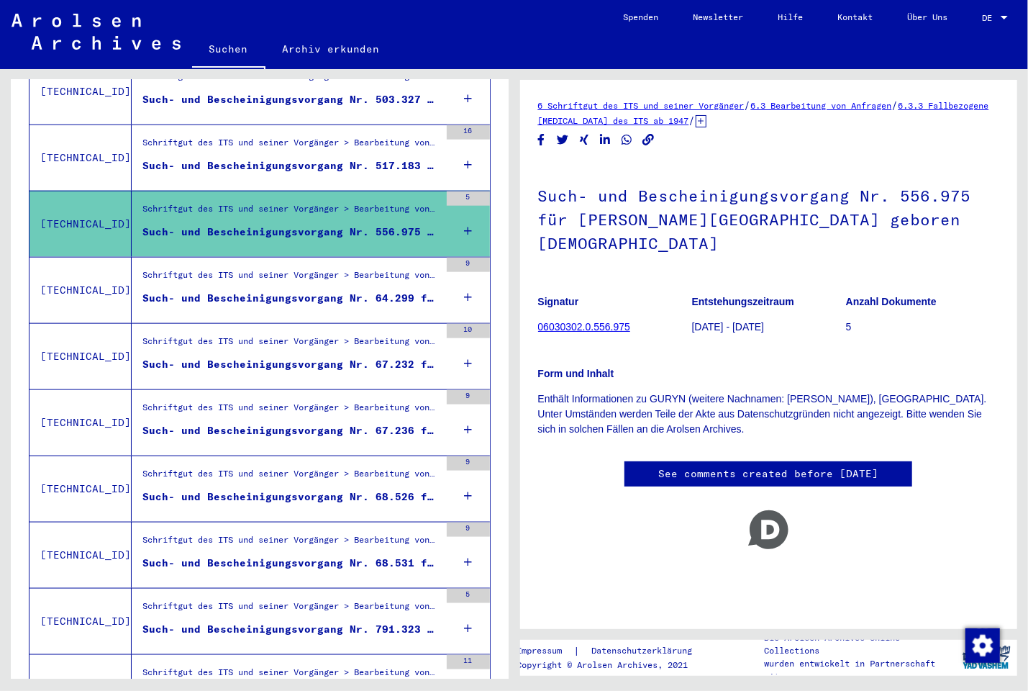
scroll to position [805, 0]
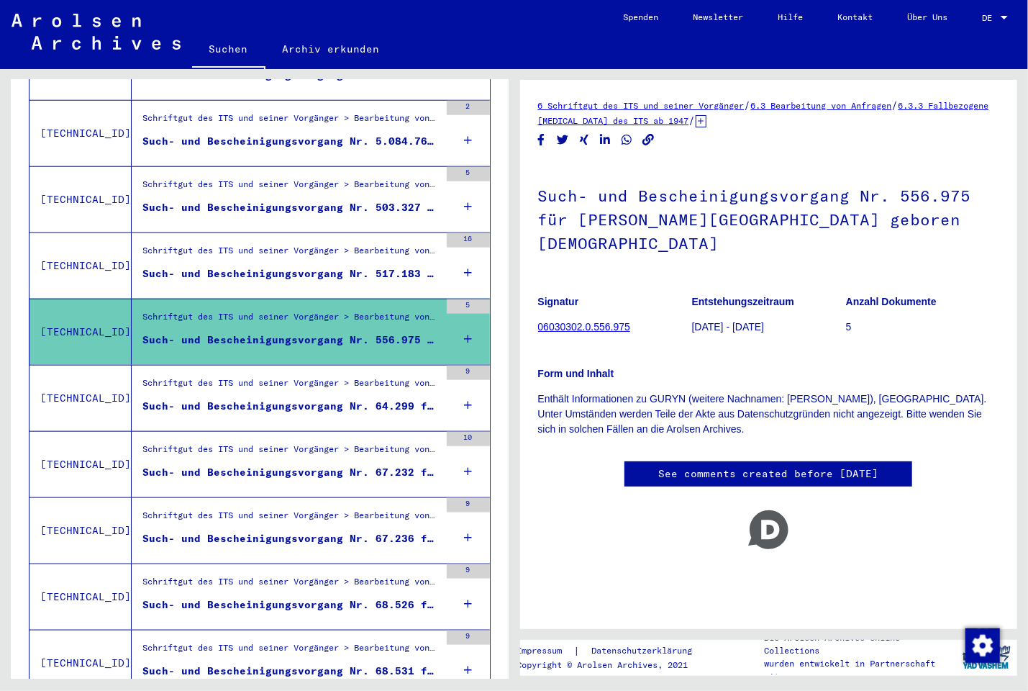
click at [260, 266] on div "Such- und Bescheinigungsvorgang Nr. 517.183 für [PERSON_NAME], EWDOKIJA geboren…" at bounding box center [290, 273] width 297 height 15
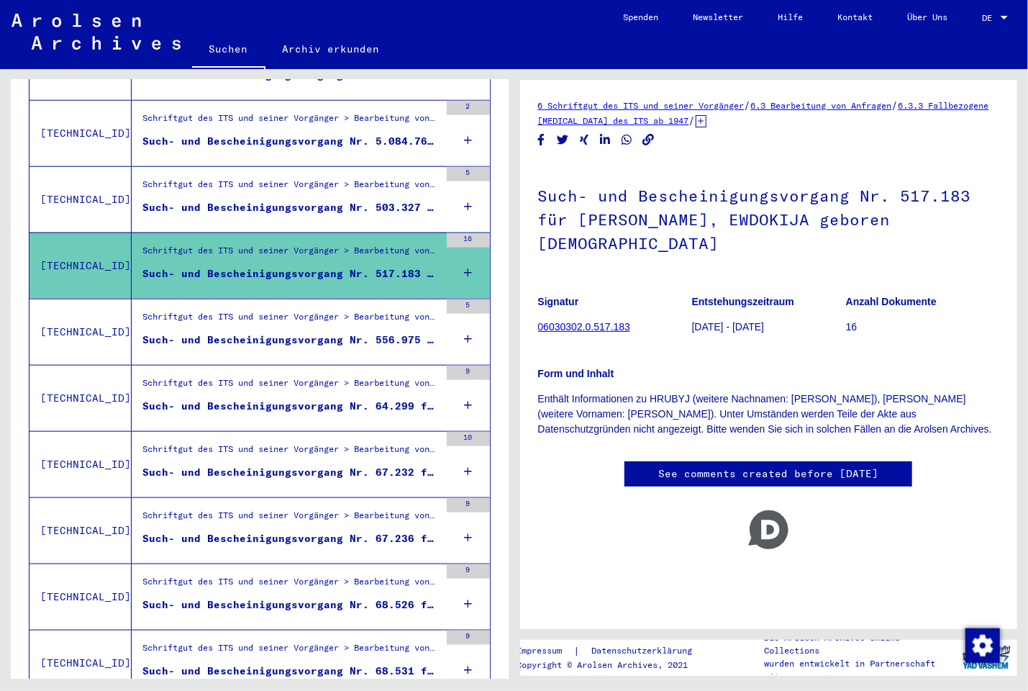
click at [285, 200] on div "Such- und Bescheinigungsvorgang Nr. 503.327 für [PERSON_NAME] geboren [DEMOGRAP…" at bounding box center [290, 207] width 297 height 15
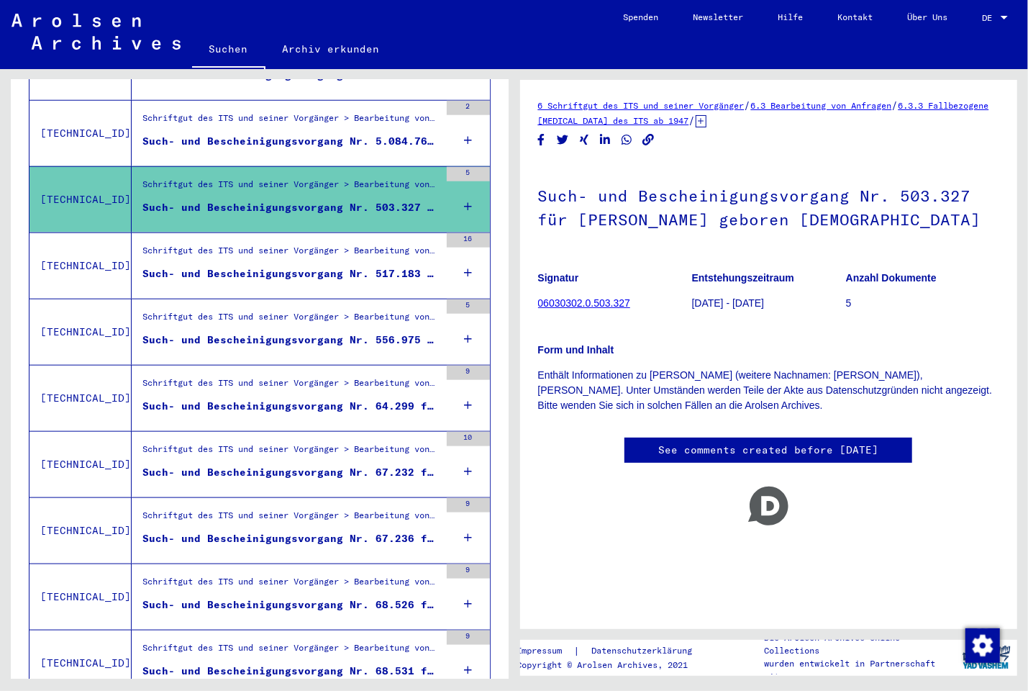
click at [292, 134] on div "Such- und Bescheinigungsvorgang Nr. 5.084.764 für [PERSON_NAME]" at bounding box center [290, 141] width 297 height 15
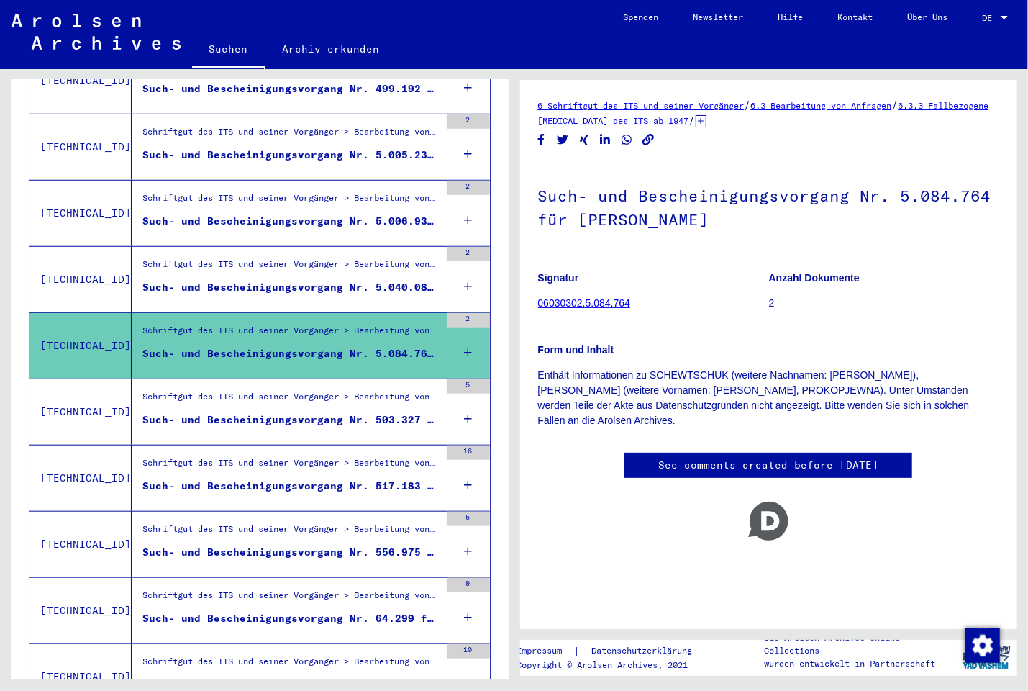
scroll to position [573, 0]
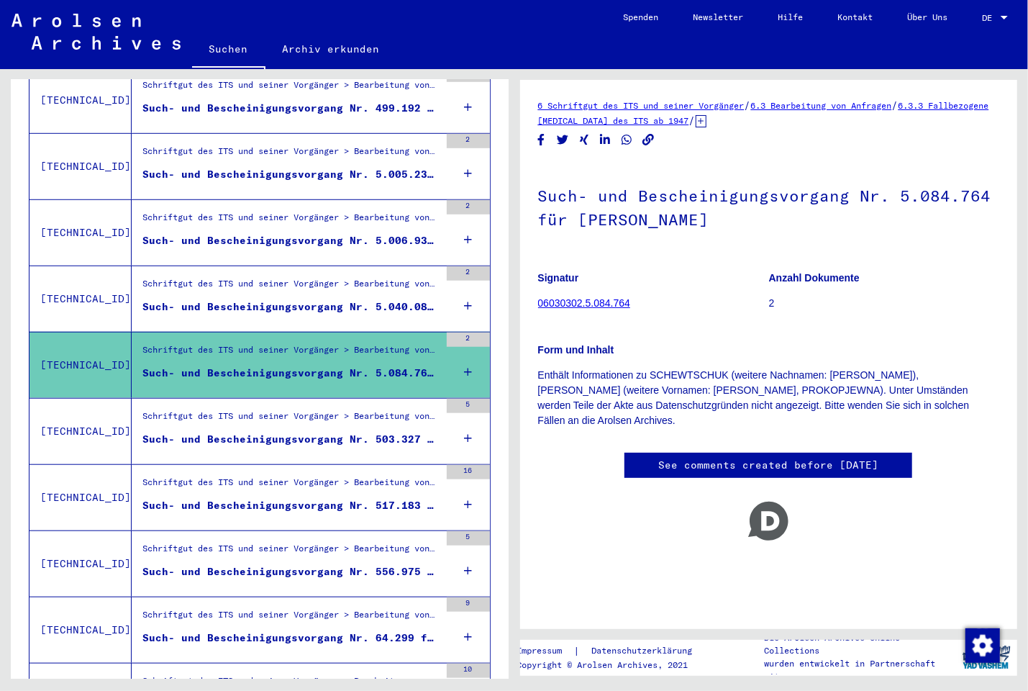
click at [288, 299] on div "Such- und Bescheinigungsvorgang Nr. 5.040.086 für [PERSON_NAME] geboren [DEMOGR…" at bounding box center [290, 306] width 297 height 15
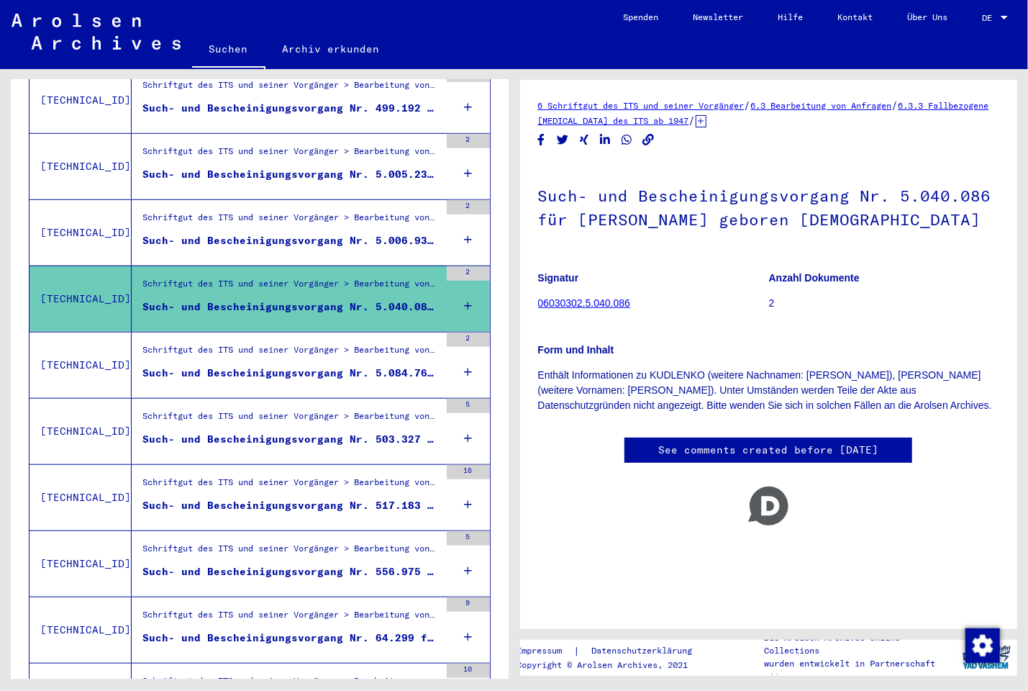
click at [296, 233] on div "Such- und Bescheinigungsvorgang Nr. 5.006.937 für IWANOWA, JEWDOKIJA" at bounding box center [290, 240] width 297 height 15
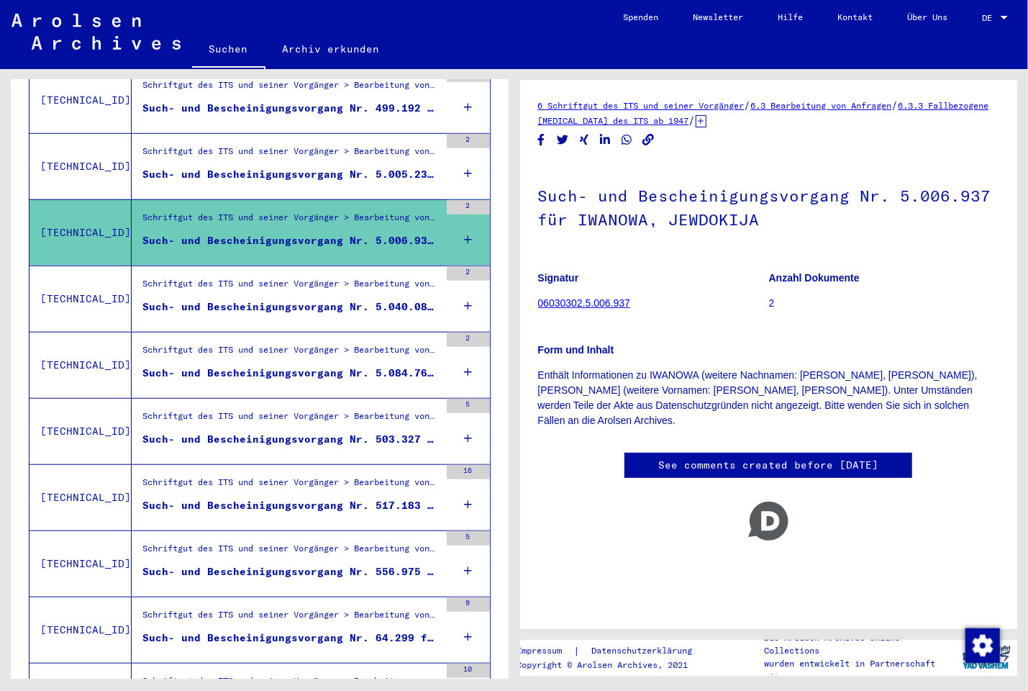
click at [315, 167] on div "Such- und Bescheinigungsvorgang Nr. 5.005.232 für SABOLOZKAJA, JEWDOKIJA" at bounding box center [290, 174] width 297 height 15
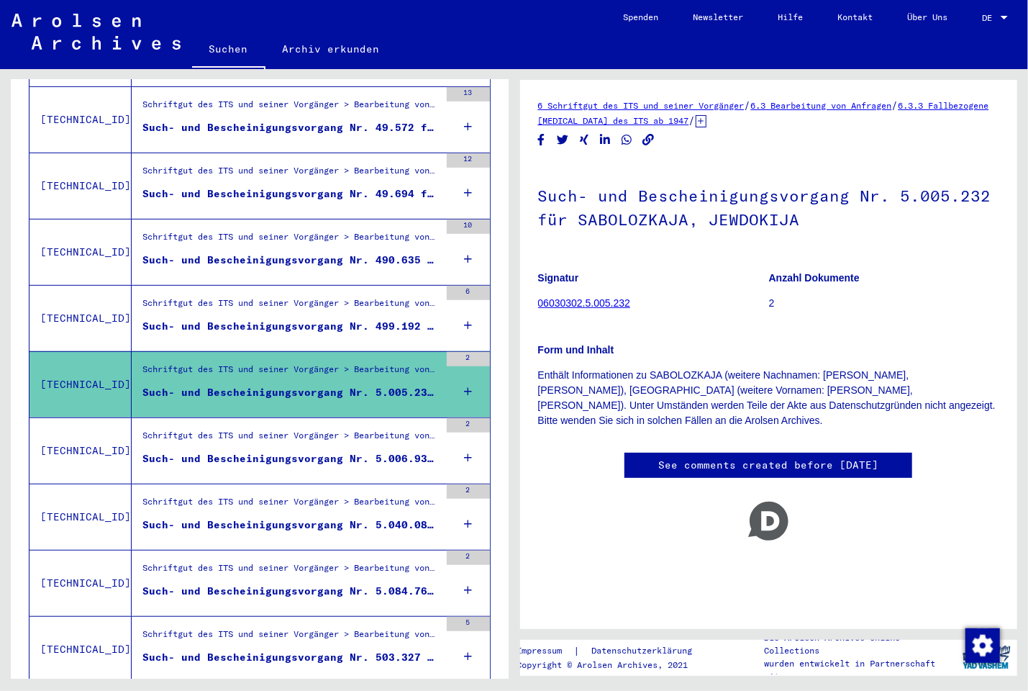
scroll to position [265, 0]
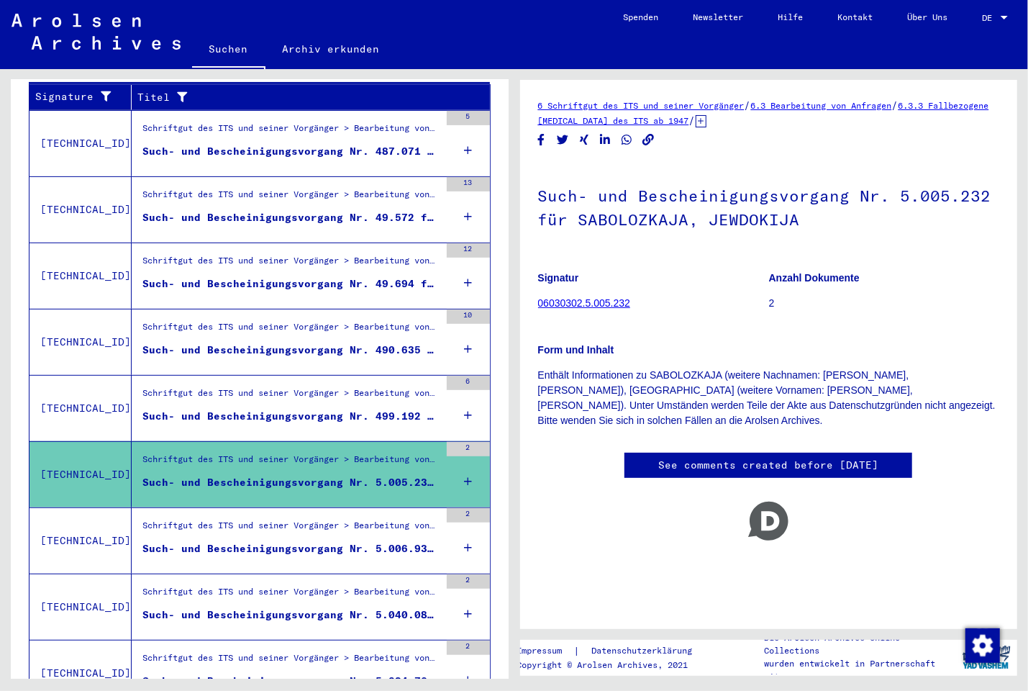
click at [291, 386] on div "Schriftgut des ITS und seiner Vorgänger > Bearbeitung von Anfragen > Fallbezoge…" at bounding box center [290, 396] width 297 height 20
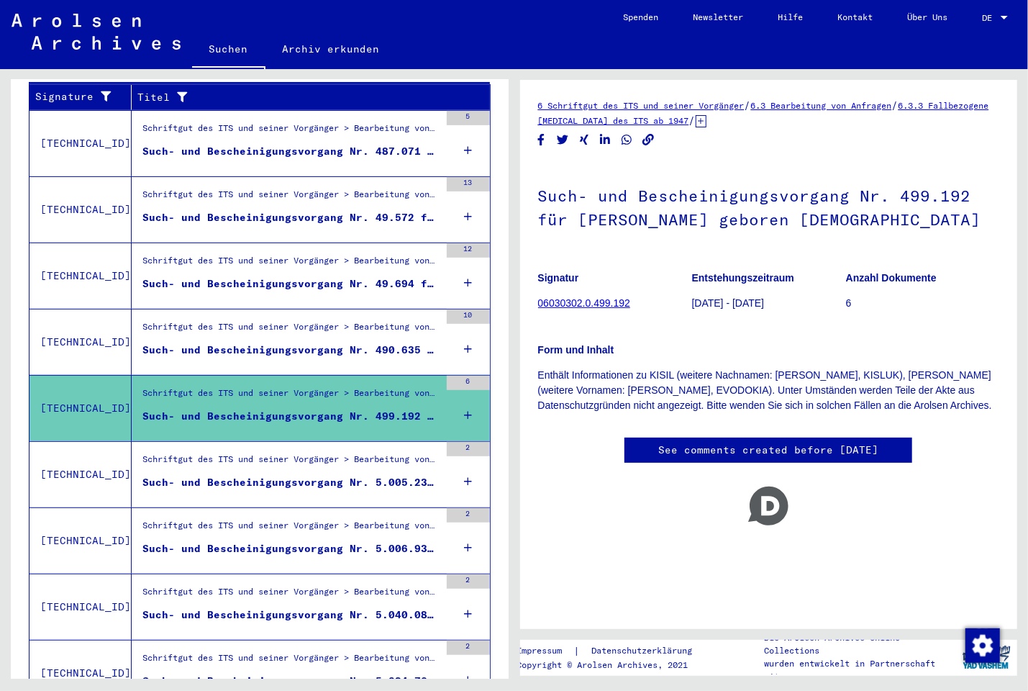
click at [293, 324] on div "Schriftgut des ITS und seiner Vorgänger > Bearbeitung von Anfragen > Fallbezoge…" at bounding box center [290, 330] width 297 height 20
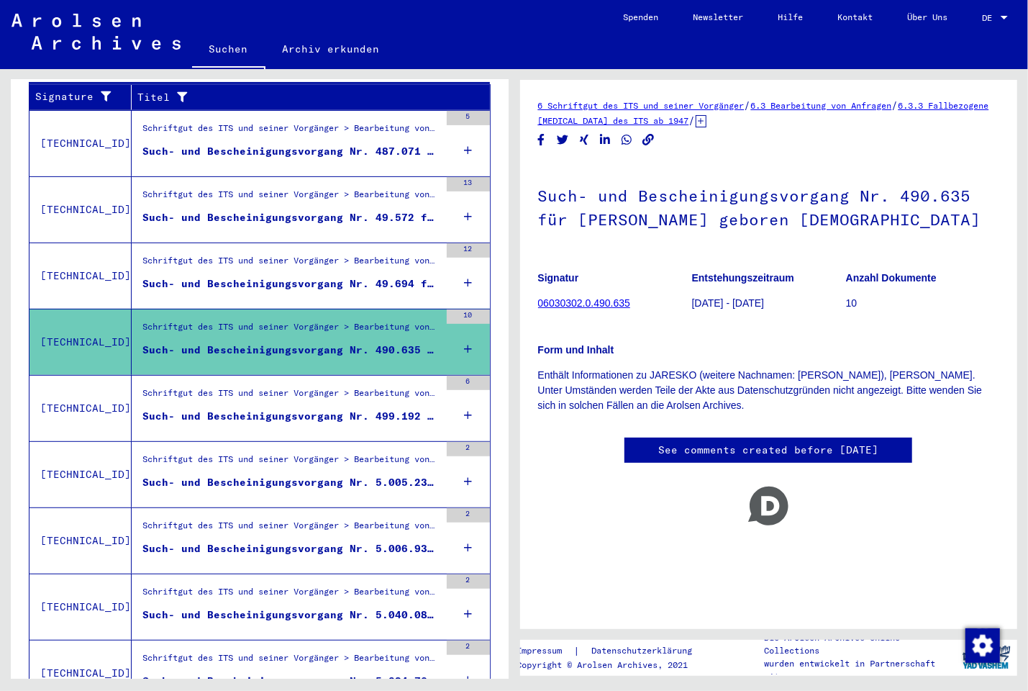
click at [298, 276] on div "Such- und Bescheinigungsvorgang Nr. 49.694 für [PERSON_NAME], EVDOKIA geboren […" at bounding box center [290, 283] width 297 height 15
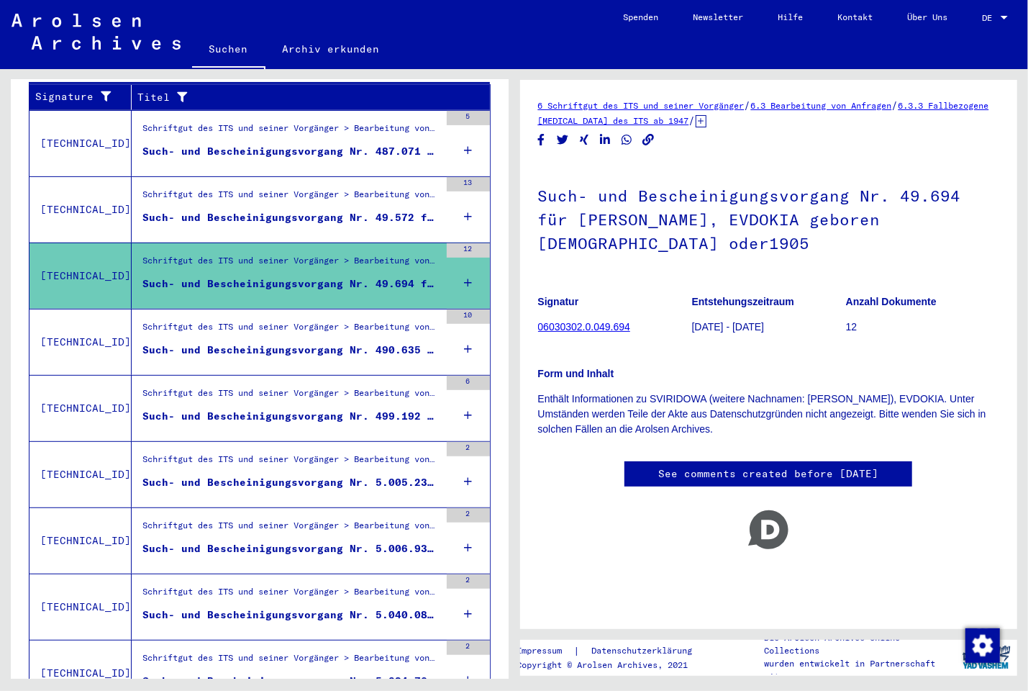
click at [301, 191] on div "Schriftgut des ITS und seiner Vorgänger > Bearbeitung von Anfragen > Fallbezoge…" at bounding box center [290, 198] width 297 height 20
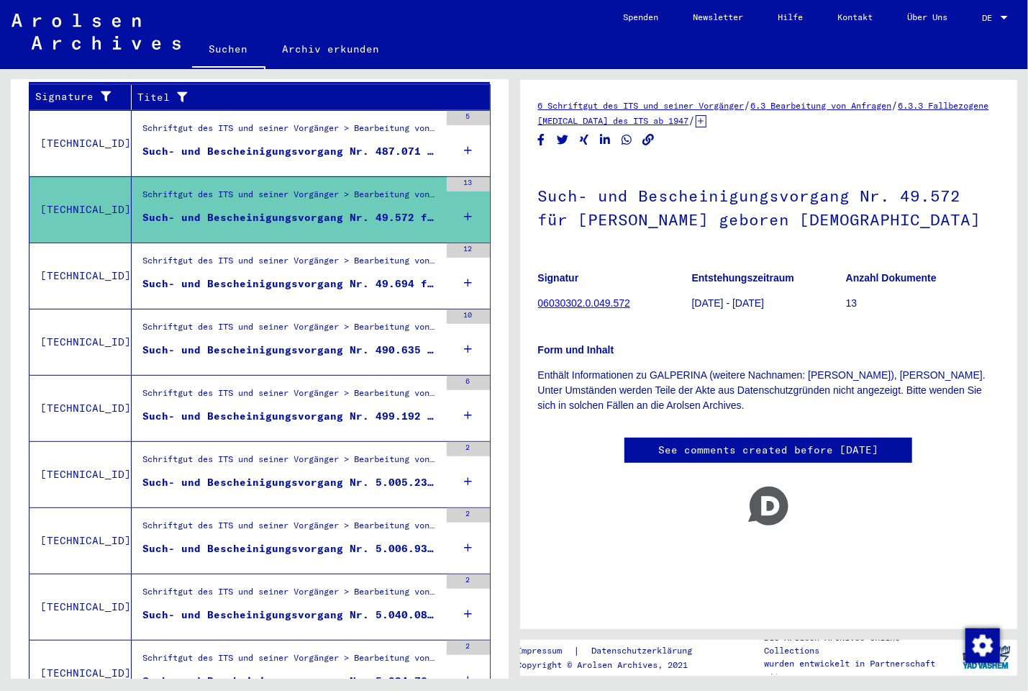
scroll to position [111, 0]
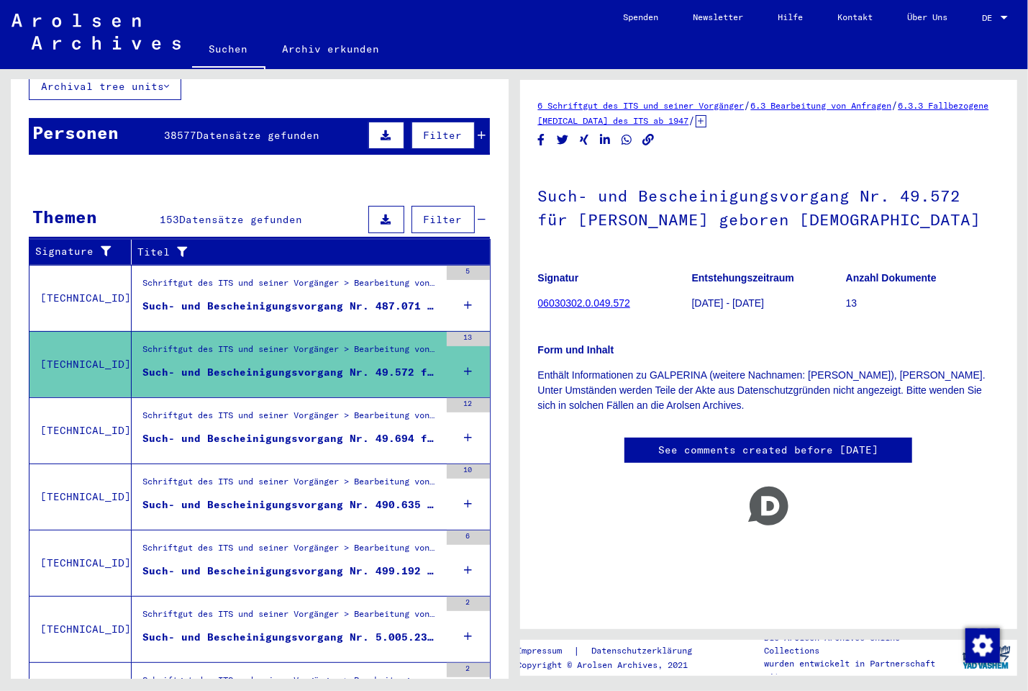
click at [277, 281] on figure "Schriftgut des ITS und seiner Vorgänger > Bearbeitung von Anfragen > Fallbezoge…" at bounding box center [290, 287] width 297 height 22
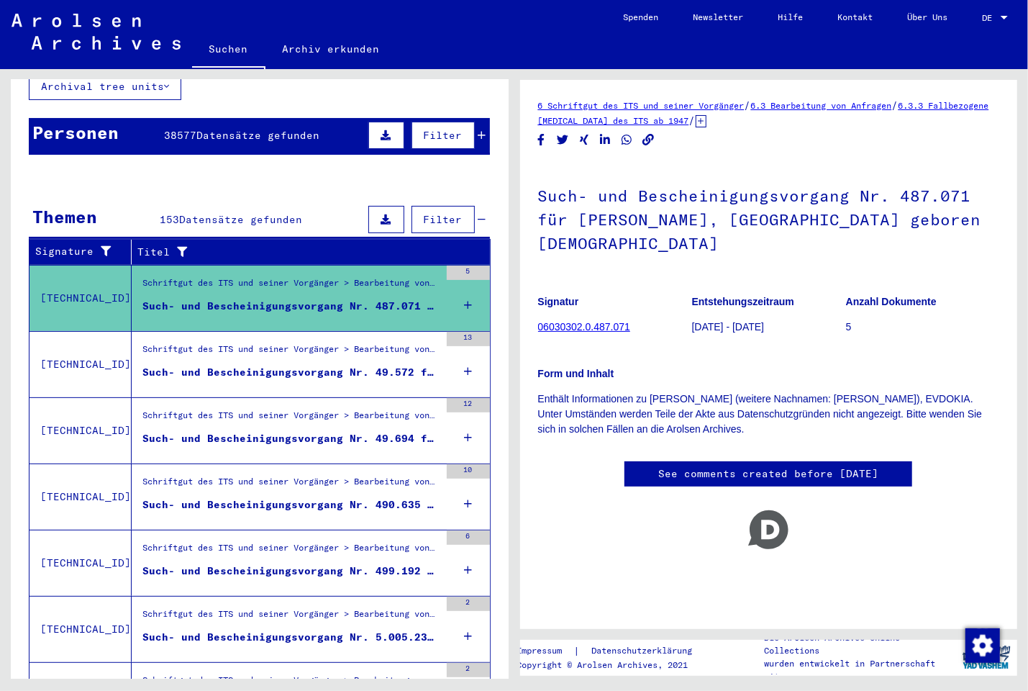
click at [381, 214] on icon at bounding box center [386, 219] width 10 height 10
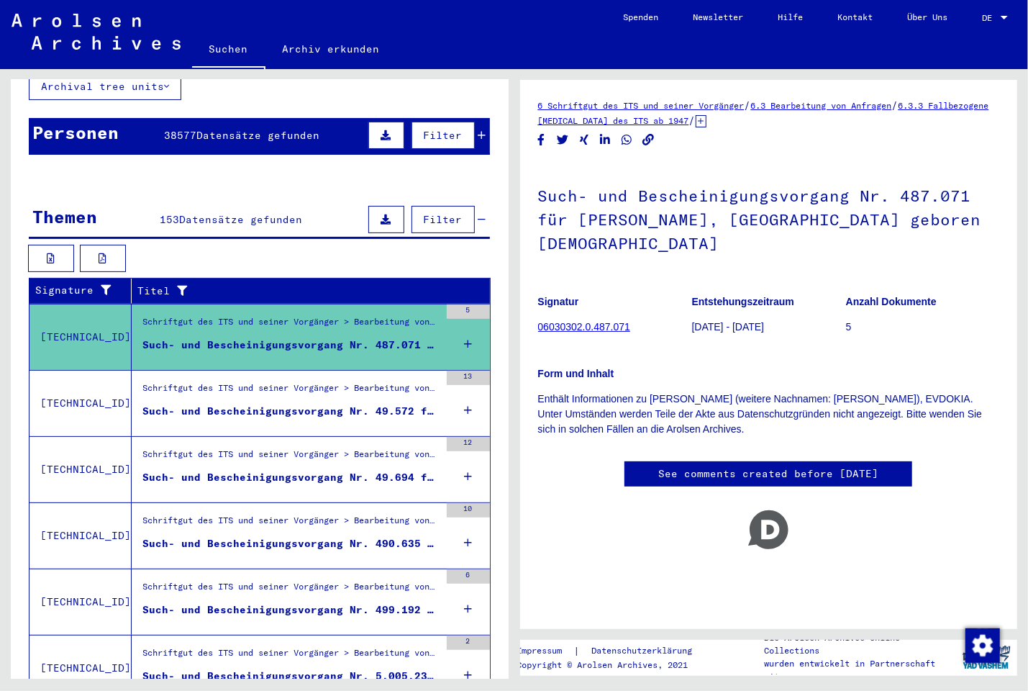
click at [381, 214] on icon at bounding box center [386, 219] width 10 height 10
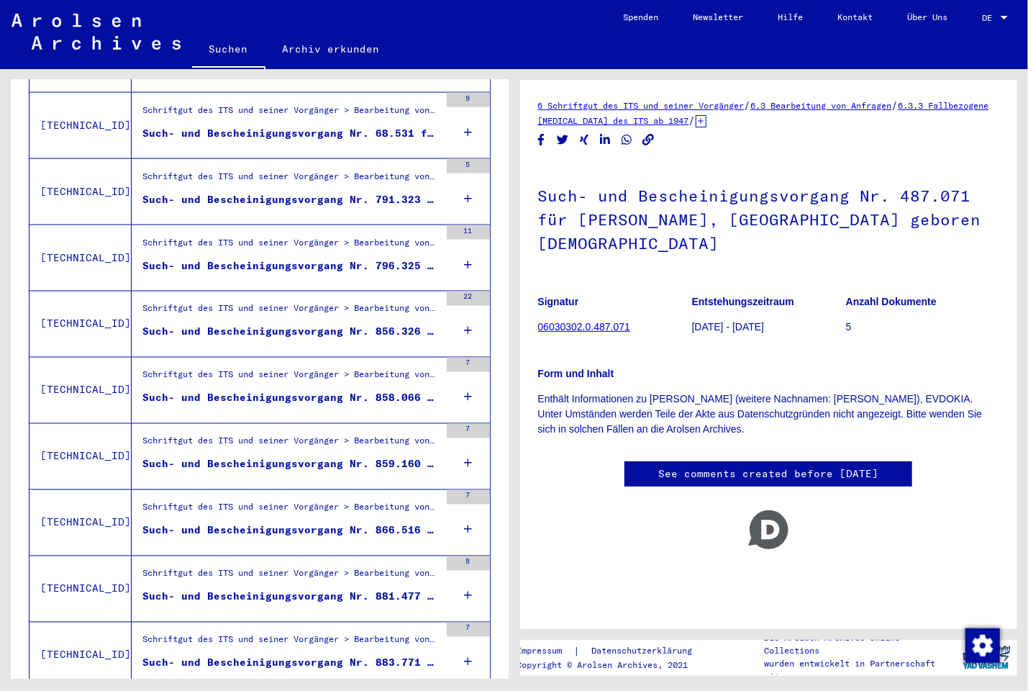
scroll to position [1422, 0]
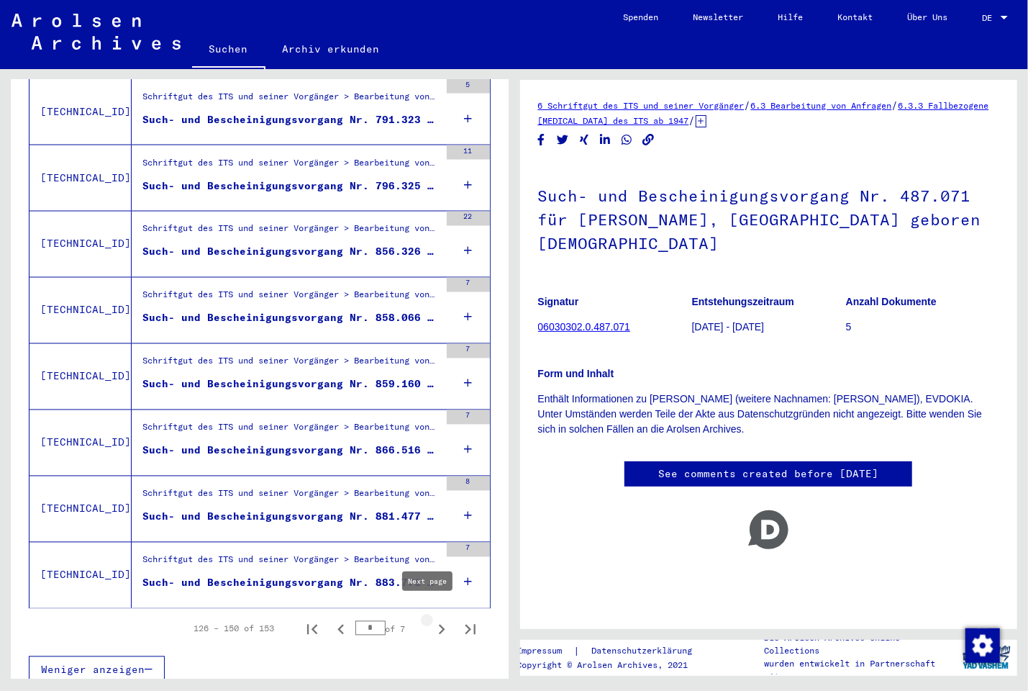
click at [432, 619] on icon "Next page" at bounding box center [442, 629] width 20 height 20
type input "*"
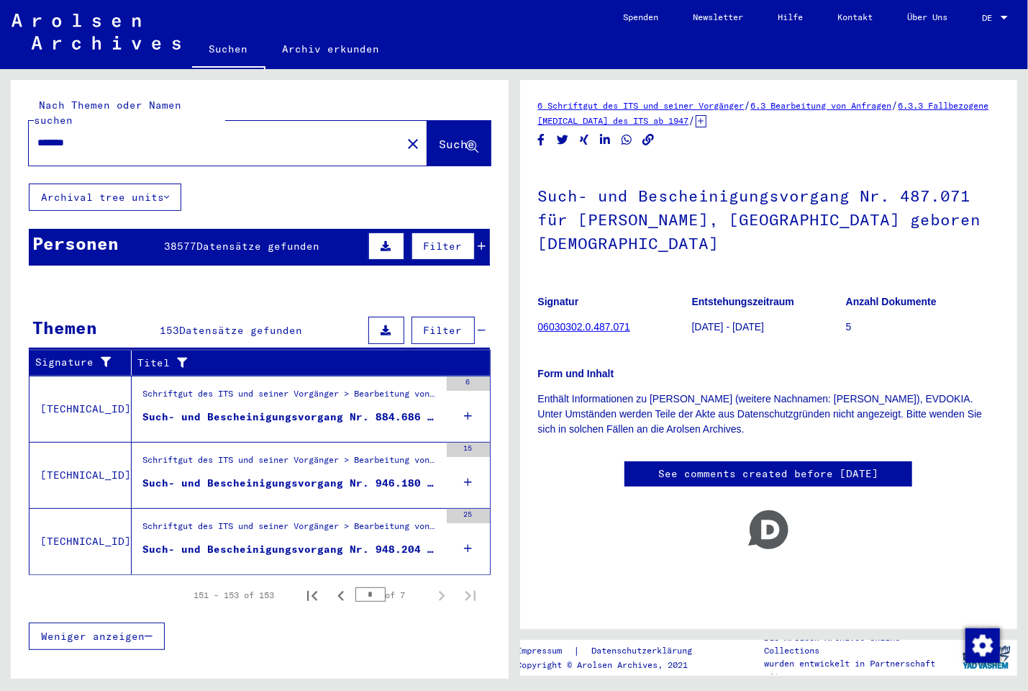
scroll to position [0, 0]
click at [288, 542] on figure "Such- und Bescheinigungsvorgang Nr. 948.204 für [PERSON_NAME] geboren [DEMOGRAP…" at bounding box center [290, 553] width 297 height 22
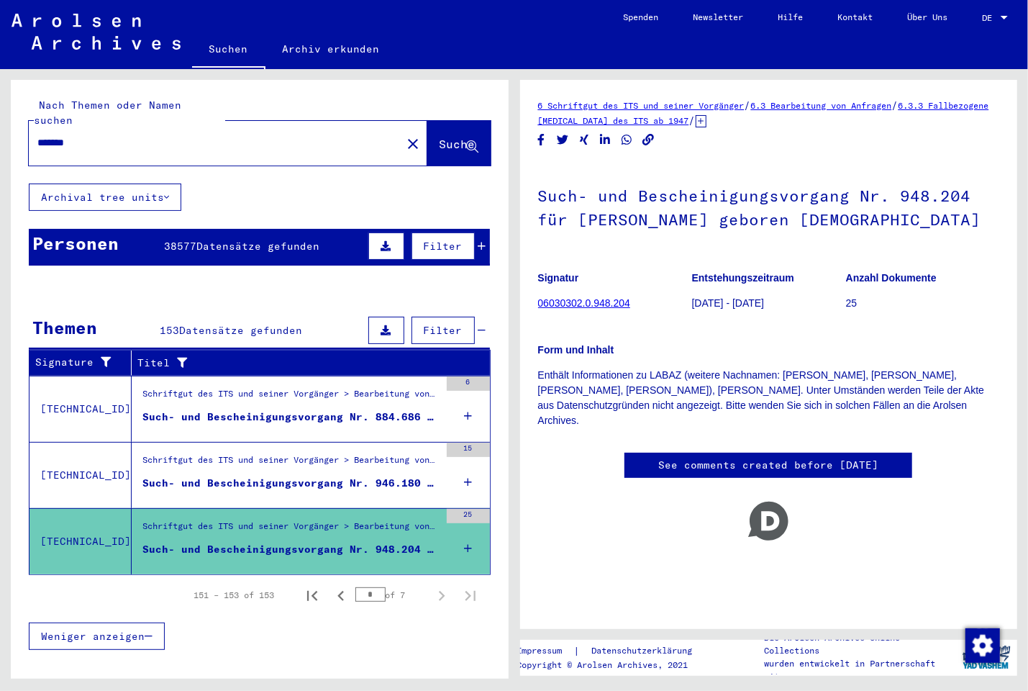
click at [287, 475] on div "Such- und Bescheinigungsvorgang Nr. 946.180 für [PERSON_NAME], EVDOKIA geboren …" at bounding box center [290, 482] width 297 height 15
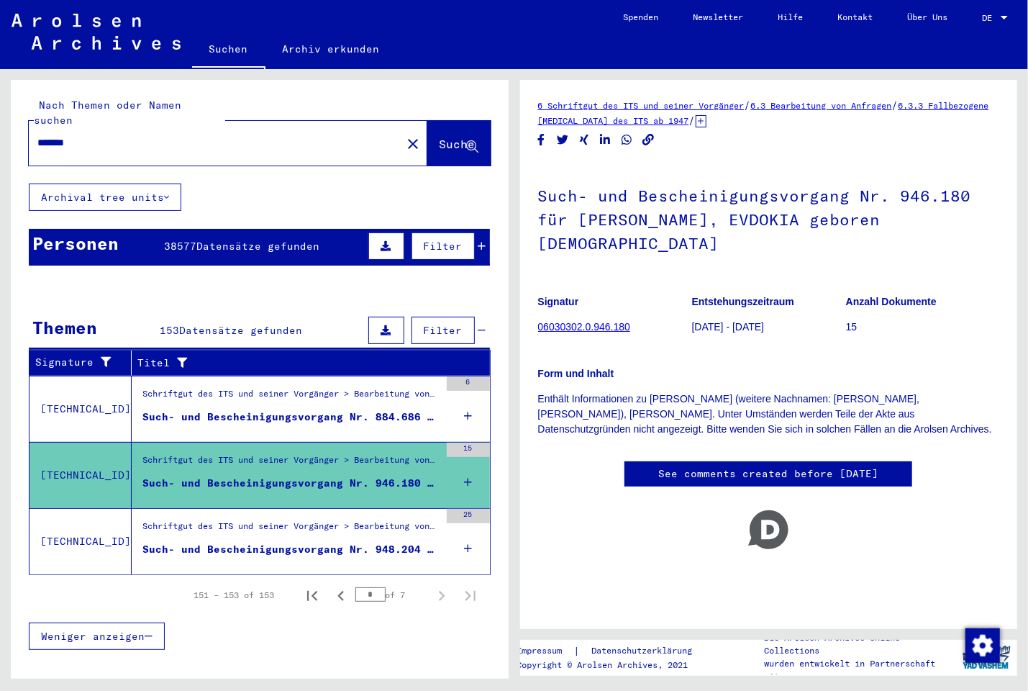
click at [286, 409] on div "Such- und Bescheinigungsvorgang Nr. 884.686 für [PERSON_NAME] geboren [DEMOGRAP…" at bounding box center [290, 416] width 297 height 15
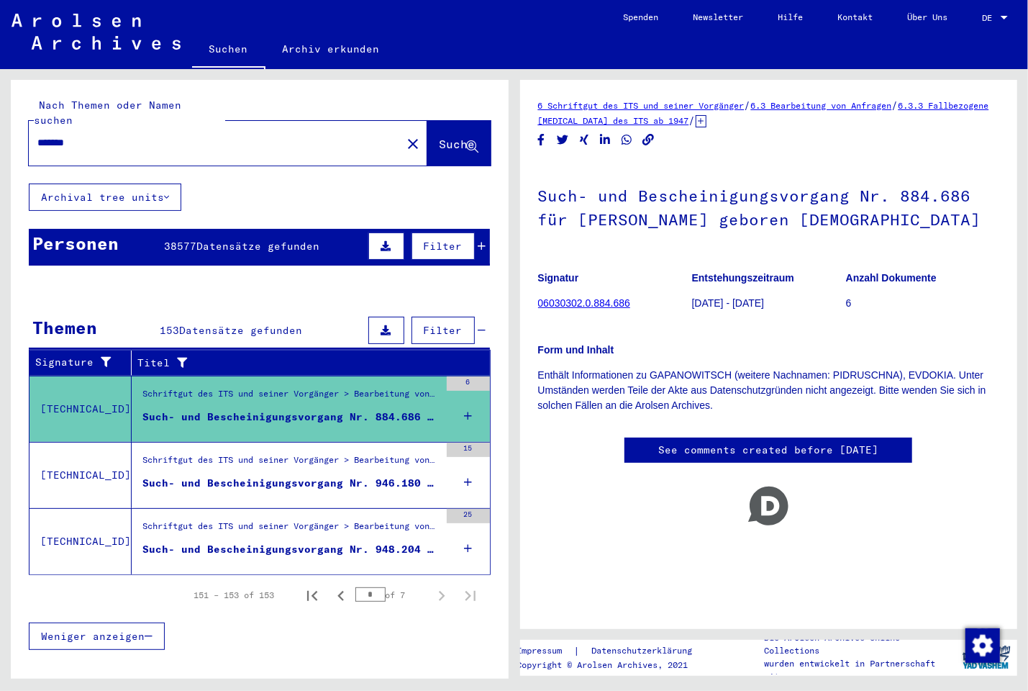
click at [240, 240] on span "Datensätze gefunden" at bounding box center [257, 246] width 123 height 13
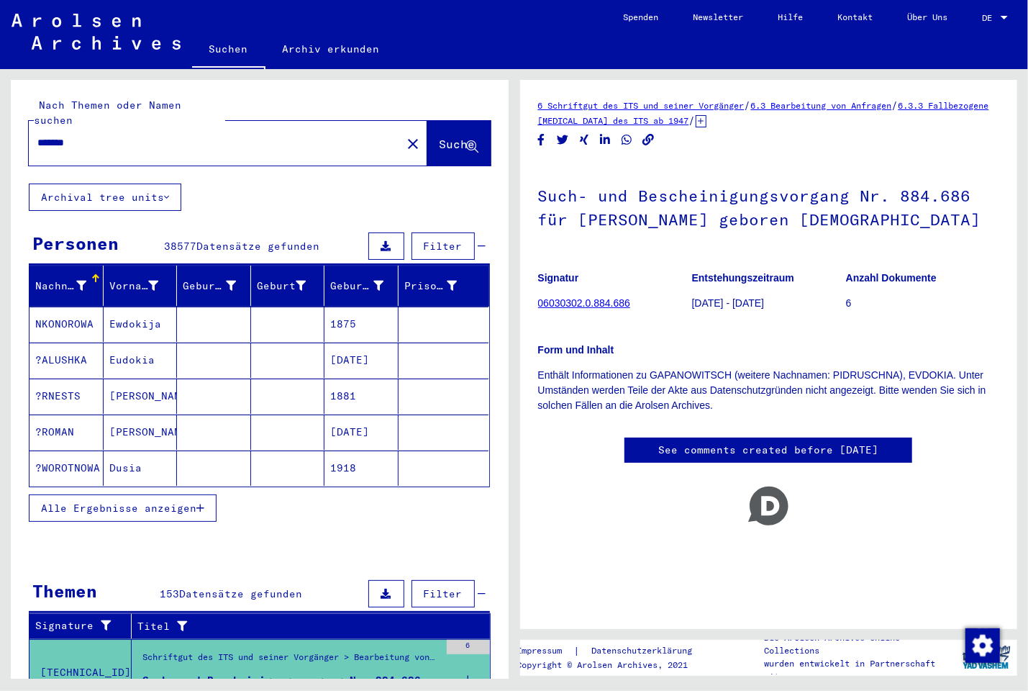
click at [432, 240] on span "Filter" at bounding box center [443, 246] width 39 height 13
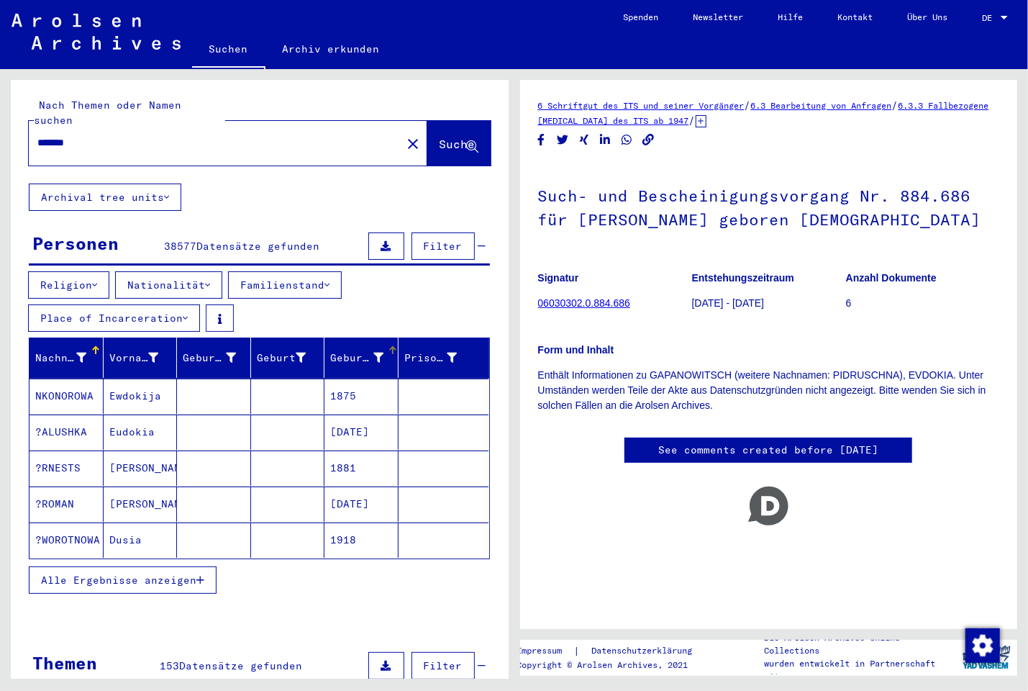
click at [340, 350] on div "Geburtsdatum" at bounding box center [356, 357] width 53 height 15
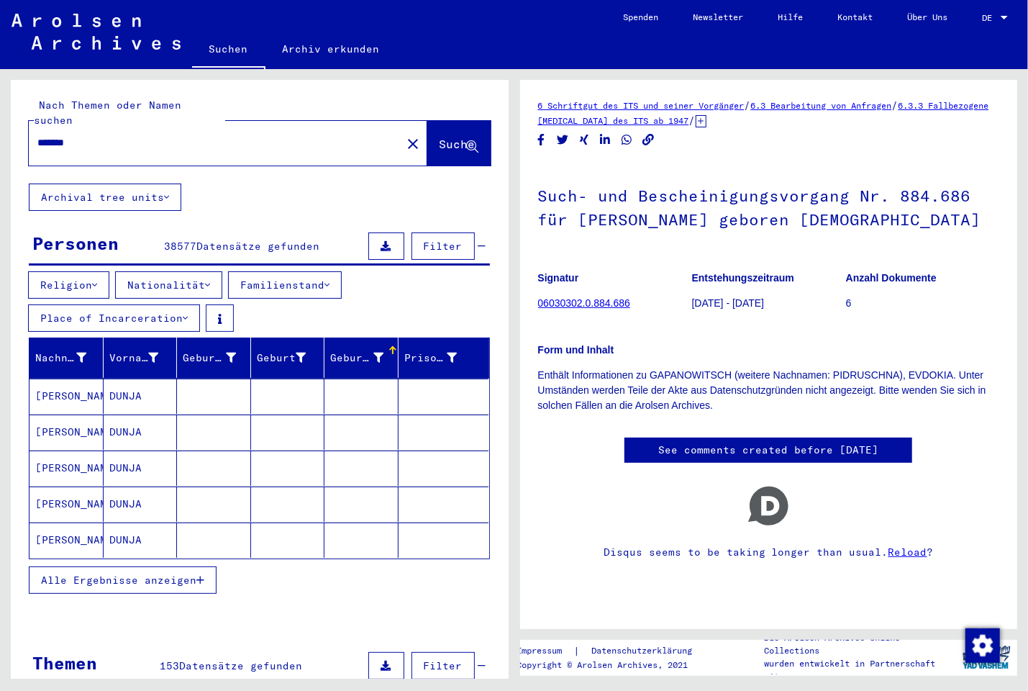
click at [388, 346] on div at bounding box center [392, 350] width 9 height 9
click at [172, 573] on span "Alle Ergebnisse anzeigen" at bounding box center [118, 579] width 155 height 13
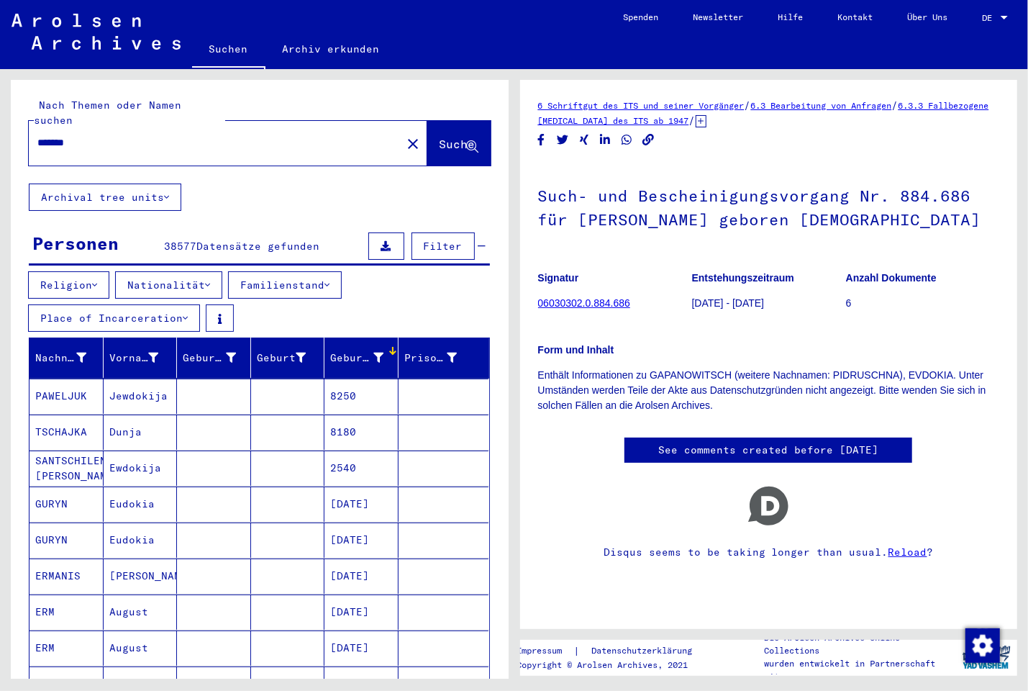
click at [388, 346] on div at bounding box center [392, 350] width 9 height 9
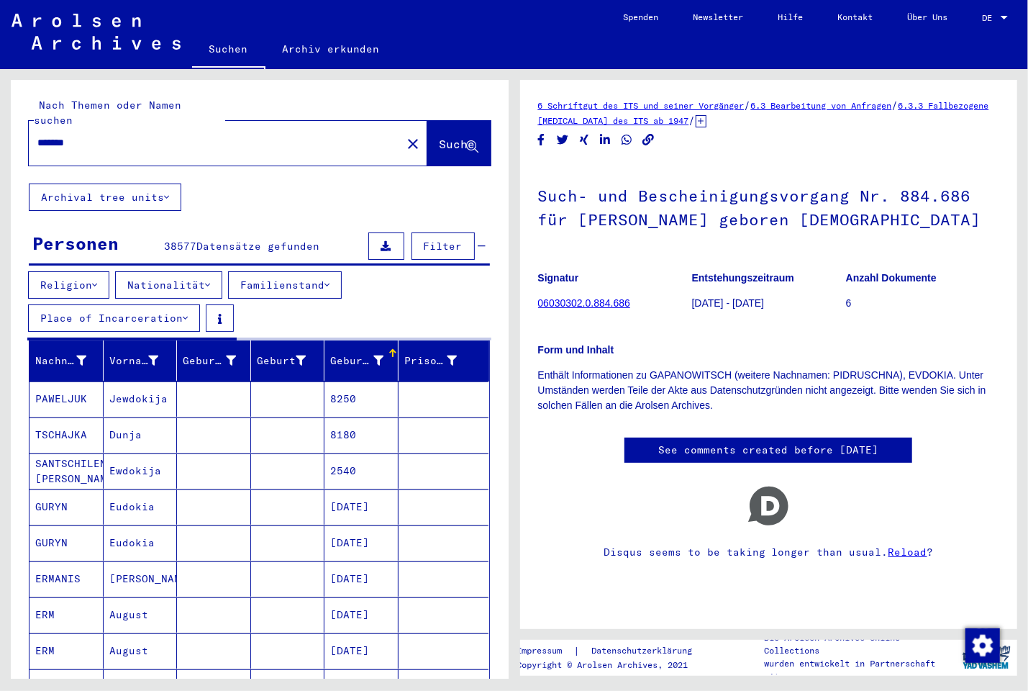
click at [167, 351] on div at bounding box center [167, 355] width 9 height 9
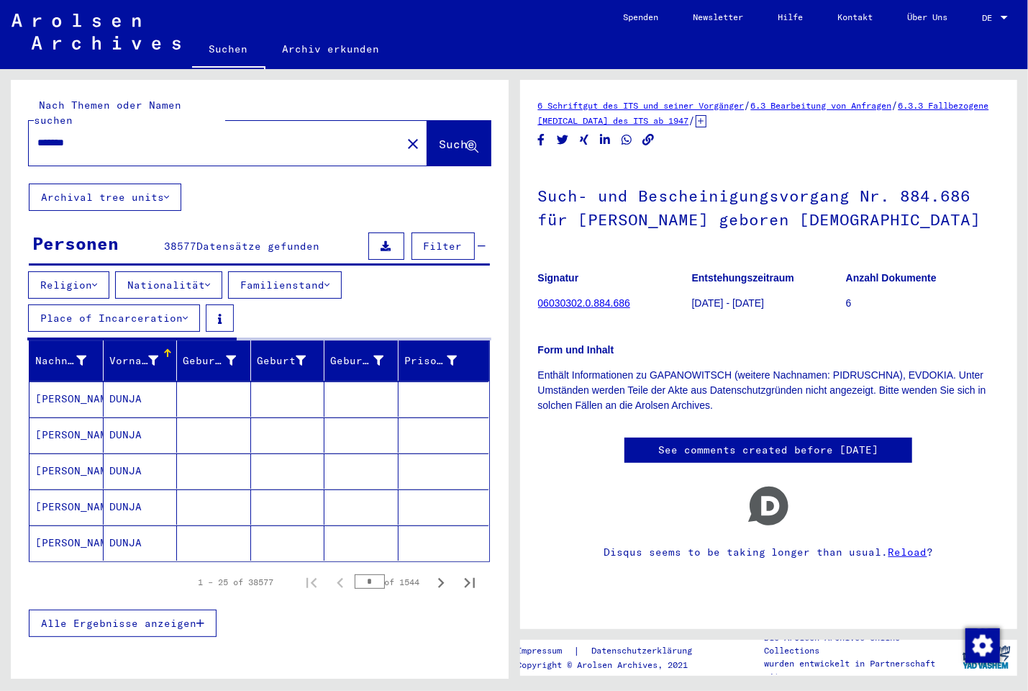
click at [127, 353] on div "Vorname" at bounding box center [134, 360] width 50 height 15
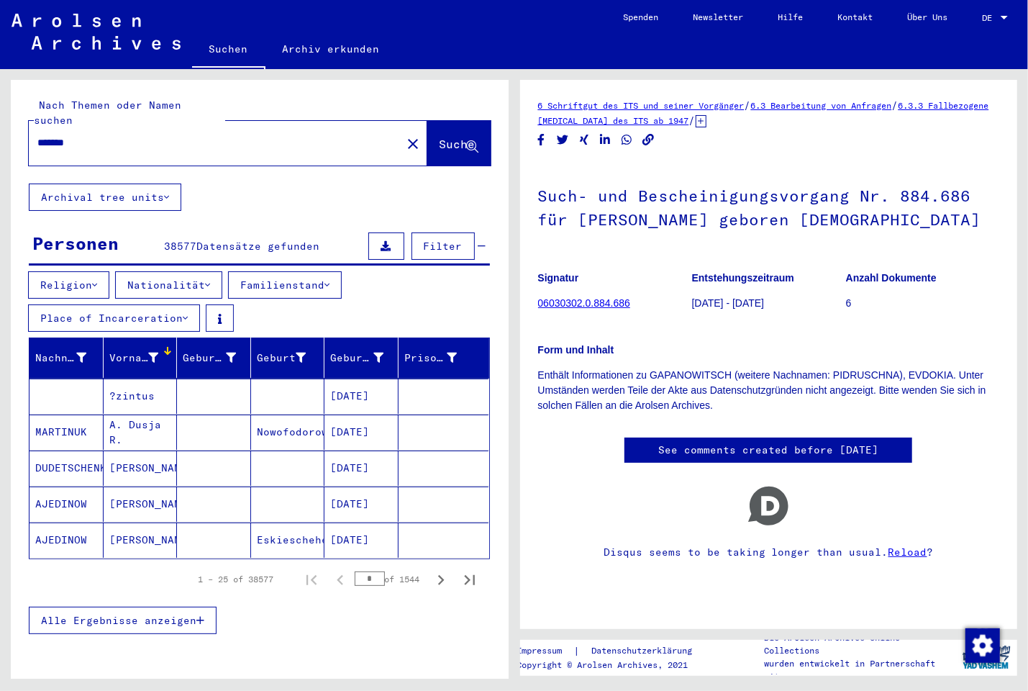
click at [167, 353] on div at bounding box center [168, 354] width 2 height 2
click at [167, 614] on span "Alle Ergebnisse anzeigen" at bounding box center [118, 620] width 155 height 13
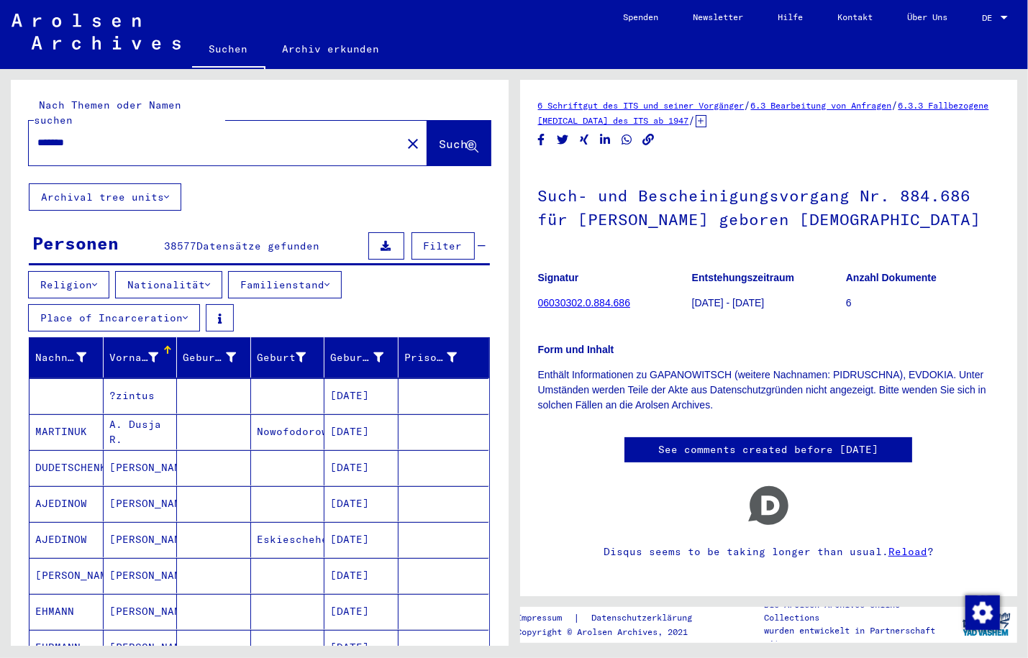
click at [270, 240] on span "Datensätze gefunden" at bounding box center [257, 246] width 123 height 13
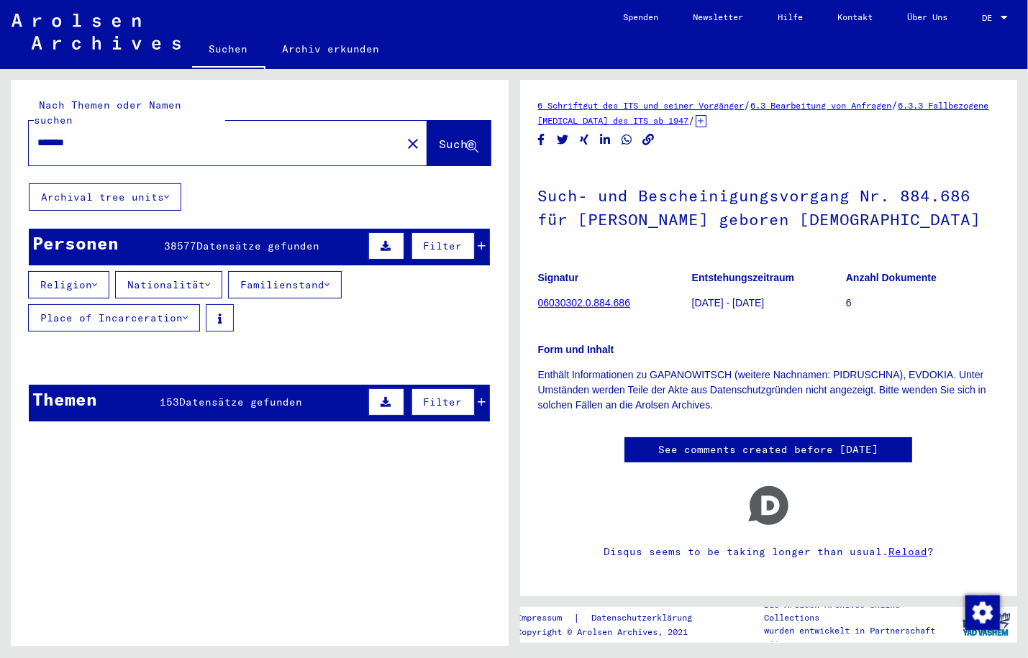
click at [270, 240] on span "Datensätze gefunden" at bounding box center [257, 246] width 123 height 13
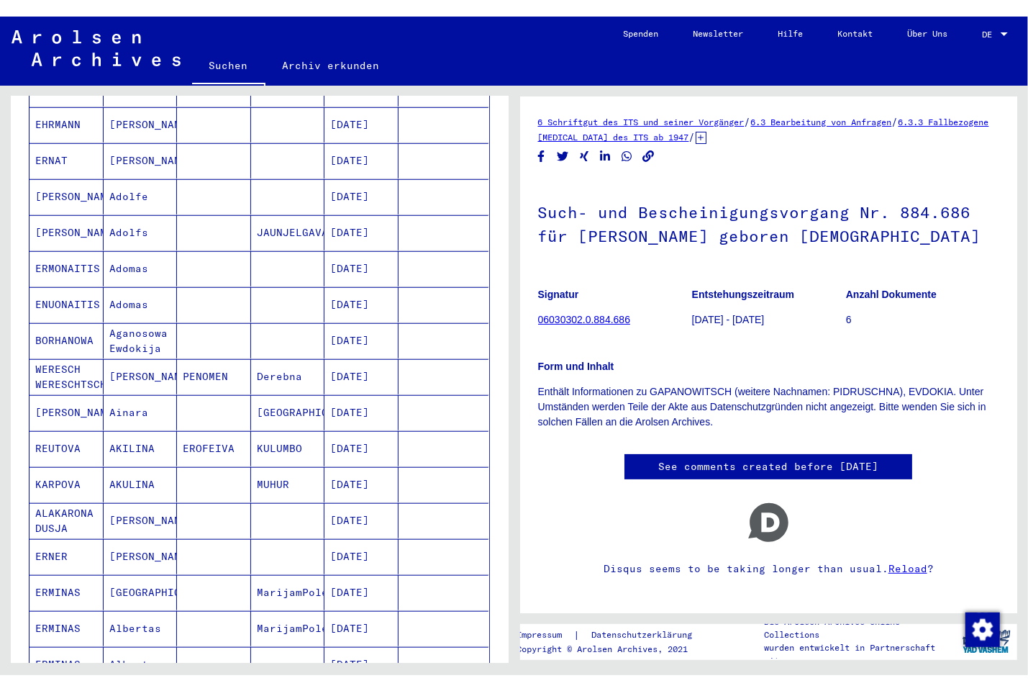
scroll to position [771, 0]
